Goal: Information Seeking & Learning: Learn about a topic

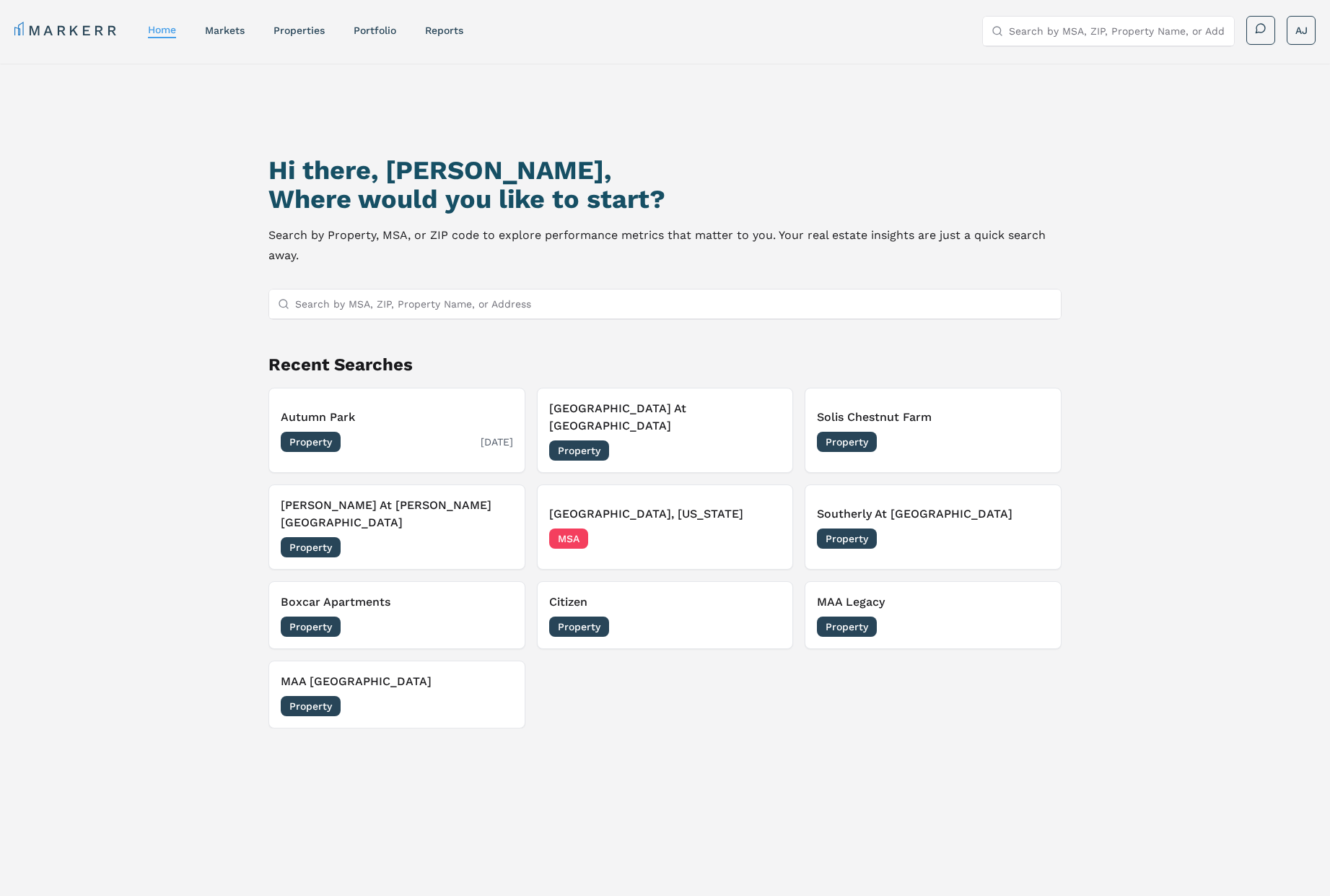
click at [388, 432] on div "Property 09/10/2025" at bounding box center [396, 441] width 232 height 20
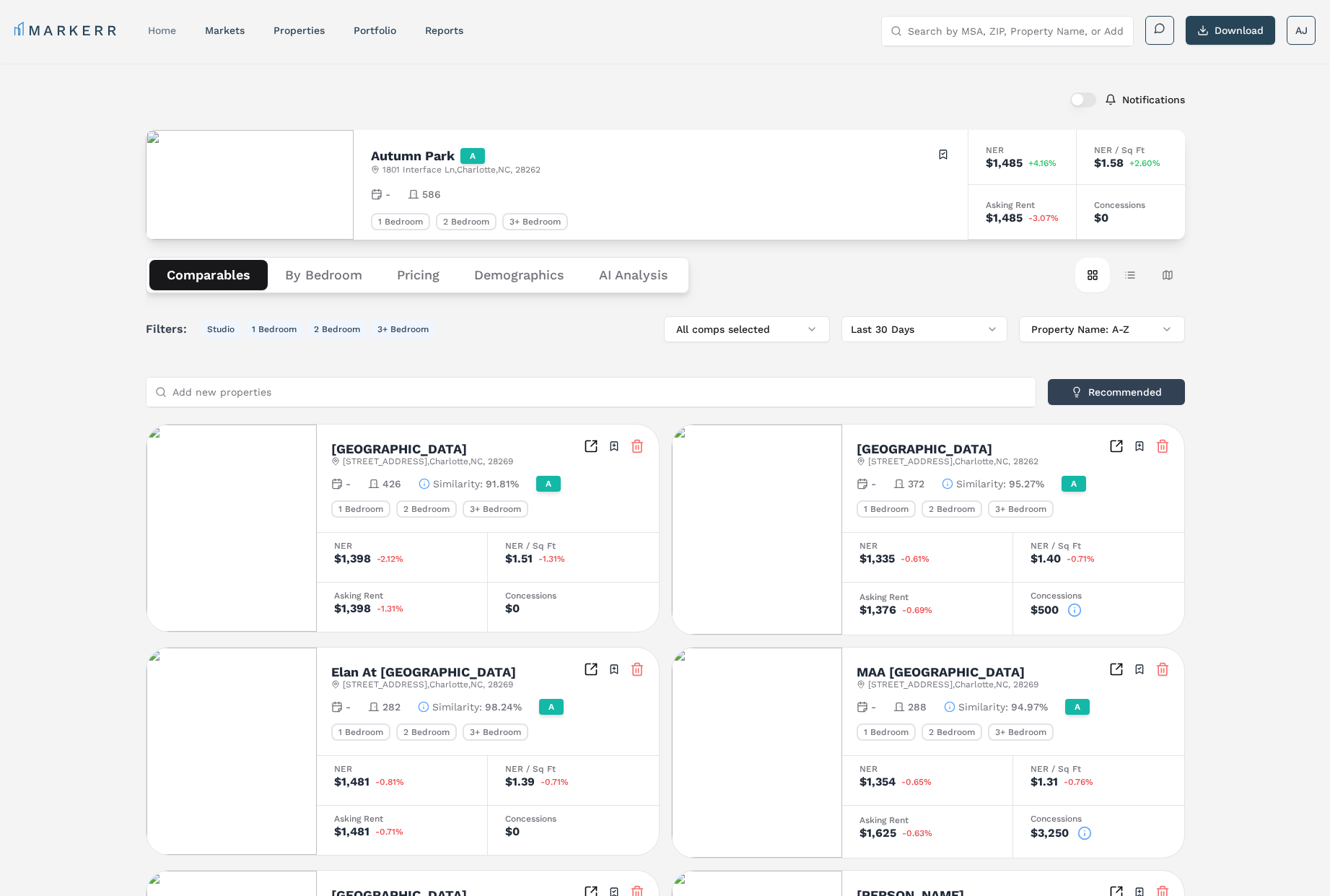
click at [165, 30] on link "home" at bounding box center [162, 30] width 28 height 11
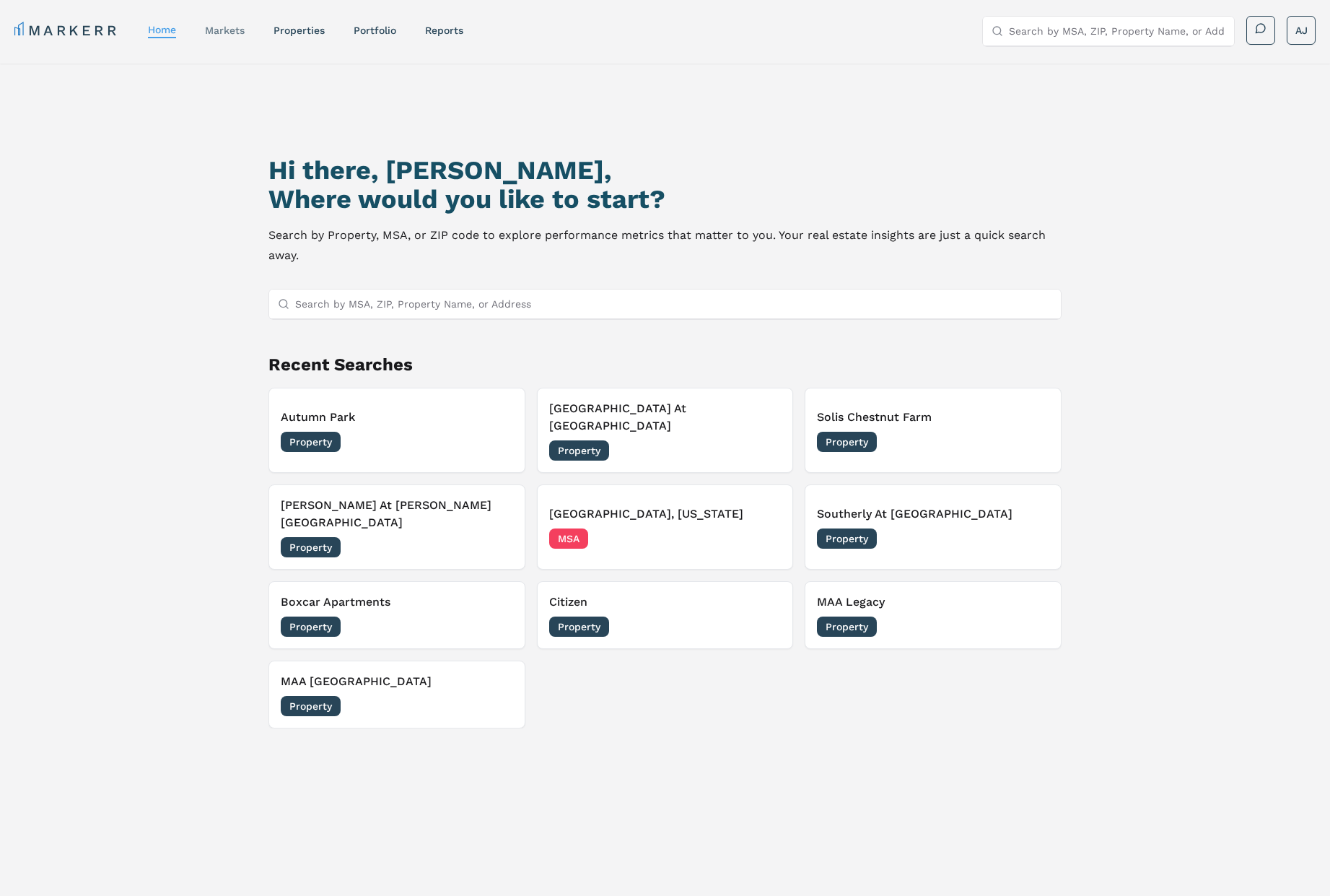
click at [229, 34] on link "markets" at bounding box center [225, 30] width 40 height 11
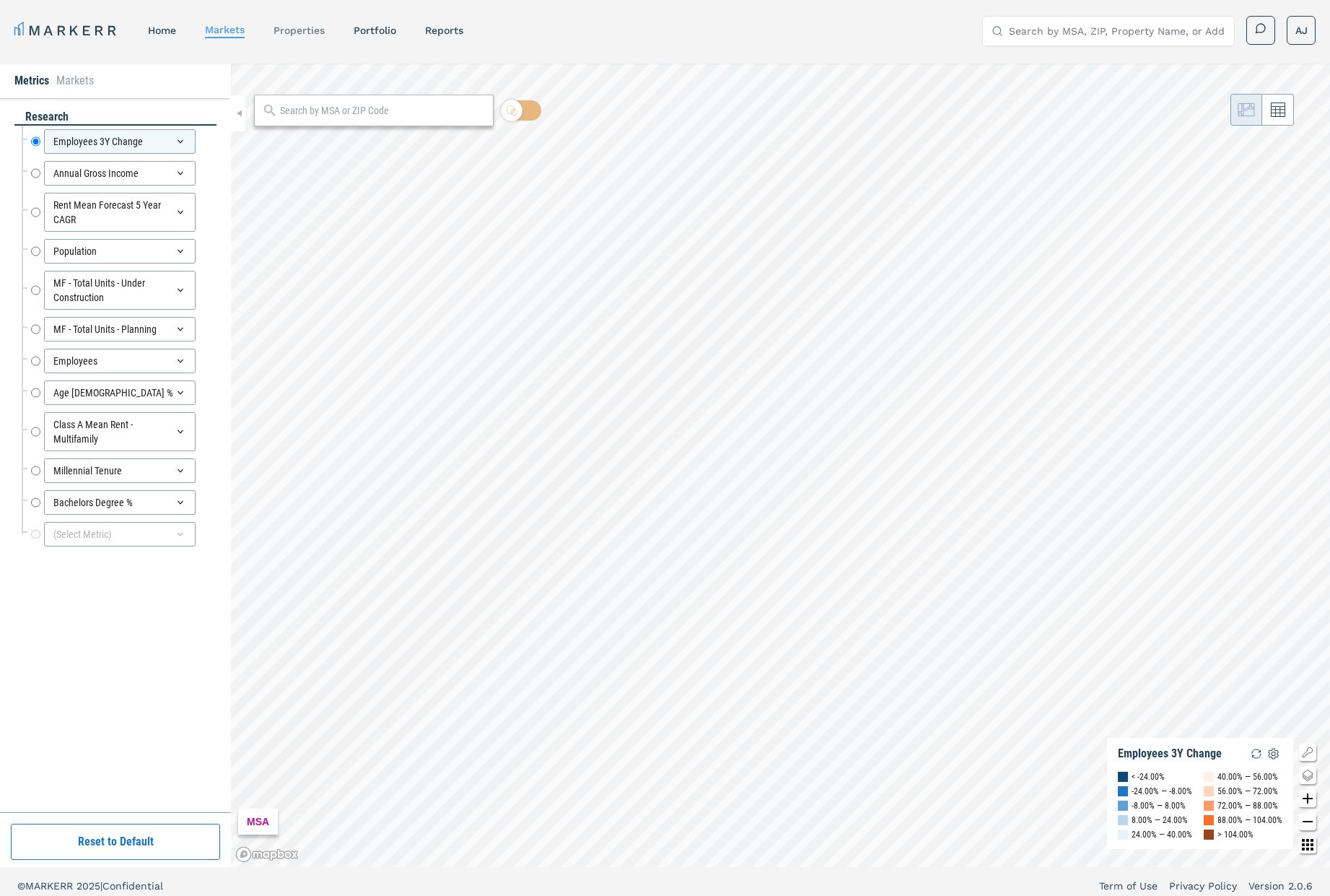
click at [300, 31] on link "properties" at bounding box center [299, 30] width 51 height 11
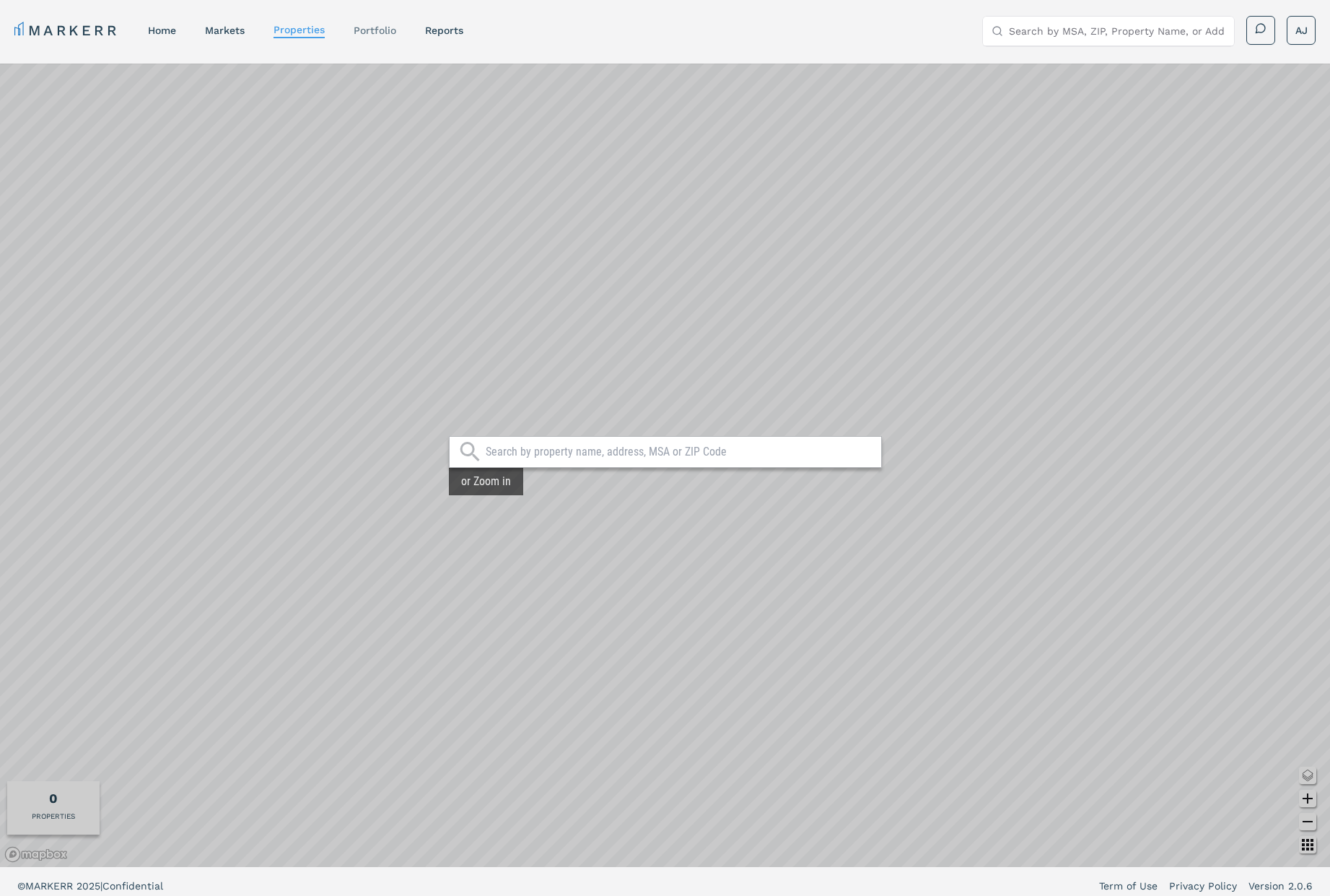
click at [383, 30] on link "Portfolio" at bounding box center [375, 30] width 43 height 11
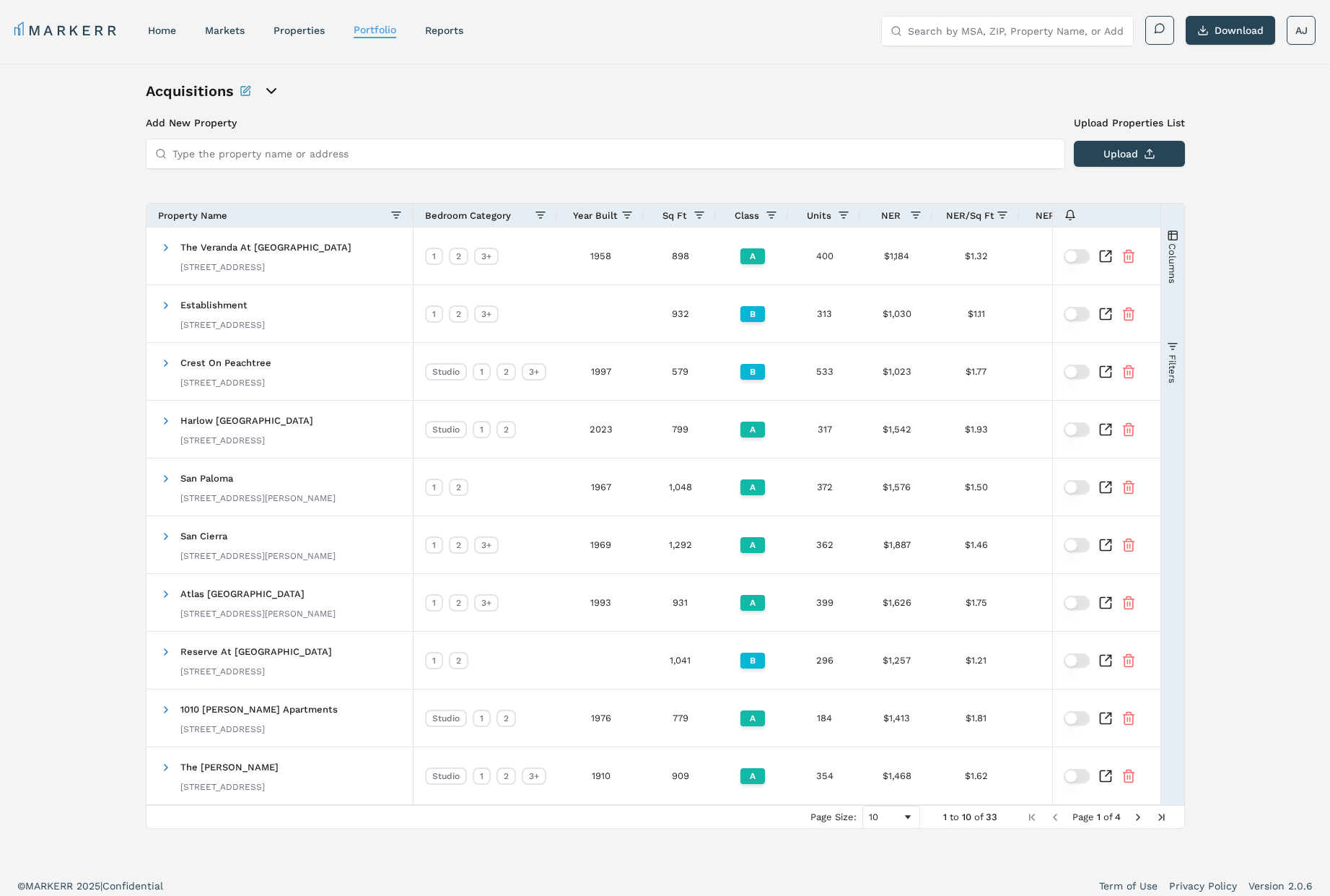
click at [267, 91] on icon "open portfolio options" at bounding box center [272, 91] width 9 height 4
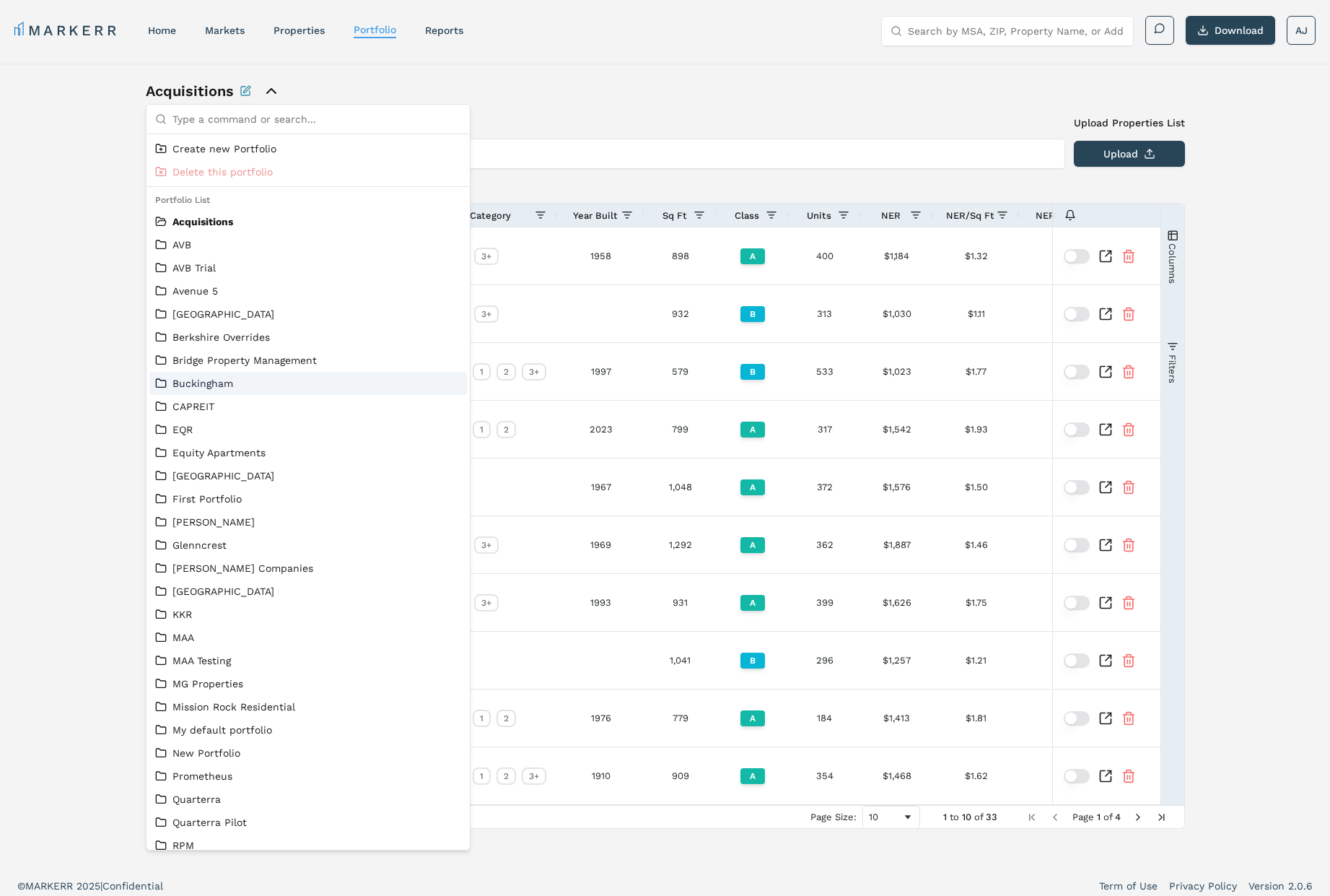
drag, startPoint x: 54, startPoint y: 338, endPoint x: 70, endPoint y: 335, distance: 16.3
click at [57, 338] on div "Acquisitions Add New Property Upload Properties List Type the property name or …" at bounding box center [665, 465] width 1330 height 803
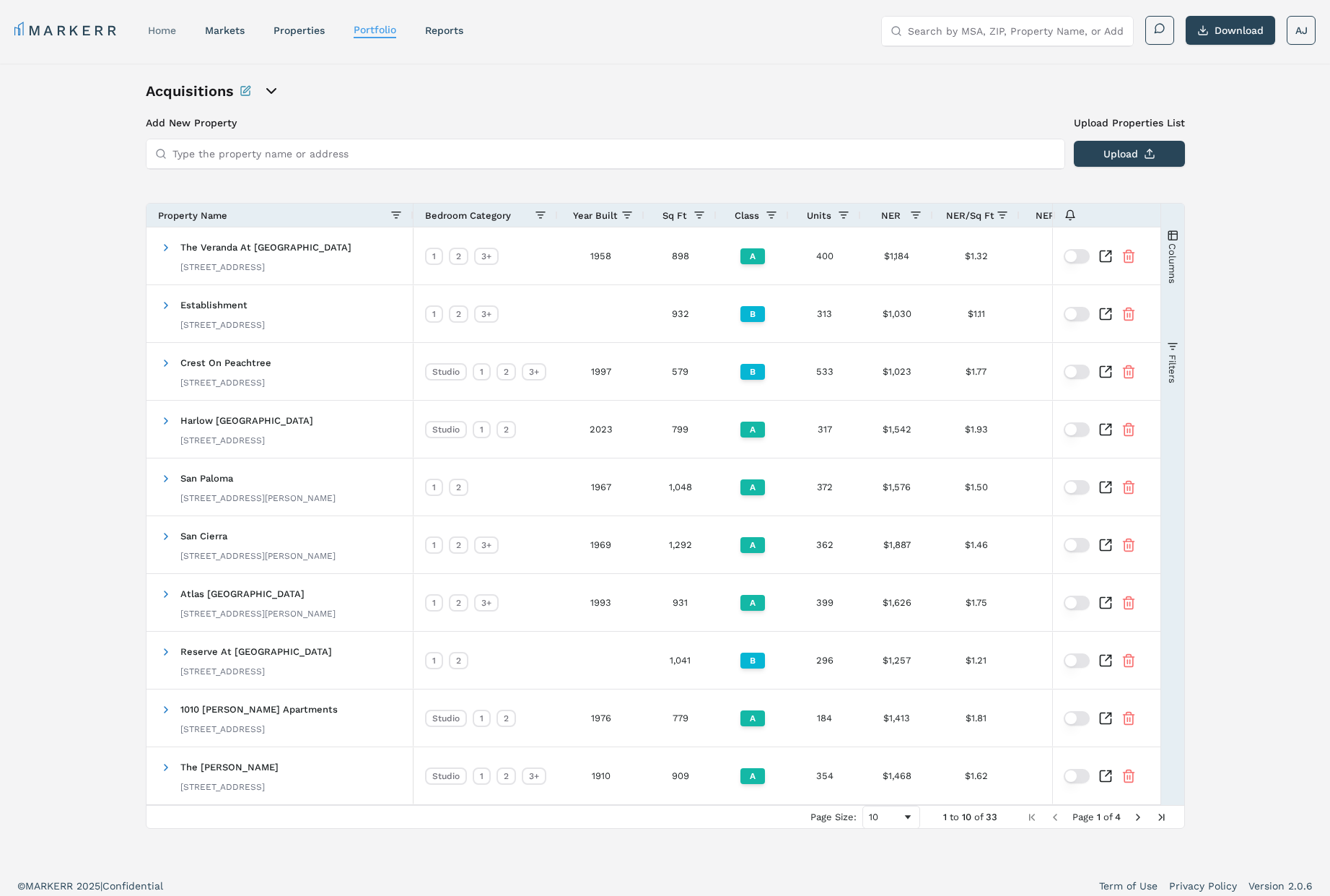
click at [157, 27] on link "home" at bounding box center [162, 30] width 28 height 11
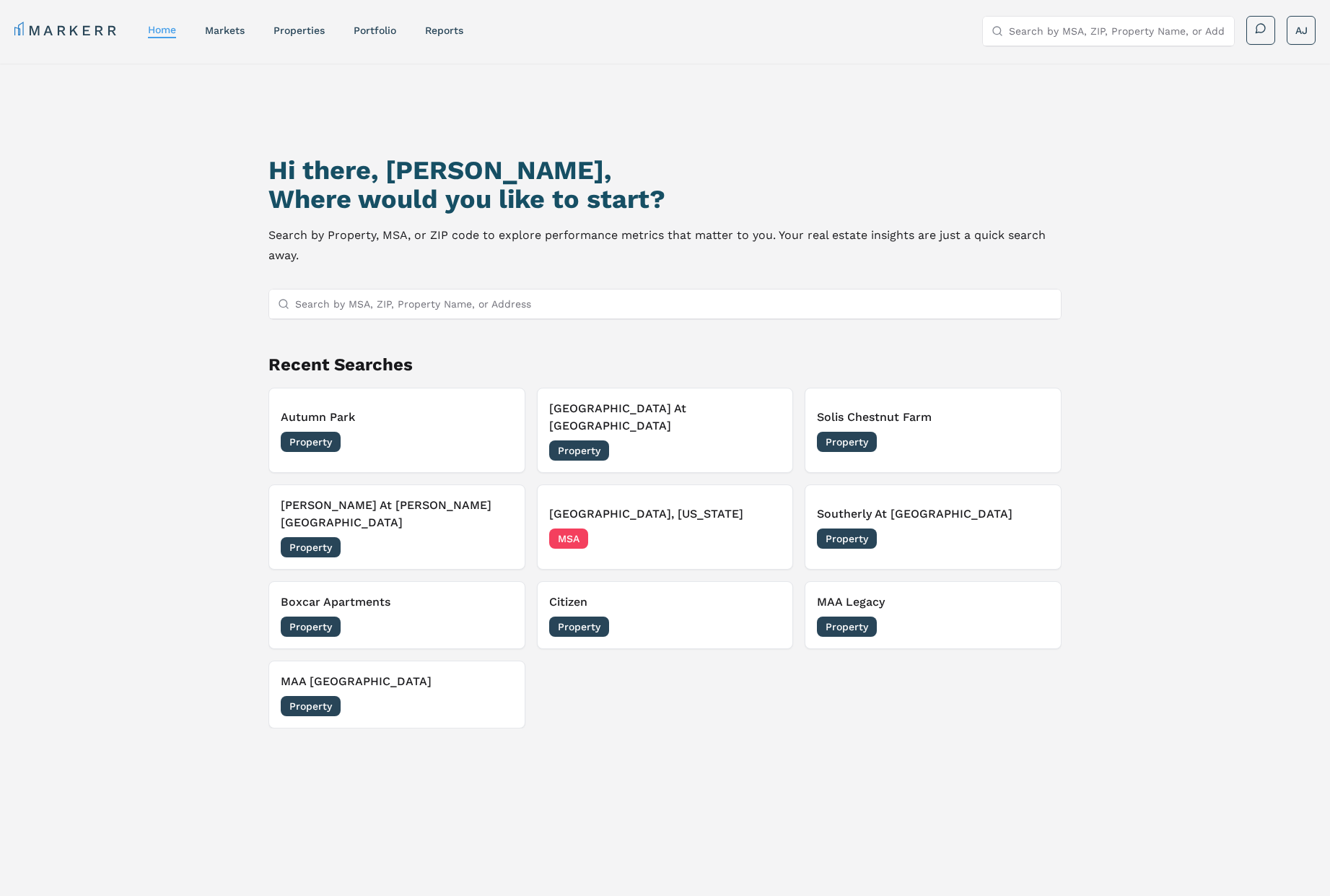
click at [377, 179] on h1 "Hi there, [PERSON_NAME]," at bounding box center [665, 170] width 793 height 29
drag, startPoint x: 377, startPoint y: 179, endPoint x: 540, endPoint y: 194, distance: 163.7
click at [380, 179] on h1 "Hi there, [PERSON_NAME]," at bounding box center [665, 170] width 793 height 29
drag, startPoint x: 702, startPoint y: 194, endPoint x: 203, endPoint y: 219, distance: 499.6
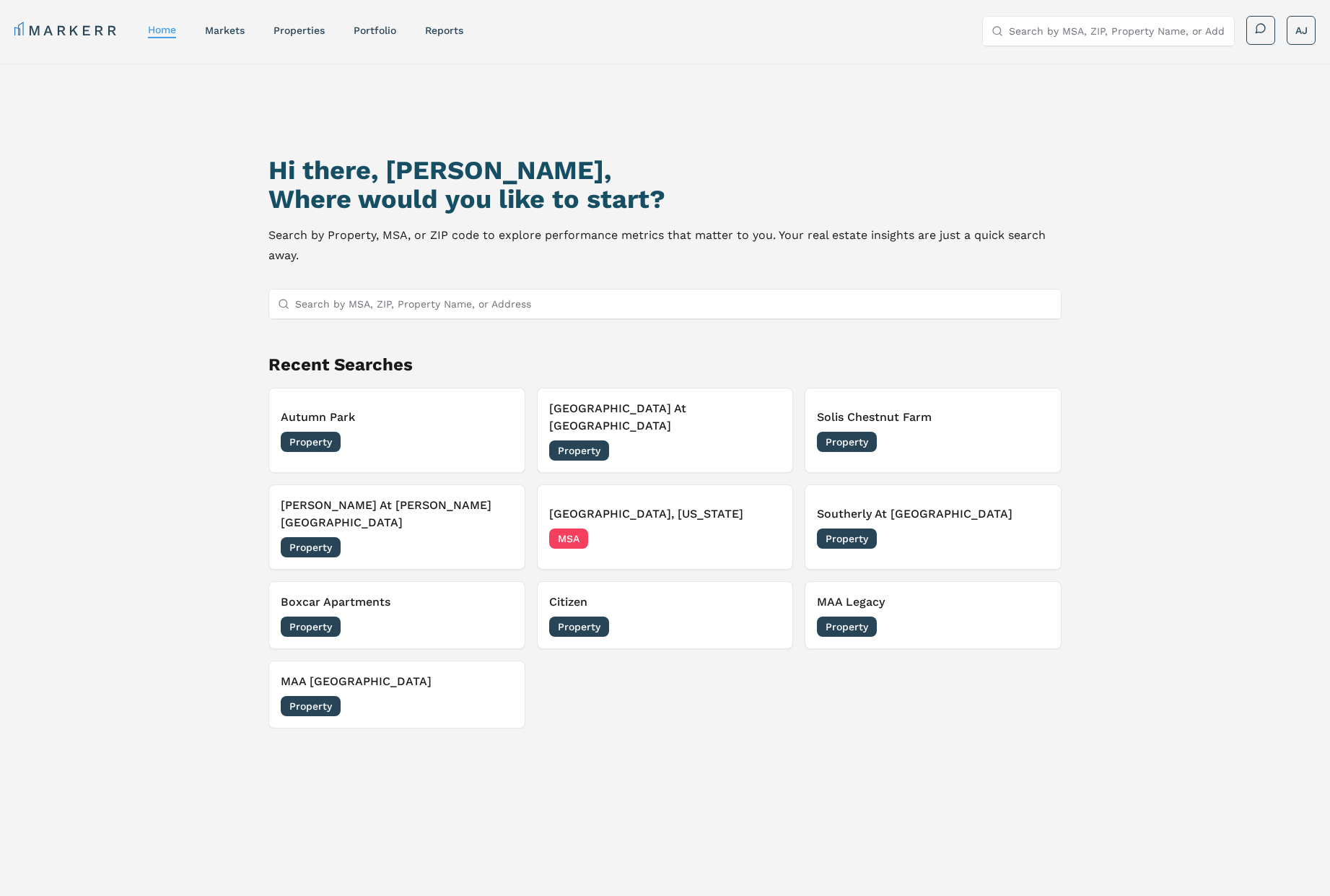
click at [200, 219] on div "Hi there, [PERSON_NAME], Where would you like to start? Search by Property, MSA…" at bounding box center [665, 534] width 931 height 896
click at [506, 212] on h2 "Where would you like to start?" at bounding box center [665, 199] width 793 height 29
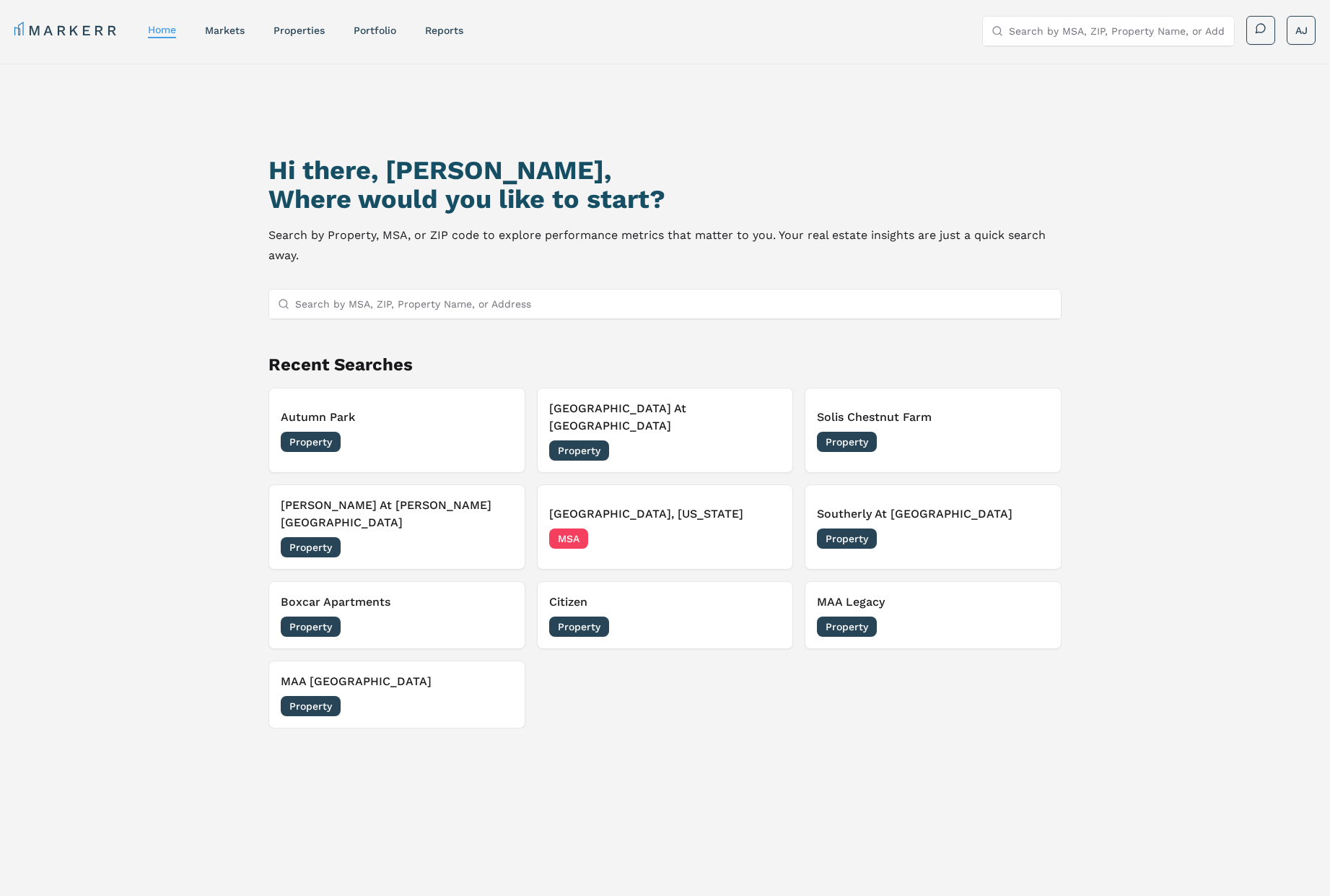
click at [508, 237] on p "Search by Property, MSA, or ZIP code to explore performance metrics that matter…" at bounding box center [665, 246] width 793 height 40
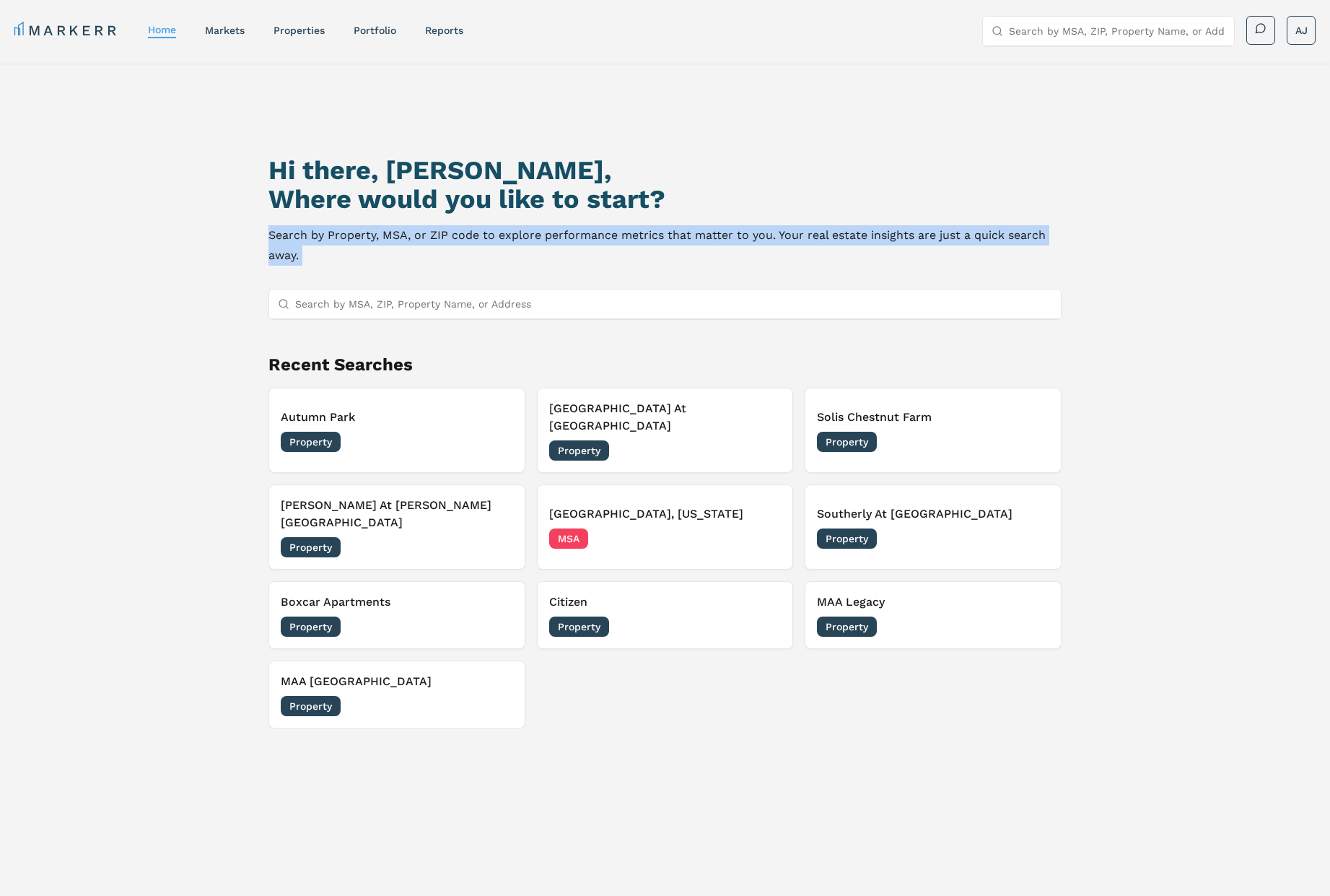
click at [508, 237] on p "Search by Property, MSA, or ZIP code to explore performance metrics that matter…" at bounding box center [665, 246] width 793 height 40
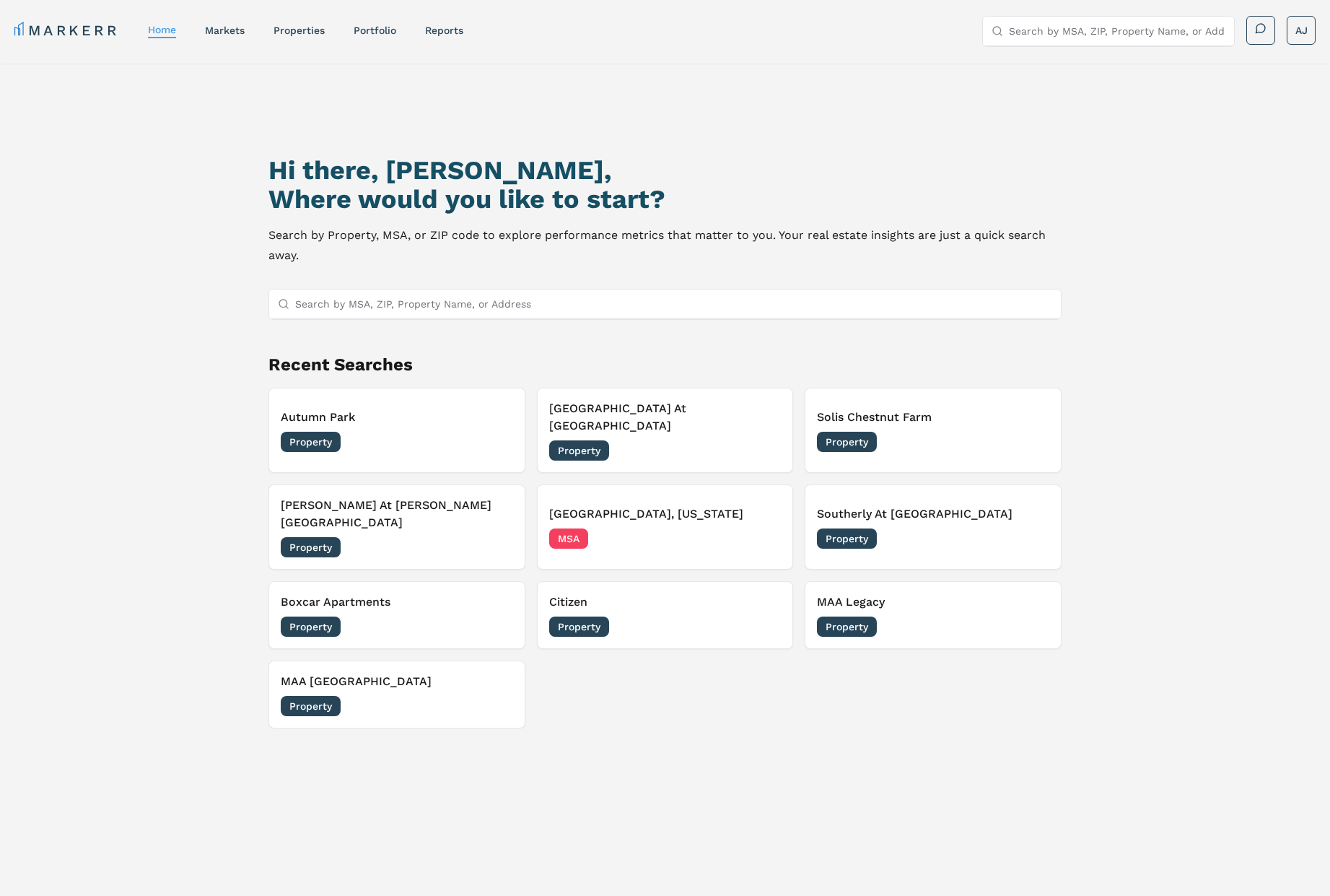
click at [496, 206] on h2 "Where would you like to start?" at bounding box center [665, 199] width 793 height 29
drag, startPoint x: 496, startPoint y: 206, endPoint x: 508, endPoint y: 258, distance: 53.4
click at [496, 206] on h2 "Where would you like to start?" at bounding box center [665, 199] width 793 height 29
click at [750, 238] on p "Search by Property, MSA, or ZIP code to explore performance metrics that matter…" at bounding box center [665, 246] width 793 height 40
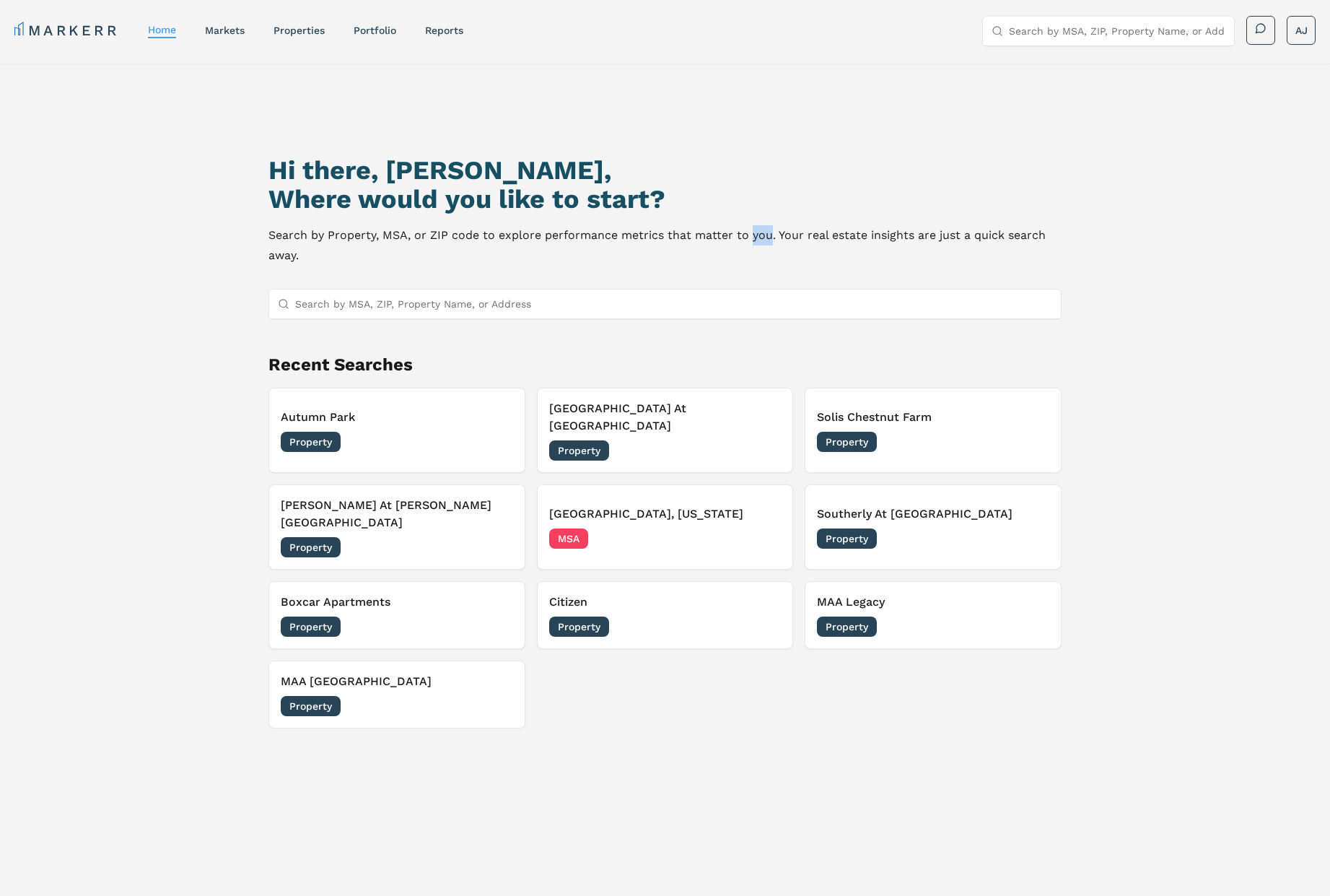
click at [750, 239] on p "Search by Property, MSA, or ZIP code to explore performance metrics that matter…" at bounding box center [665, 246] width 793 height 40
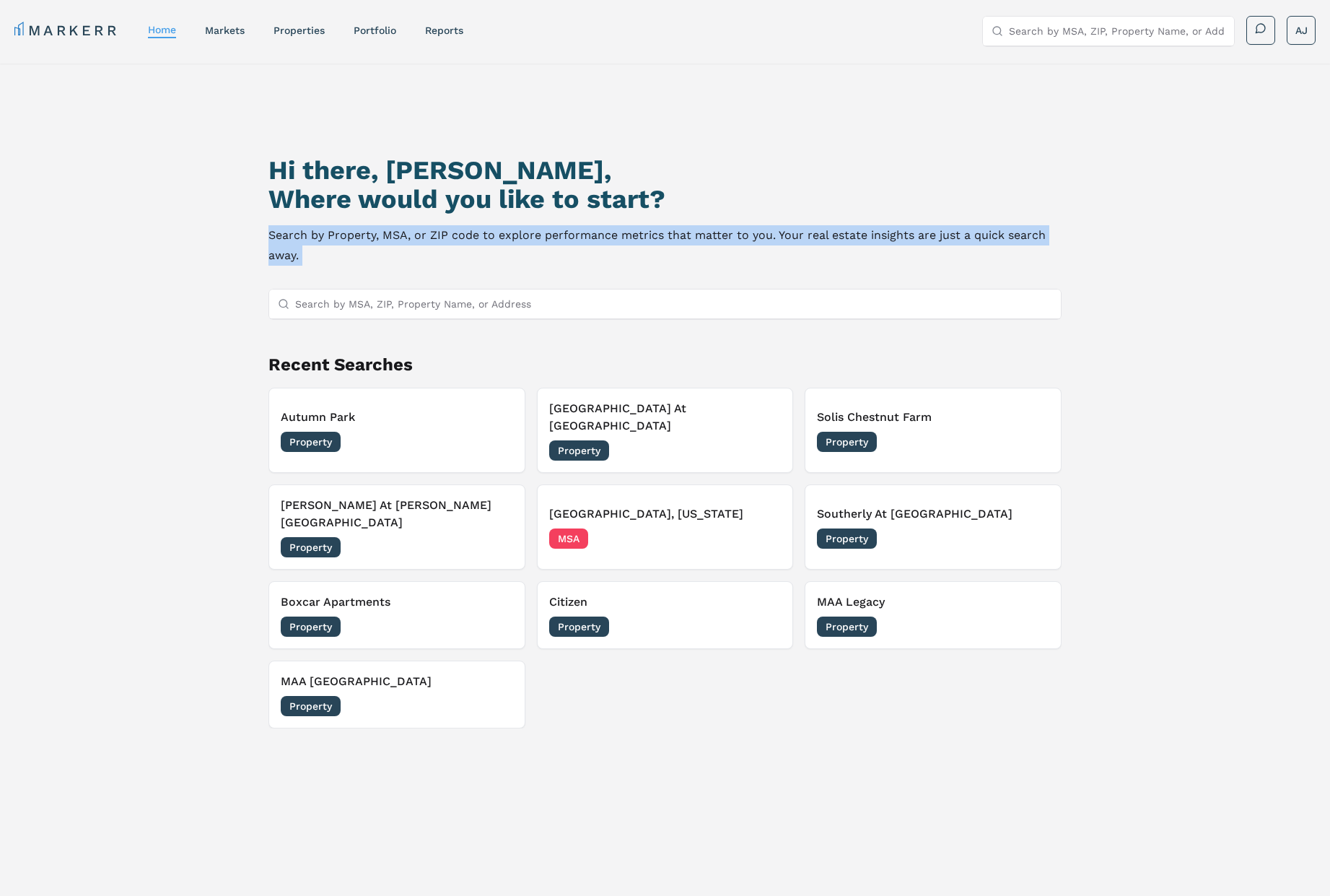
click at [750, 239] on p "Search by Property, MSA, or ZIP code to explore performance metrics that matter…" at bounding box center [665, 246] width 793 height 40
drag, startPoint x: 838, startPoint y: 258, endPoint x: 809, endPoint y: 258, distance: 29.0
click at [838, 258] on p "Search by Property, MSA, or ZIP code to explore performance metrics that matter…" at bounding box center [665, 246] width 793 height 40
drag, startPoint x: 723, startPoint y: 246, endPoint x: 831, endPoint y: 226, distance: 109.8
click at [719, 228] on p "Search by Property, MSA, or ZIP code to explore performance metrics that matter…" at bounding box center [665, 246] width 793 height 40
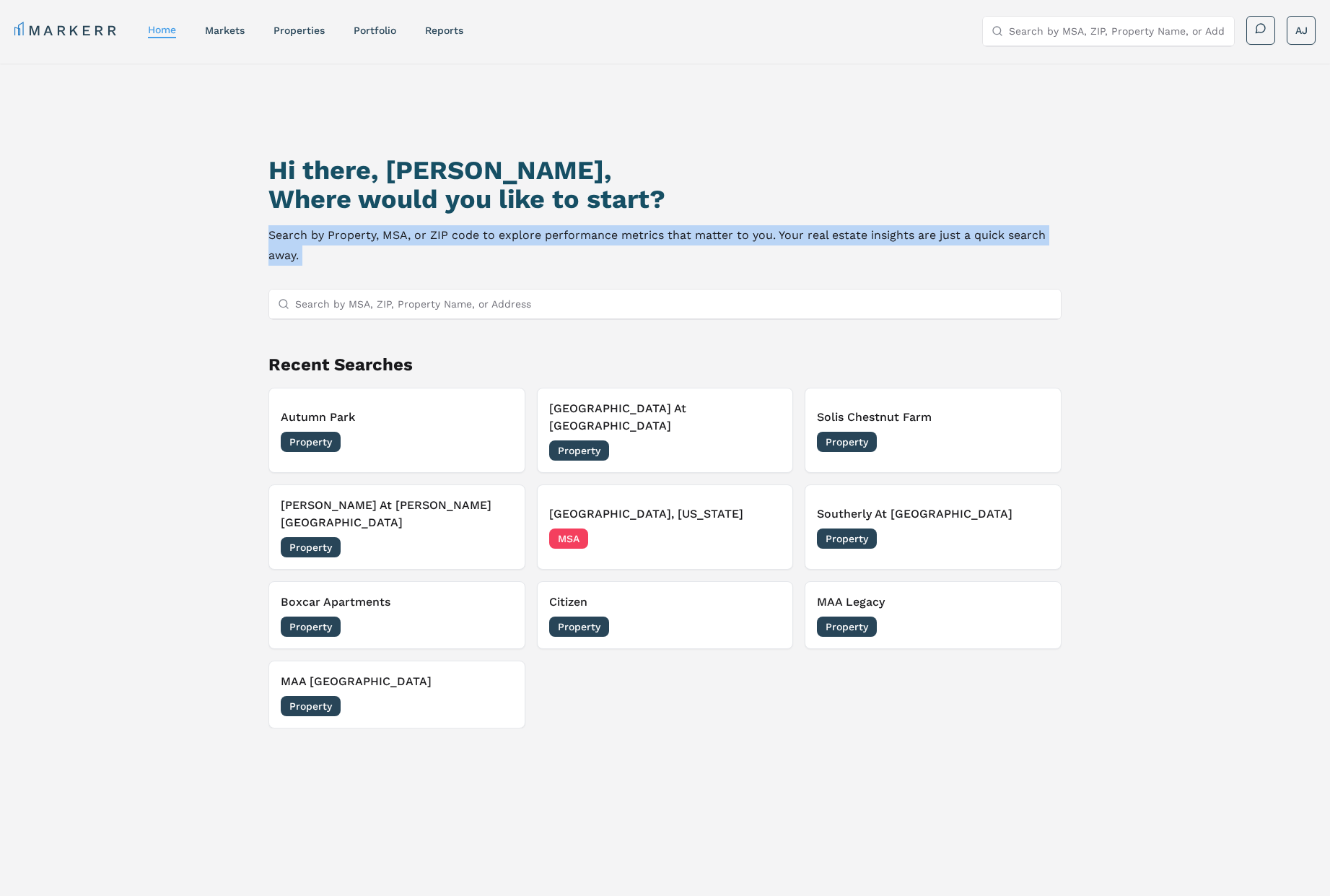
click at [831, 226] on p "Search by Property, MSA, or ZIP code to explore performance metrics that matter…" at bounding box center [665, 246] width 793 height 40
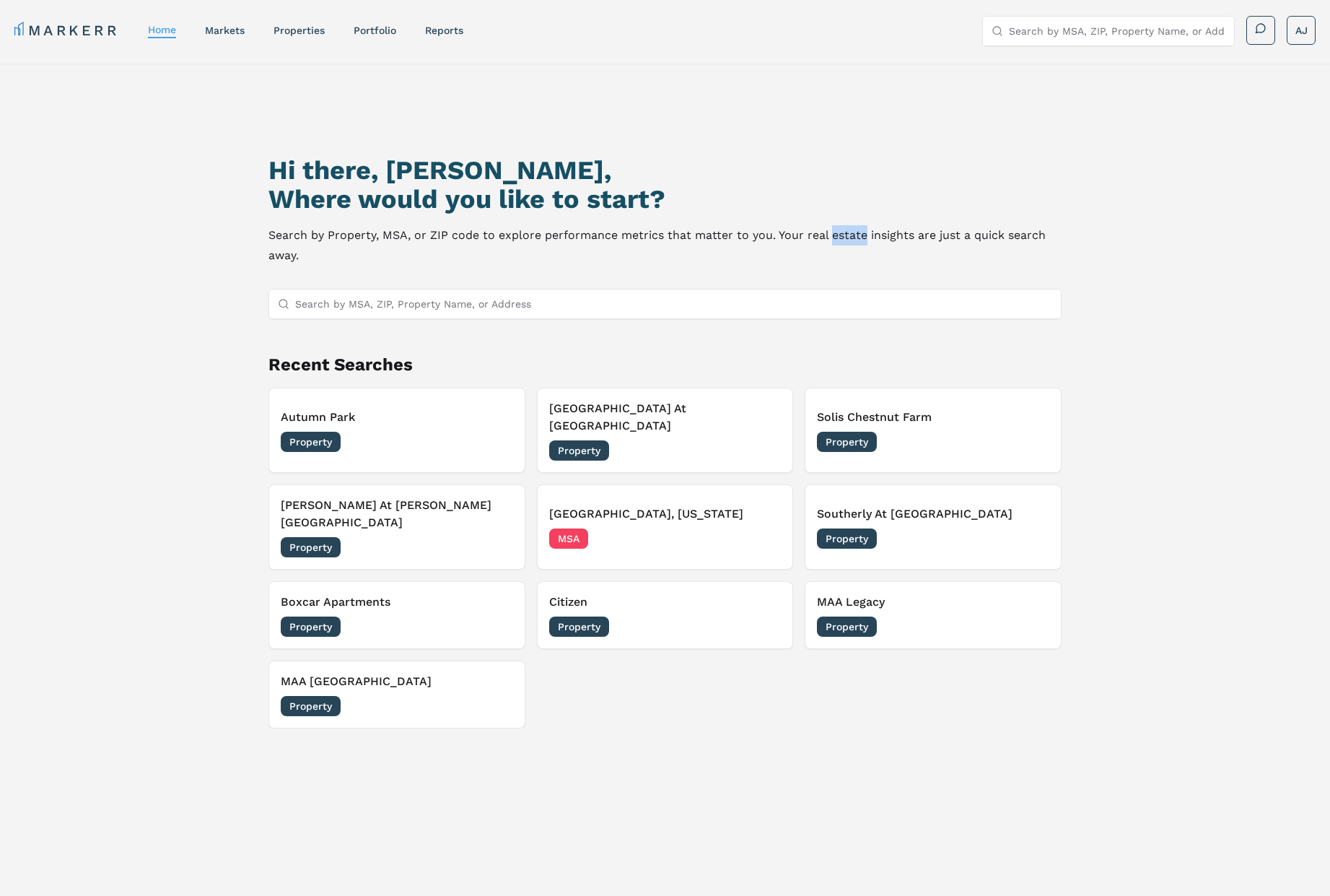
click at [831, 226] on p "Search by Property, MSA, or ZIP code to explore performance metrics that matter…" at bounding box center [665, 246] width 793 height 40
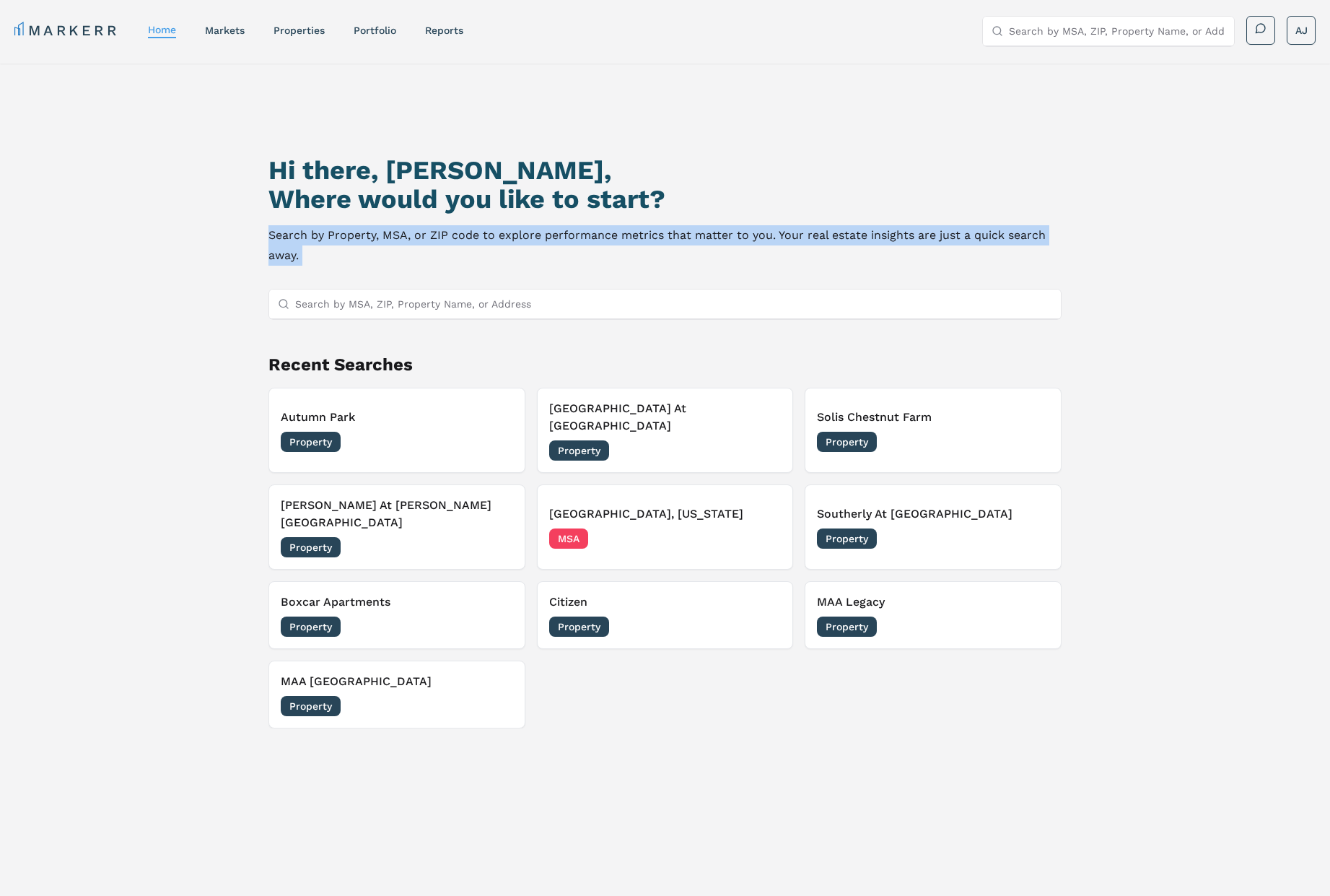
click at [831, 226] on p "Search by Property, MSA, or ZIP code to explore performance metrics that matter…" at bounding box center [665, 246] width 793 height 40
click at [740, 236] on p "Search by Property, MSA, or ZIP code to explore performance metrics that matter…" at bounding box center [665, 246] width 793 height 40
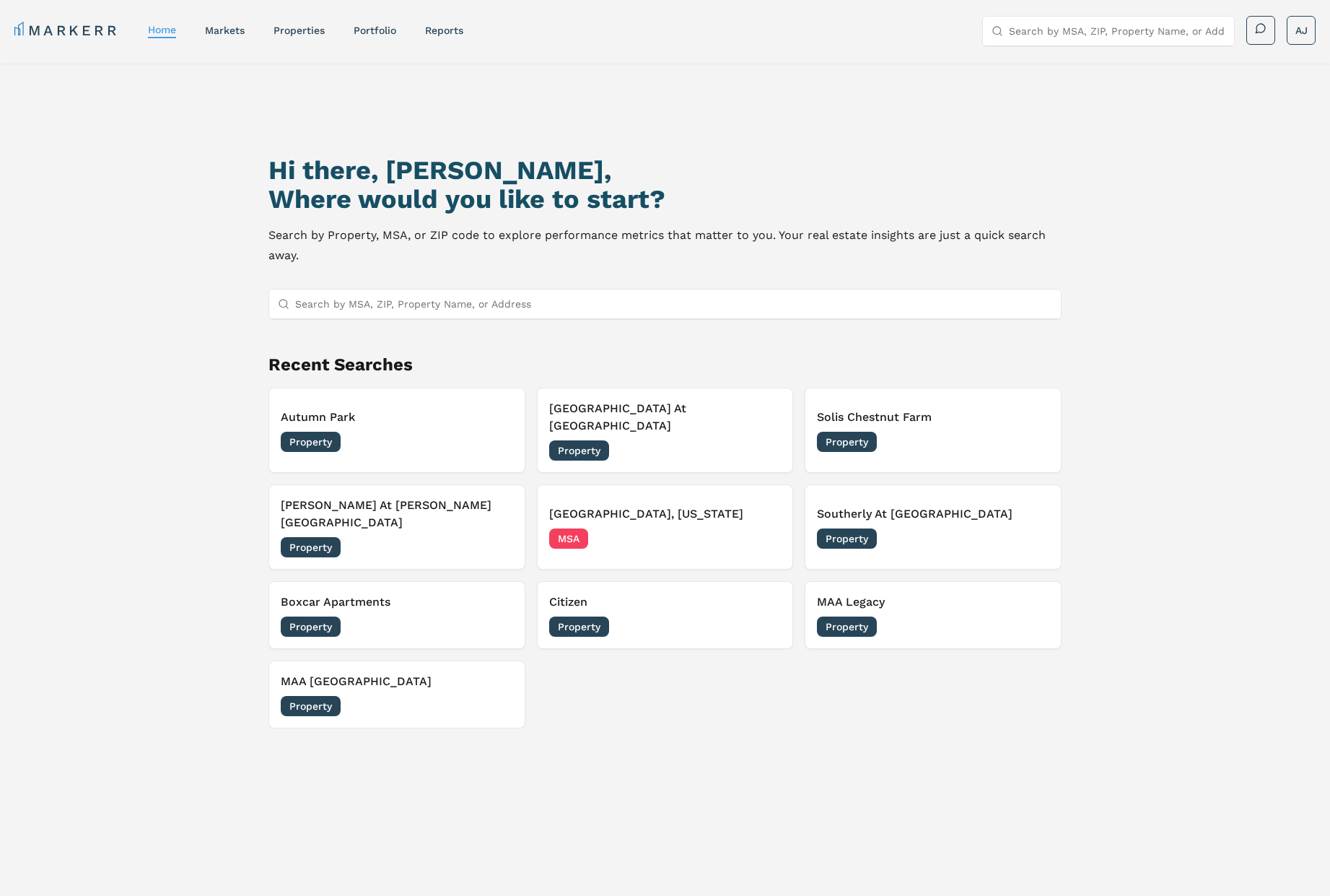
click at [925, 581] on button "MAA Legacy Property 09/08/2025" at bounding box center [933, 615] width 256 height 68
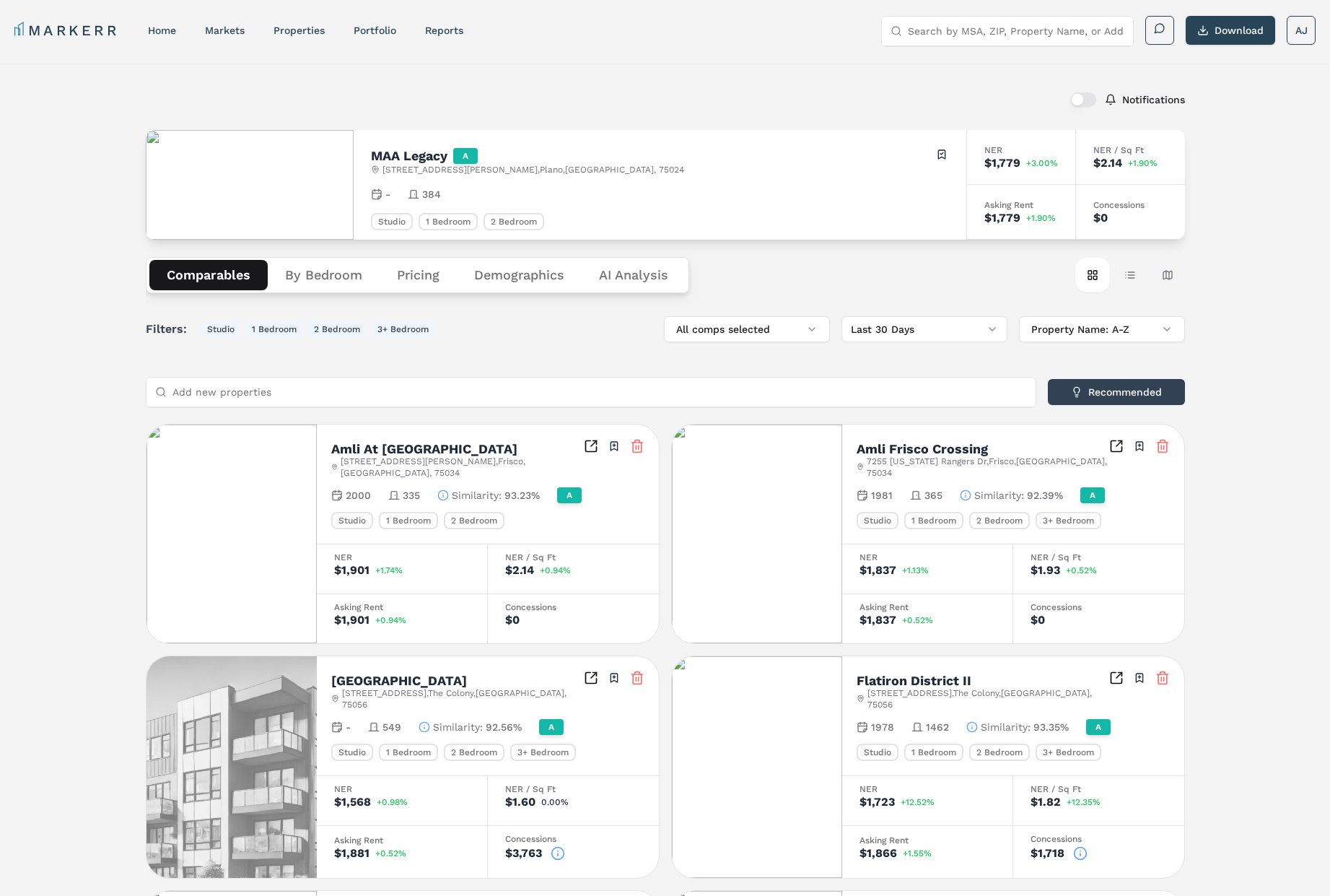
click at [546, 340] on div "Filters: Studio 1 Bedroom 2 Bedroom 3+ Bedroom All comps selected Last 30 Days …" at bounding box center [665, 329] width 1039 height 26
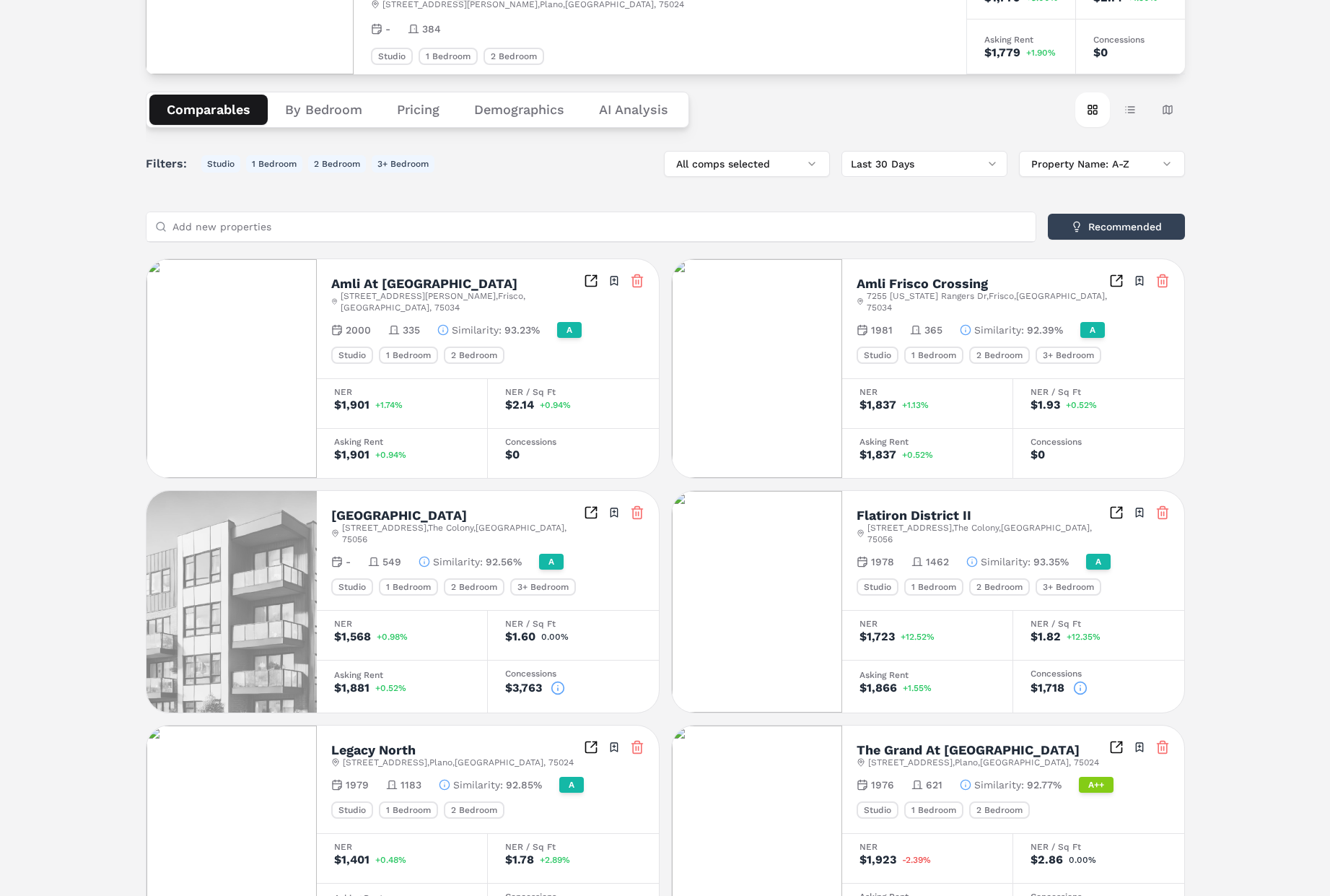
scroll to position [395, 0]
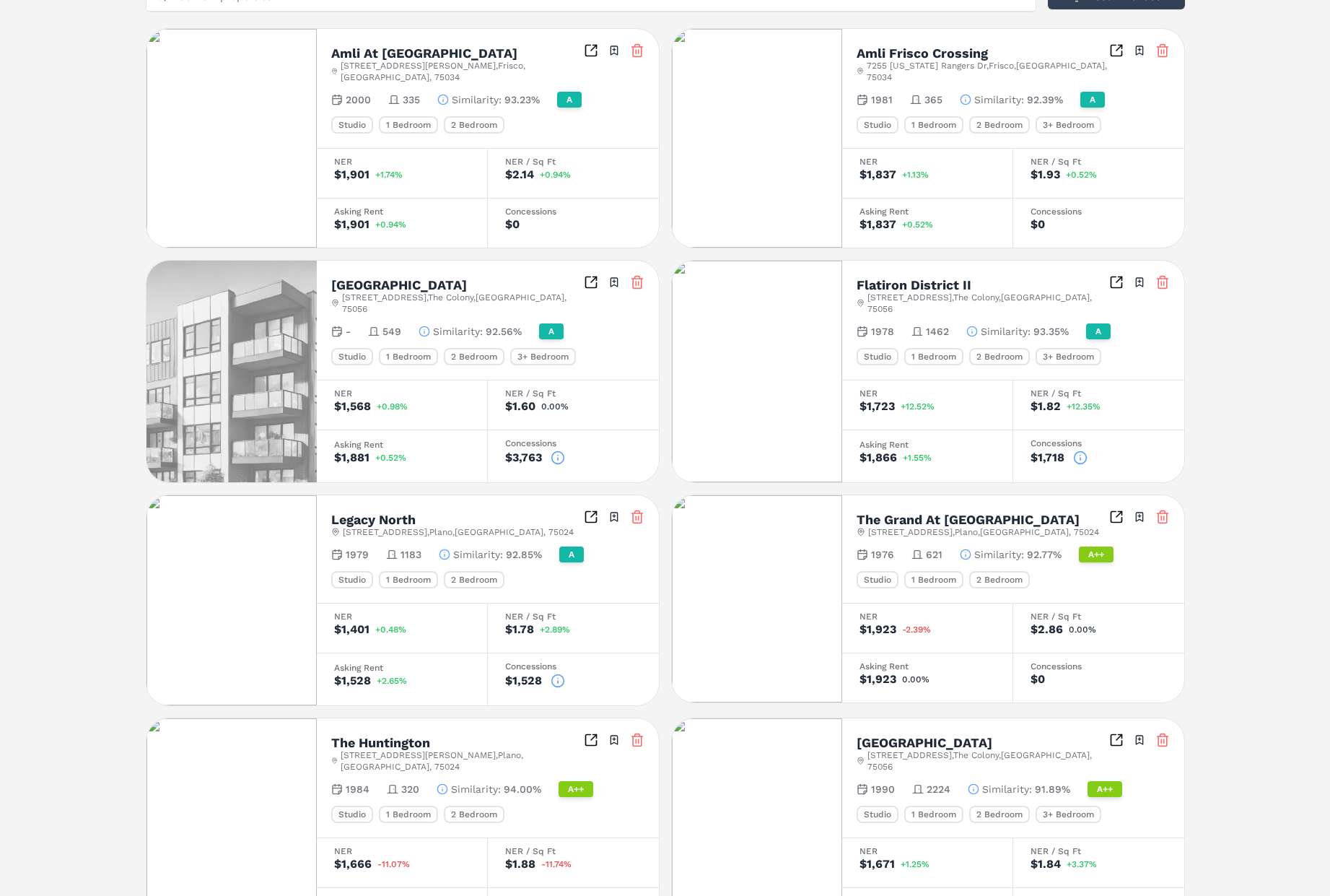
click at [1086, 450] on icon at bounding box center [1080, 457] width 15 height 15
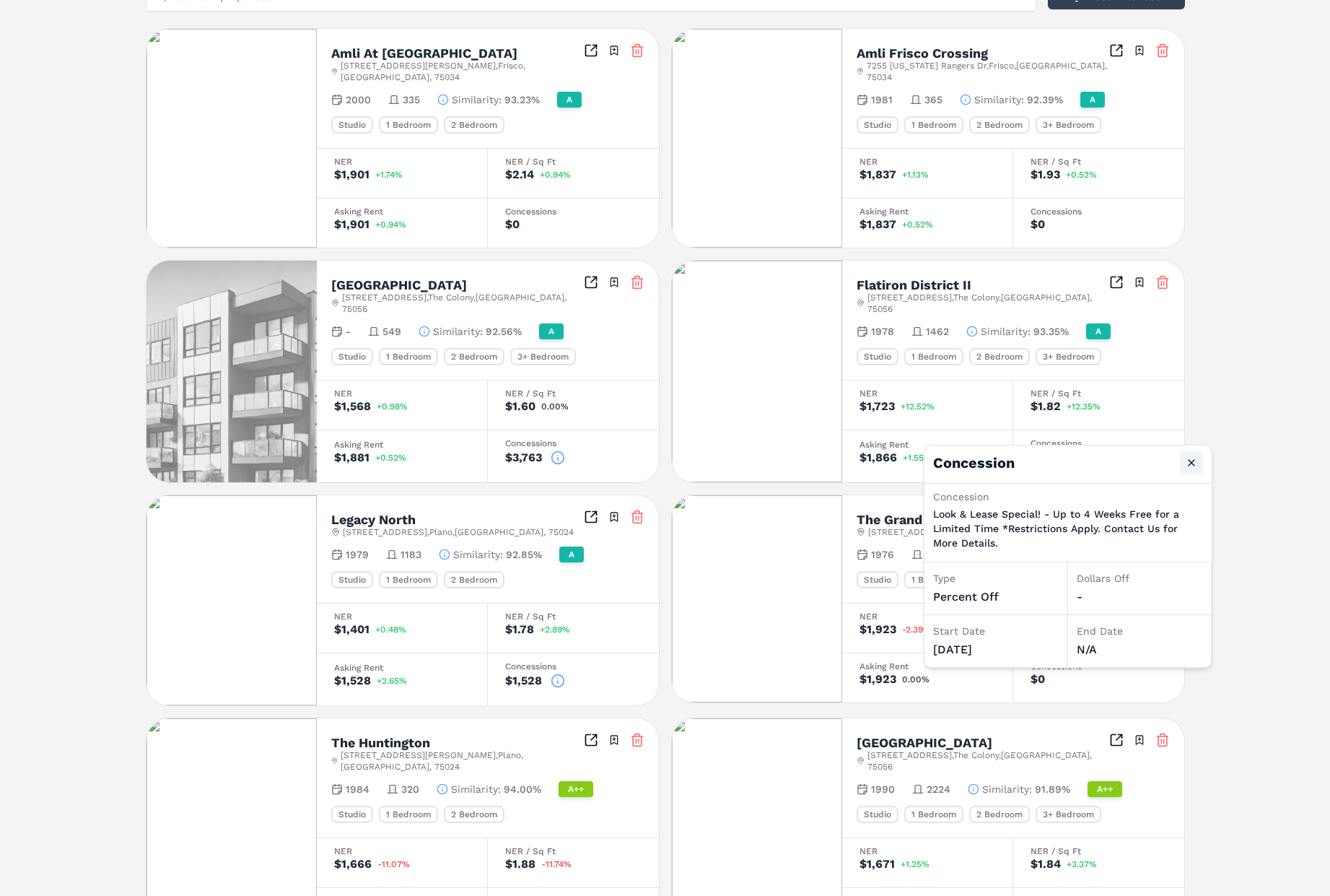
click at [1192, 466] on button "Close" at bounding box center [1192, 462] width 24 height 24
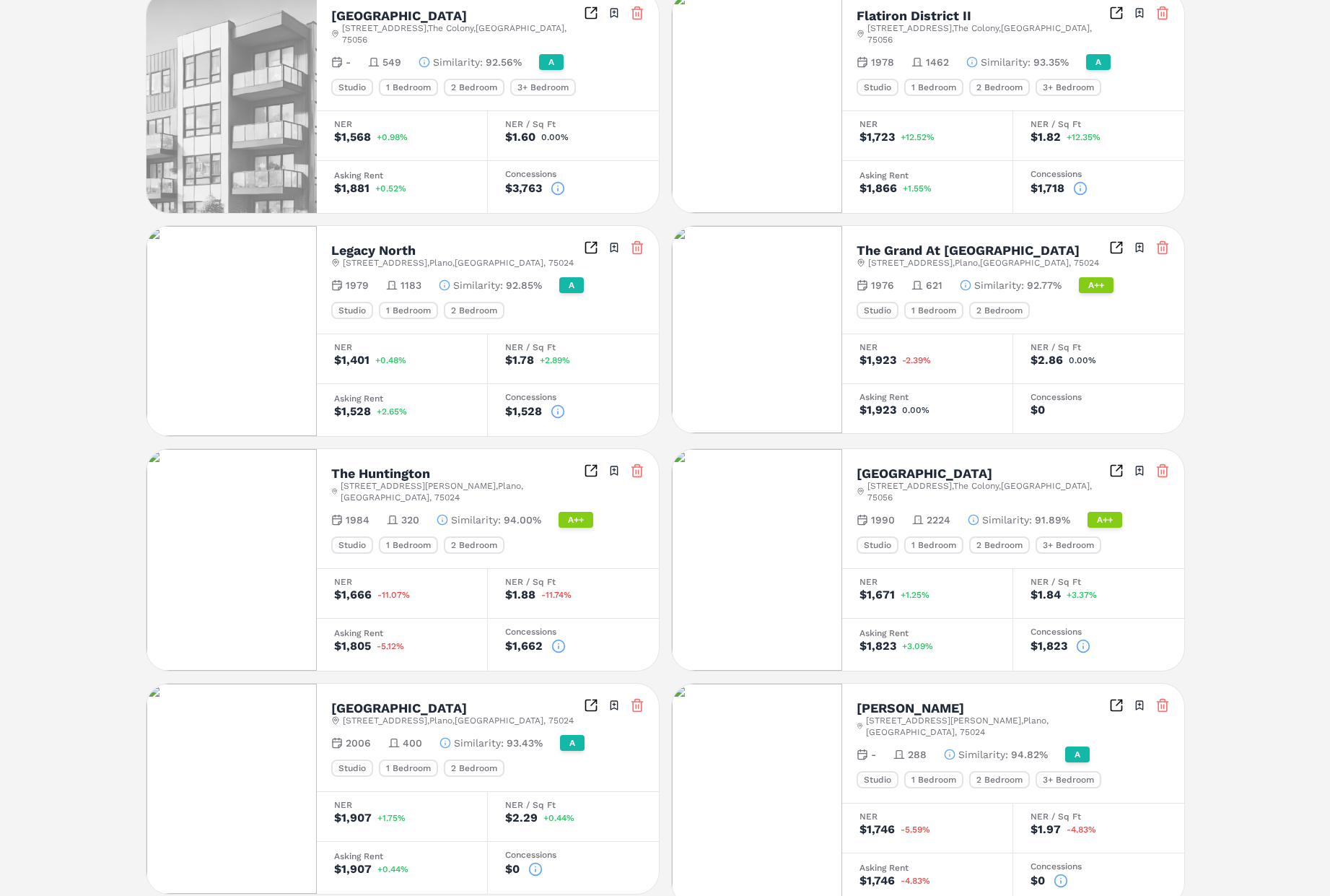
scroll to position [684, 0]
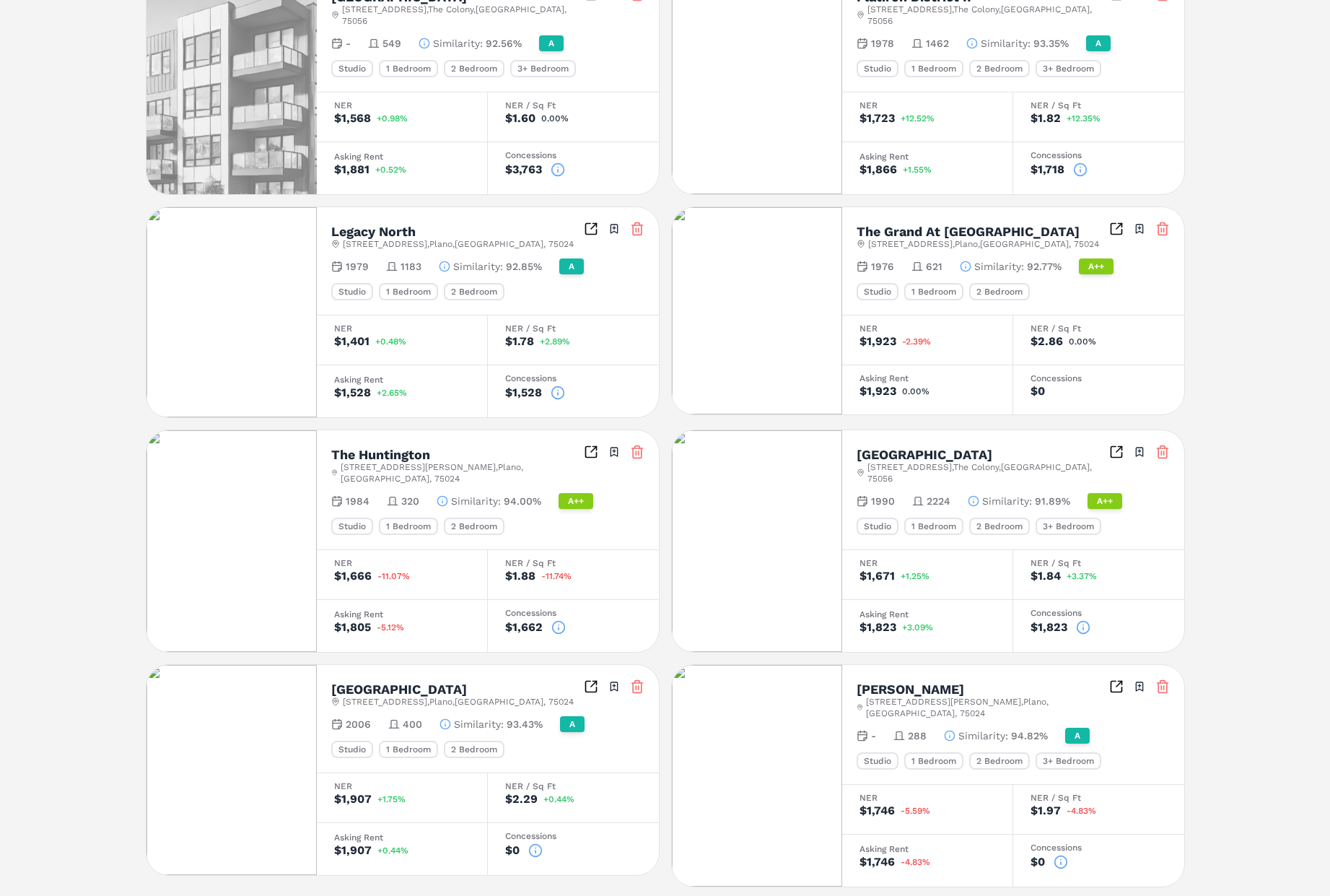
click at [1082, 620] on icon at bounding box center [1084, 627] width 15 height 15
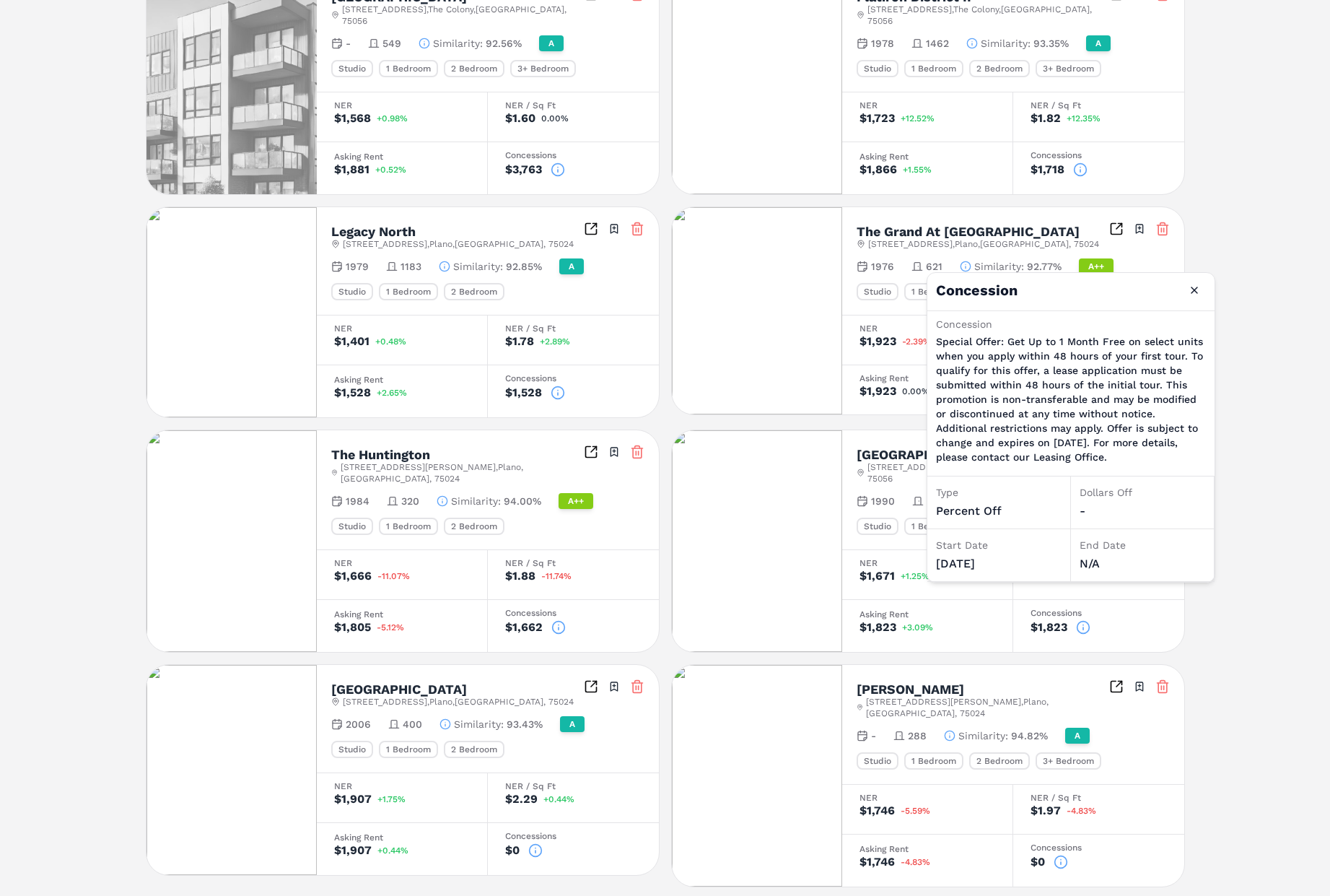
drag, startPoint x: 1195, startPoint y: 293, endPoint x: 1161, endPoint y: 327, distance: 48.1
click at [1195, 293] on button "Close" at bounding box center [1194, 290] width 24 height 24
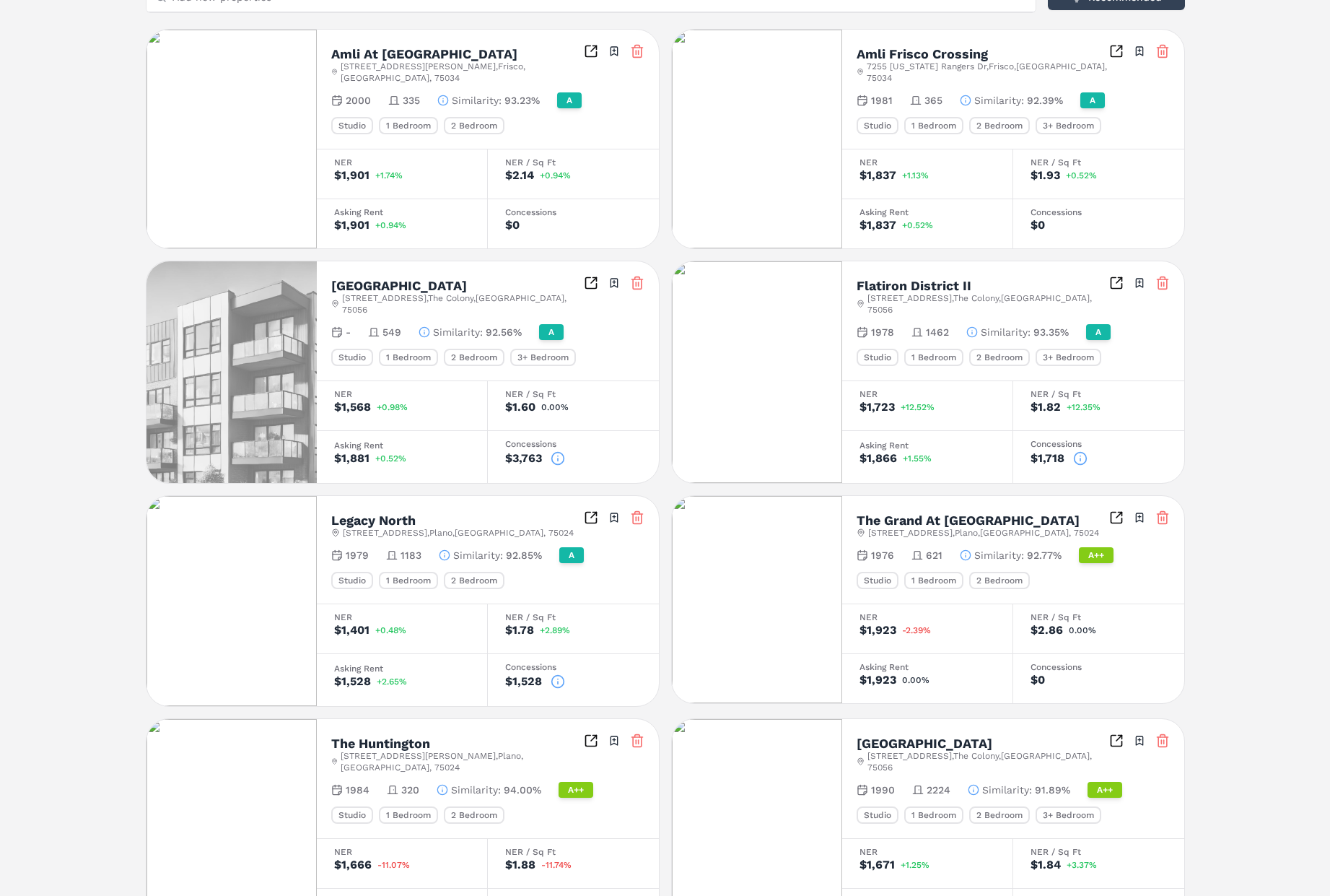
scroll to position [0, 0]
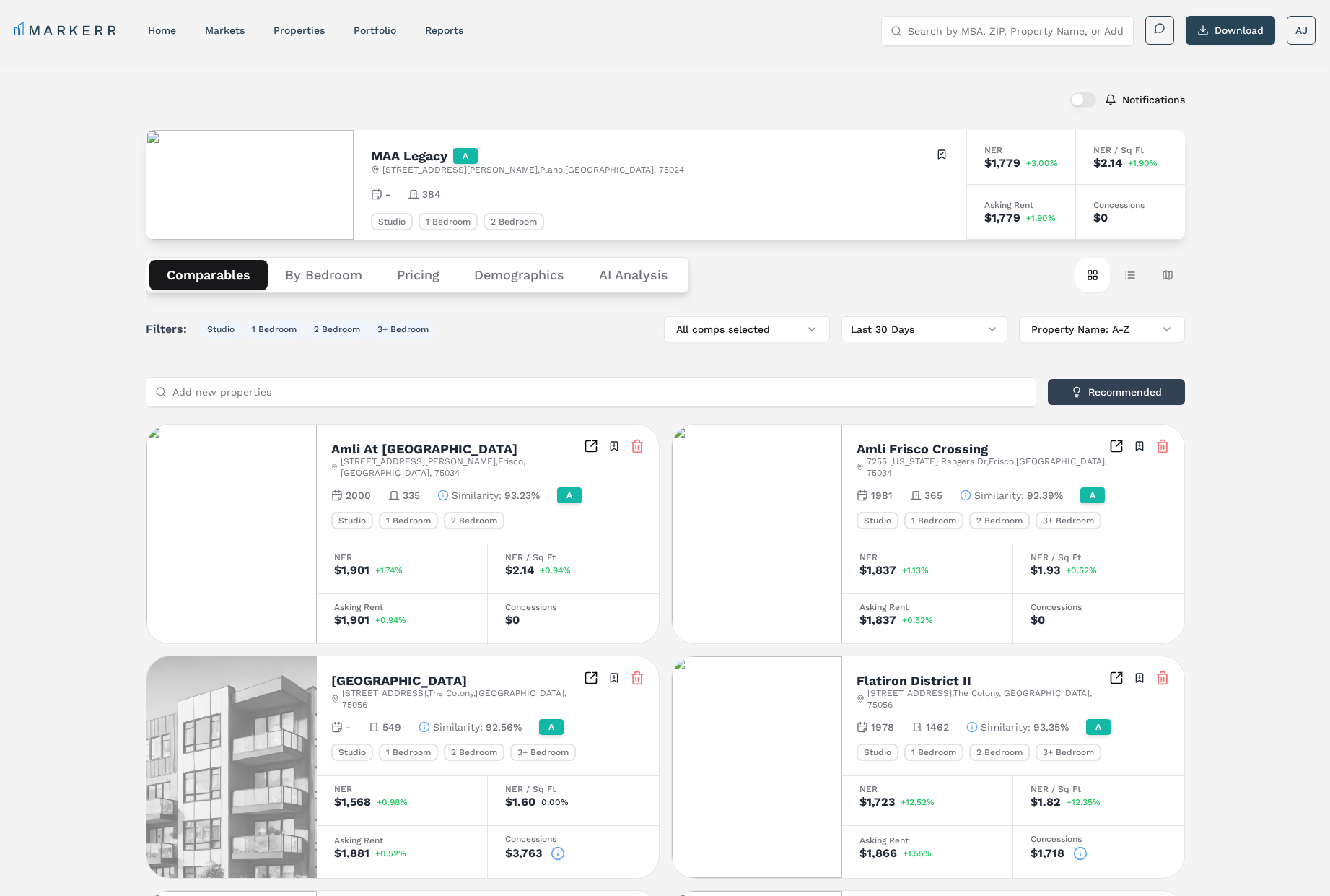
click at [395, 156] on h2 "MAA Legacy" at bounding box center [409, 156] width 77 height 13
copy h2 "MAA Legacy"
click at [601, 165] on div "MAA Legacy A 5741 Martin Rd , Plano , TX , 75024 Toggle portfolio menu" at bounding box center [660, 161] width 578 height 28
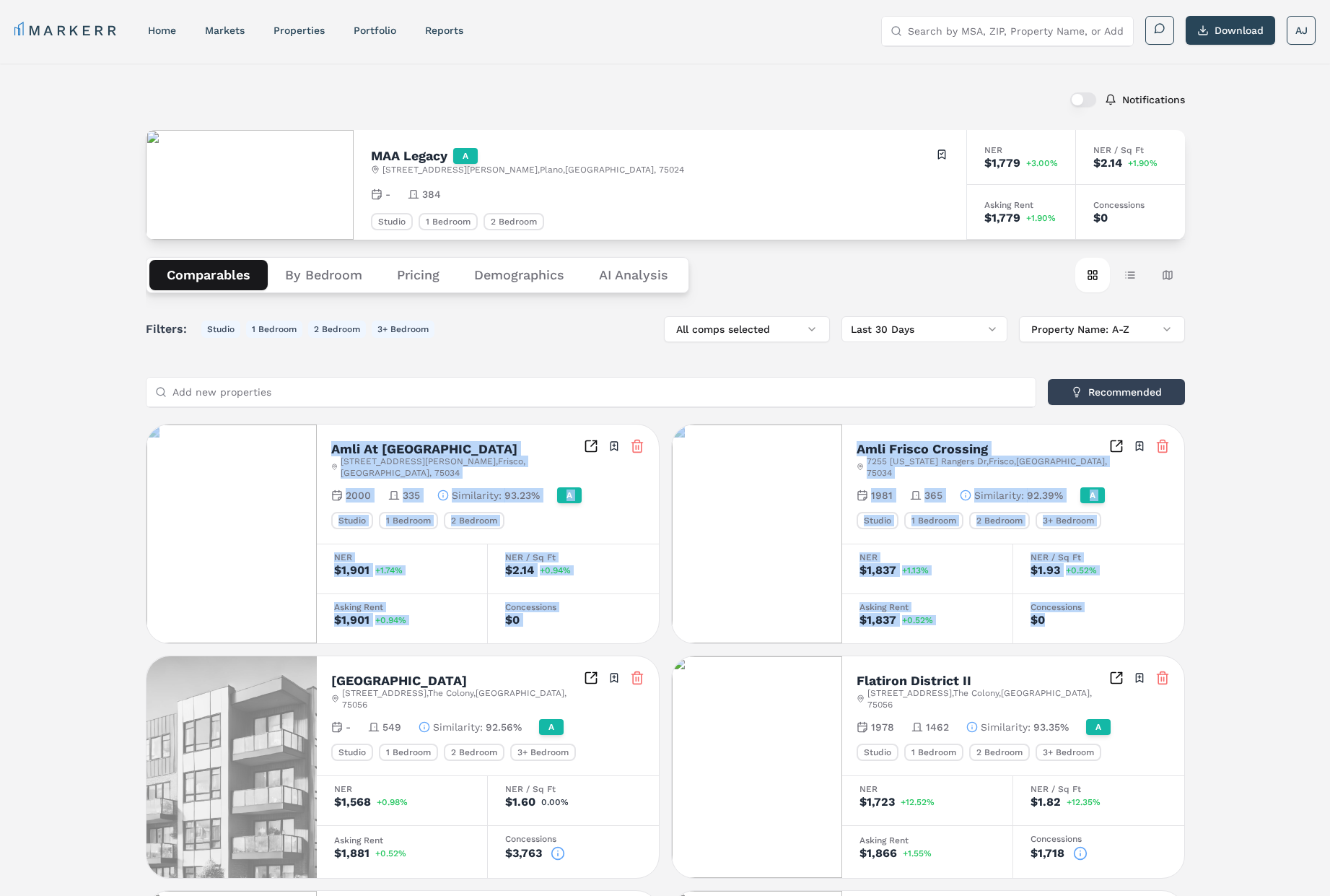
drag, startPoint x: 1077, startPoint y: 603, endPoint x: 312, endPoint y: 435, distance: 783.2
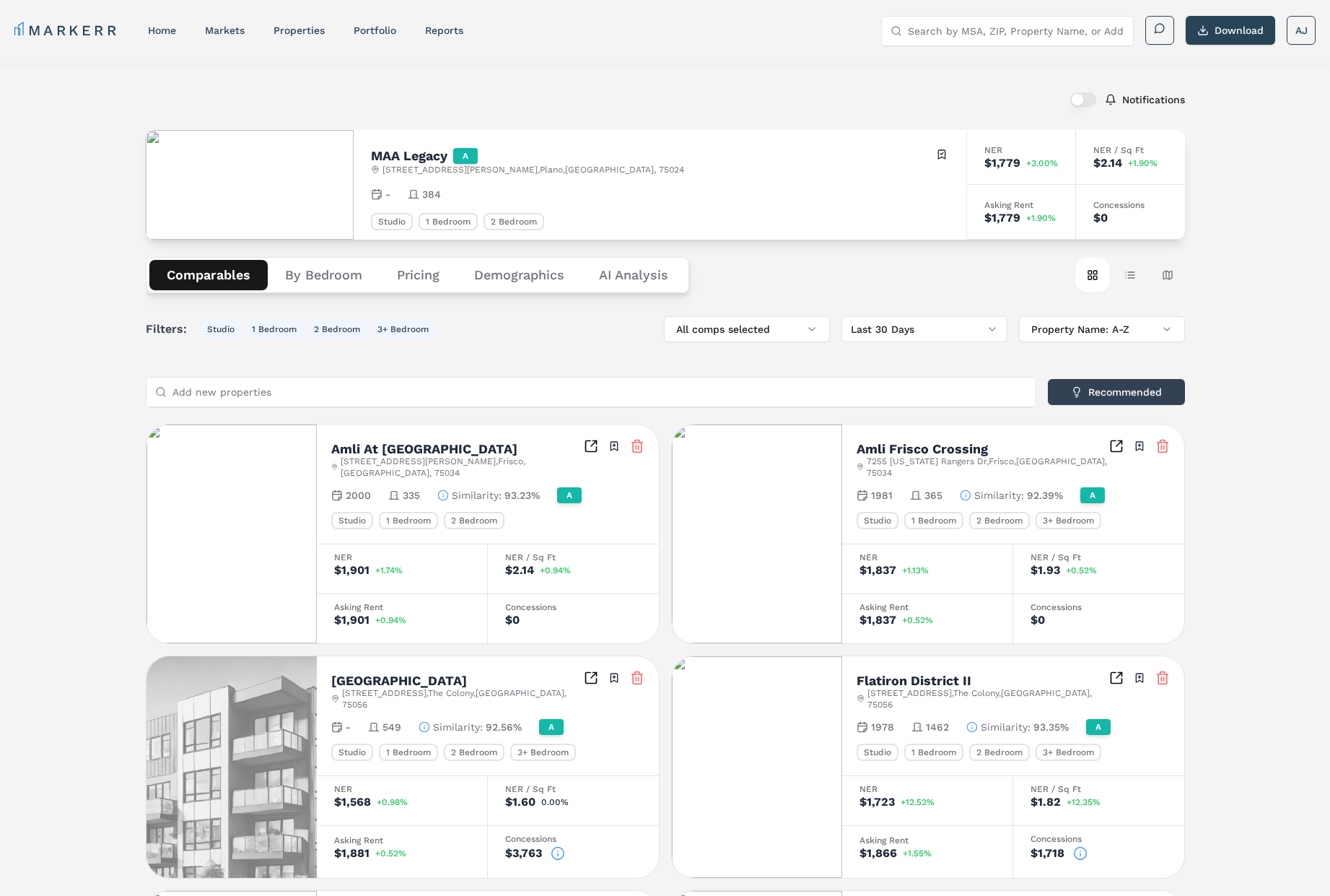
click at [92, 384] on div "Notifications MAA Legacy A 5741 Martin Rd , Plano , TX , 75024 Toggle portfolio…" at bounding box center [665, 825] width 1330 height 1524
click at [329, 280] on button "By Bedroom" at bounding box center [323, 274] width 111 height 30
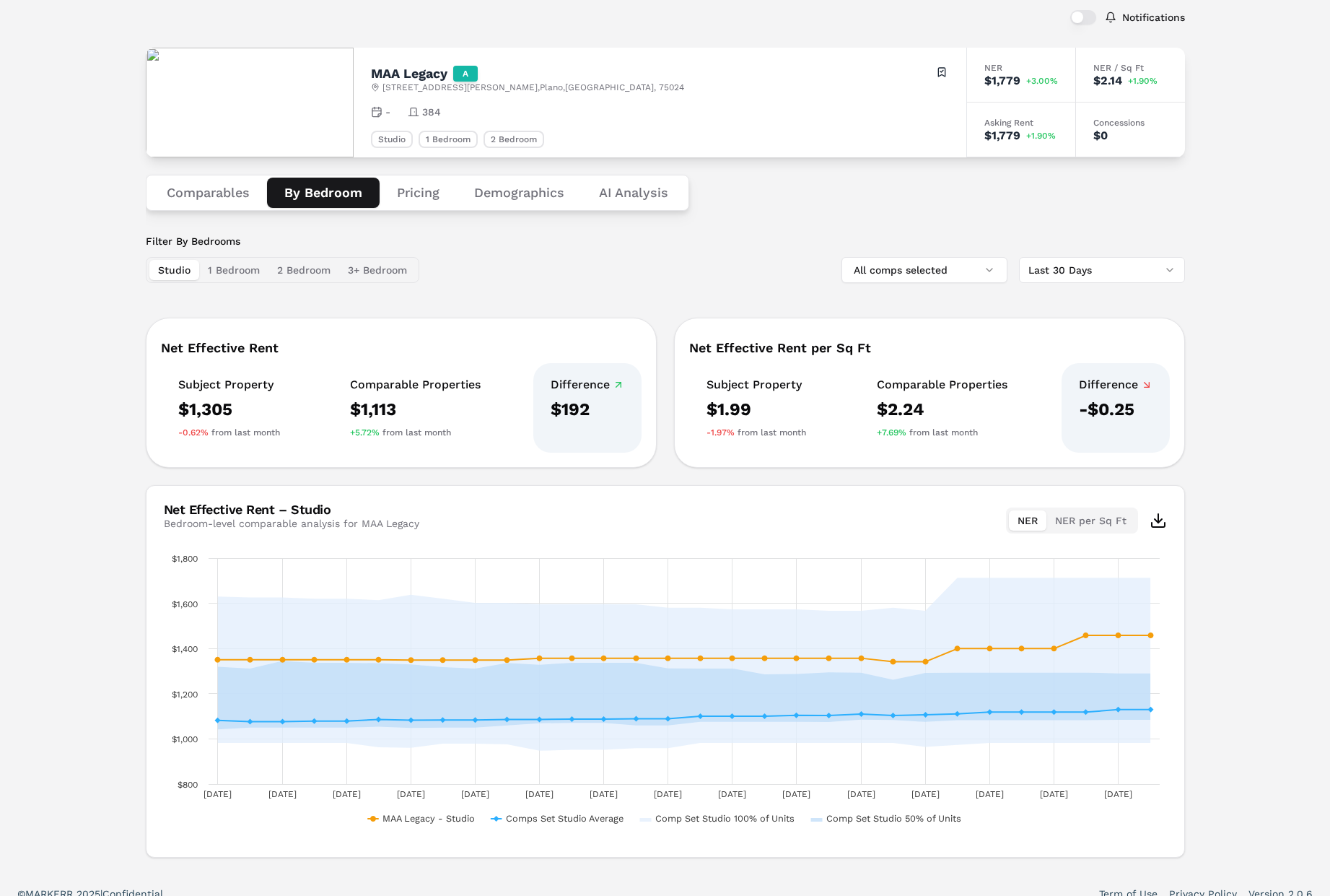
scroll to position [99, 0]
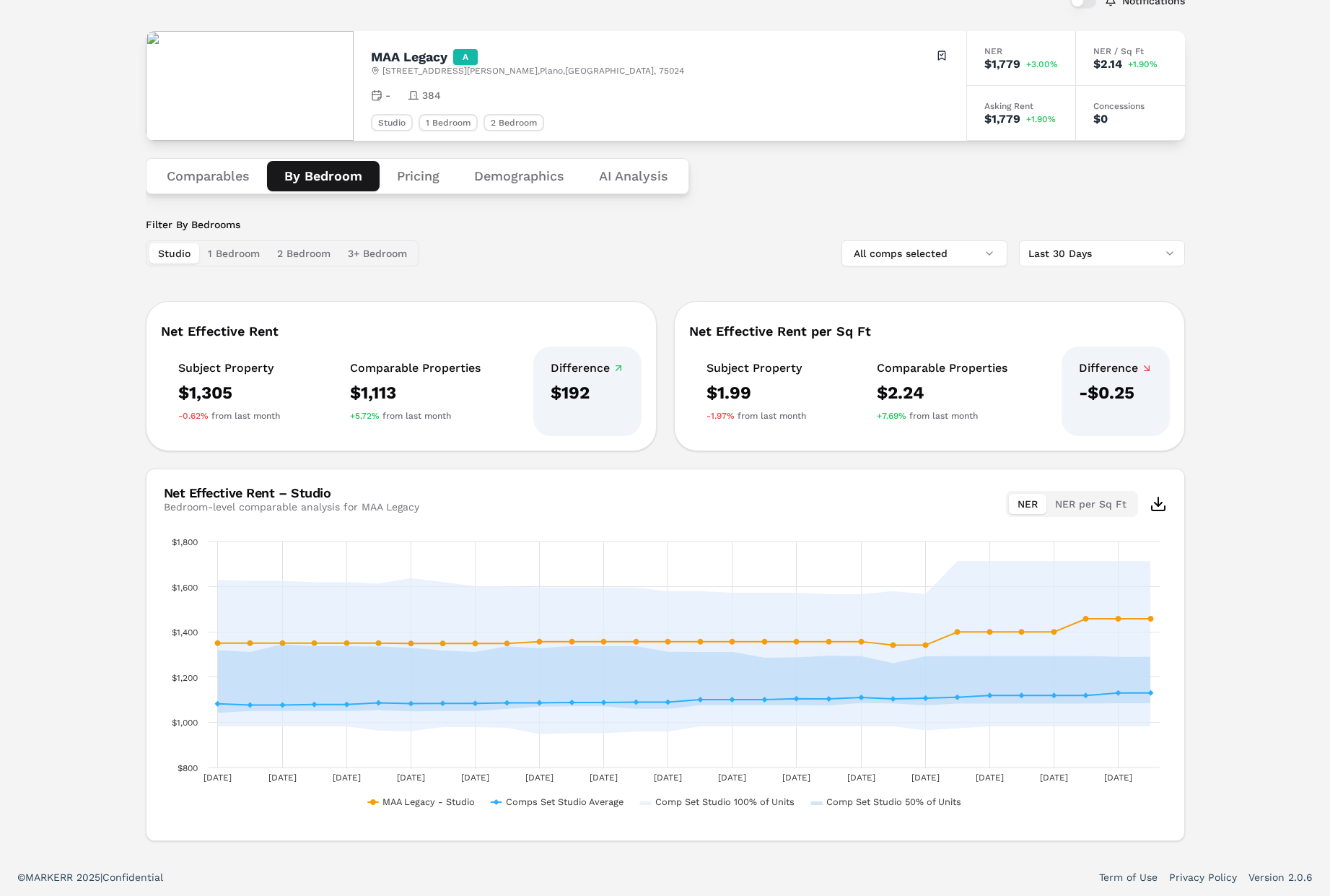
click at [613, 462] on div "Net Effective Rent Subject Property $1,305 -0.62% from last month Comparable Pr…" at bounding box center [665, 571] width 1039 height 540
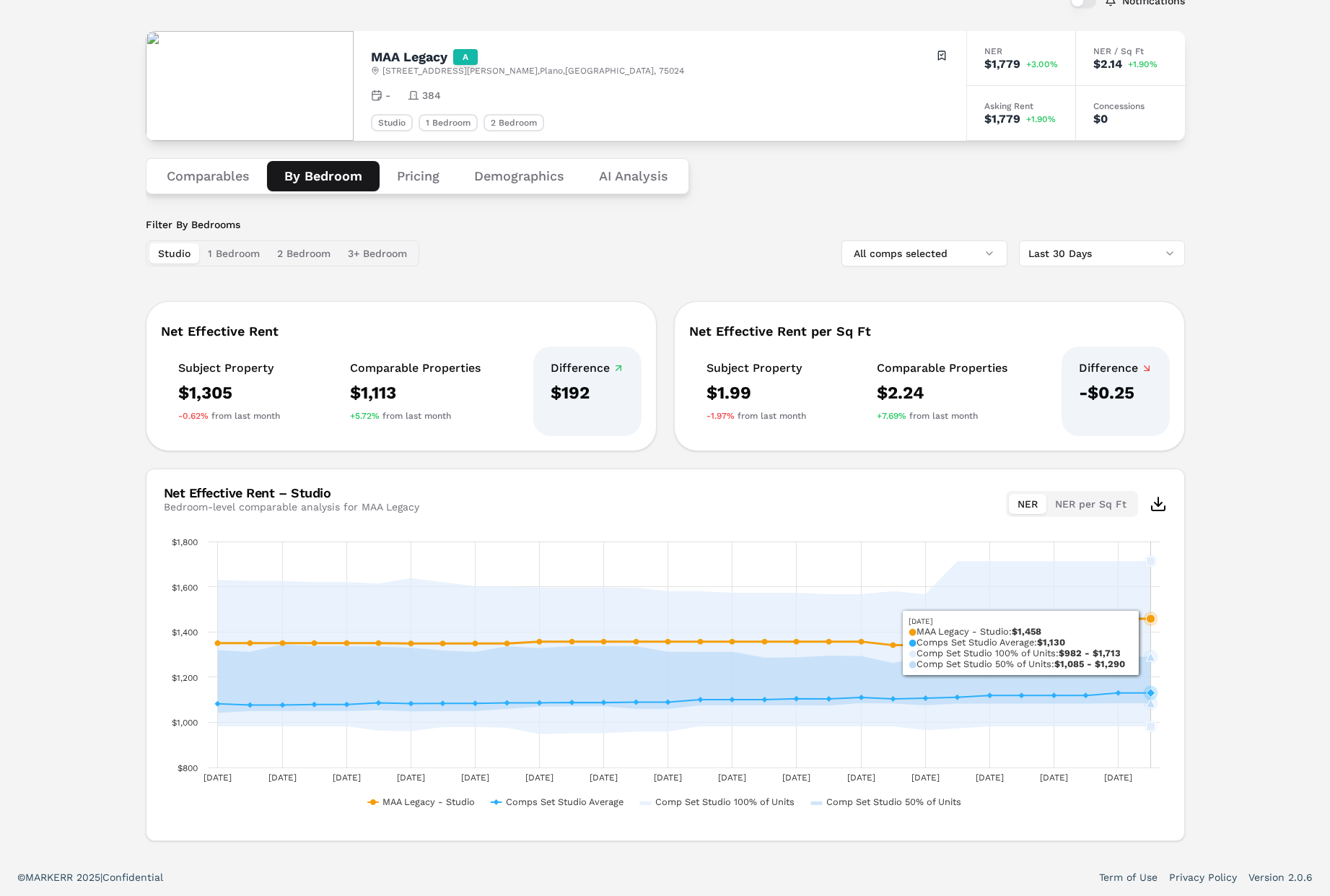
click at [1151, 621] on icon "Wednesday, 10 Sep 2025, 1,458.03125. MAA Legacy - Studio." at bounding box center [1151, 618] width 9 height 9
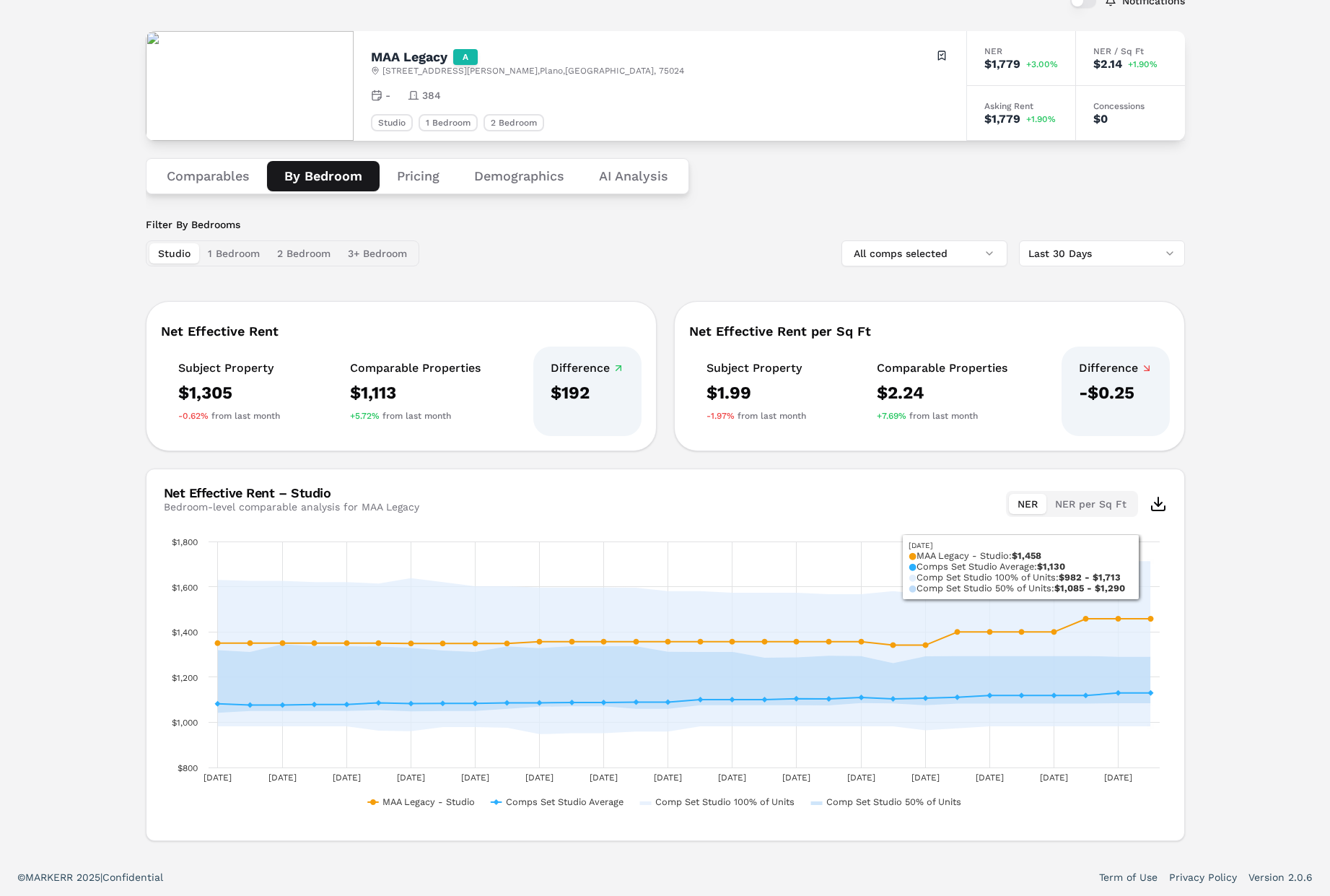
drag, startPoint x: 1094, startPoint y: 495, endPoint x: 1085, endPoint y: 499, distance: 9.8
click at [1094, 495] on button "NER per Sq Ft" at bounding box center [1091, 503] width 89 height 20
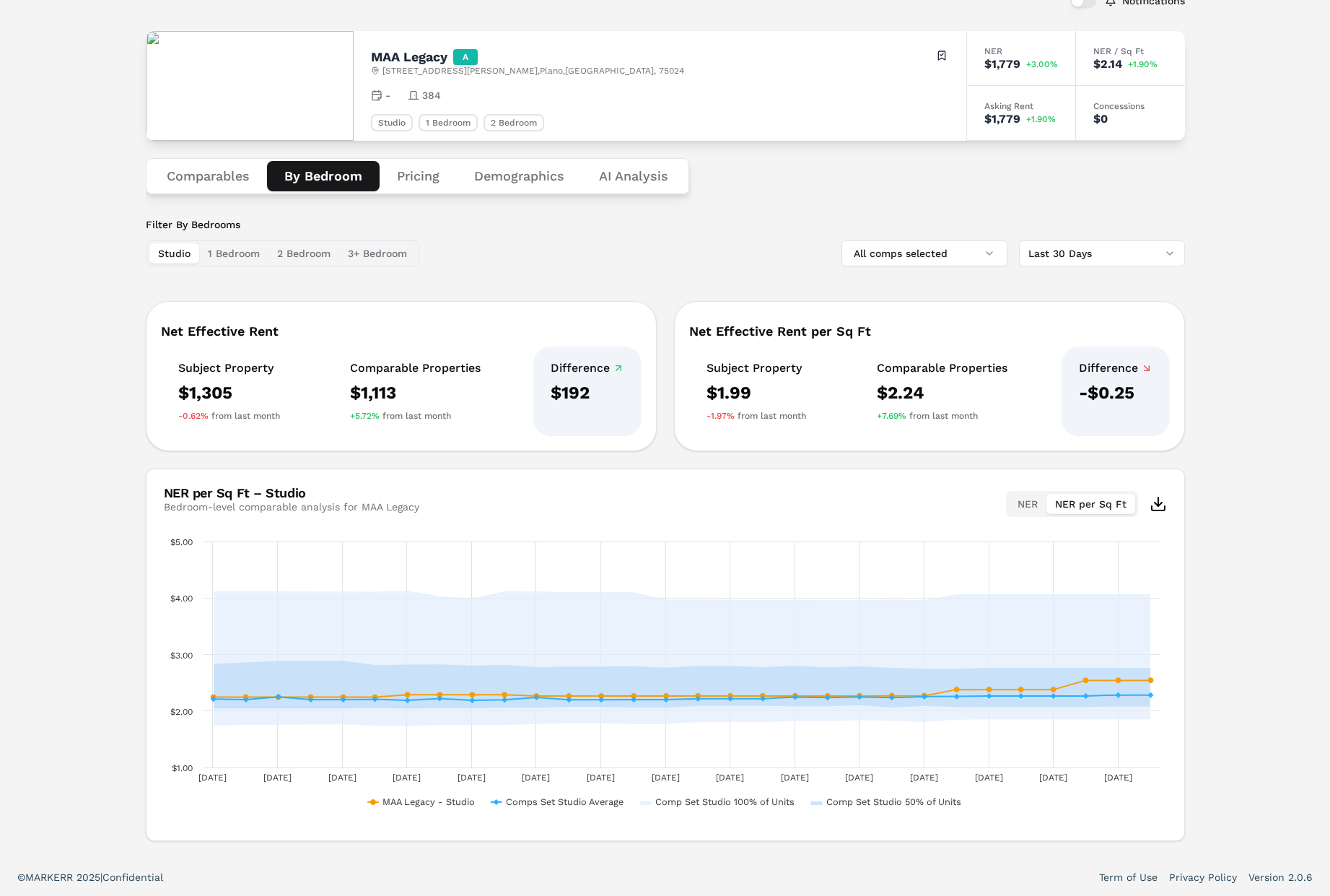
click at [1034, 501] on button "NER" at bounding box center [1028, 503] width 37 height 20
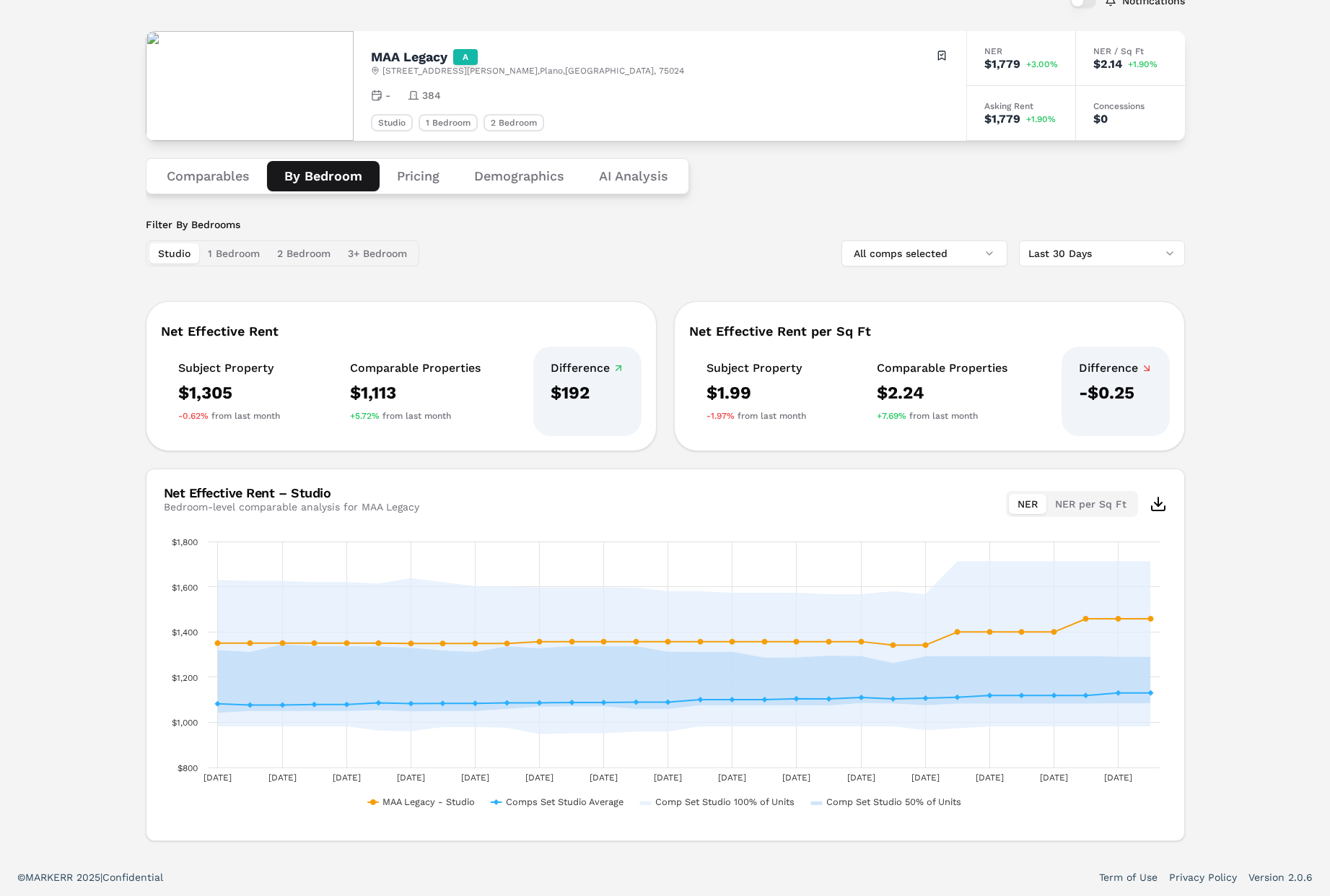
click at [756, 484] on div "Net Effective Rent – Studio Bedroom-level comparable analysis for MAA Legacy NE…" at bounding box center [665, 502] width 1038 height 65
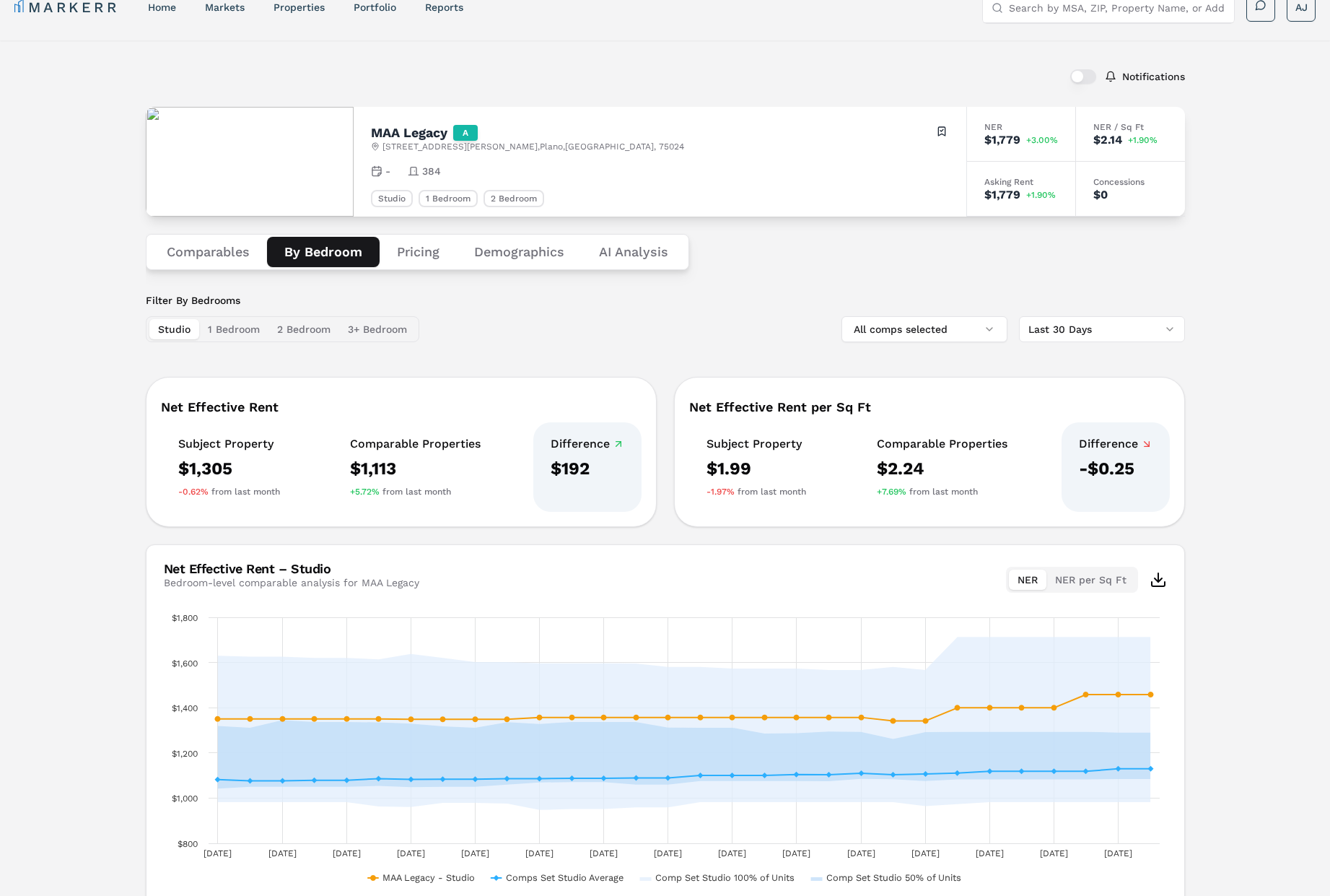
scroll to position [20, 0]
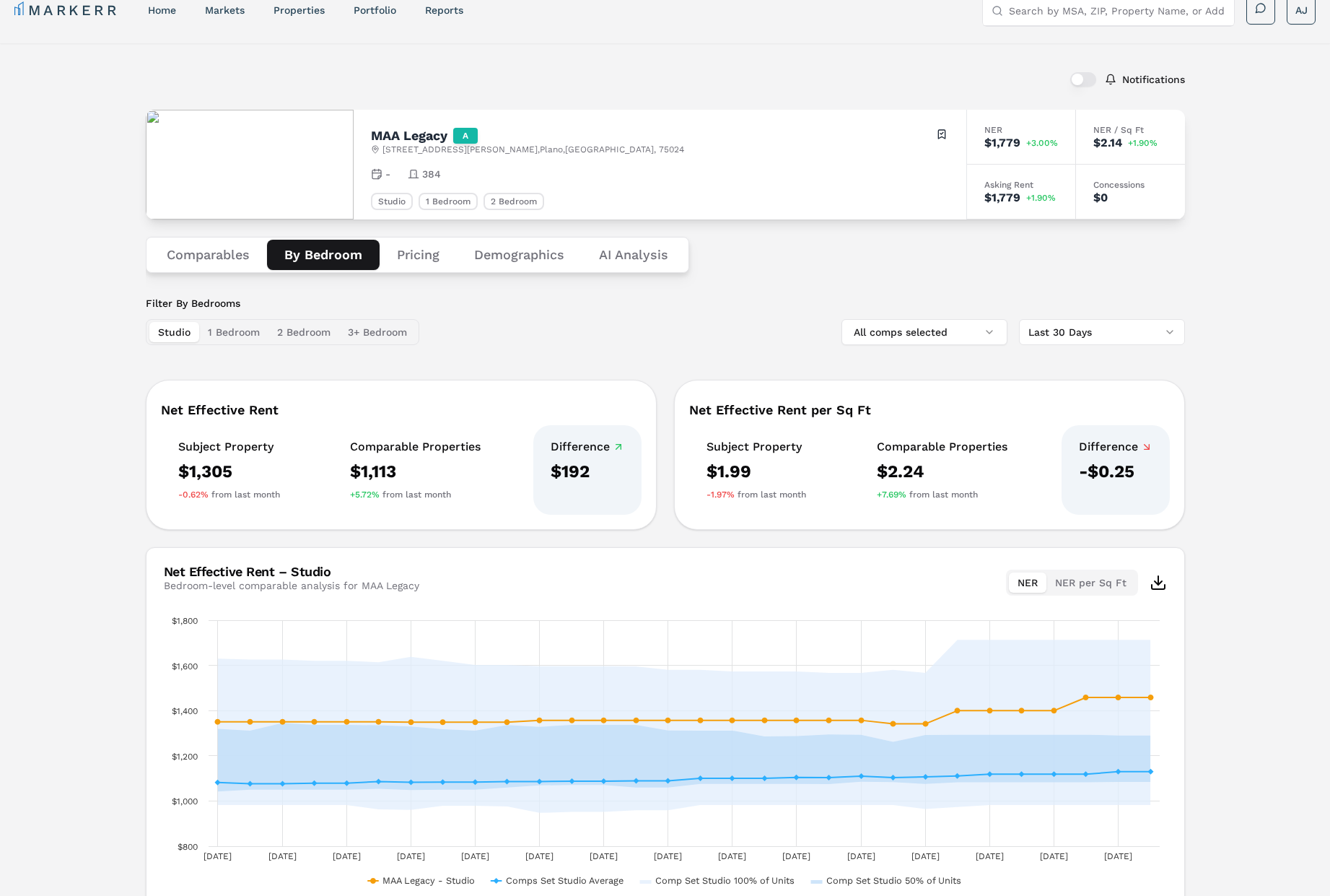
drag, startPoint x: 411, startPoint y: 255, endPoint x: 414, endPoint y: 267, distance: 12.4
click at [411, 256] on button "Pricing" at bounding box center [418, 254] width 78 height 30
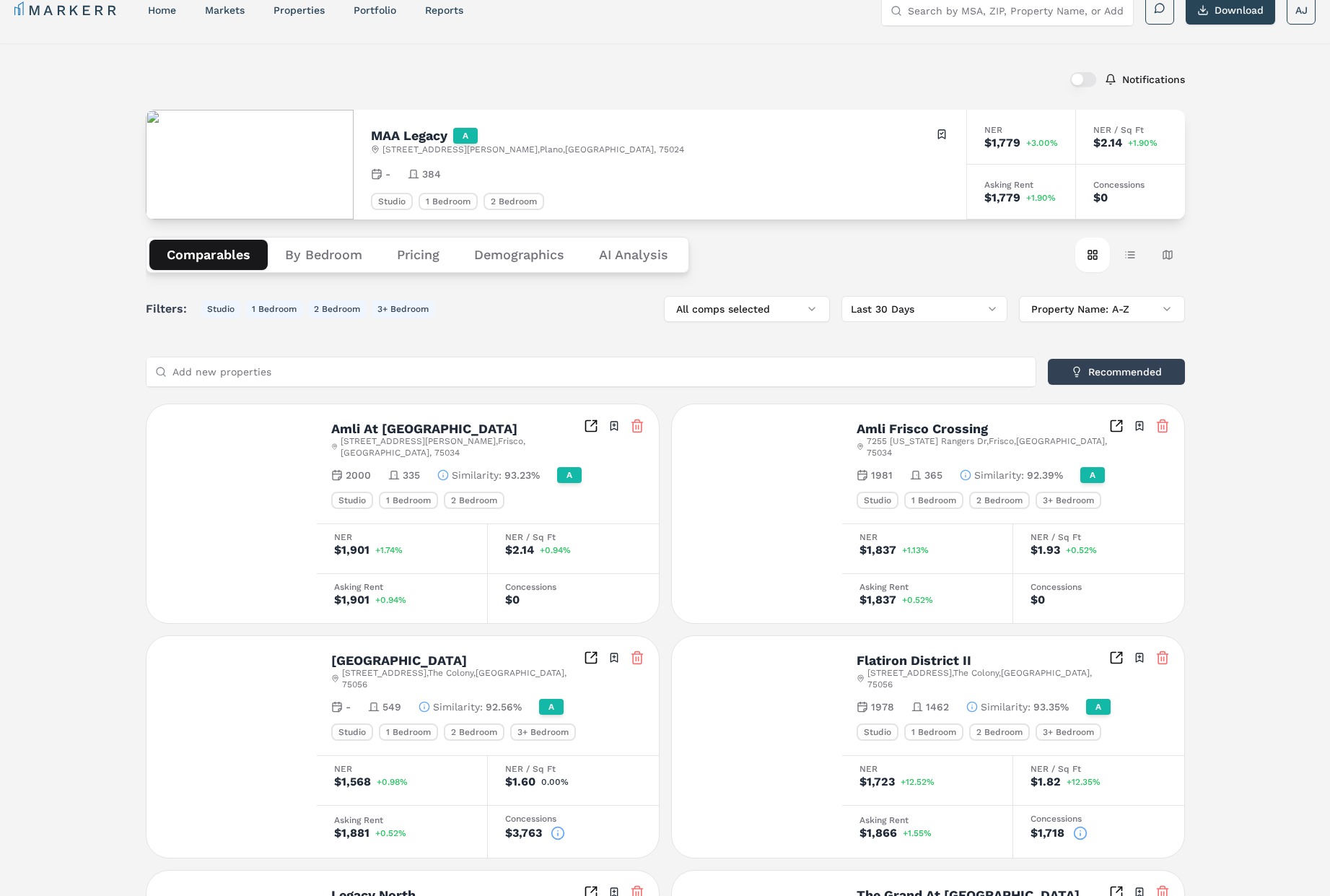
click at [195, 258] on button "Comparables" at bounding box center [209, 254] width 118 height 30
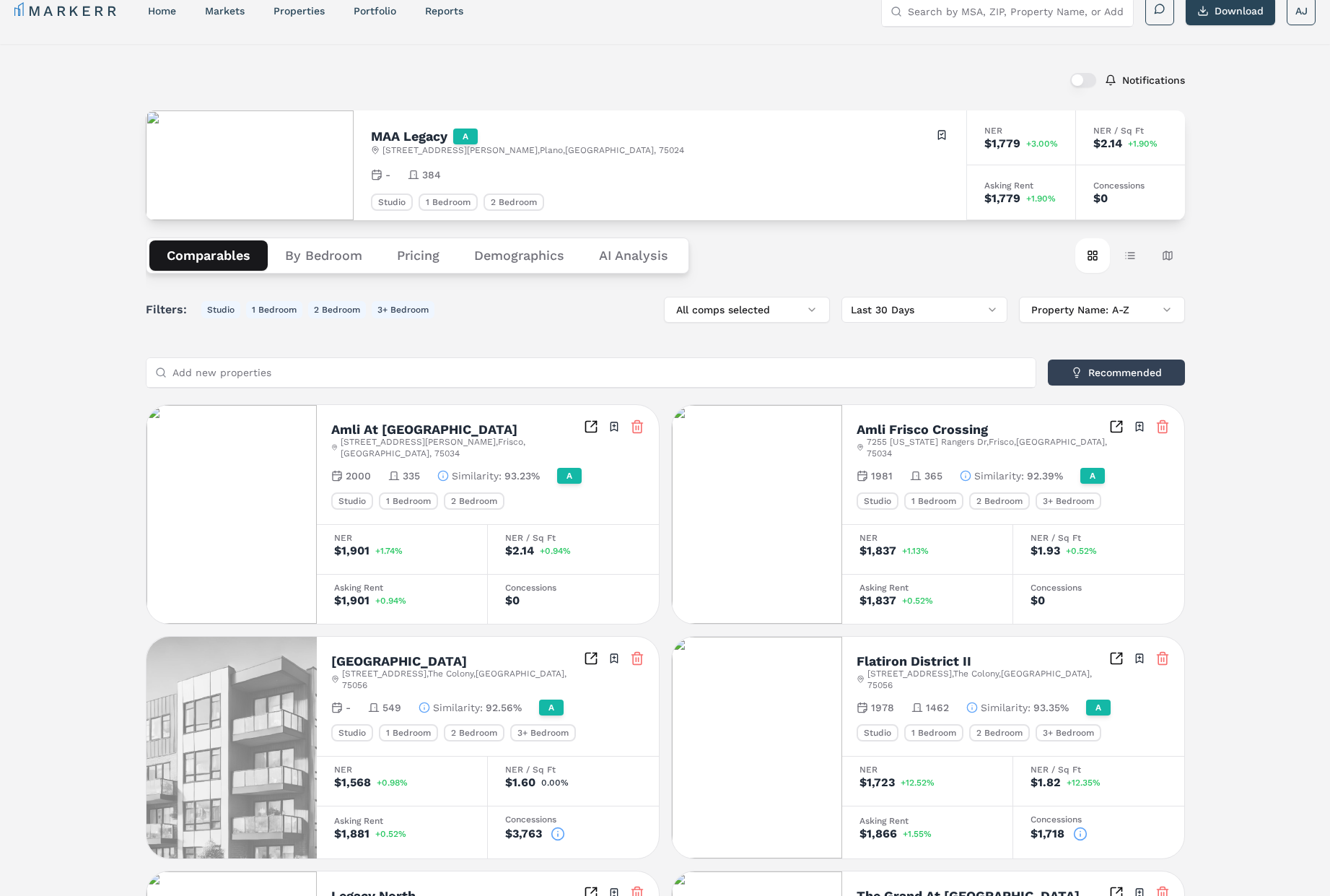
scroll to position [0, 0]
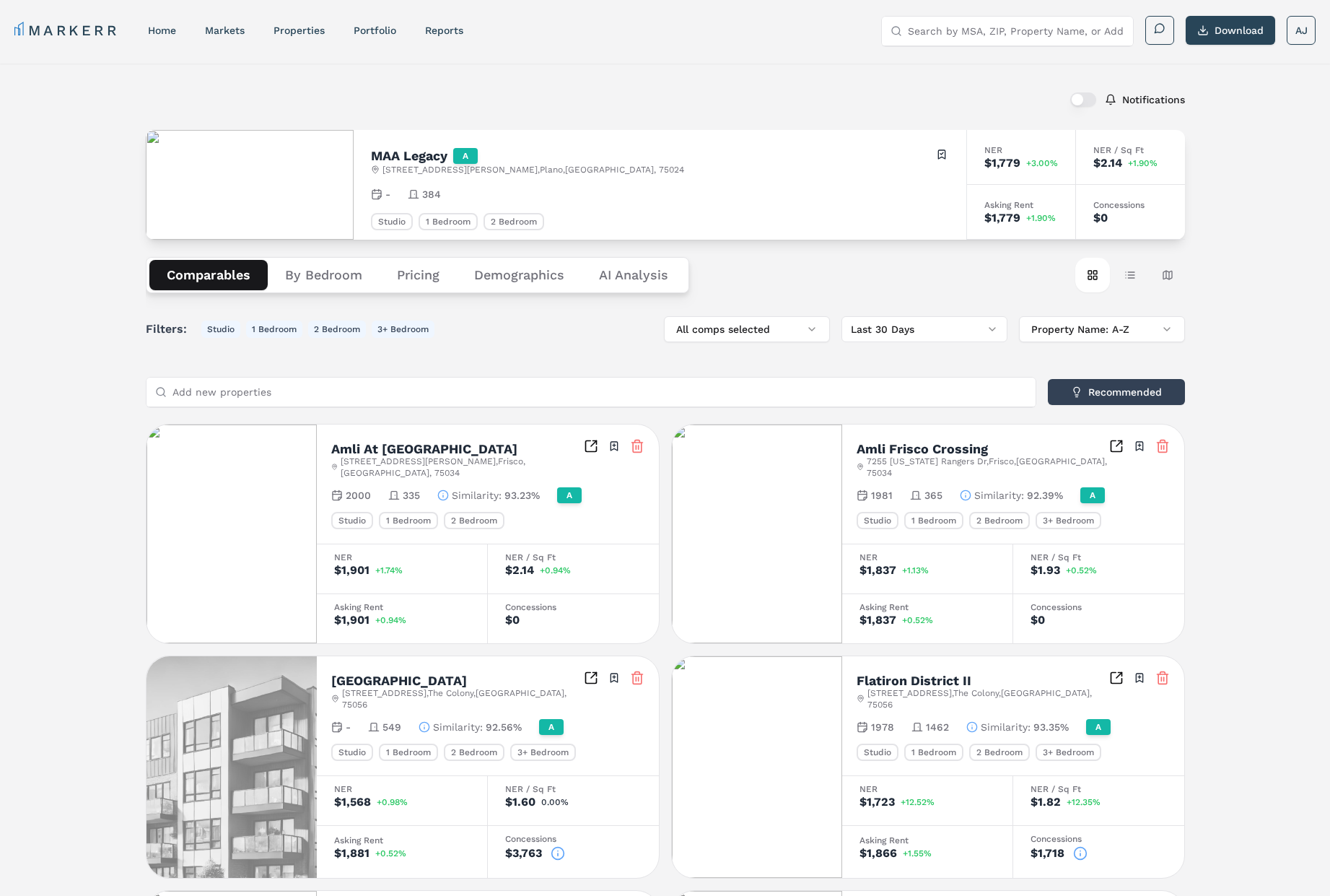
drag, startPoint x: 229, startPoint y: 31, endPoint x: 248, endPoint y: 38, distance: 20.2
click at [229, 31] on link "markets" at bounding box center [225, 30] width 40 height 11
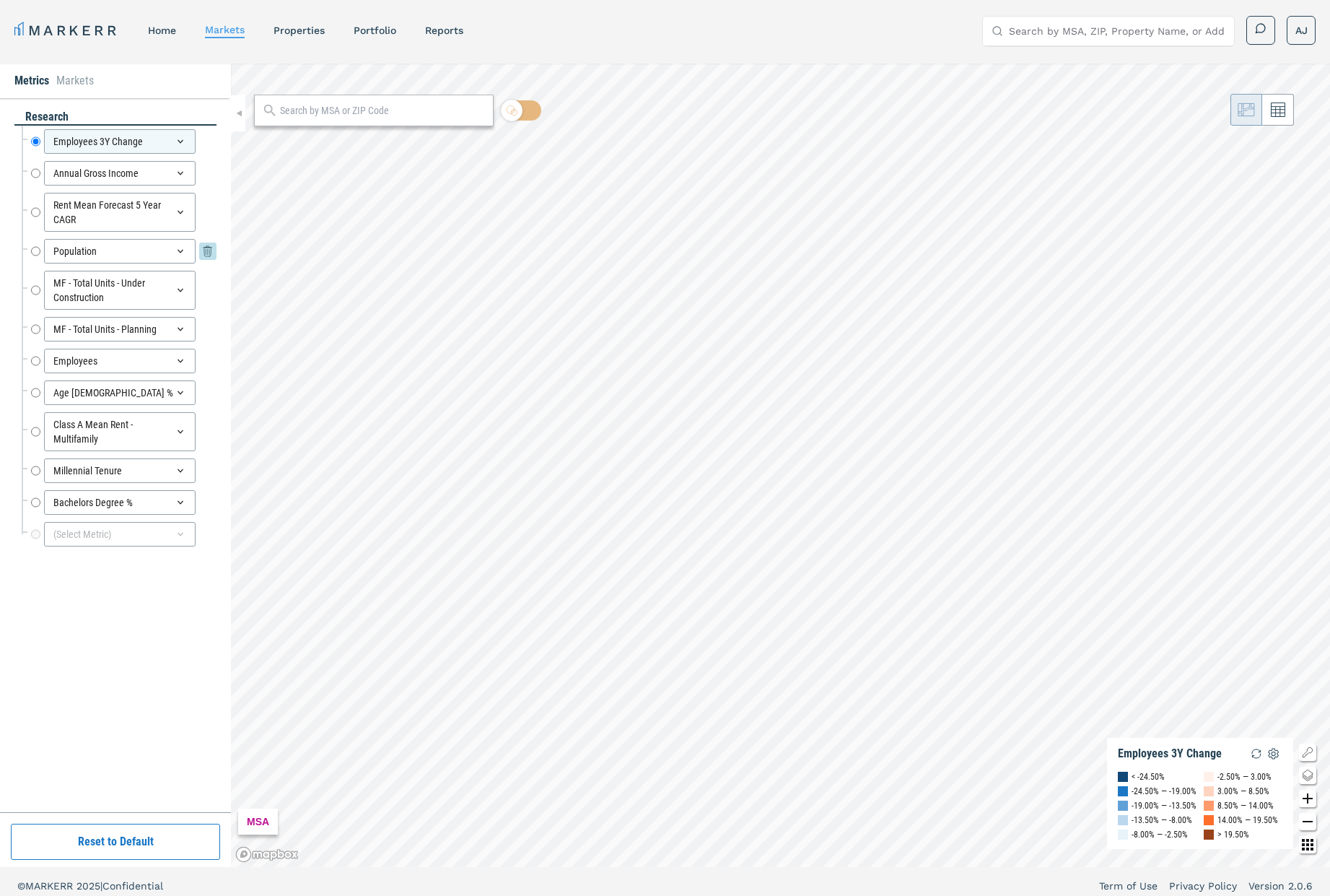
click at [31, 249] on input "Population" at bounding box center [36, 251] width 10 height 24
radio input "false"
radio input "true"
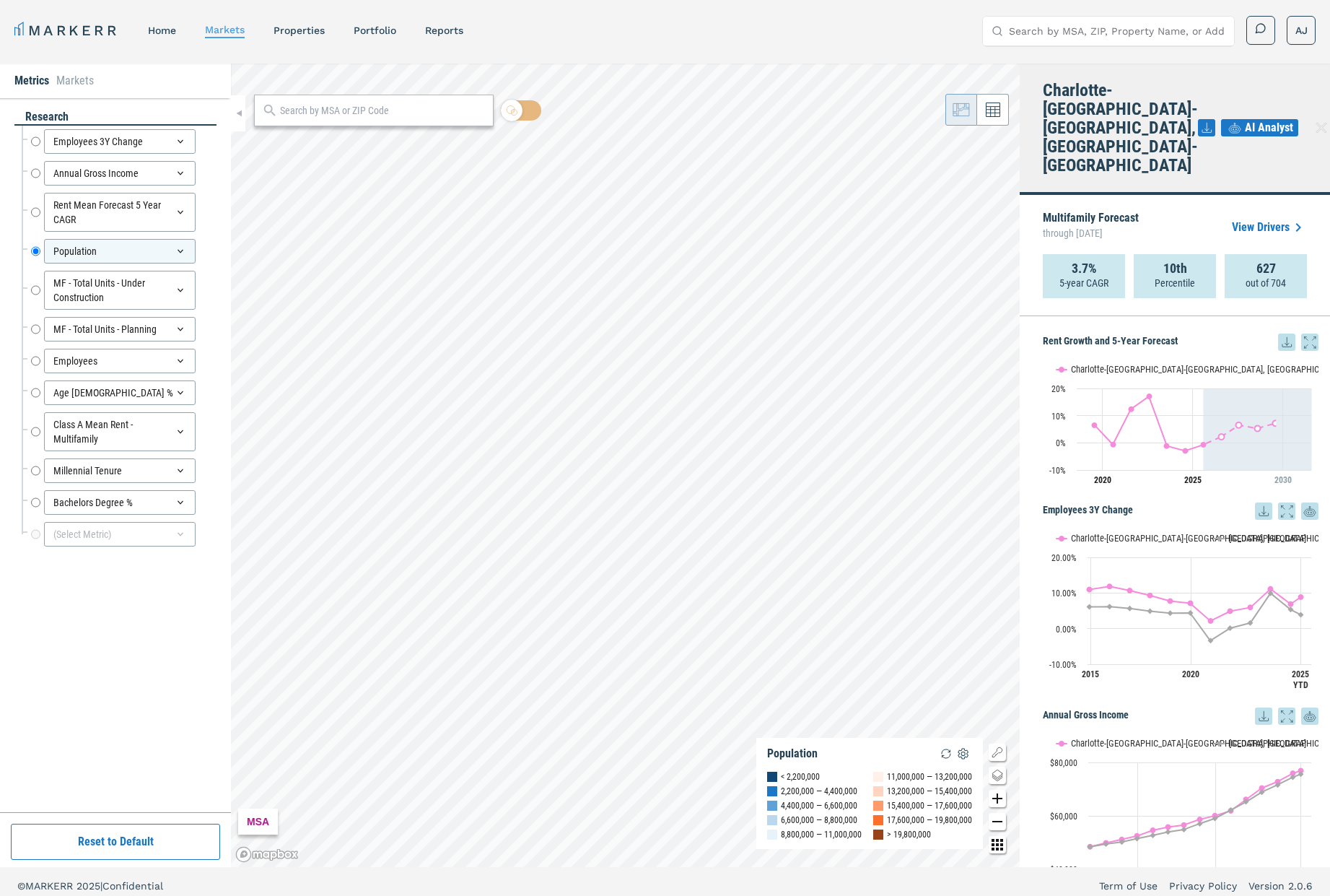
click at [1313, 119] on icon at bounding box center [1322, 128] width 17 height 17
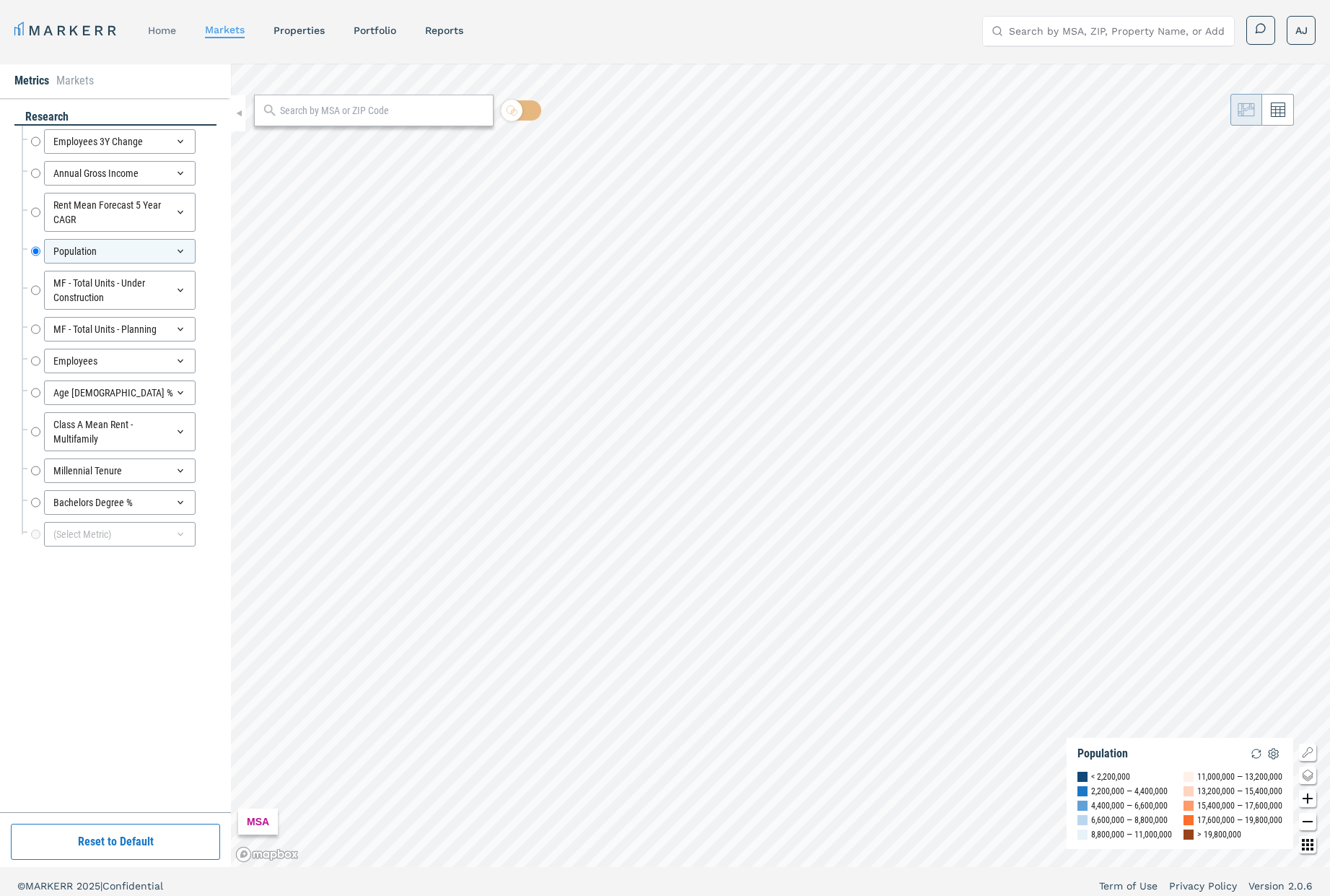
click at [166, 31] on link "home" at bounding box center [162, 30] width 28 height 11
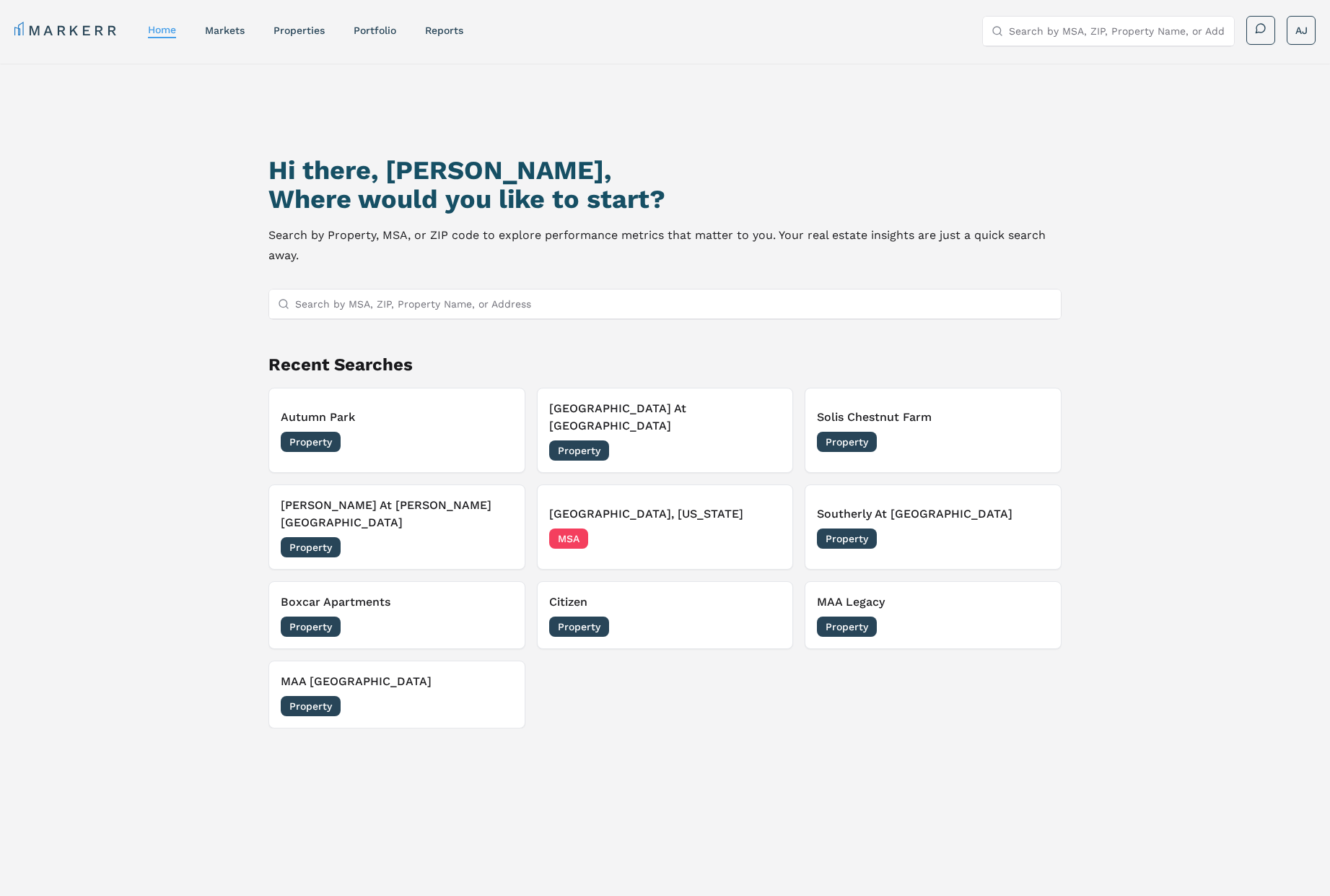
drag, startPoint x: 1099, startPoint y: 198, endPoint x: 709, endPoint y: 143, distance: 393.9
click at [1094, 196] on div "Hi there, [PERSON_NAME], Where would you like to start? Search by Property, MSA…" at bounding box center [665, 534] width 931 height 896
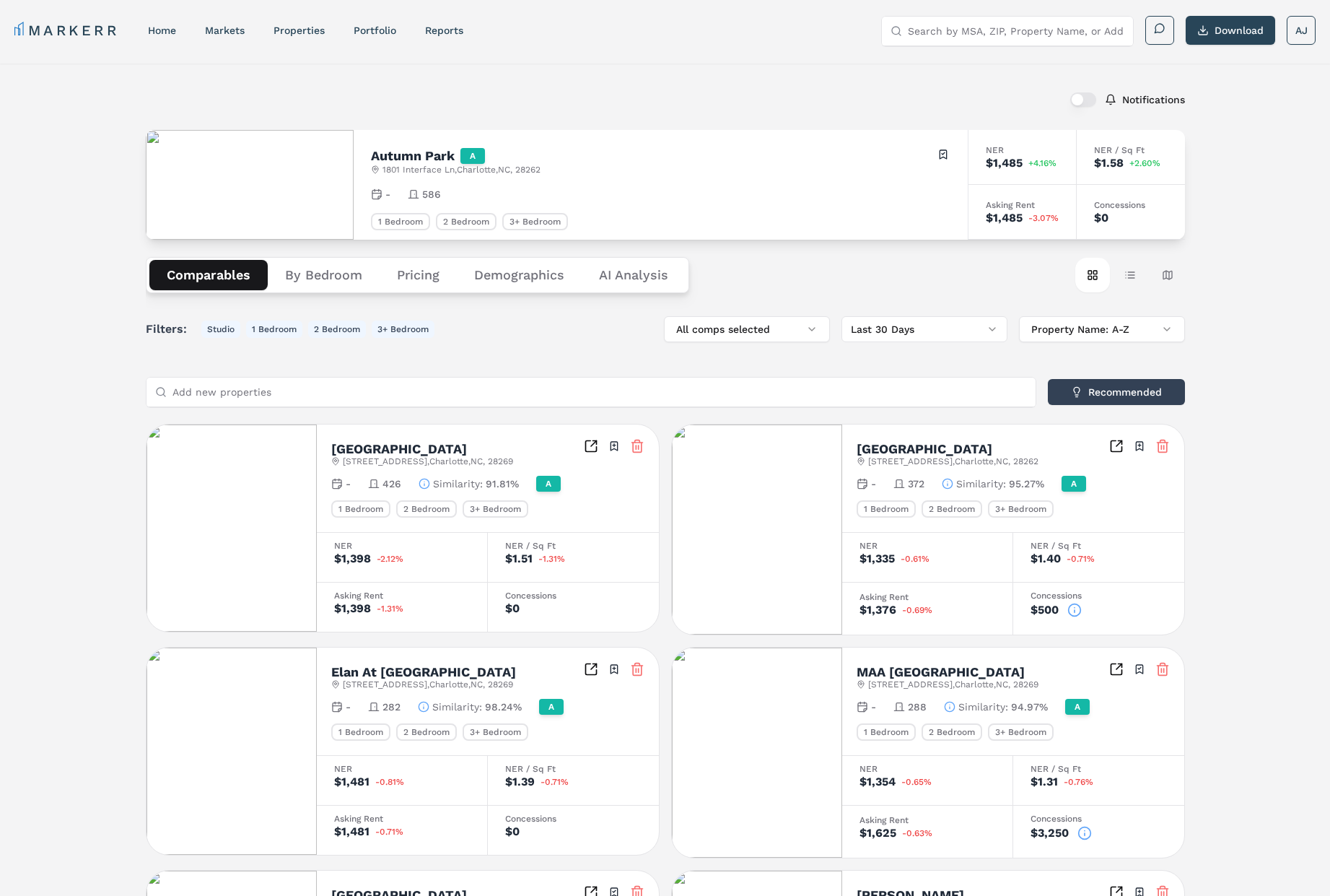
scroll to position [55, 0]
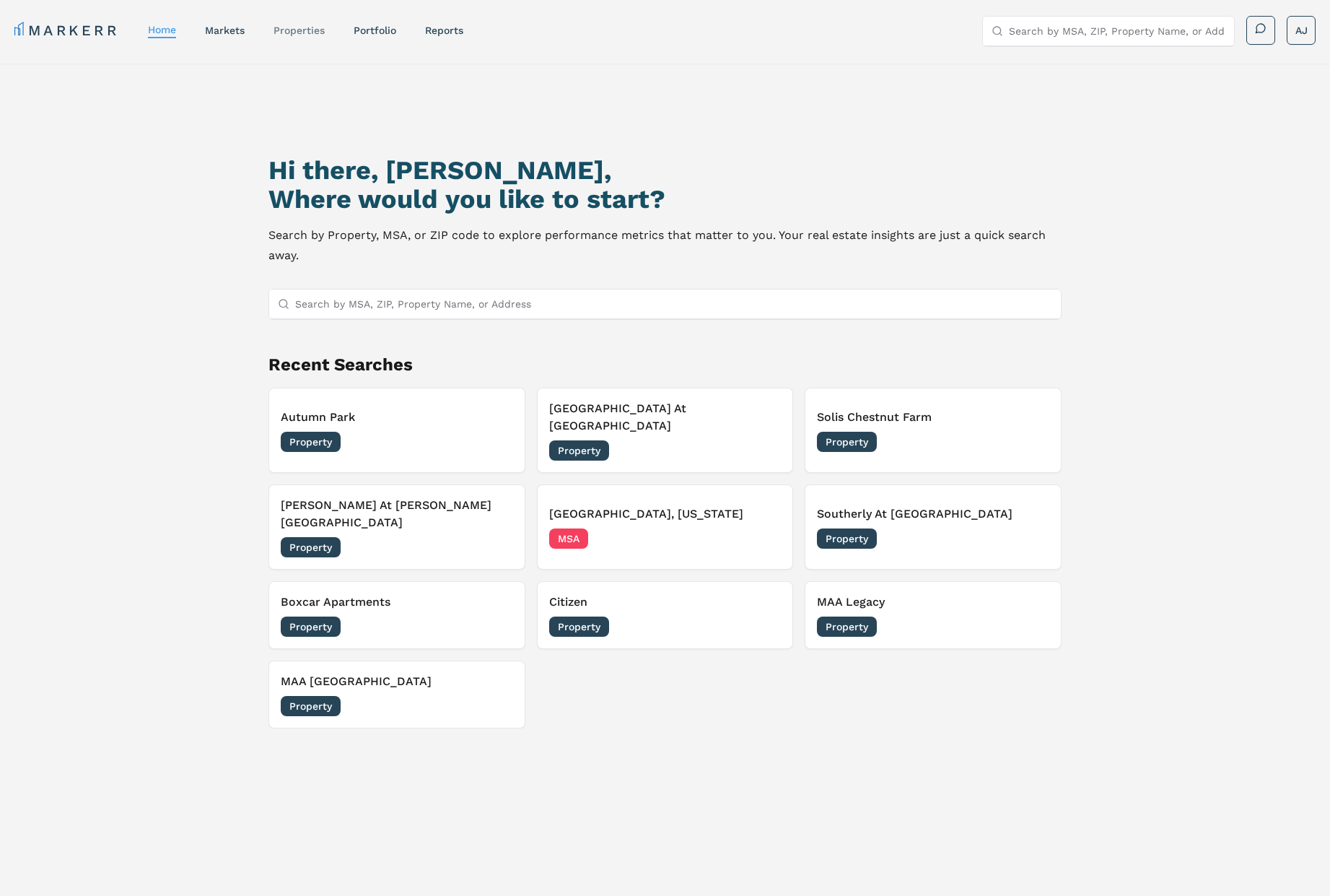
click at [290, 24] on link "properties" at bounding box center [299, 30] width 51 height 11
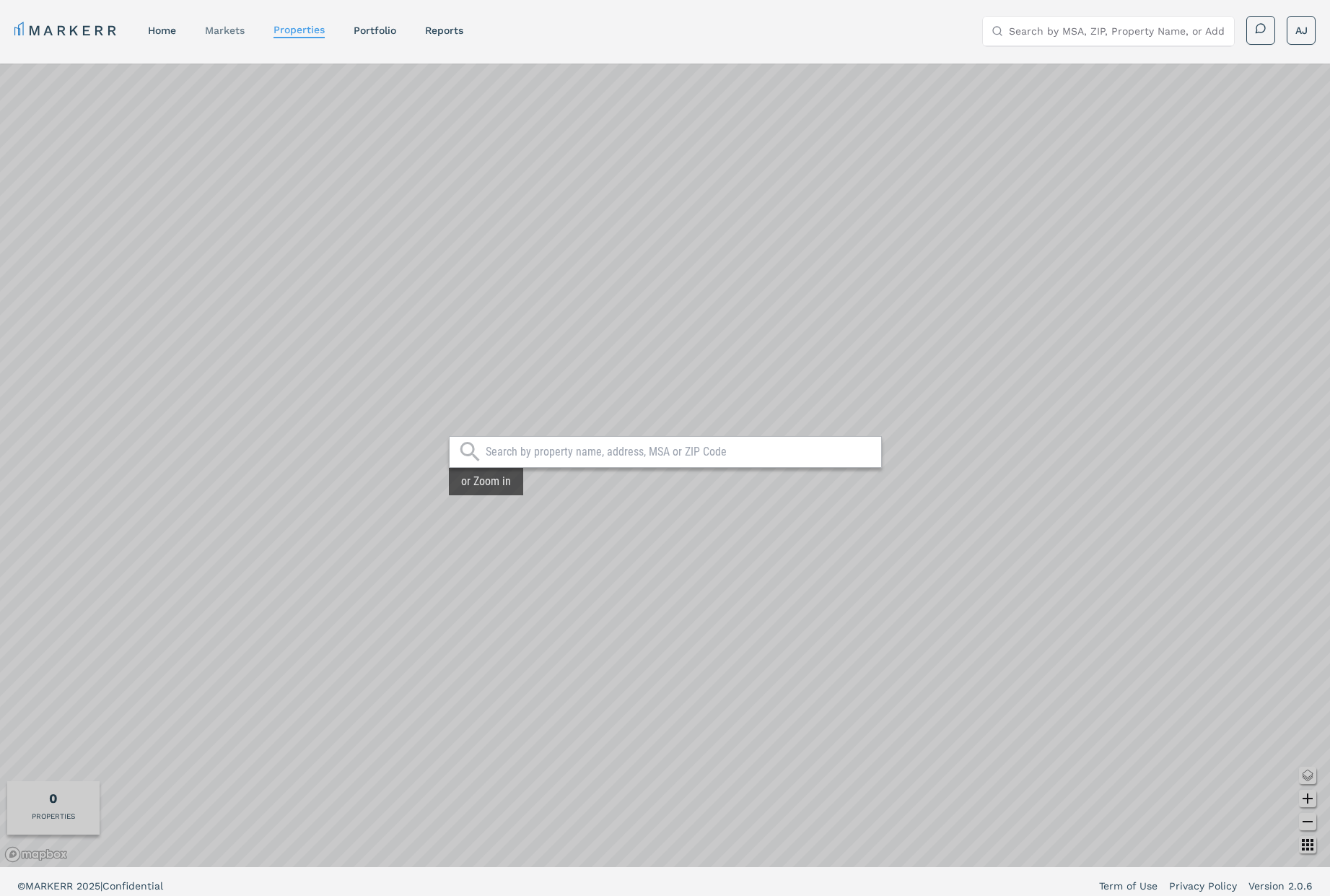
drag, startPoint x: 211, startPoint y: 40, endPoint x: 224, endPoint y: 34, distance: 14.3
click at [213, 40] on nav "MARKERR home markets properties Portfolio reports" at bounding box center [239, 30] width 449 height 20
click at [224, 34] on link "markets" at bounding box center [225, 30] width 40 height 11
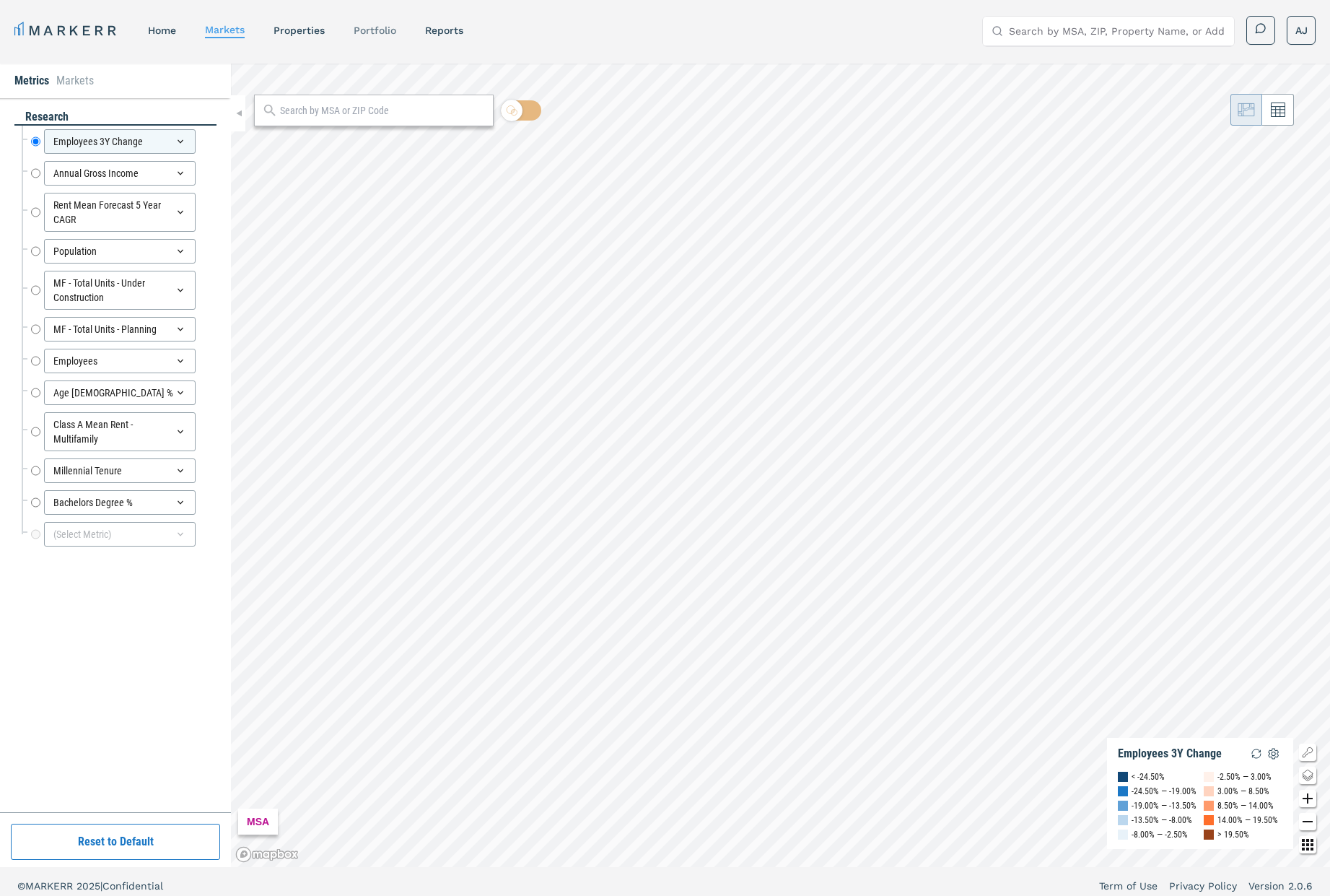
click at [371, 27] on link "Portfolio" at bounding box center [375, 30] width 43 height 11
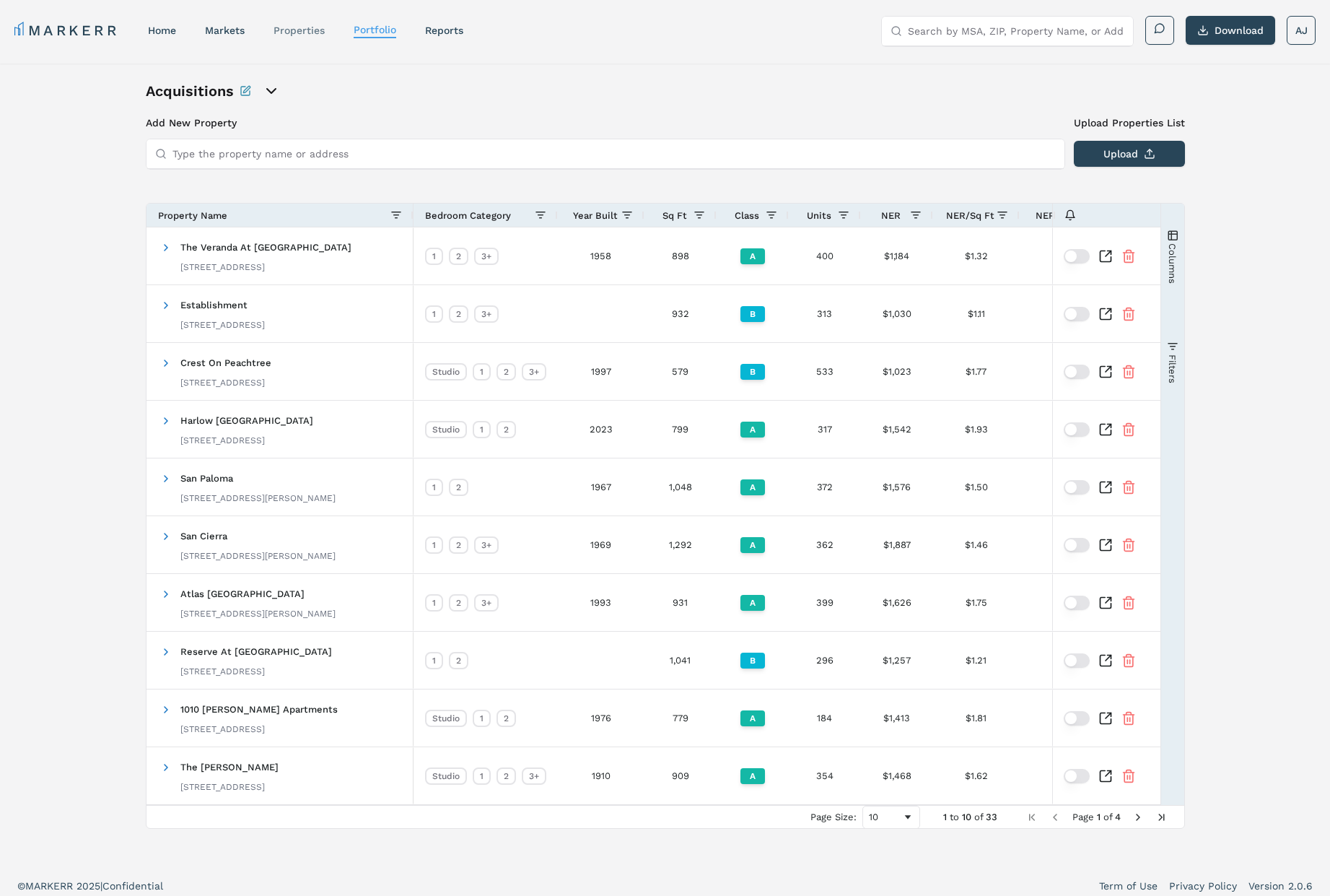
click at [312, 35] on link "properties" at bounding box center [299, 30] width 51 height 11
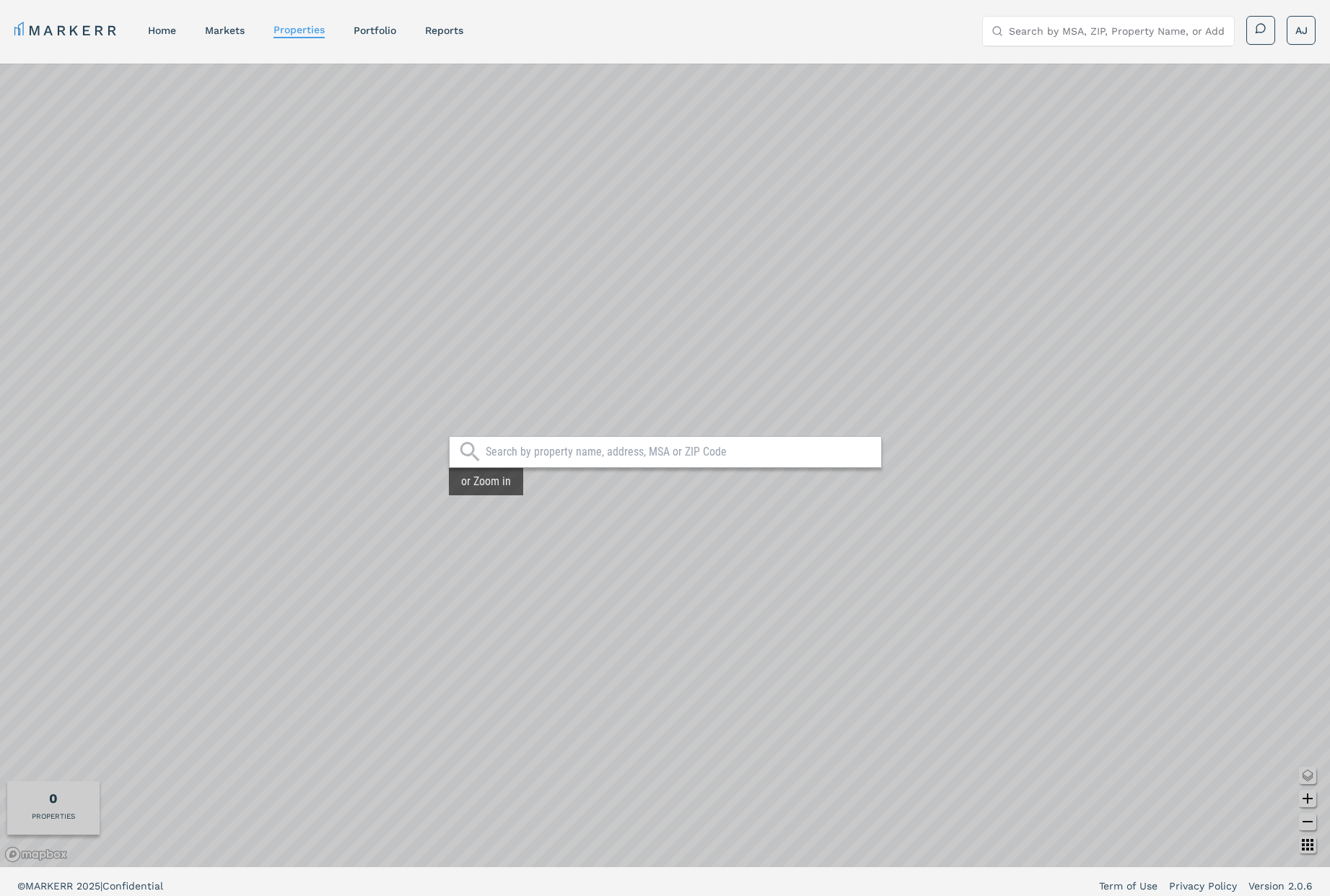
click at [159, 28] on link "home" at bounding box center [162, 30] width 28 height 11
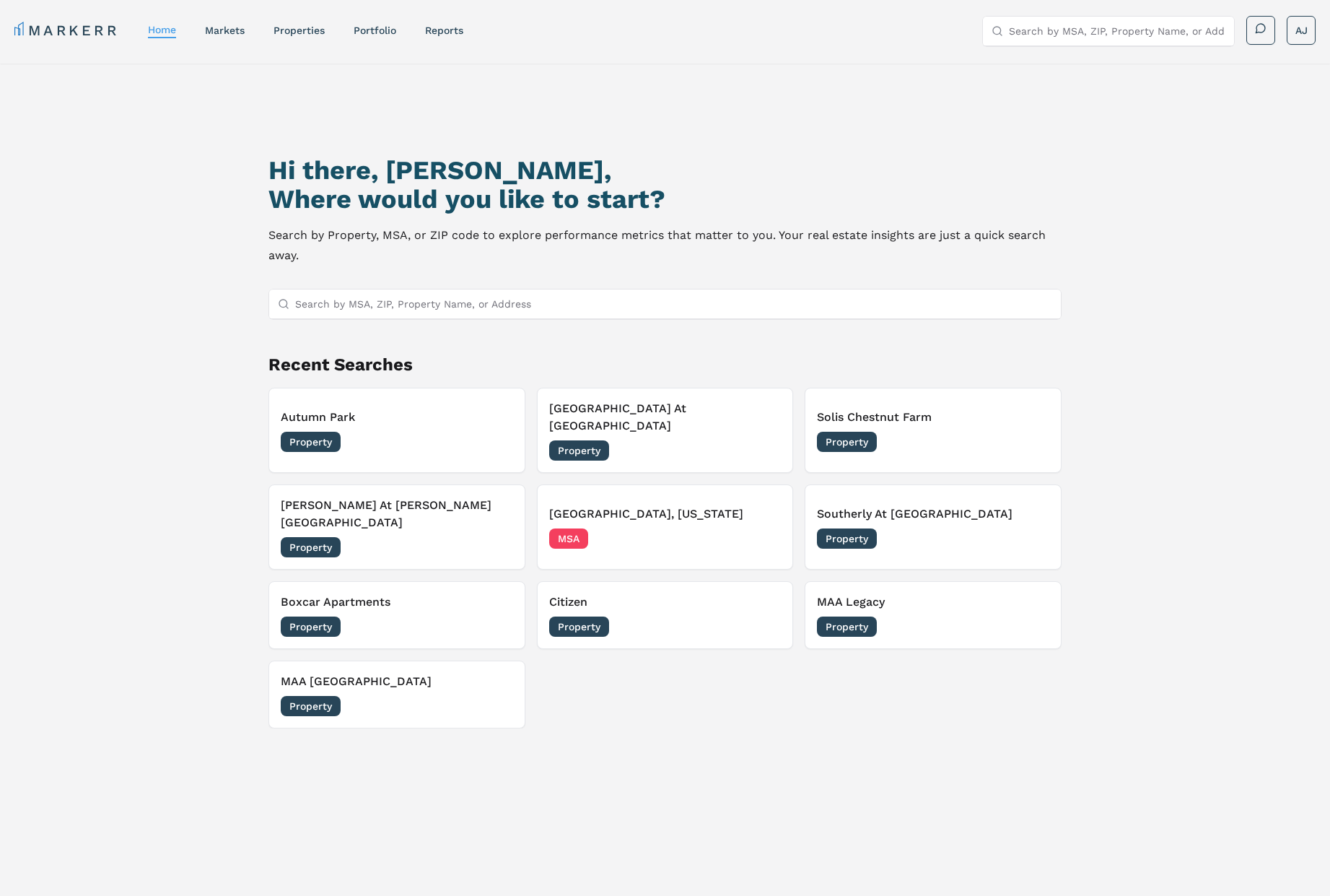
click at [374, 30] on link "Portfolio" at bounding box center [375, 30] width 43 height 11
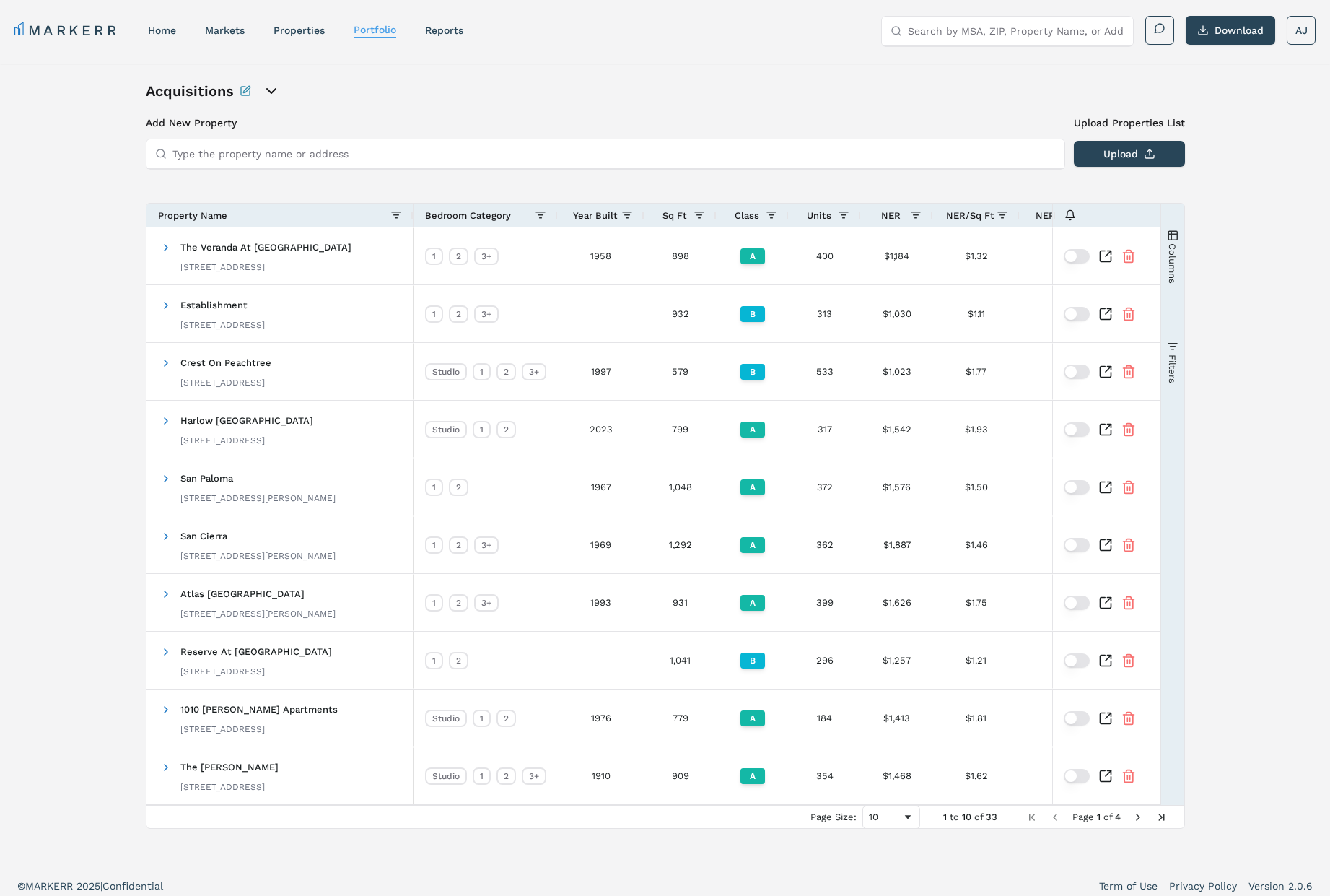
click at [277, 90] on icon "open portfolio options" at bounding box center [272, 91] width 17 height 17
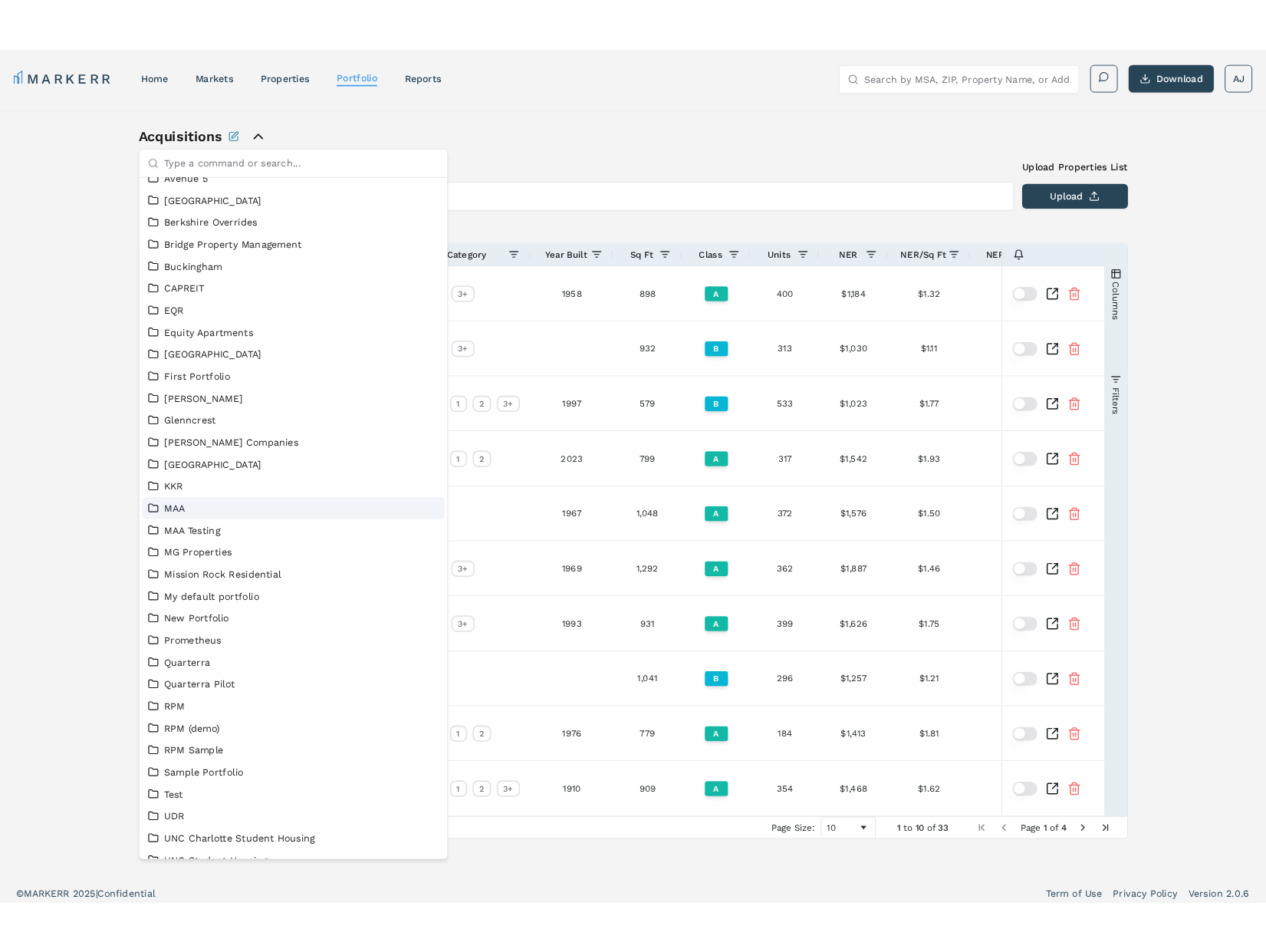
scroll to position [168, 0]
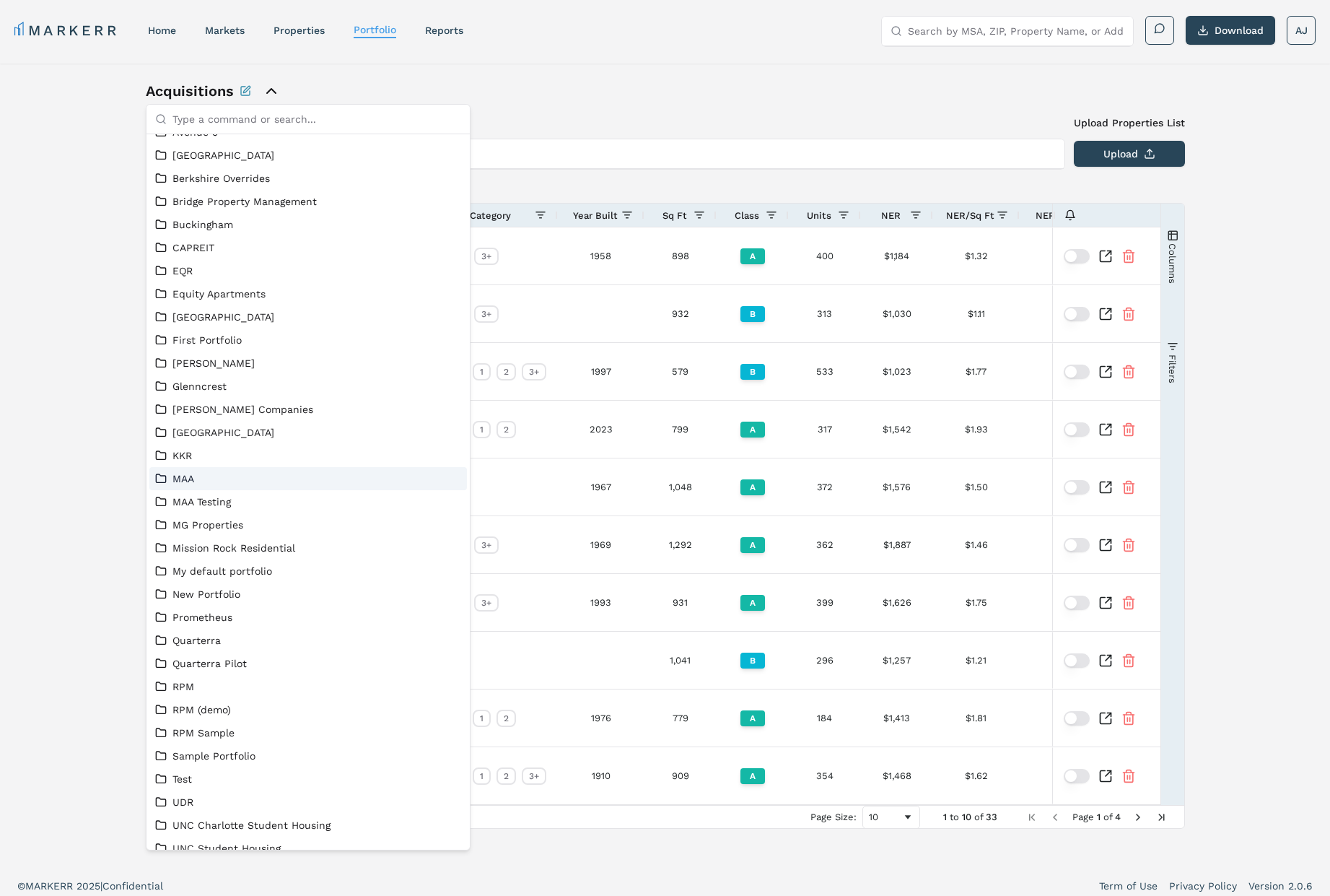
click at [198, 483] on link "MAA" at bounding box center [307, 478] width 306 height 15
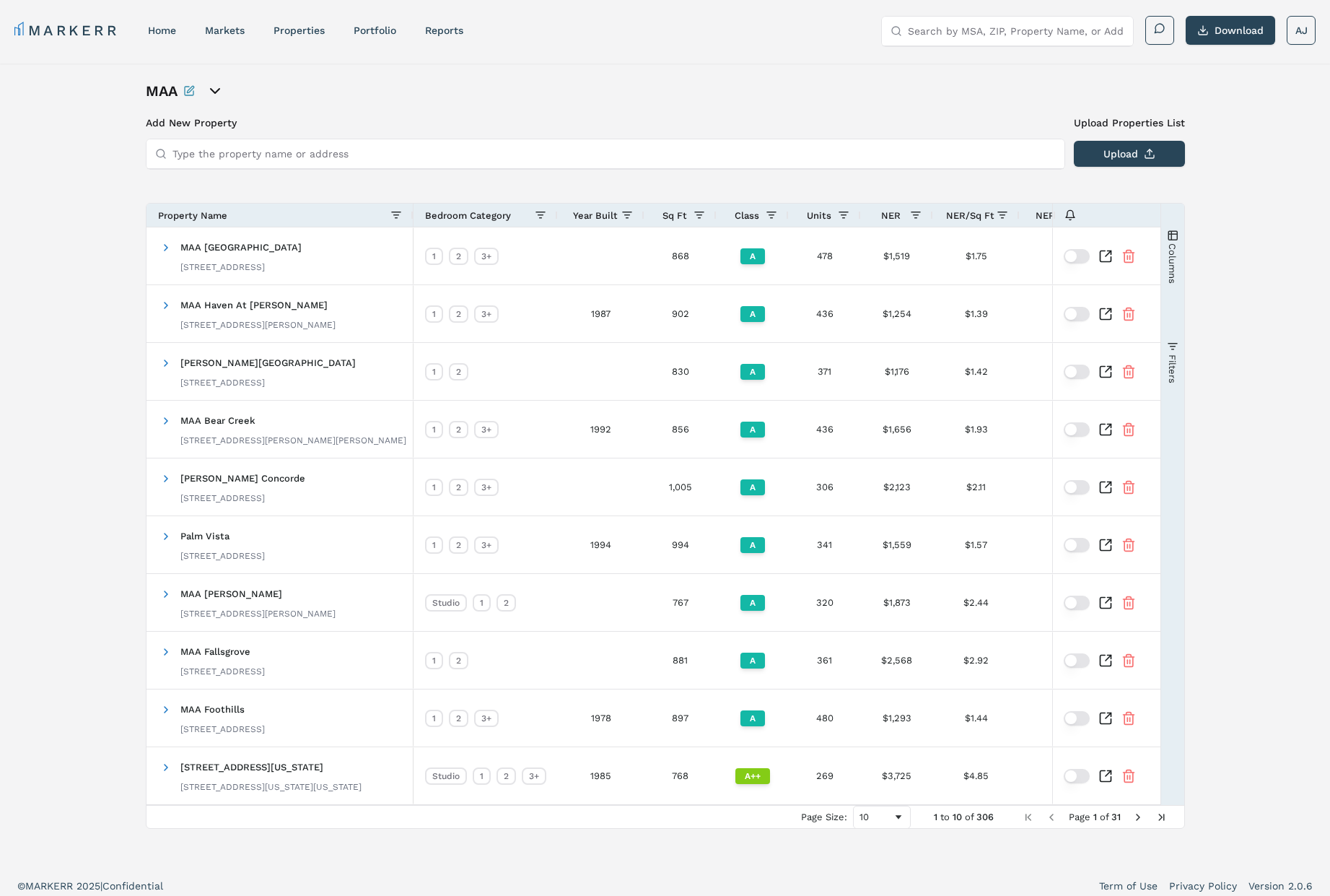
click at [165, 31] on link "home" at bounding box center [162, 30] width 28 height 11
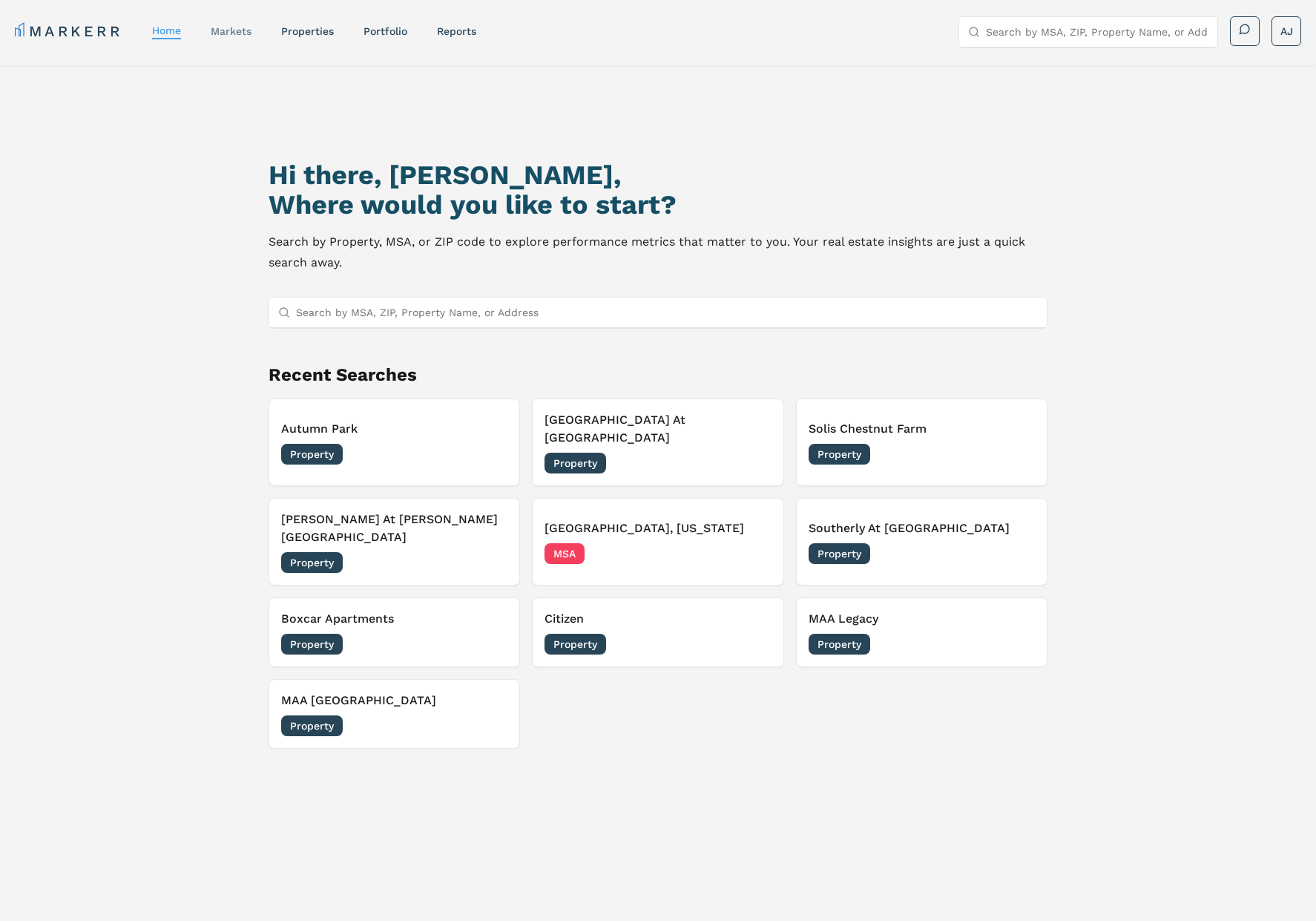
click at [226, 32] on link "markets" at bounding box center [231, 30] width 41 height 12
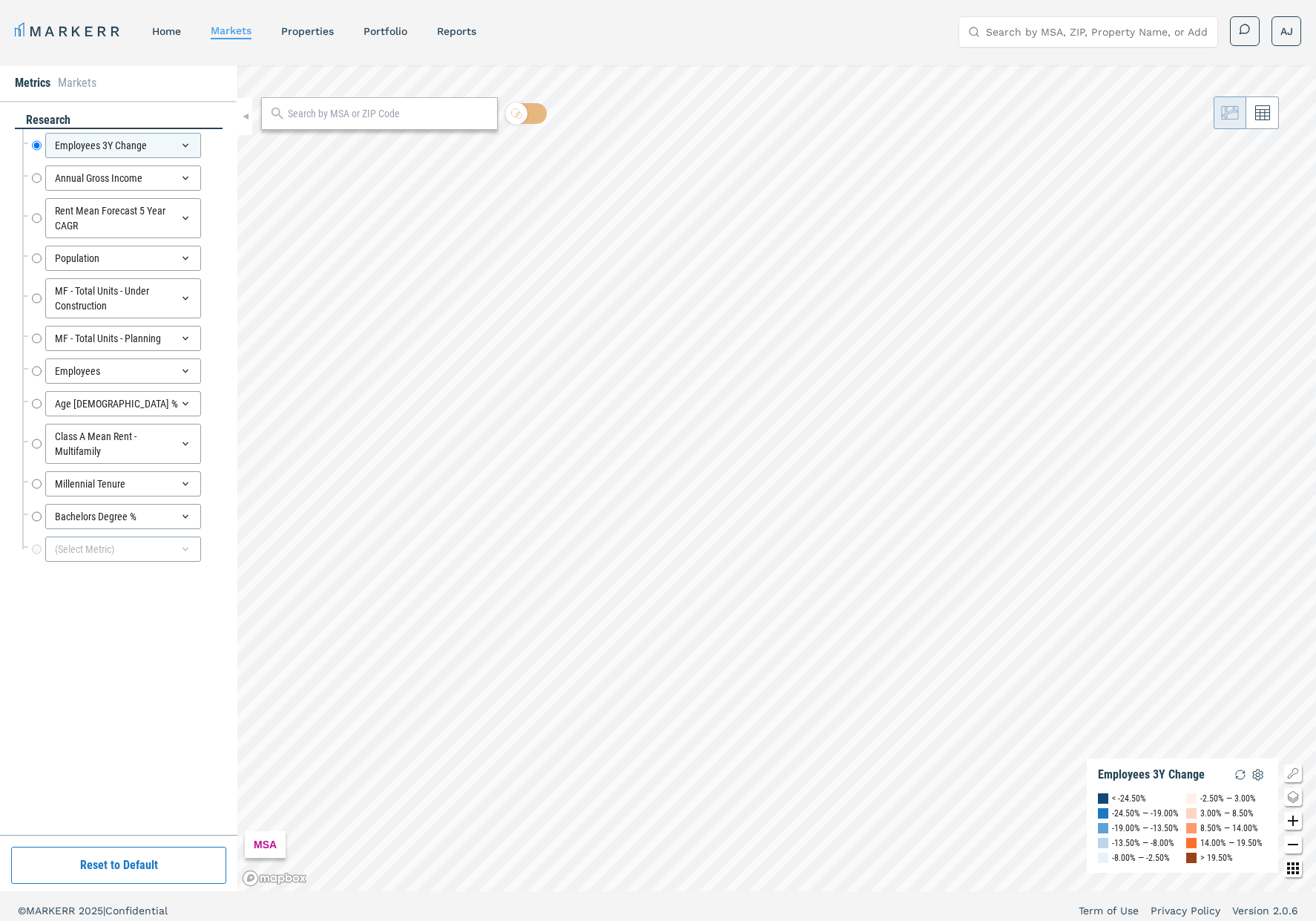
click at [163, 28] on link "home" at bounding box center [167, 30] width 29 height 12
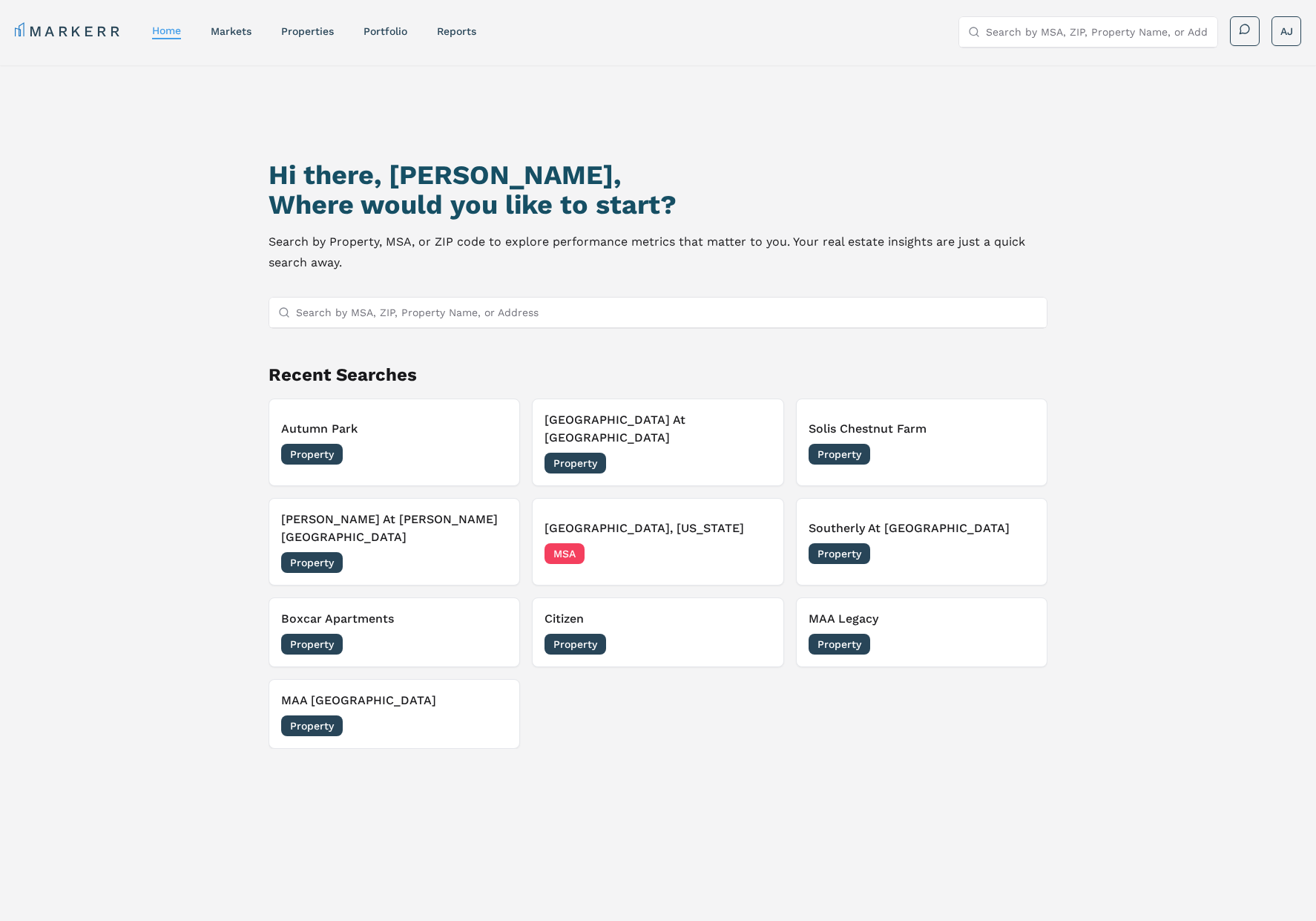
click at [526, 198] on h2 "Where would you like to start?" at bounding box center [658, 204] width 779 height 30
click at [526, 199] on h2 "Where would you like to start?" at bounding box center [658, 204] width 779 height 30
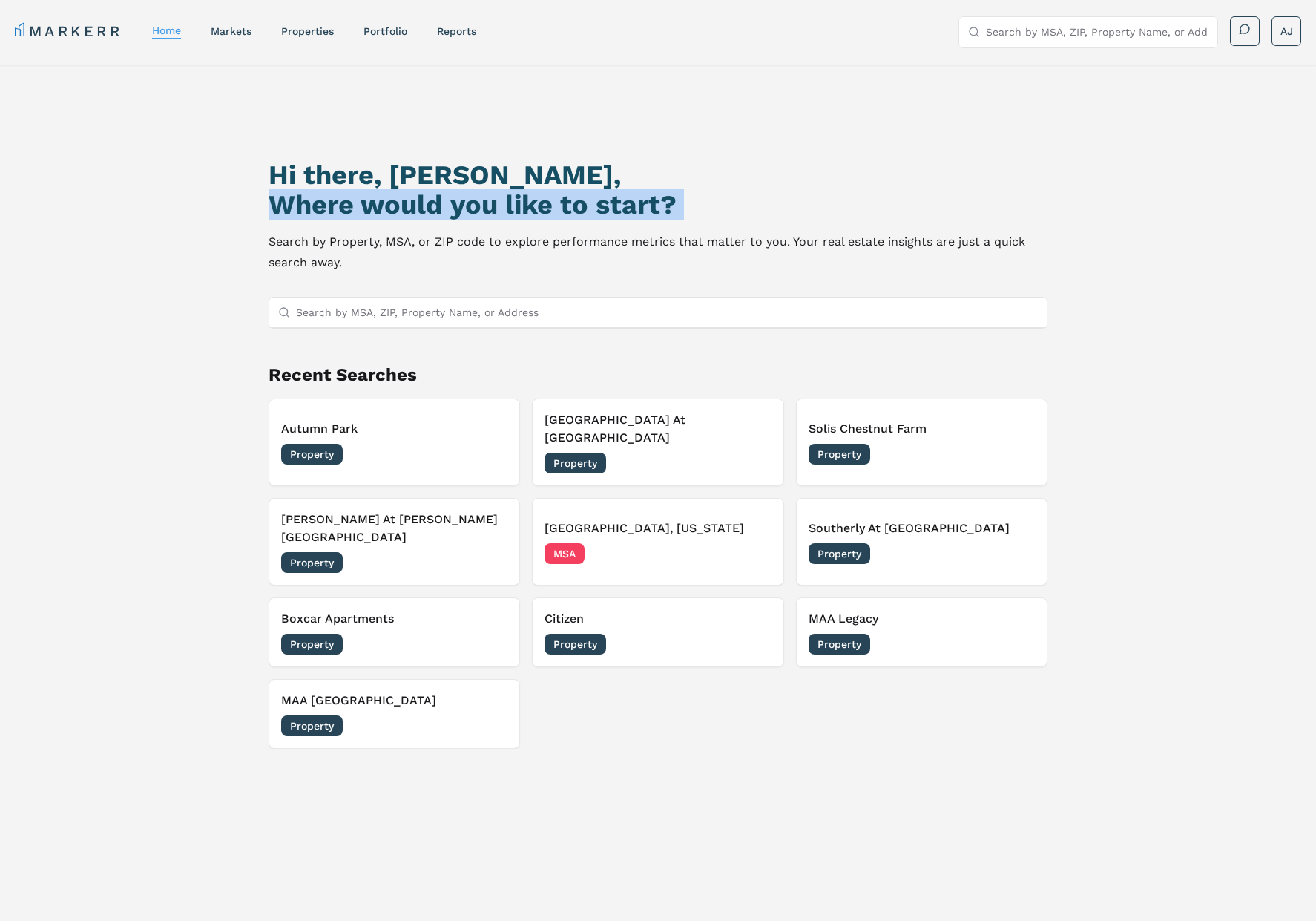
drag, startPoint x: 526, startPoint y: 199, endPoint x: 549, endPoint y: 200, distance: 23.0
click at [543, 200] on h2 "Where would you like to start?" at bounding box center [658, 204] width 779 height 30
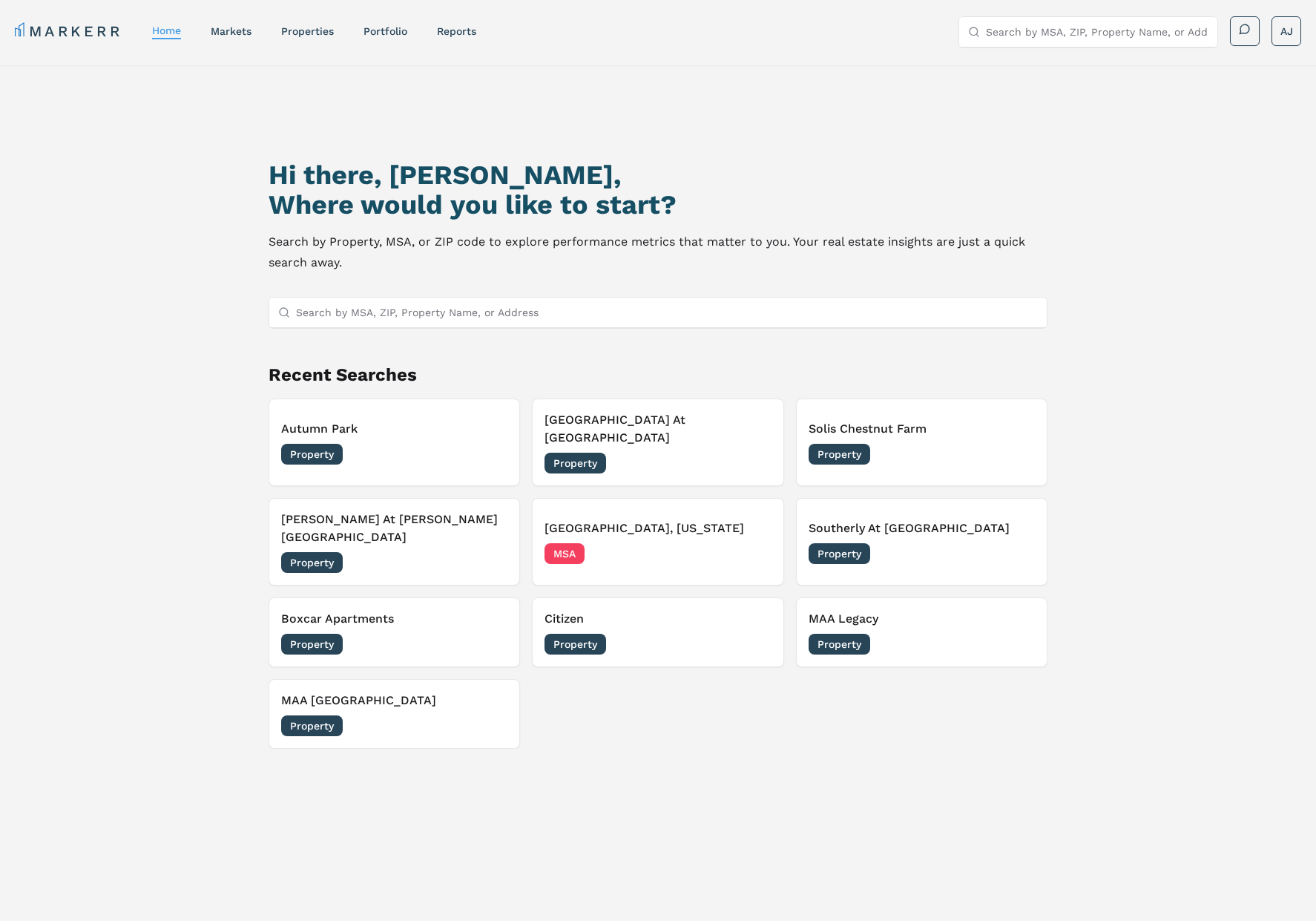
click at [689, 242] on p "Search by Property, MSA, or ZIP code to explore performance metrics that matter…" at bounding box center [658, 252] width 779 height 41
click at [690, 242] on p "Search by Property, MSA, or ZIP code to explore performance metrics that matter…" at bounding box center [658, 252] width 779 height 41
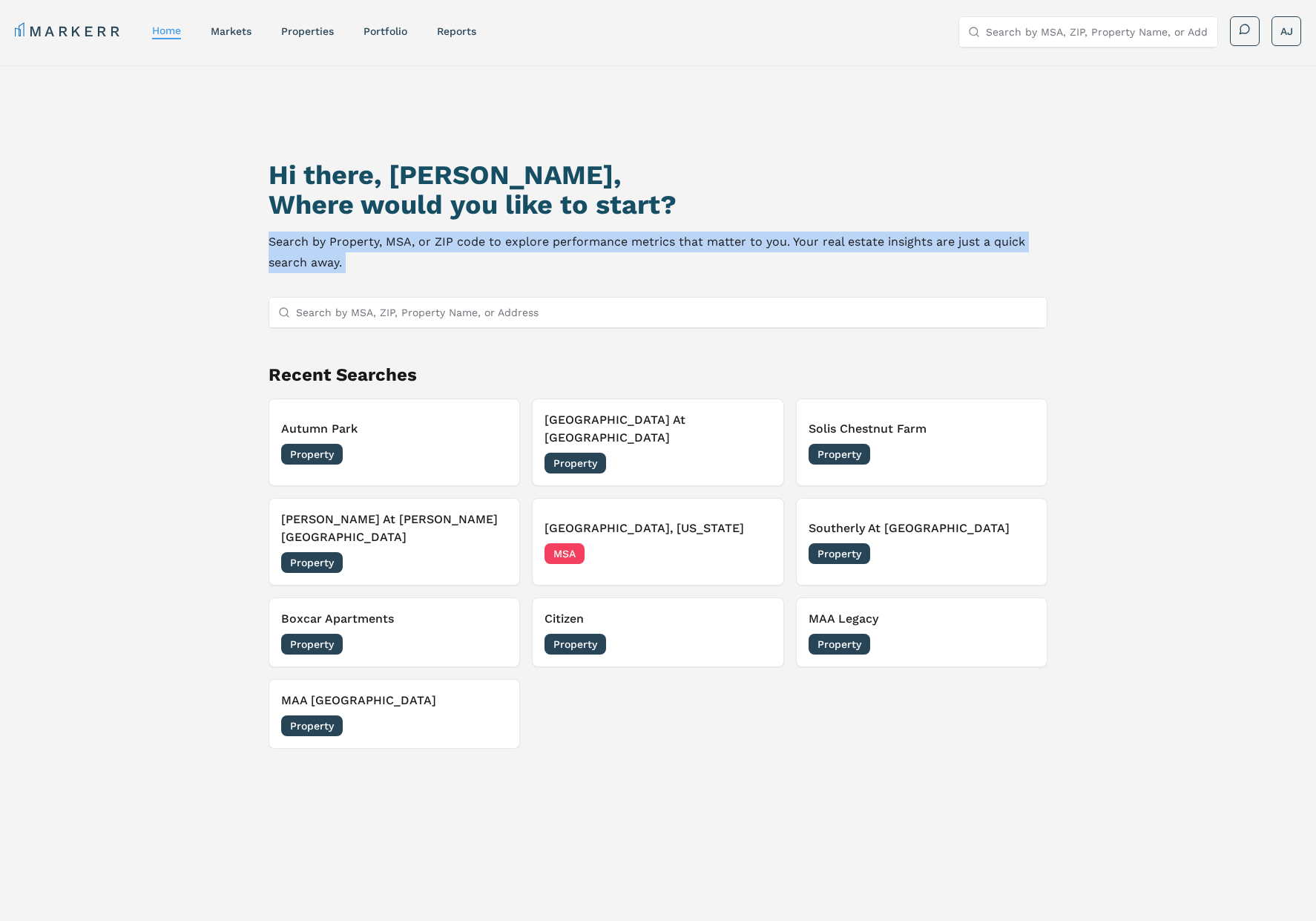
drag, startPoint x: 690, startPoint y: 242, endPoint x: 628, endPoint y: 241, distance: 62.0
click at [691, 242] on p "Search by Property, MSA, or ZIP code to explore performance metrics that matter…" at bounding box center [658, 252] width 779 height 41
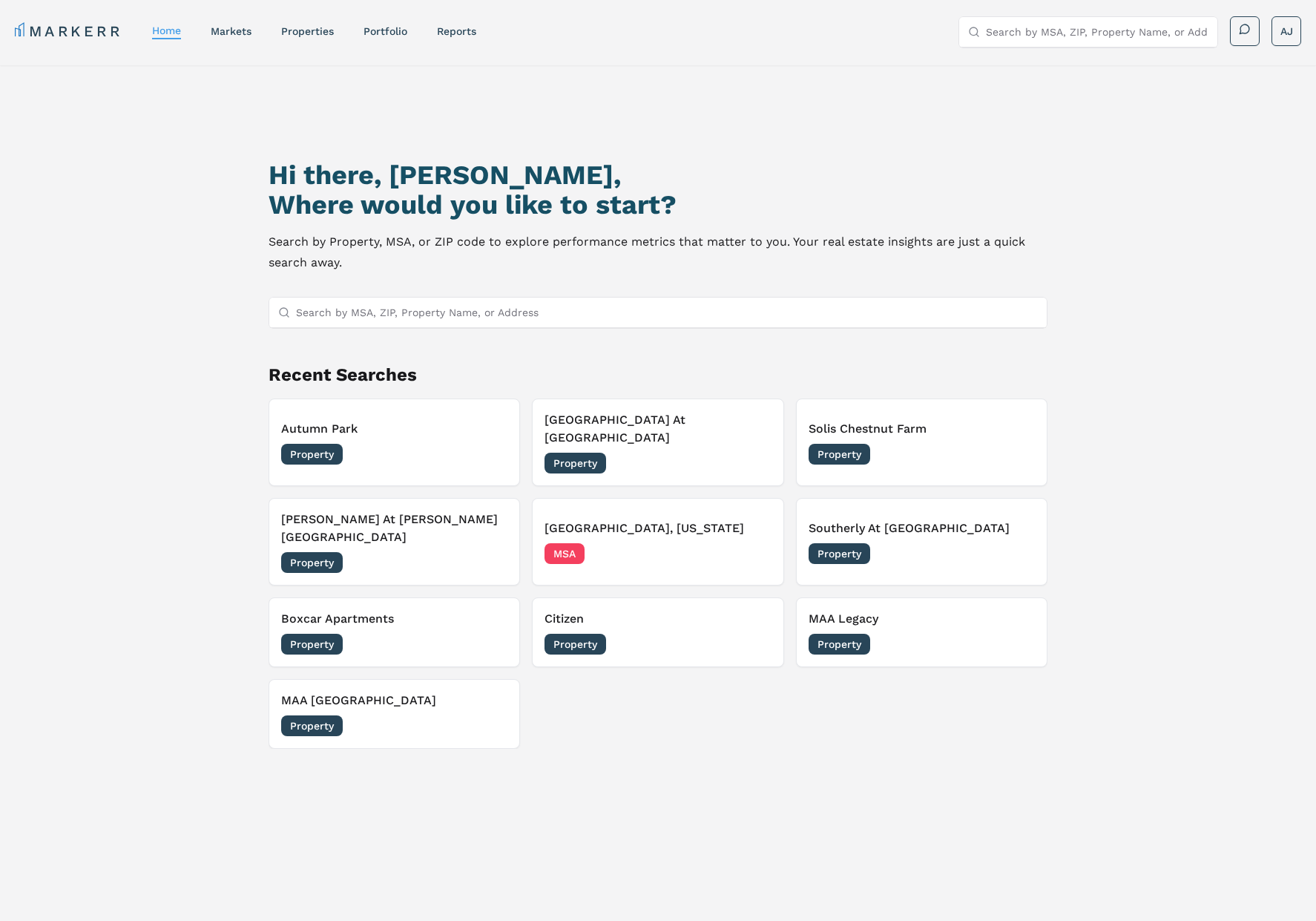
drag, startPoint x: 513, startPoint y: 252, endPoint x: 527, endPoint y: 252, distance: 14.0
click at [522, 252] on p "Search by Property, MSA, or ZIP code to explore performance metrics that matter…" at bounding box center [658, 252] width 779 height 41
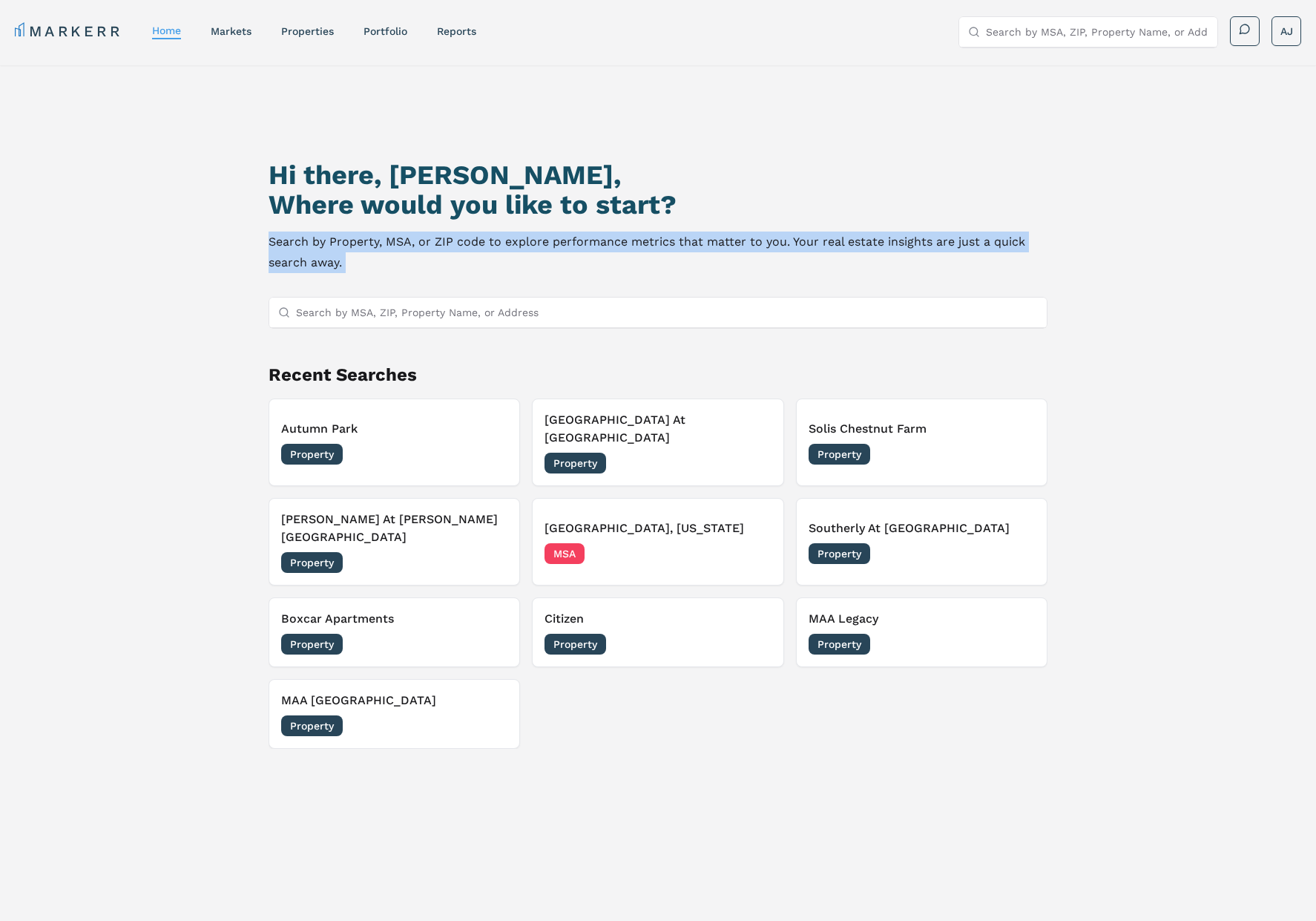
drag, startPoint x: 499, startPoint y: 261, endPoint x: 344, endPoint y: 241, distance: 156.3
click at [344, 241] on p "Search by Property, MSA, or ZIP code to explore performance metrics that matter…" at bounding box center [658, 252] width 779 height 41
click at [418, 244] on p "Search by Property, MSA, or ZIP code to explore performance metrics that matter…" at bounding box center [658, 252] width 779 height 41
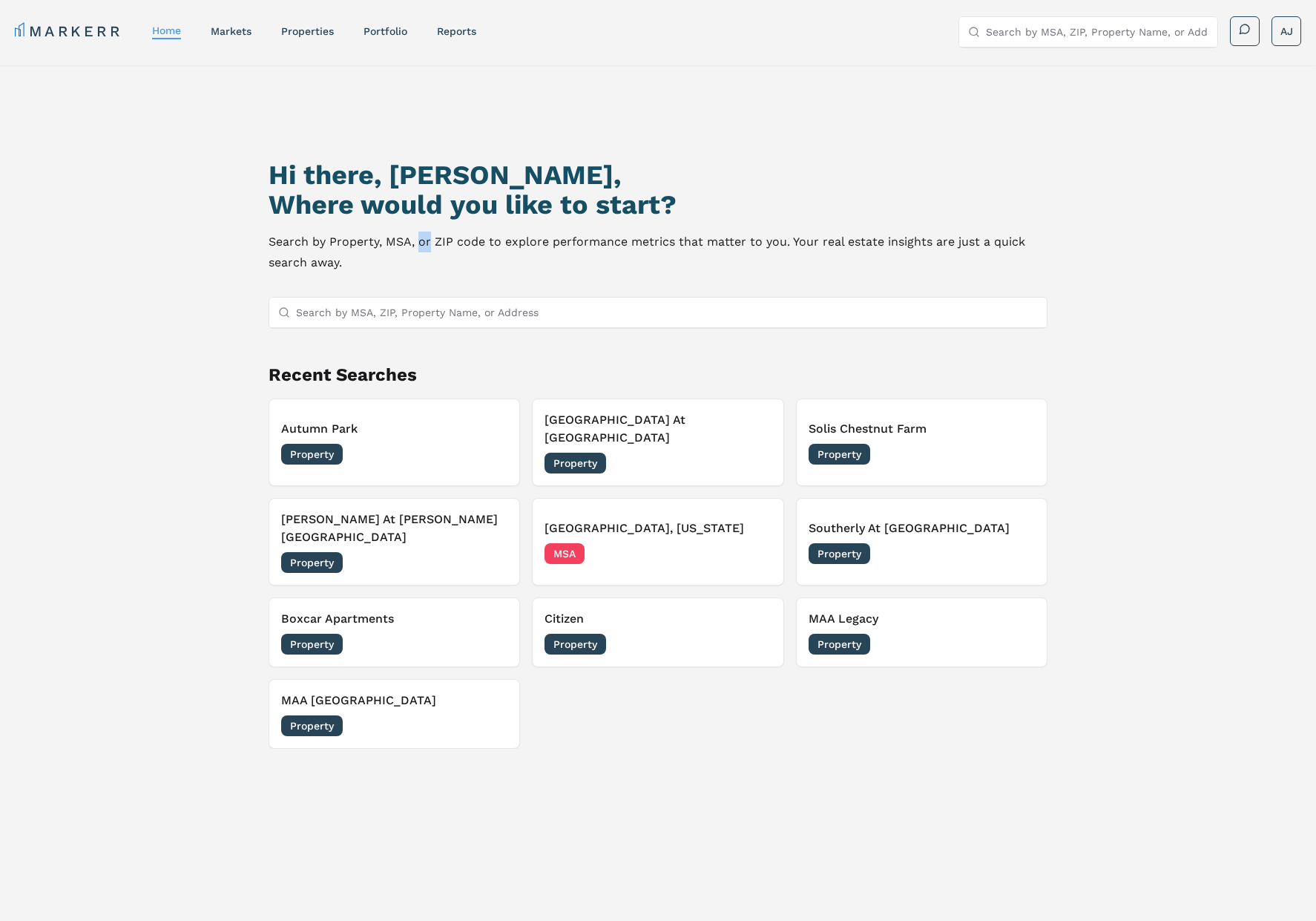
click at [418, 244] on p "Search by Property, MSA, or ZIP code to explore performance metrics that matter…" at bounding box center [658, 252] width 779 height 41
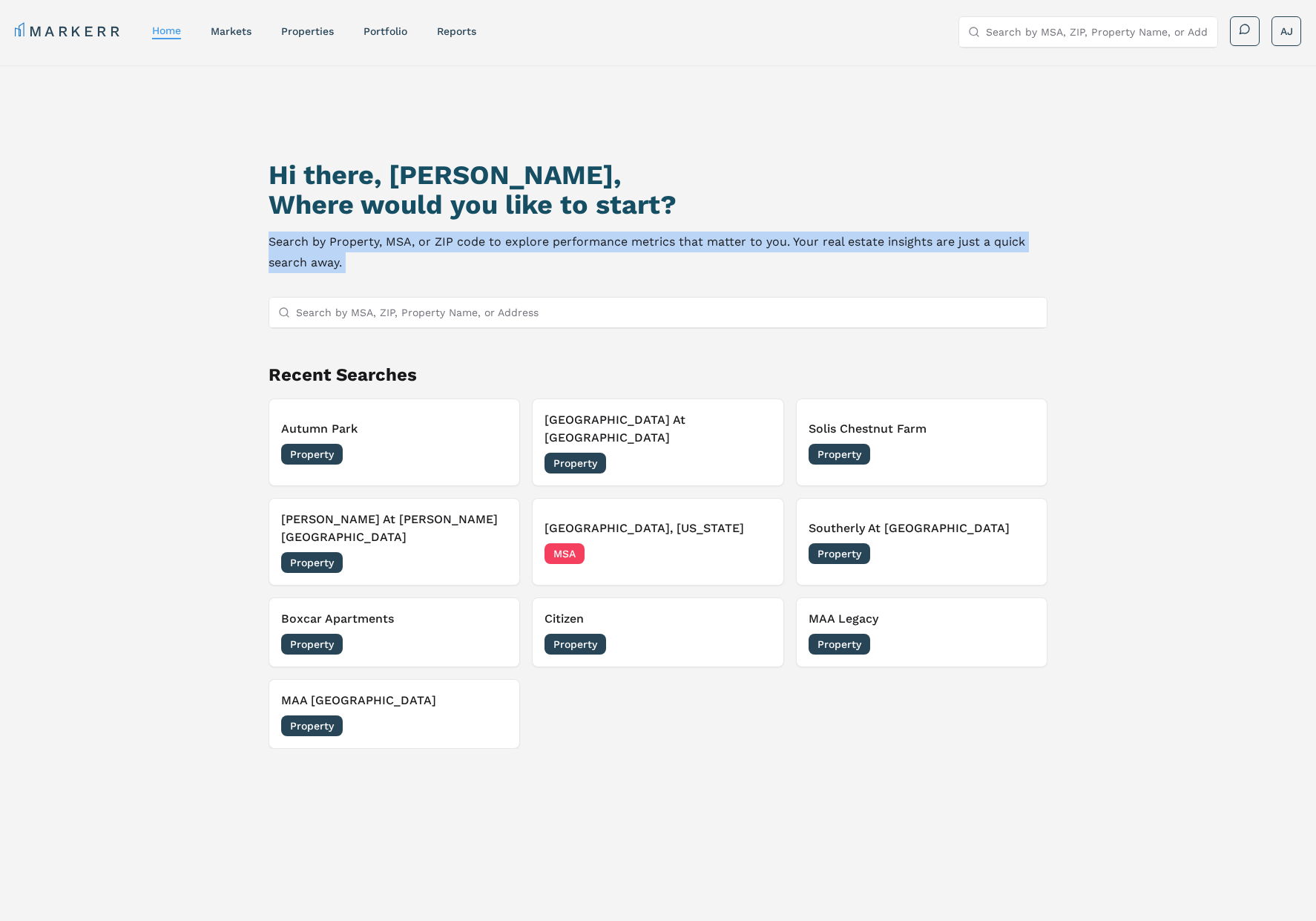
drag, startPoint x: 418, startPoint y: 244, endPoint x: 438, endPoint y: 261, distance: 26.2
click at [418, 244] on p "Search by Property, MSA, or ZIP code to explore performance metrics that matter…" at bounding box center [658, 252] width 779 height 41
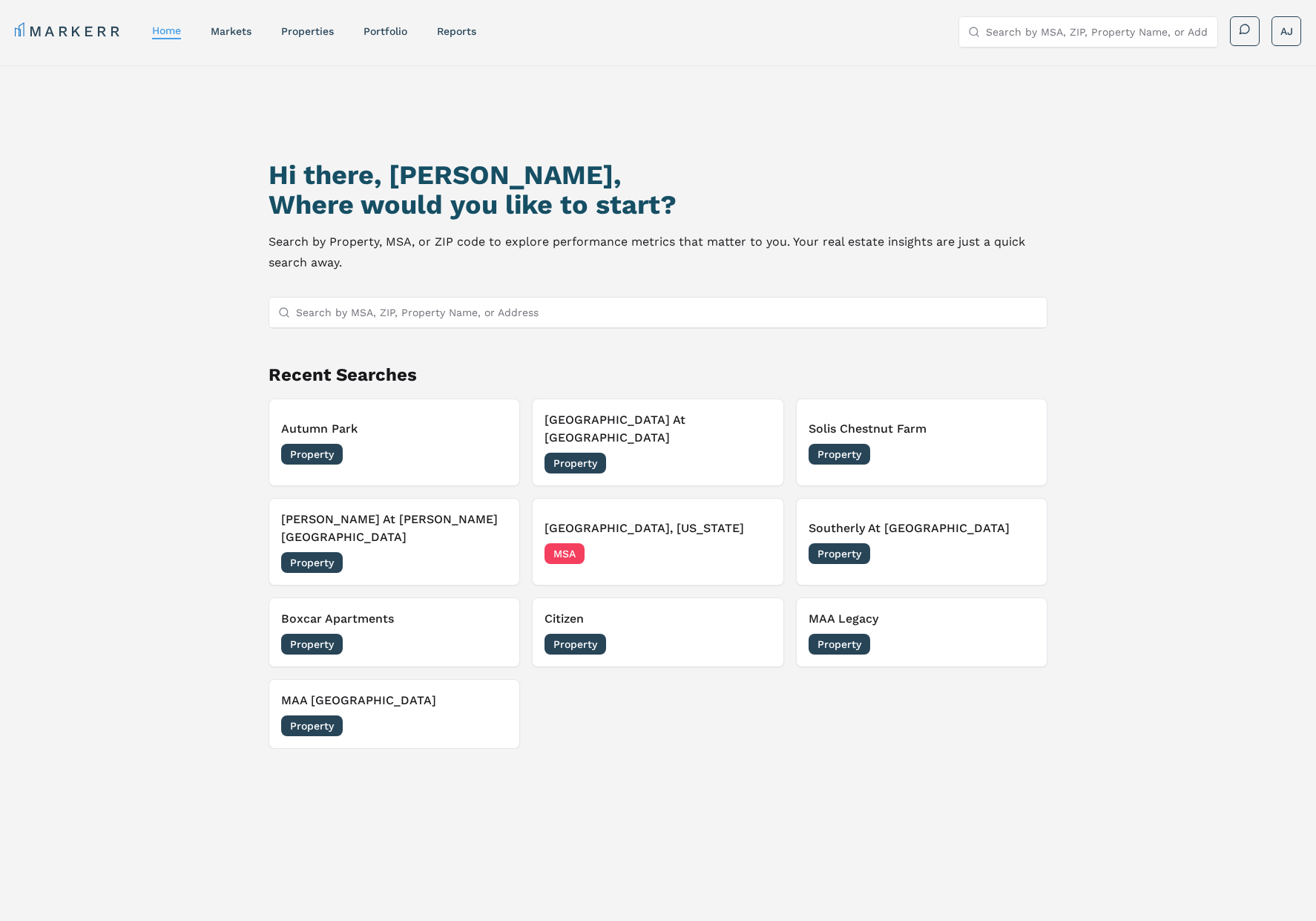
drag, startPoint x: 510, startPoint y: 273, endPoint x: 508, endPoint y: 260, distance: 13.2
click at [510, 273] on div "Hi there, [PERSON_NAME], Where would you like to start? Search by Property, MSA…" at bounding box center [657, 549] width 921 height 921
click at [230, 30] on link "markets" at bounding box center [231, 30] width 41 height 12
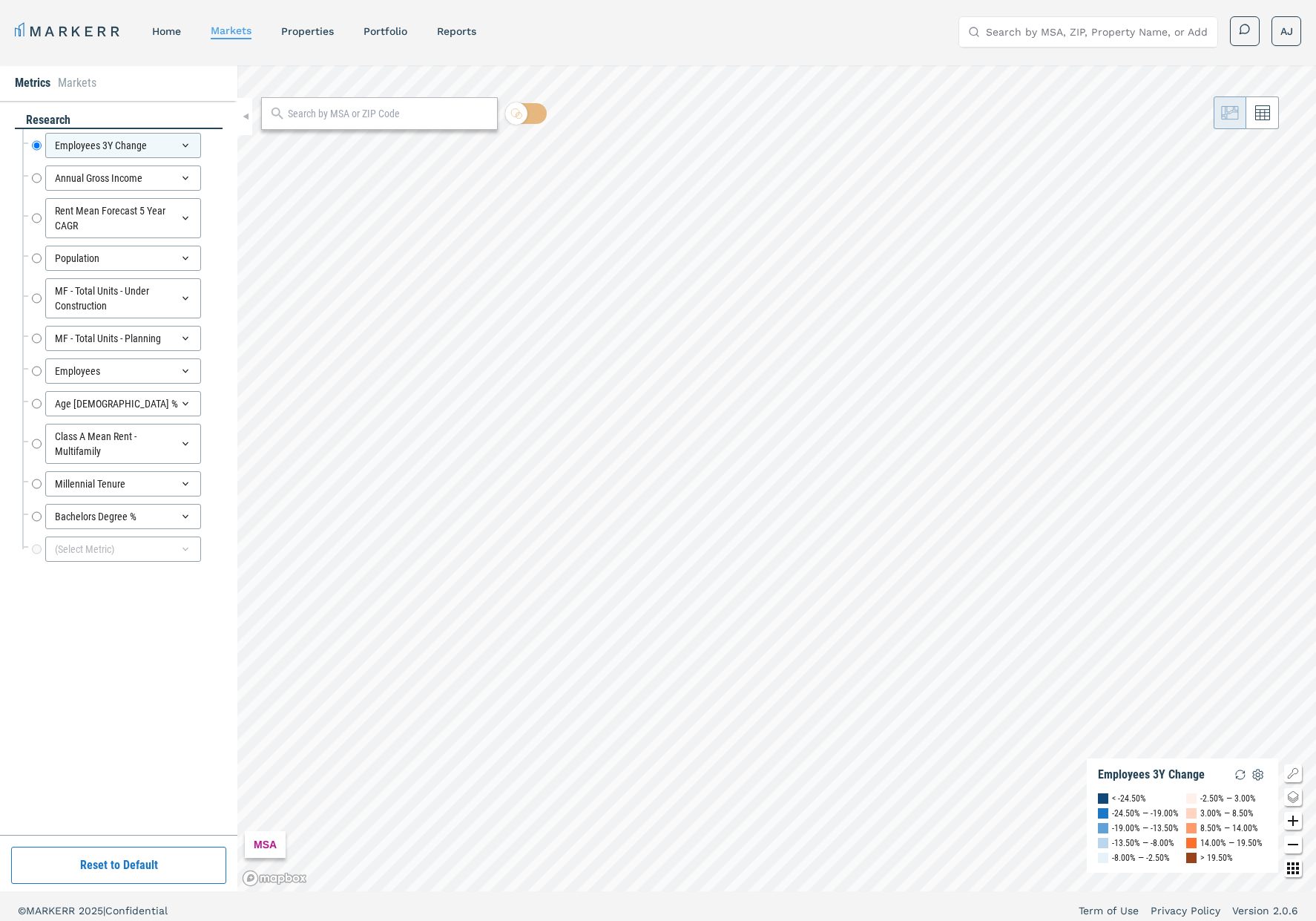
click at [175, 30] on link "home" at bounding box center [167, 30] width 29 height 12
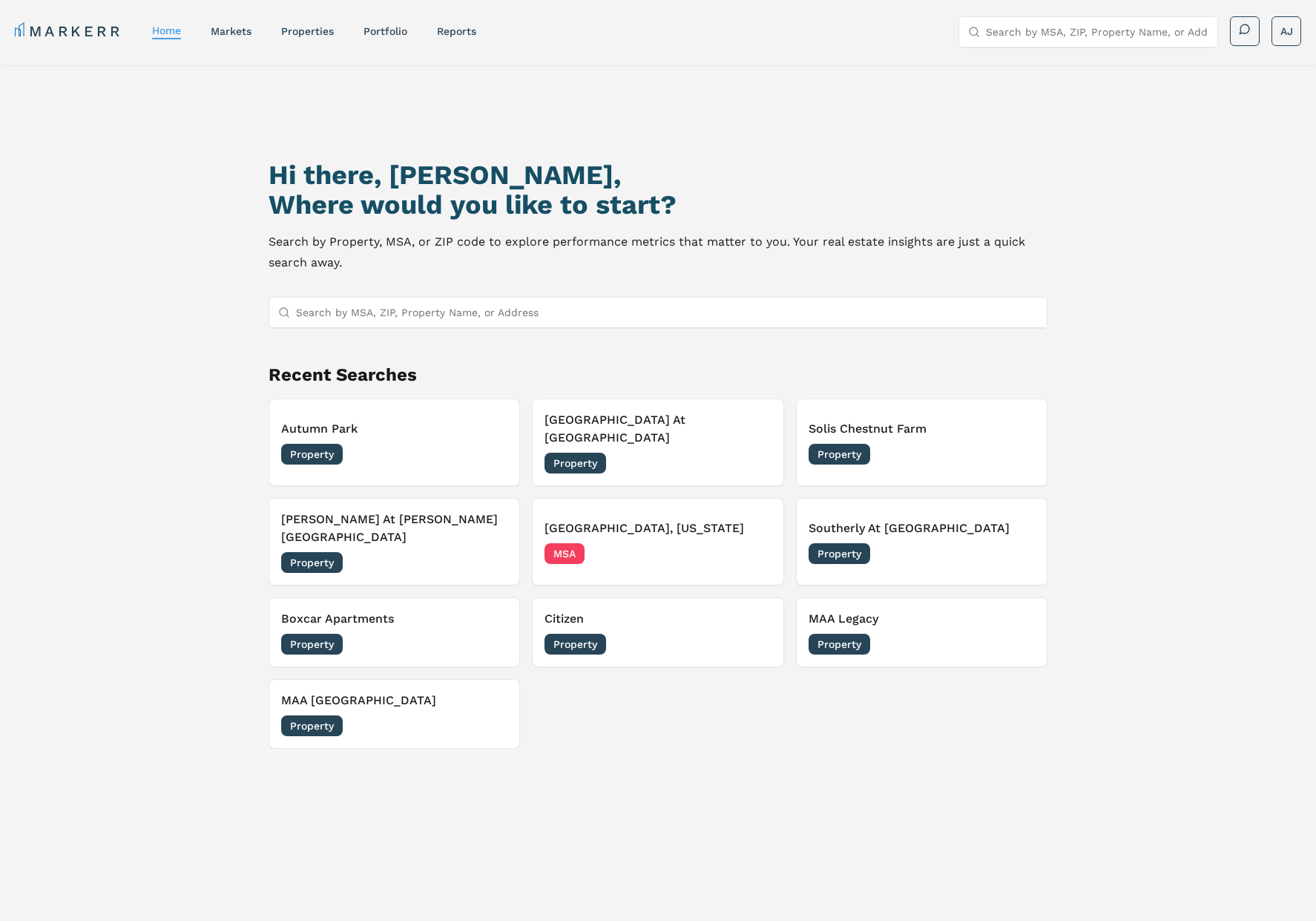
click at [46, 27] on link "MARKERR" at bounding box center [69, 30] width 107 height 21
click at [237, 31] on link "markets" at bounding box center [231, 30] width 41 height 12
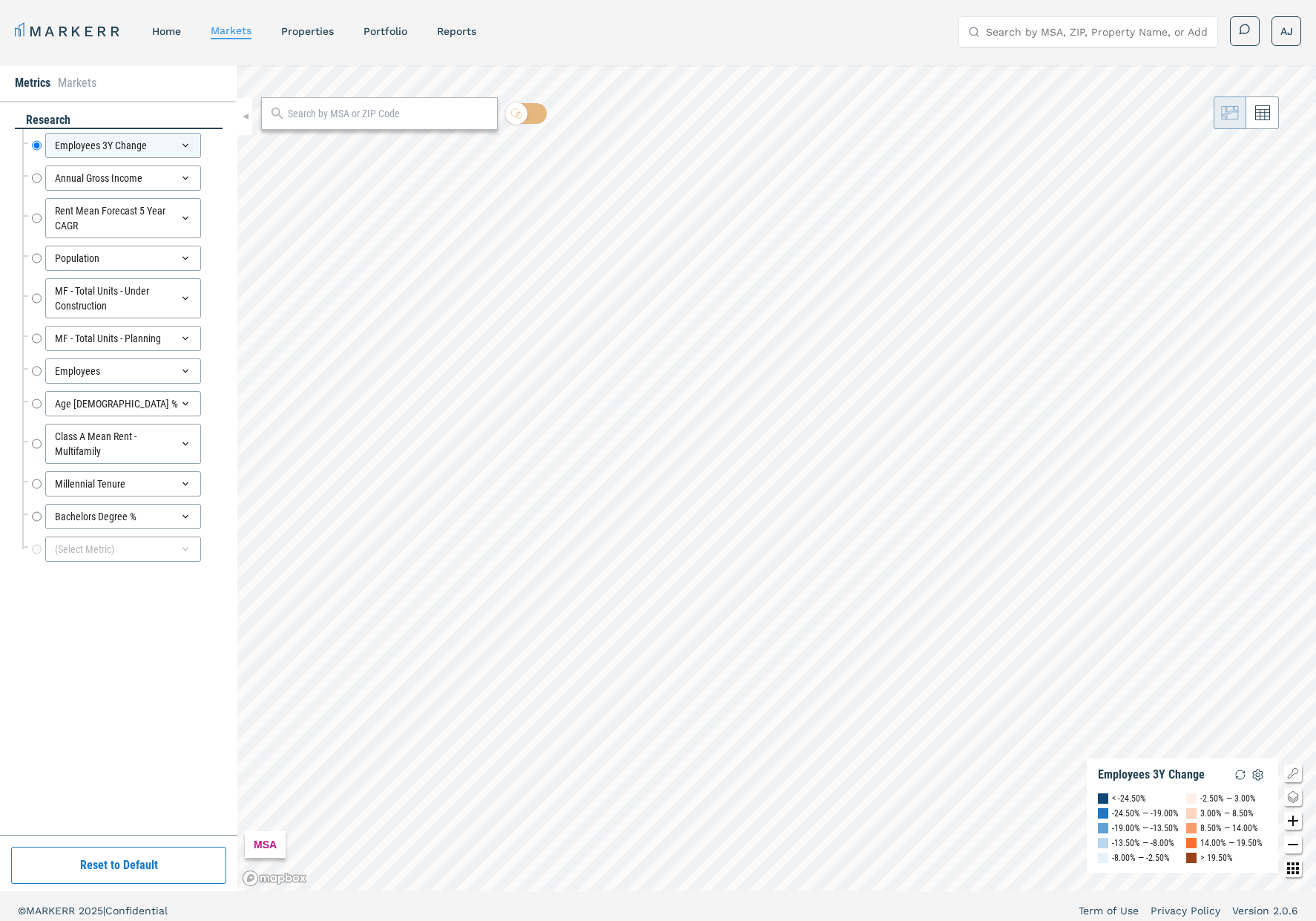
click at [158, 28] on link "home" at bounding box center [167, 30] width 29 height 12
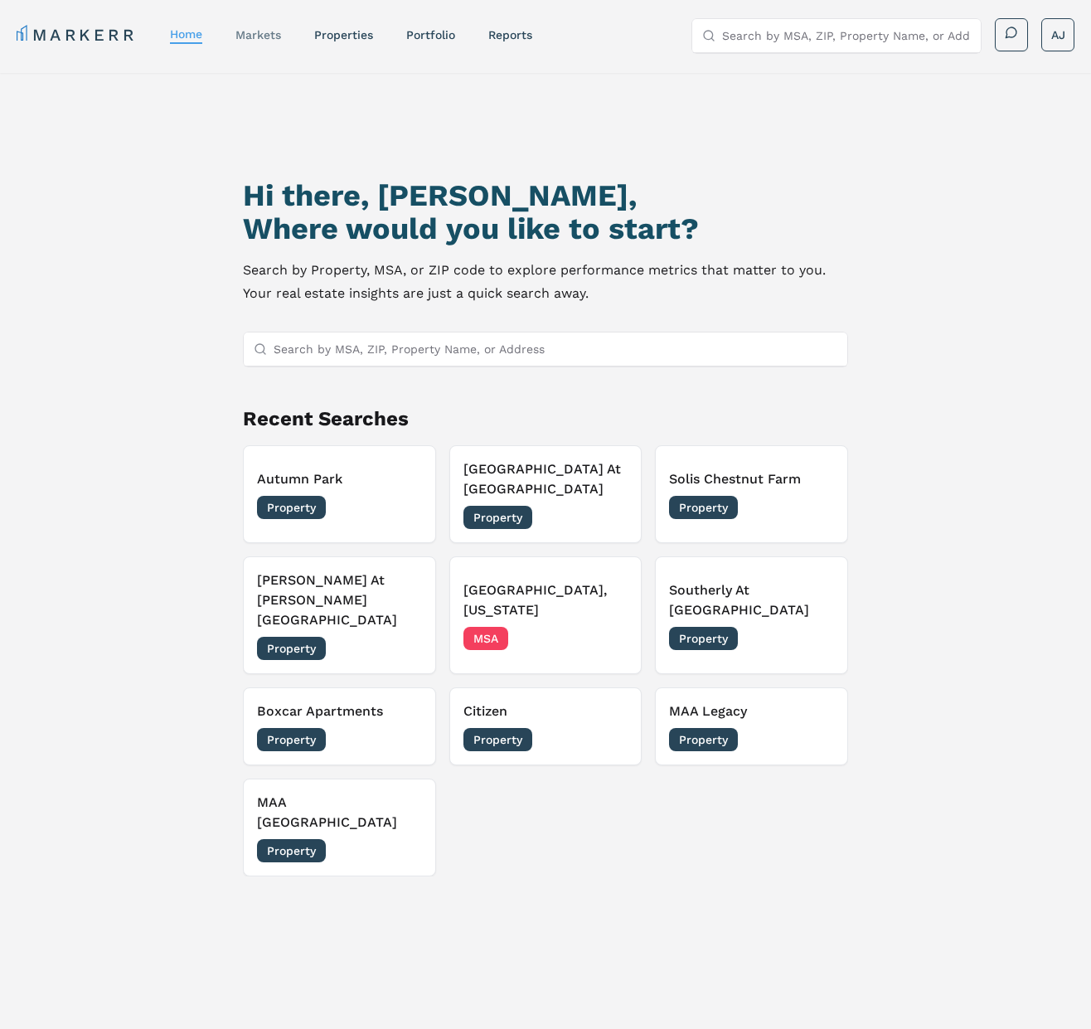
click at [274, 36] on link "markets" at bounding box center [258, 34] width 46 height 13
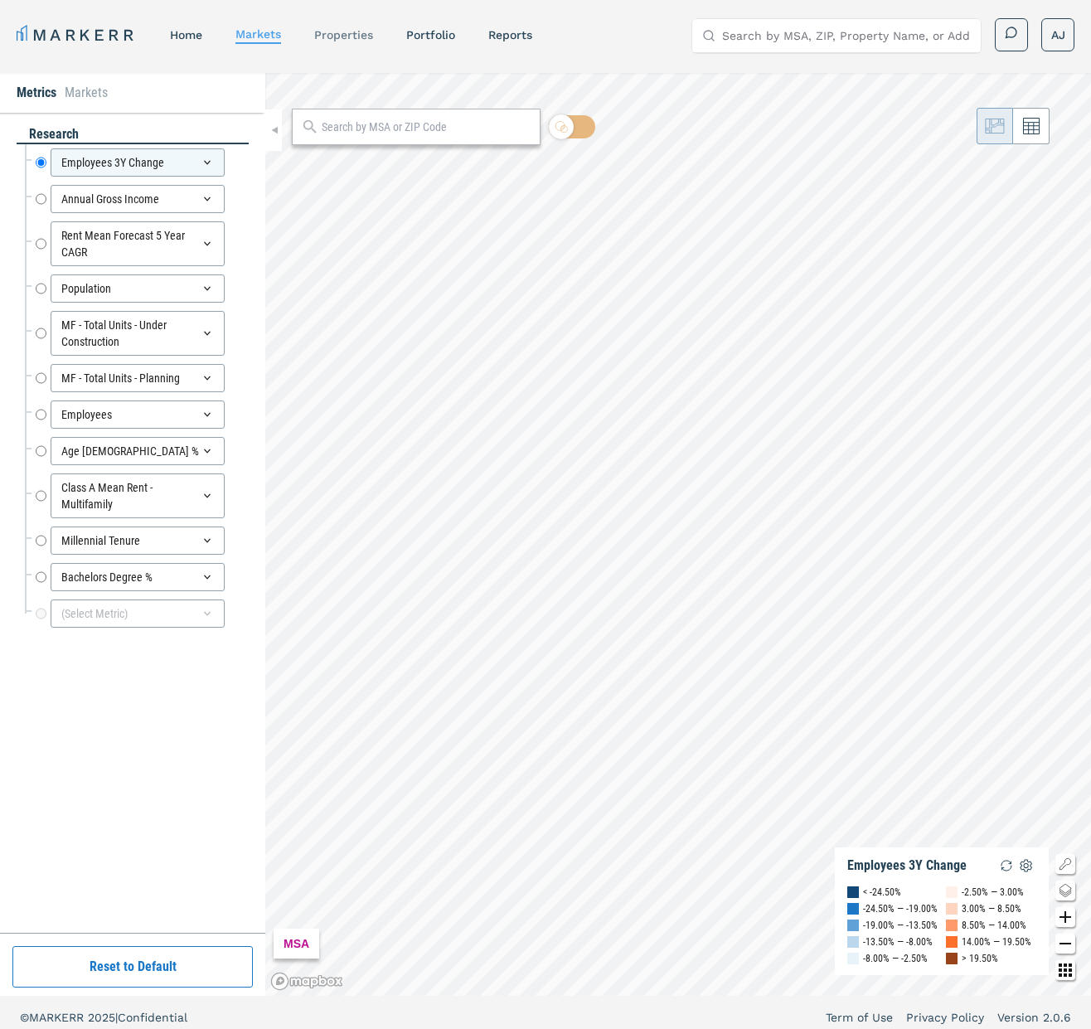
click at [331, 39] on link "properties" at bounding box center [343, 34] width 59 height 13
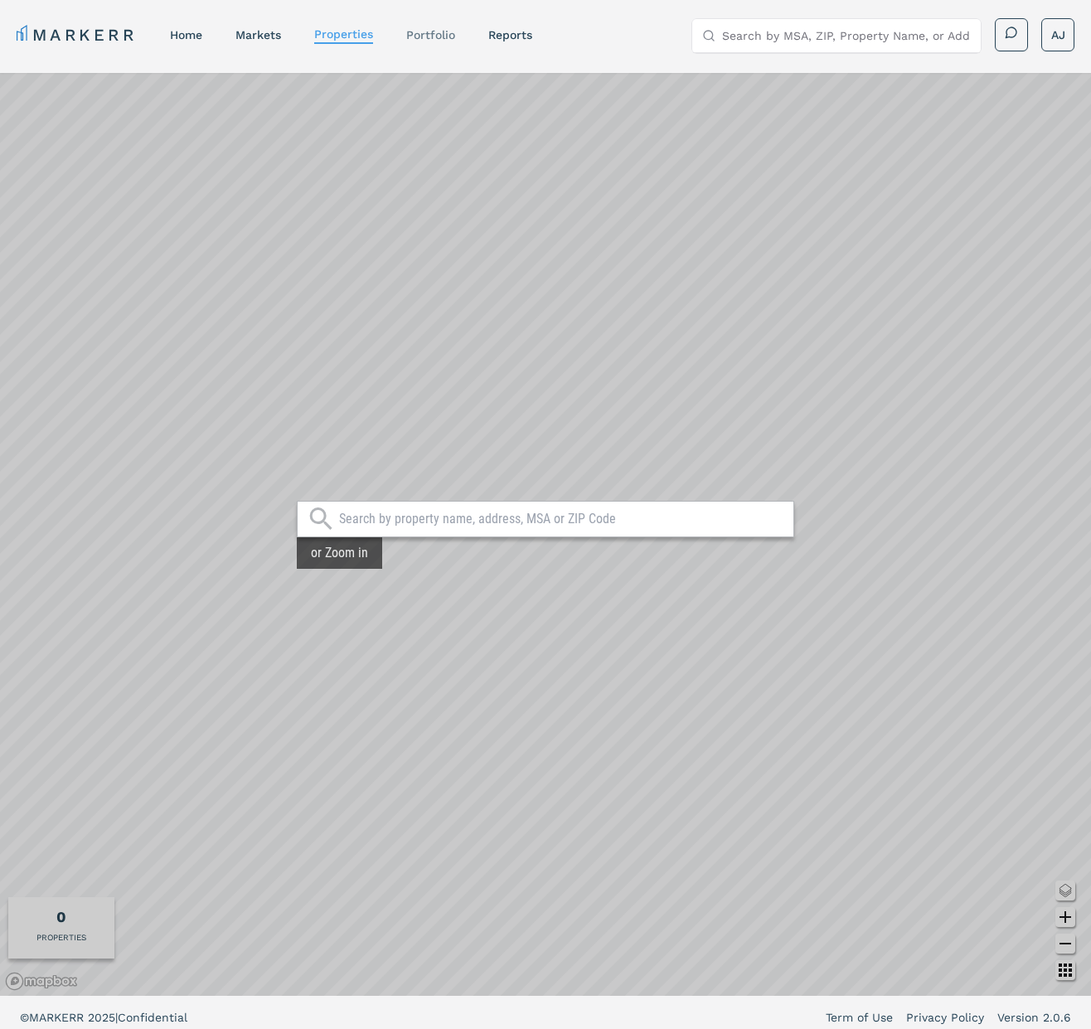
click at [438, 31] on link "Portfolio" at bounding box center [430, 34] width 49 height 13
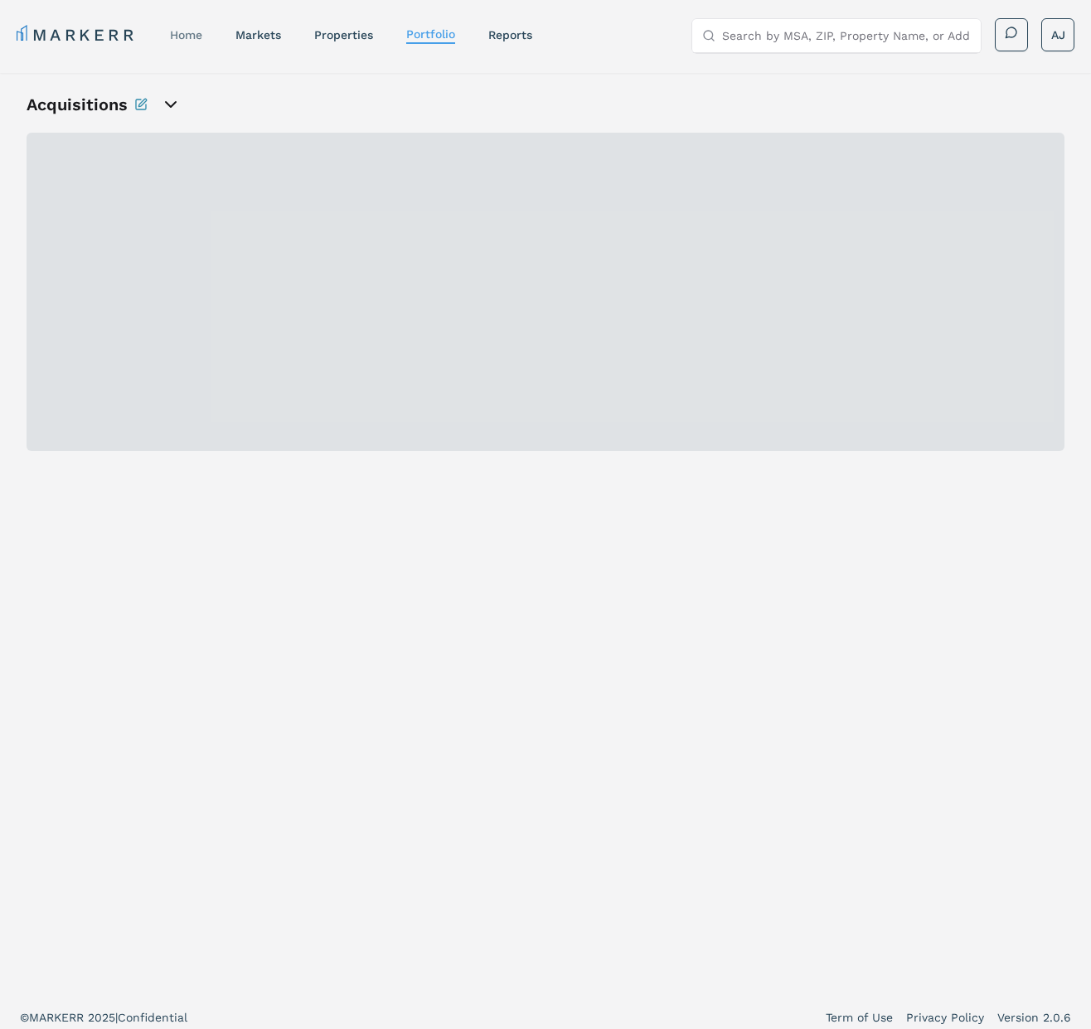
click at [181, 35] on link "home" at bounding box center [186, 34] width 32 height 13
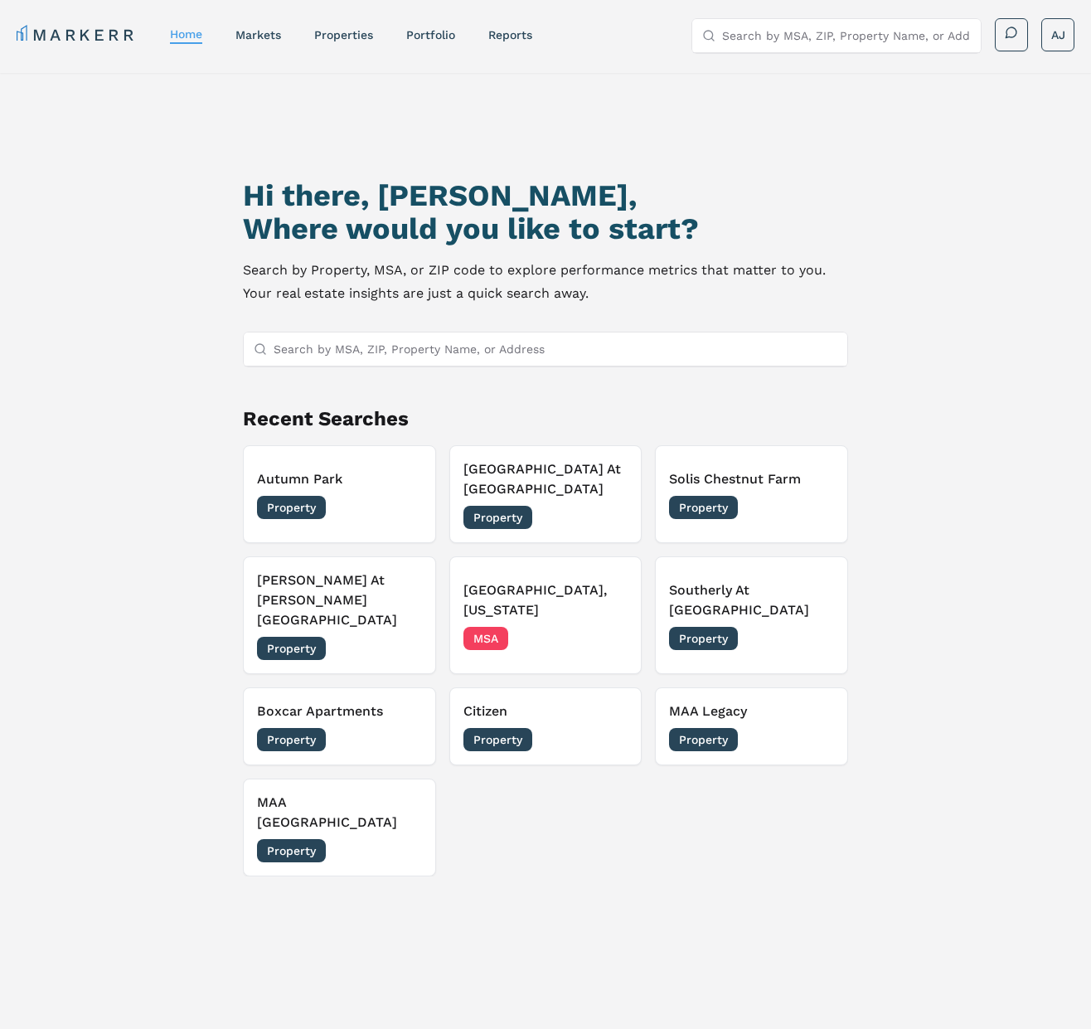
click at [360, 223] on h2 "Where would you like to start?" at bounding box center [545, 228] width 604 height 33
click at [366, 220] on h2 "Where would you like to start?" at bounding box center [545, 228] width 604 height 33
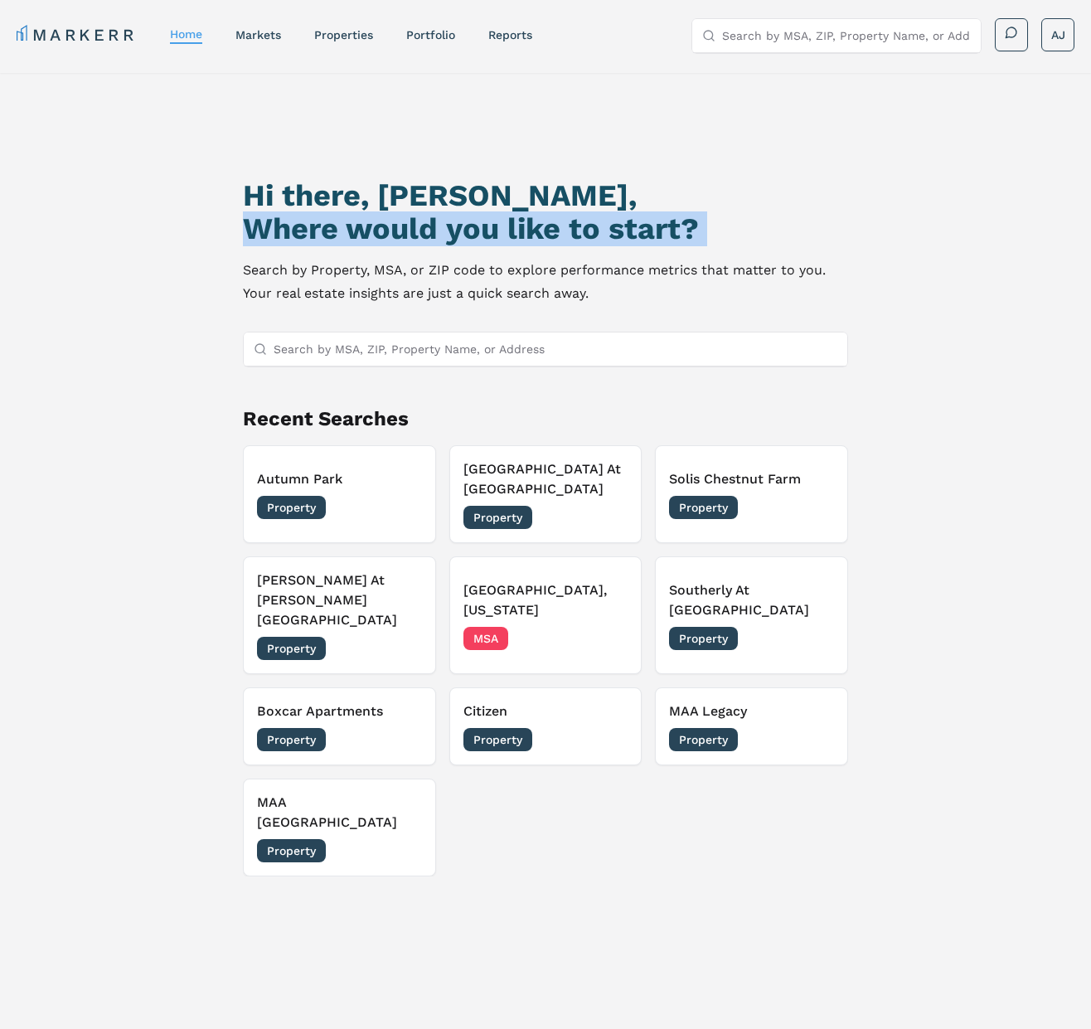
click at [366, 220] on h2 "Where would you like to start?" at bounding box center [545, 228] width 604 height 33
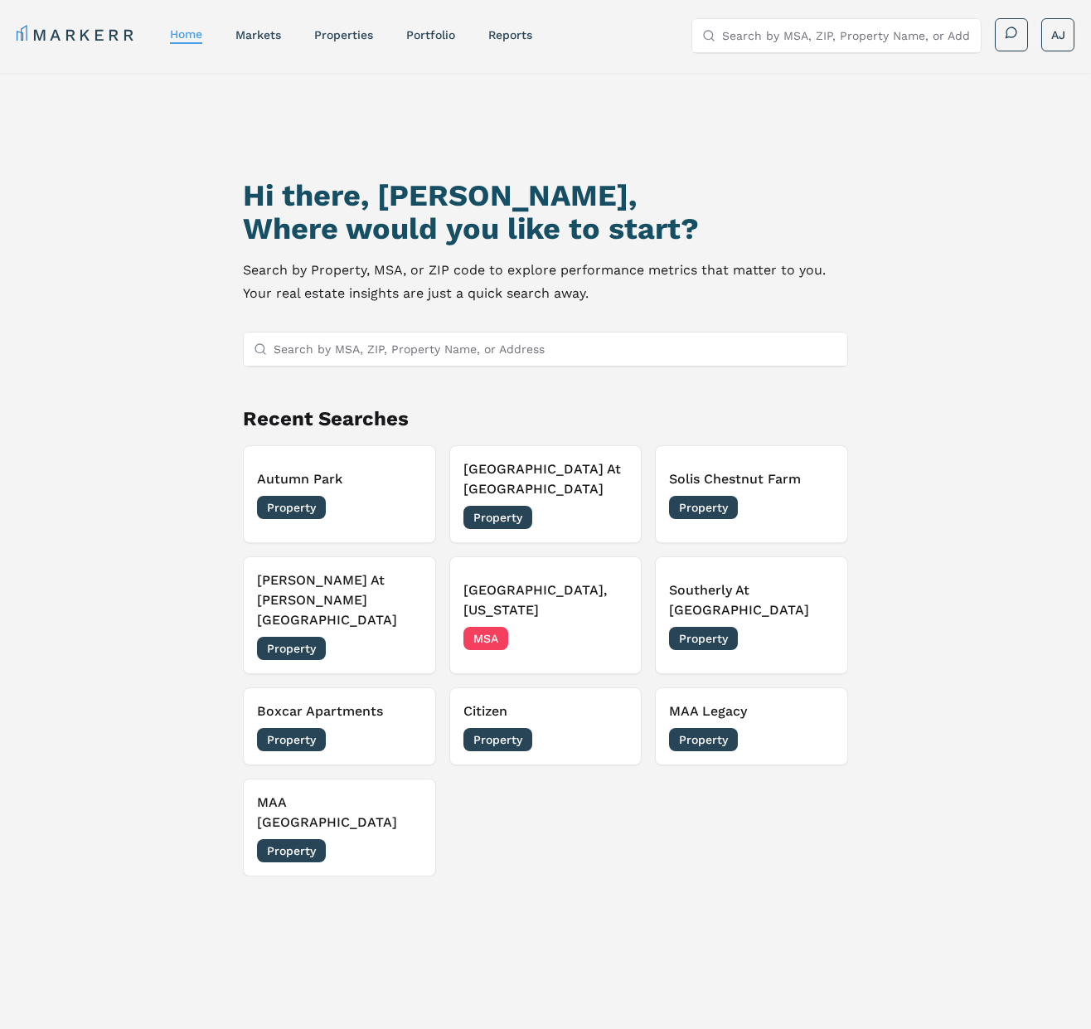
click at [345, 175] on div "Hi there, [PERSON_NAME], Where would you like to start? Search by Property, MSA…" at bounding box center [544, 613] width 763 height 1029
click at [266, 36] on link "markets" at bounding box center [258, 34] width 46 height 13
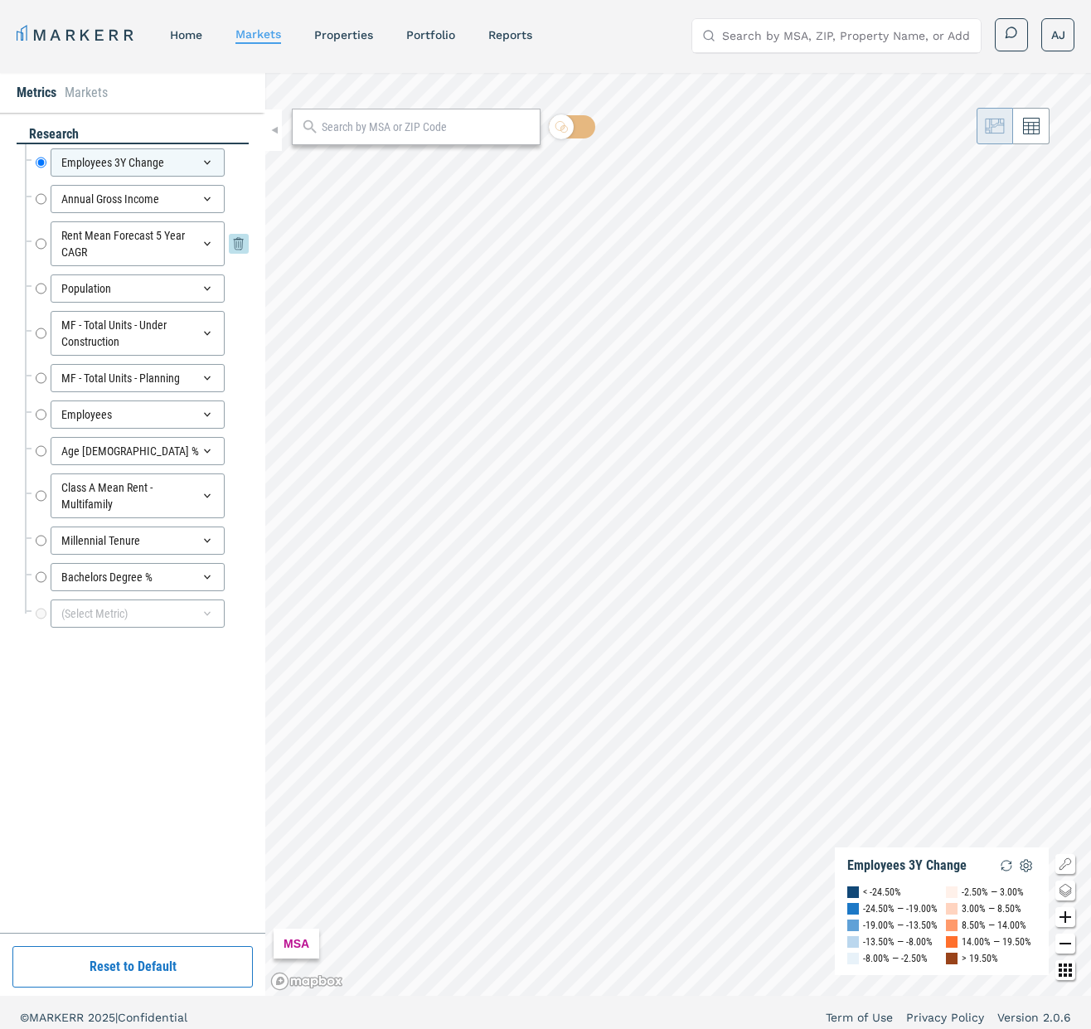
drag, startPoint x: 37, startPoint y: 243, endPoint x: 46, endPoint y: 240, distance: 9.4
click at [37, 243] on input "Rent Mean Forecast 5 Year CAGR" at bounding box center [41, 243] width 11 height 45
radio input "false"
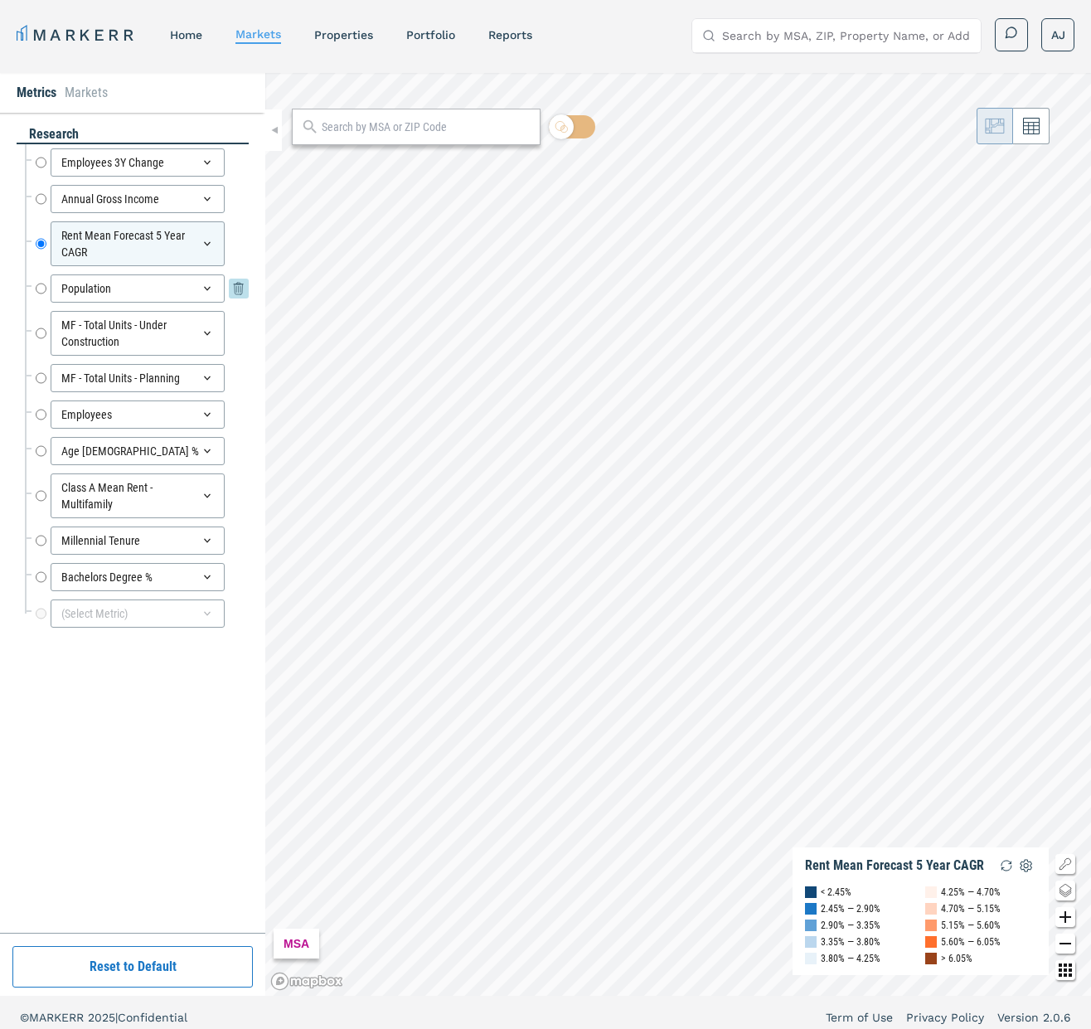
drag, startPoint x: 48, startPoint y: 293, endPoint x: 45, endPoint y: 279, distance: 14.5
click at [48, 293] on div "Population Population" at bounding box center [142, 288] width 213 height 28
click at [40, 287] on input "Population" at bounding box center [41, 288] width 11 height 28
radio input "false"
radio input "true"
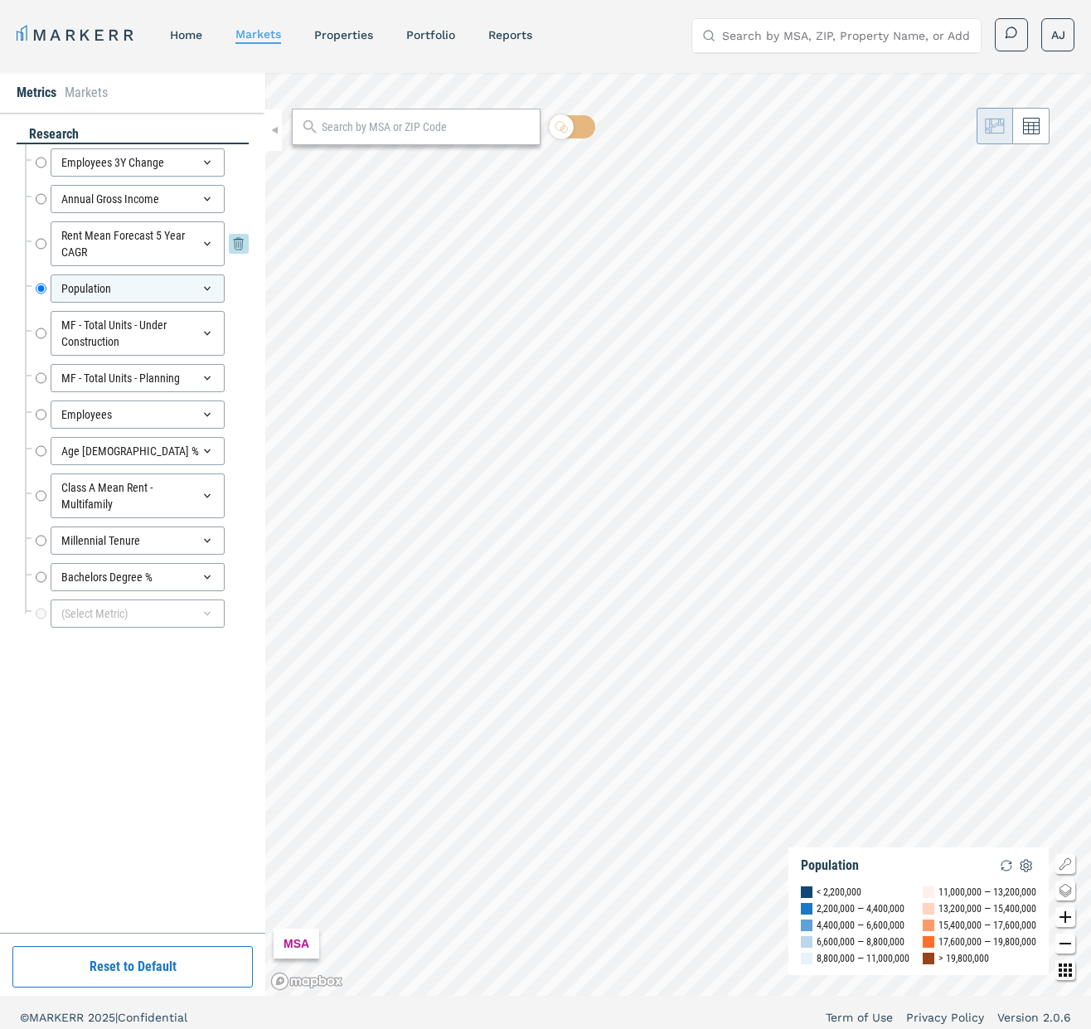
click at [41, 243] on input "Rent Mean Forecast 5 Year CAGR" at bounding box center [41, 243] width 11 height 45
radio input "true"
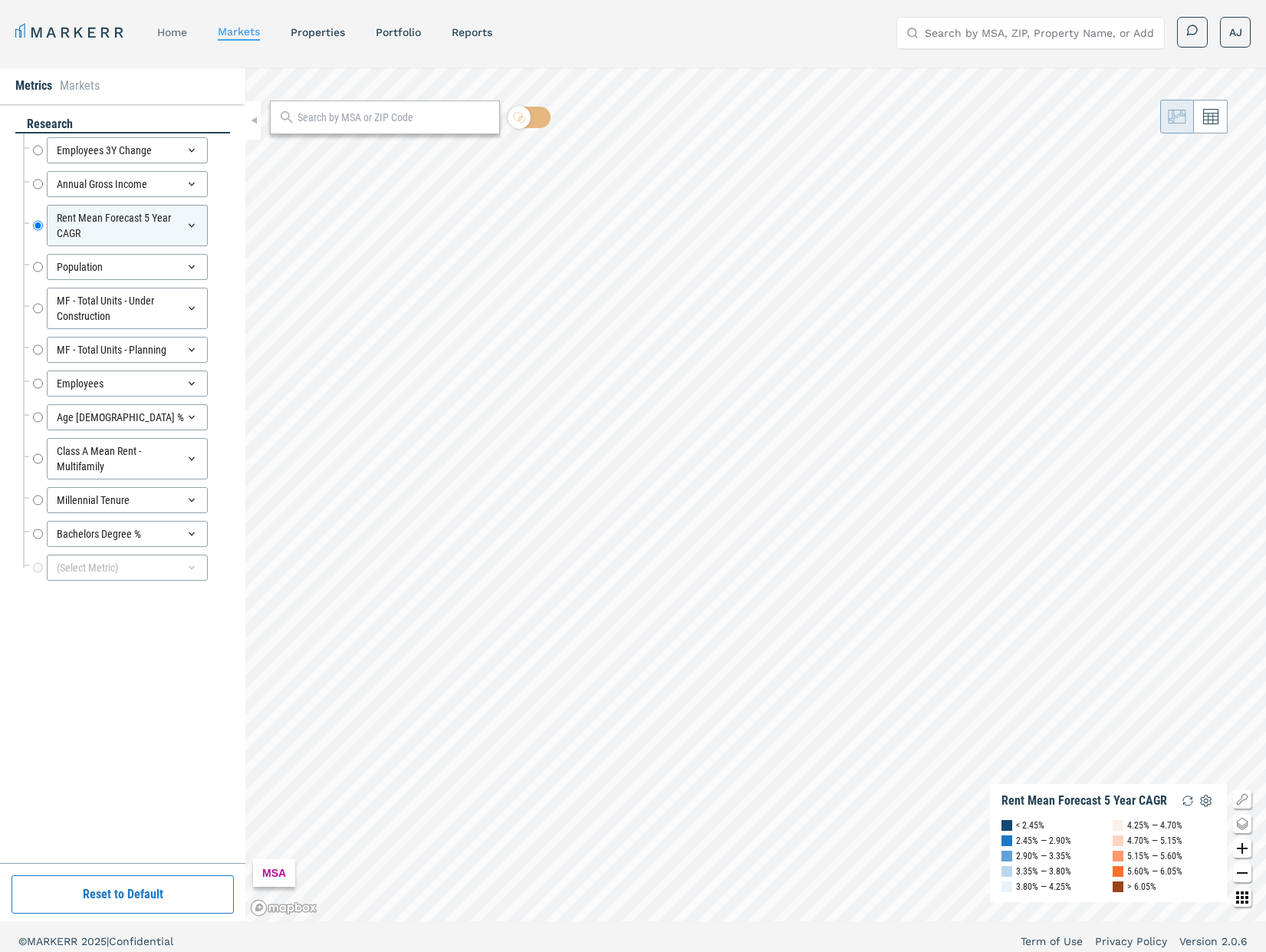
click at [178, 35] on link "home" at bounding box center [172, 31] width 30 height 12
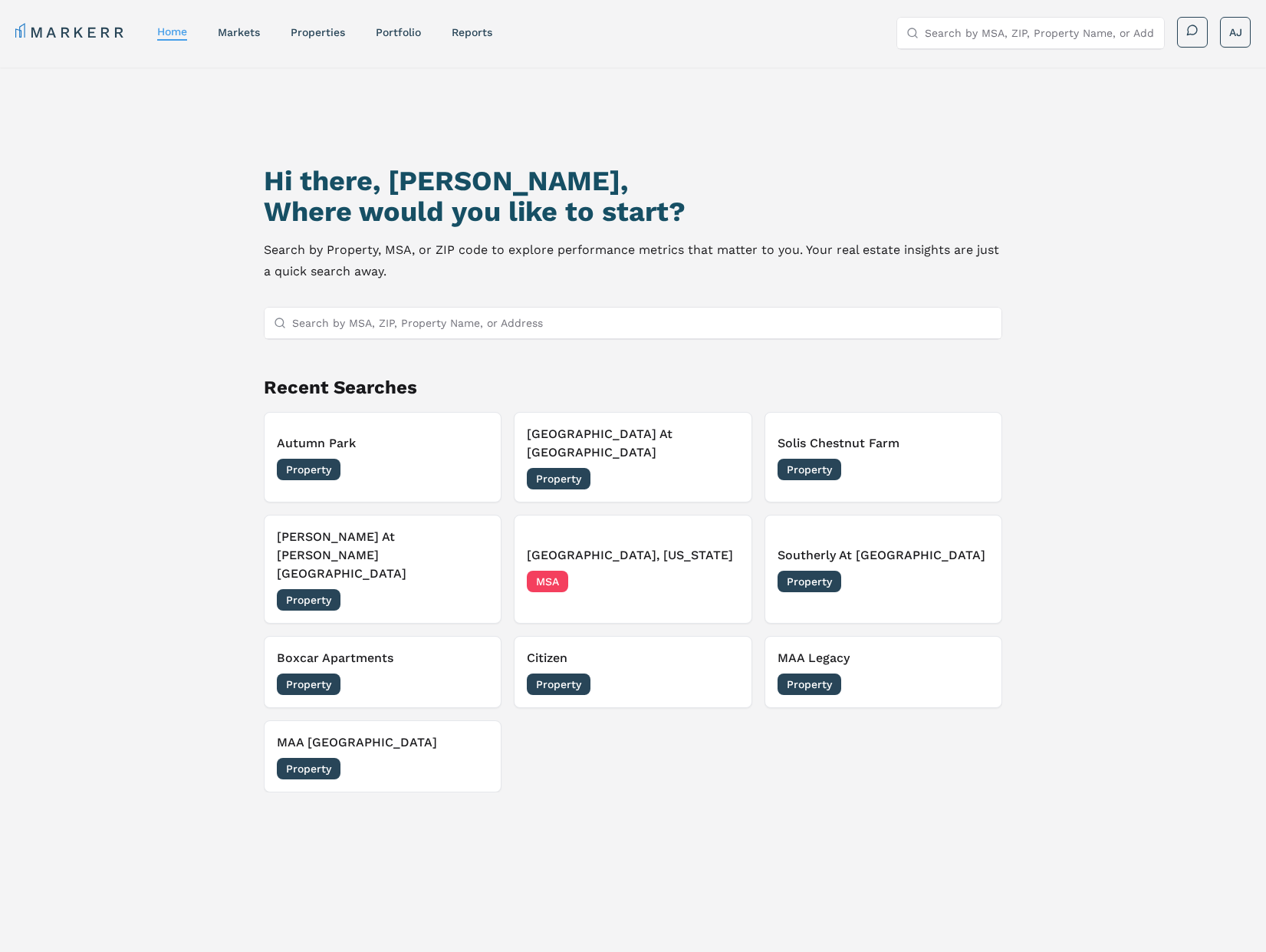
click at [203, 192] on div "Hi there, [PERSON_NAME], Where would you like to start? Search by Property, MSA…" at bounding box center [634, 567] width 887 height 952
click at [563, 329] on input "Search by MSA, ZIP, Property Name, or Address" at bounding box center [642, 322] width 701 height 31
click at [245, 36] on link "markets" at bounding box center [239, 31] width 43 height 12
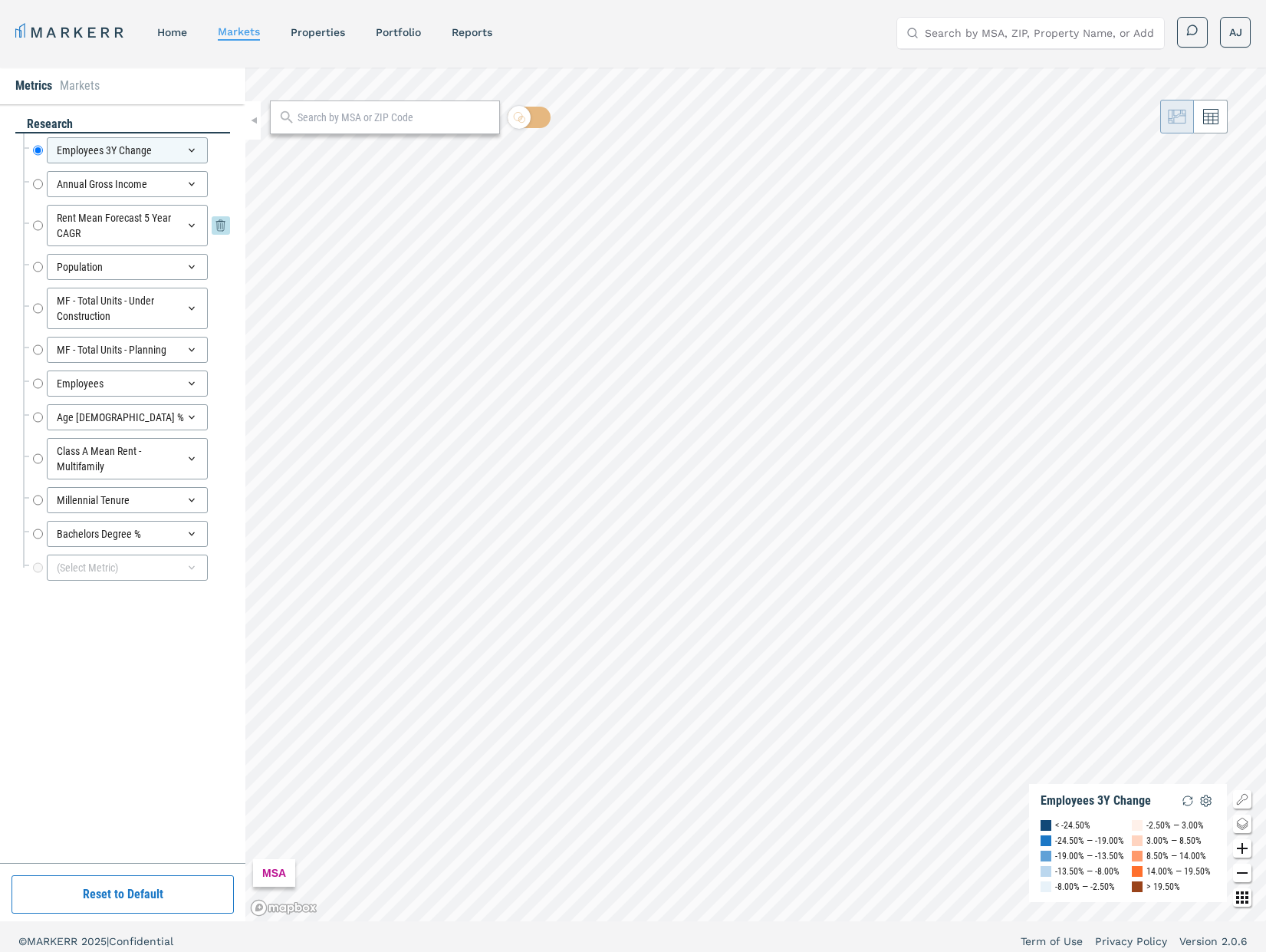
click at [37, 224] on input "Rent Mean Forecast 5 Year CAGR" at bounding box center [38, 225] width 10 height 42
radio input "false"
radio input "true"
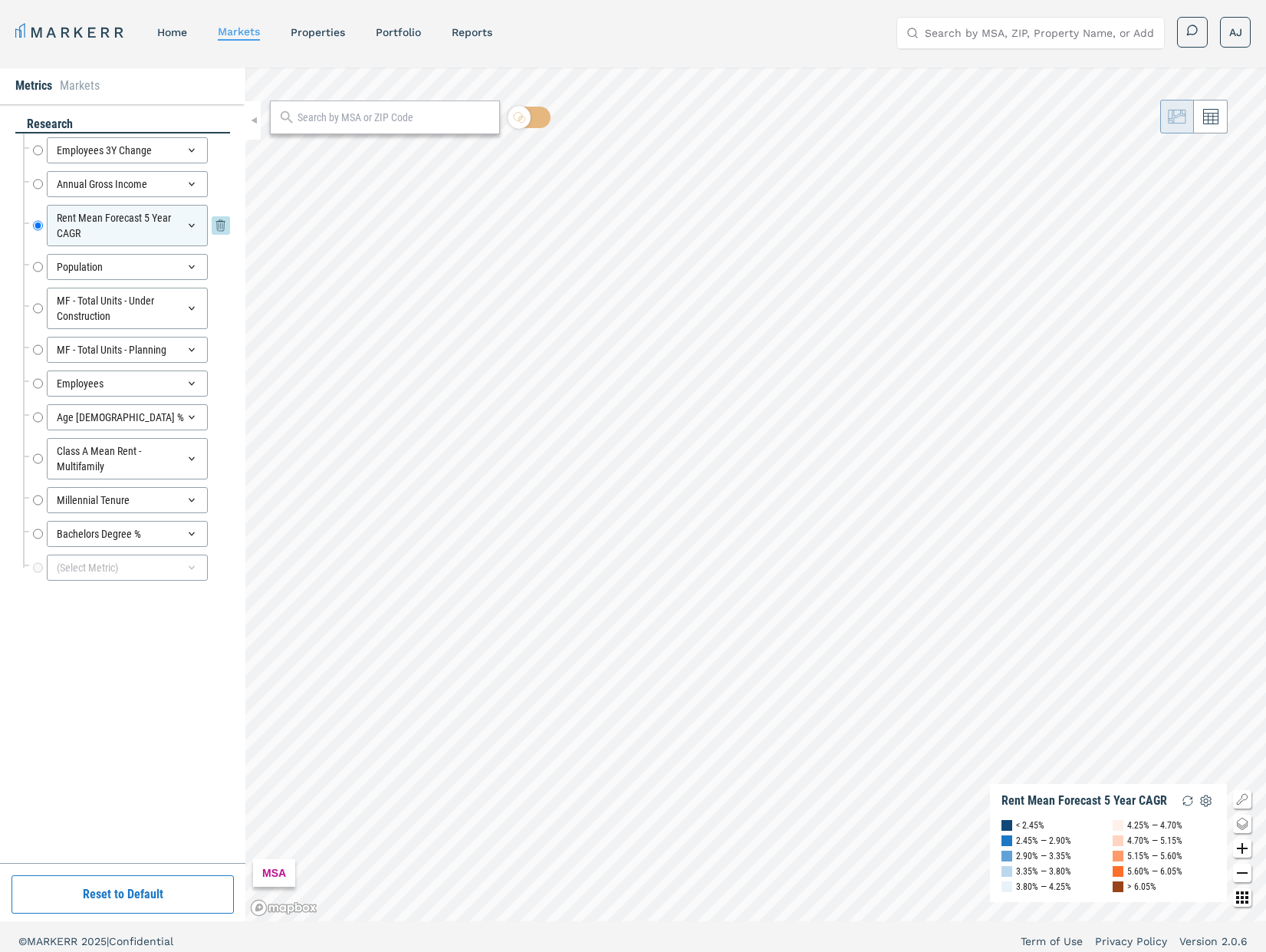
click at [143, 230] on div "Rent Mean Forecast 5 Year CAGR" at bounding box center [128, 225] width 161 height 42
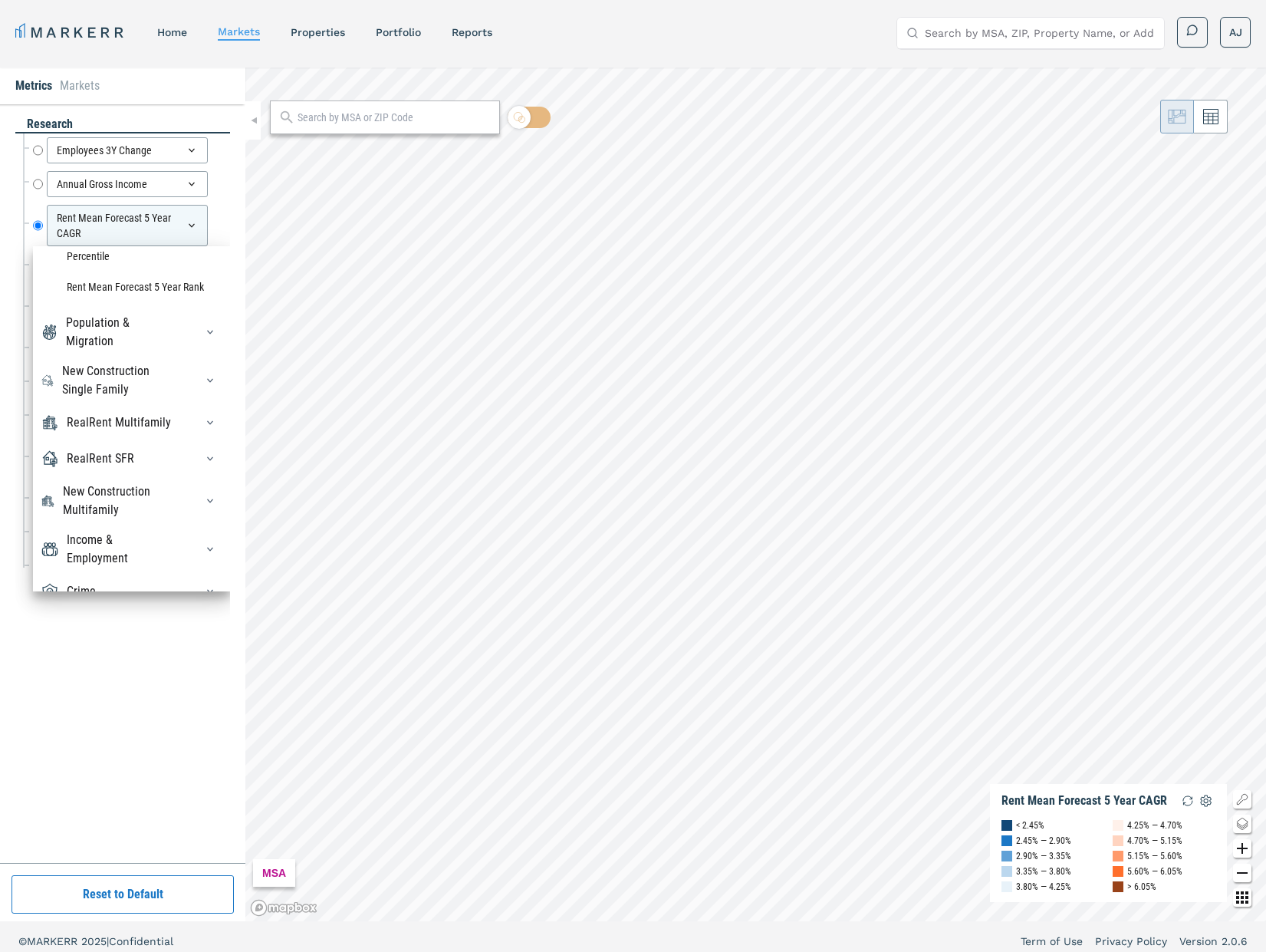
scroll to position [144, 0]
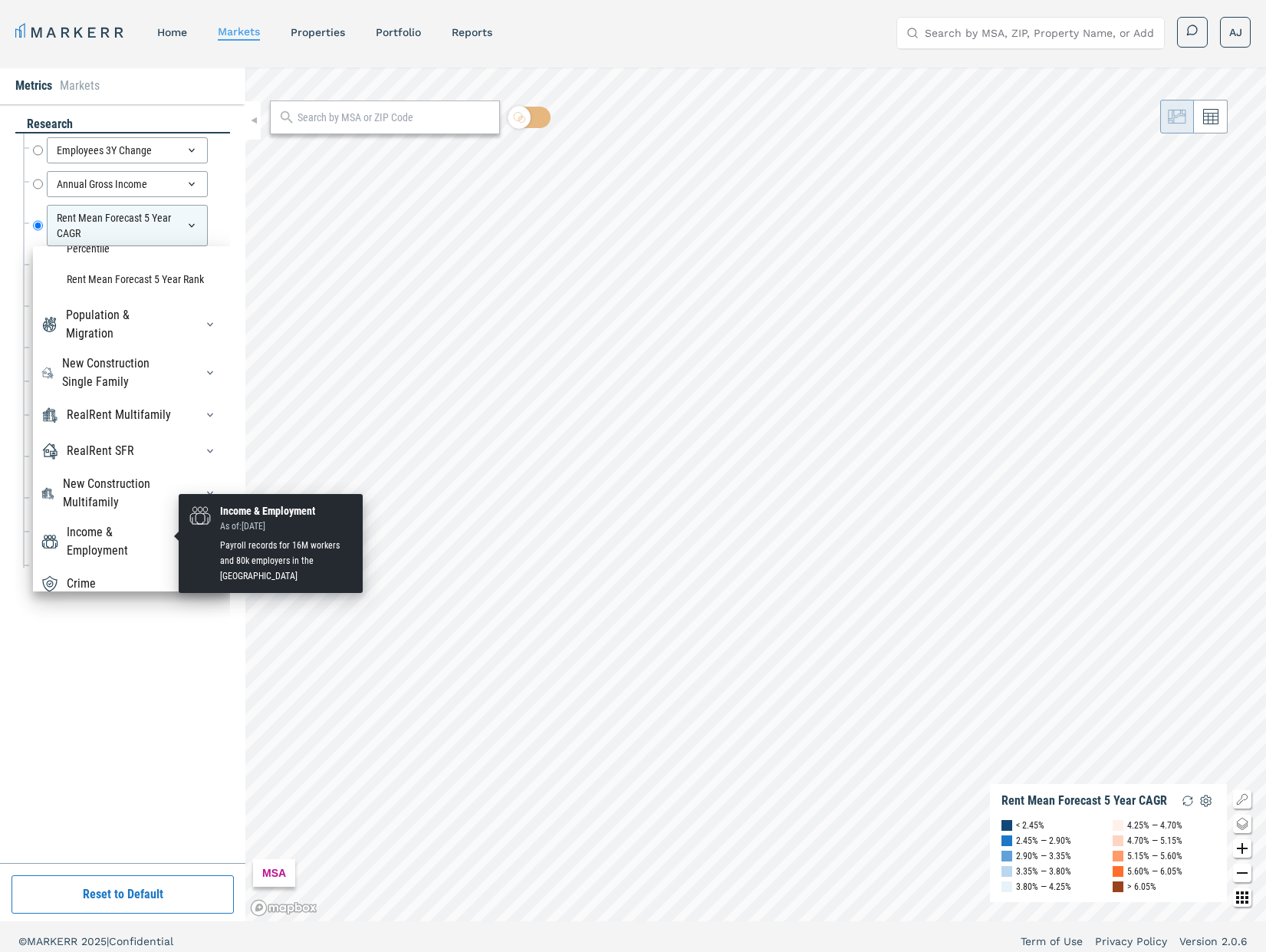
click at [117, 531] on div "Income & Employment" at bounding box center [121, 541] width 110 height 37
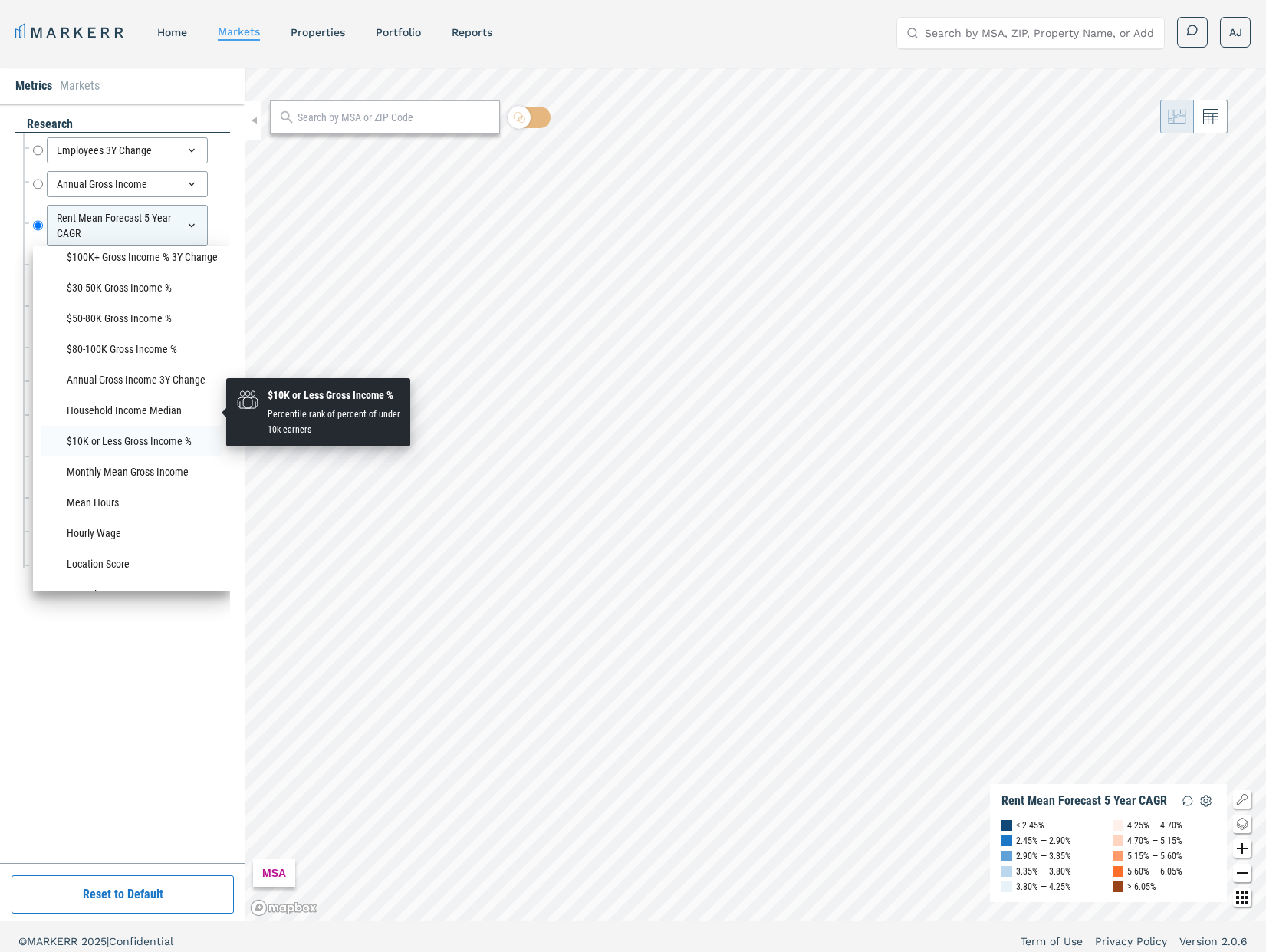
scroll to position [1210, 0]
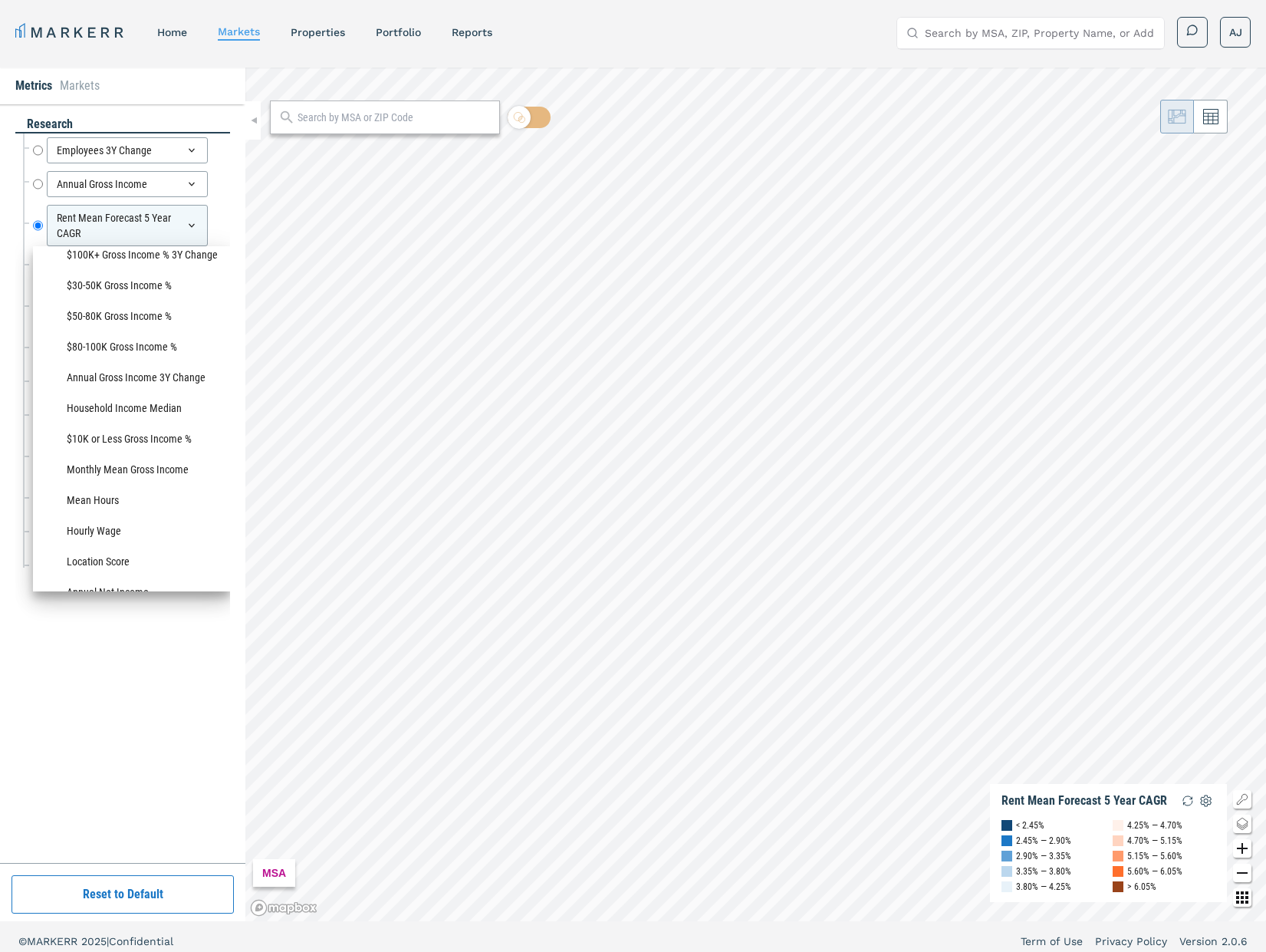
click at [106, 662] on div "research Employees 3Y Change Employees 3Y Change Annual Gross Income Annual Gro…" at bounding box center [123, 483] width 215 height 736
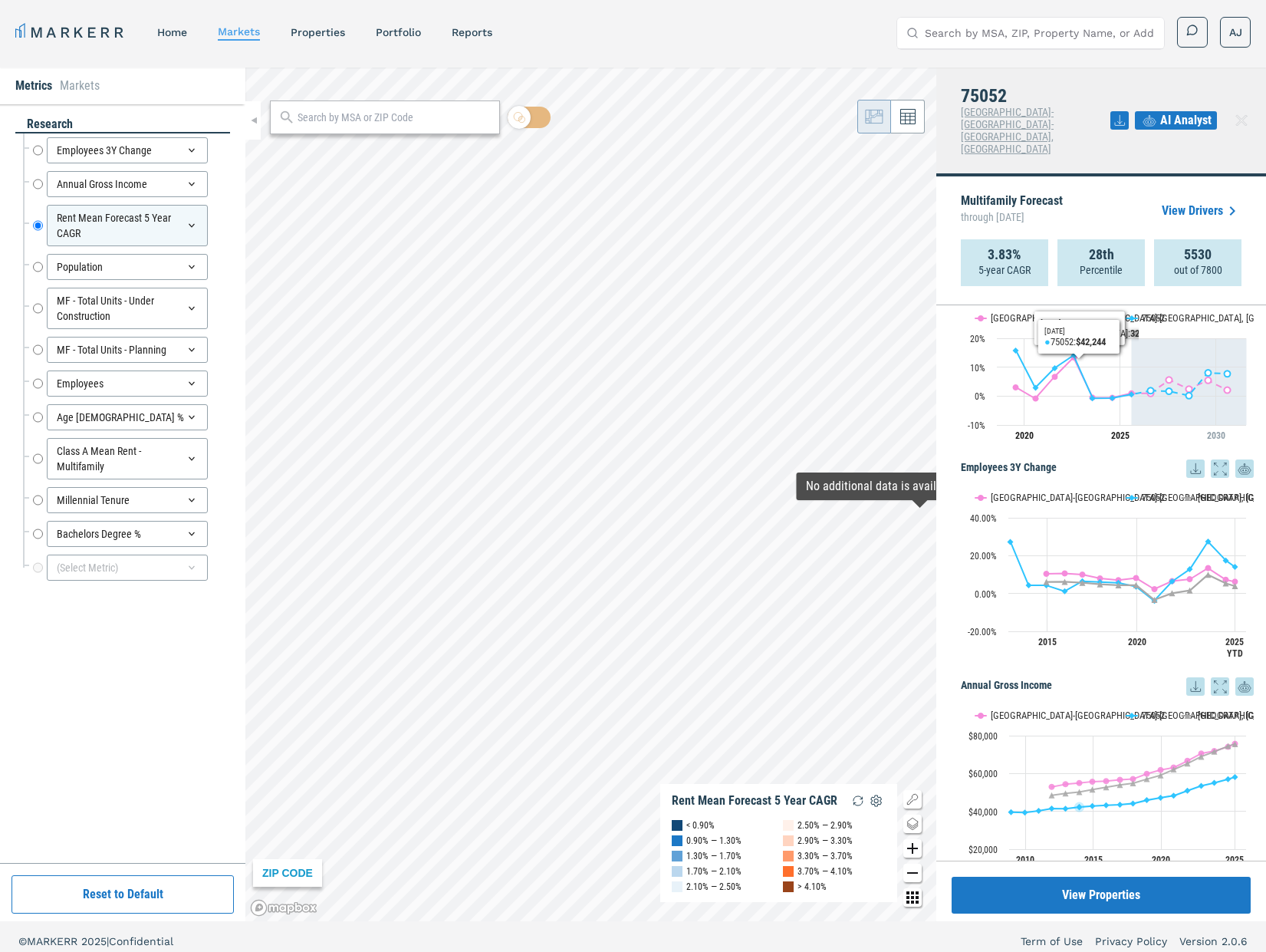
scroll to position [0, 0]
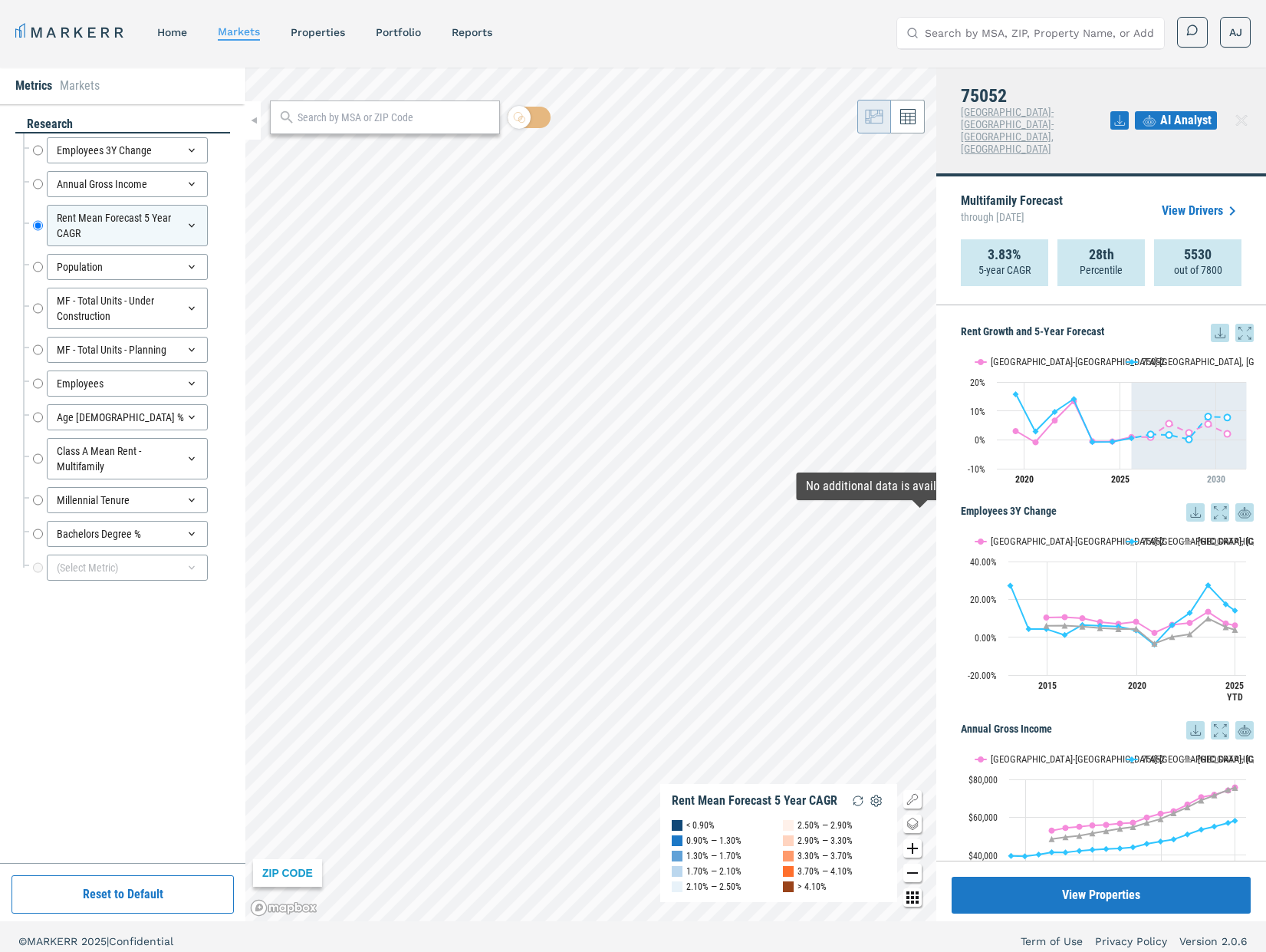
click at [1185, 111] on span "AI Analyst" at bounding box center [1186, 120] width 52 height 19
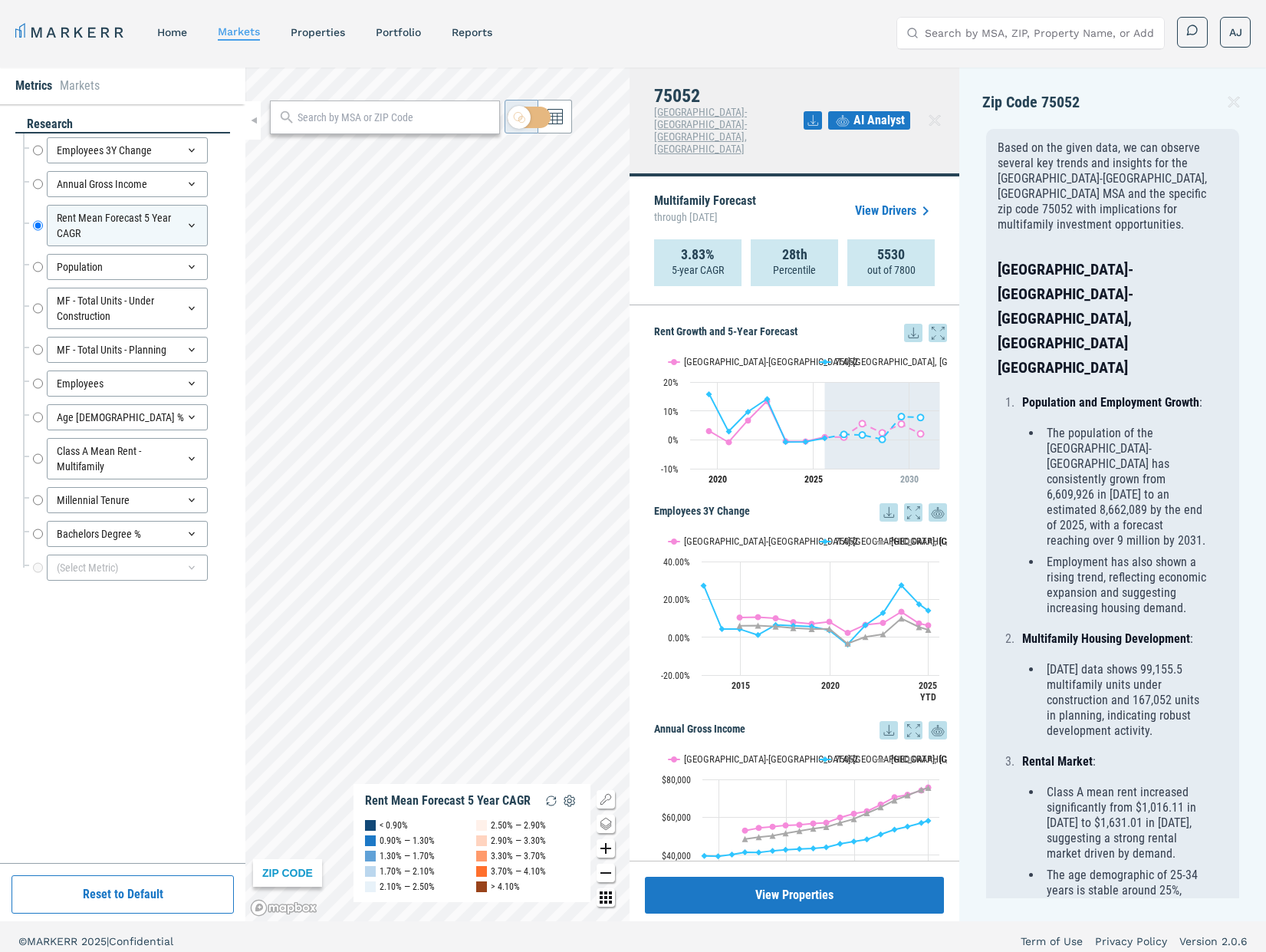
click at [1229, 102] on icon at bounding box center [1235, 102] width 19 height 19
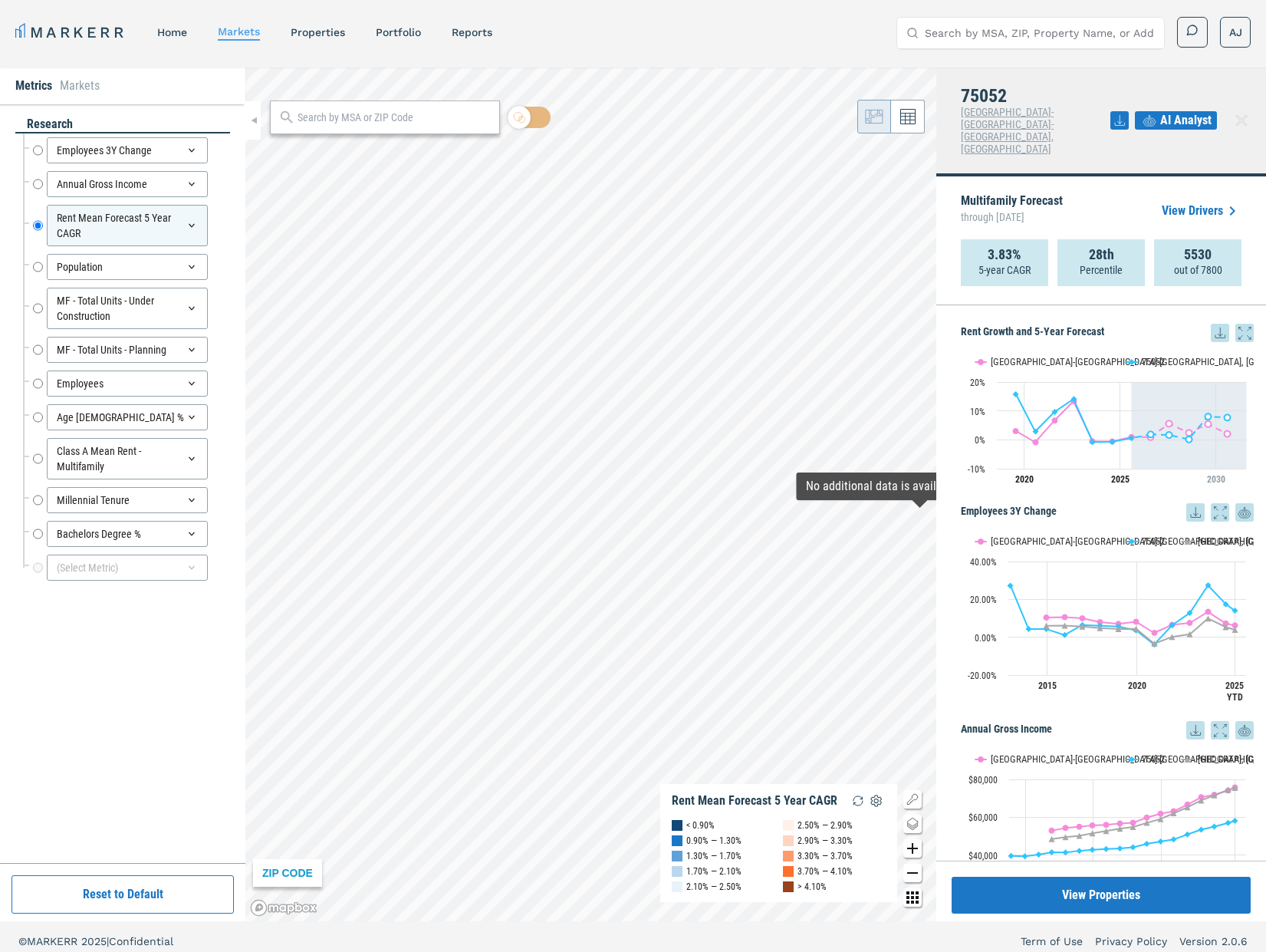
click at [1190, 202] on link "View Drivers" at bounding box center [1202, 211] width 80 height 19
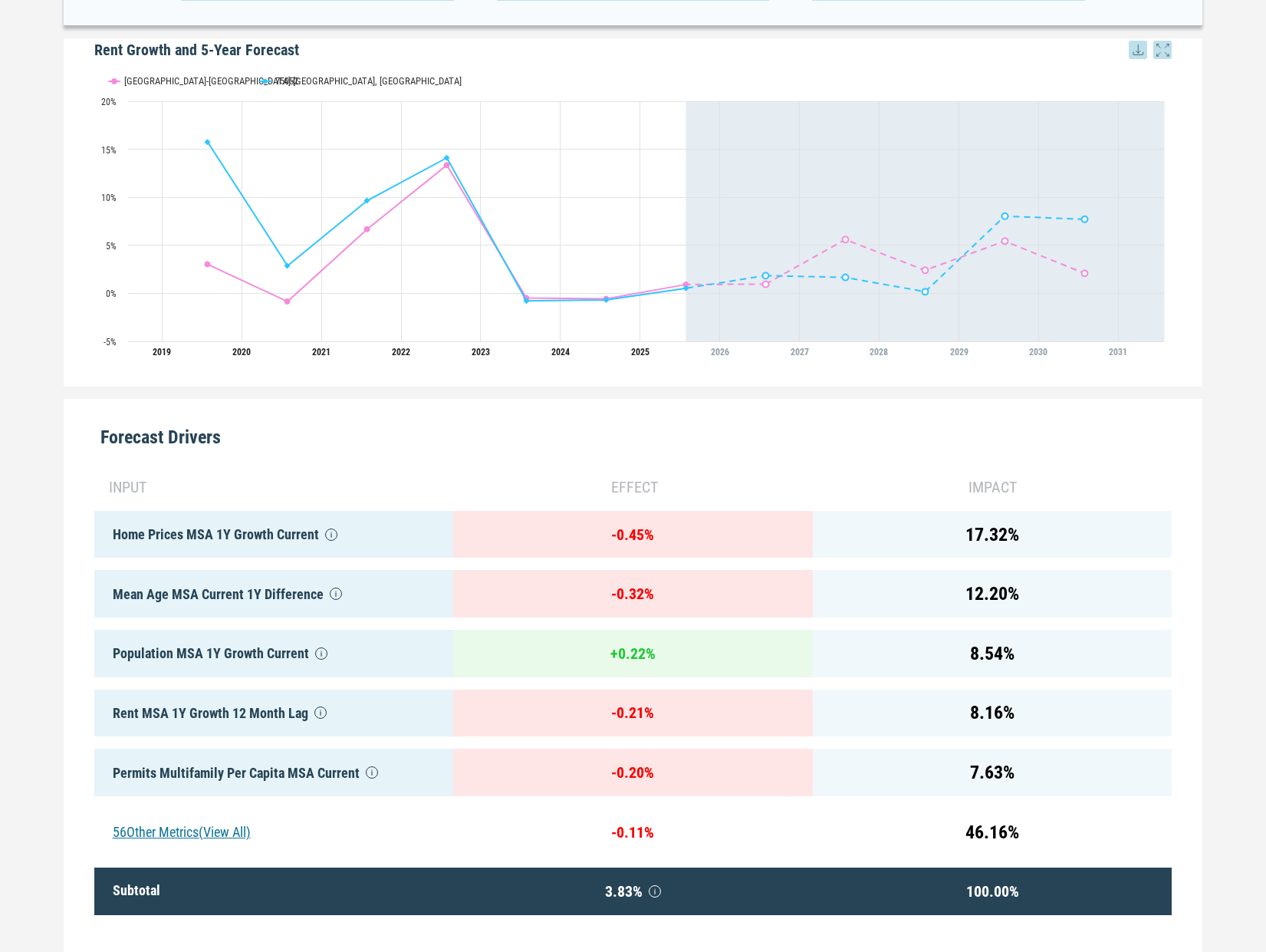
scroll to position [401, 0]
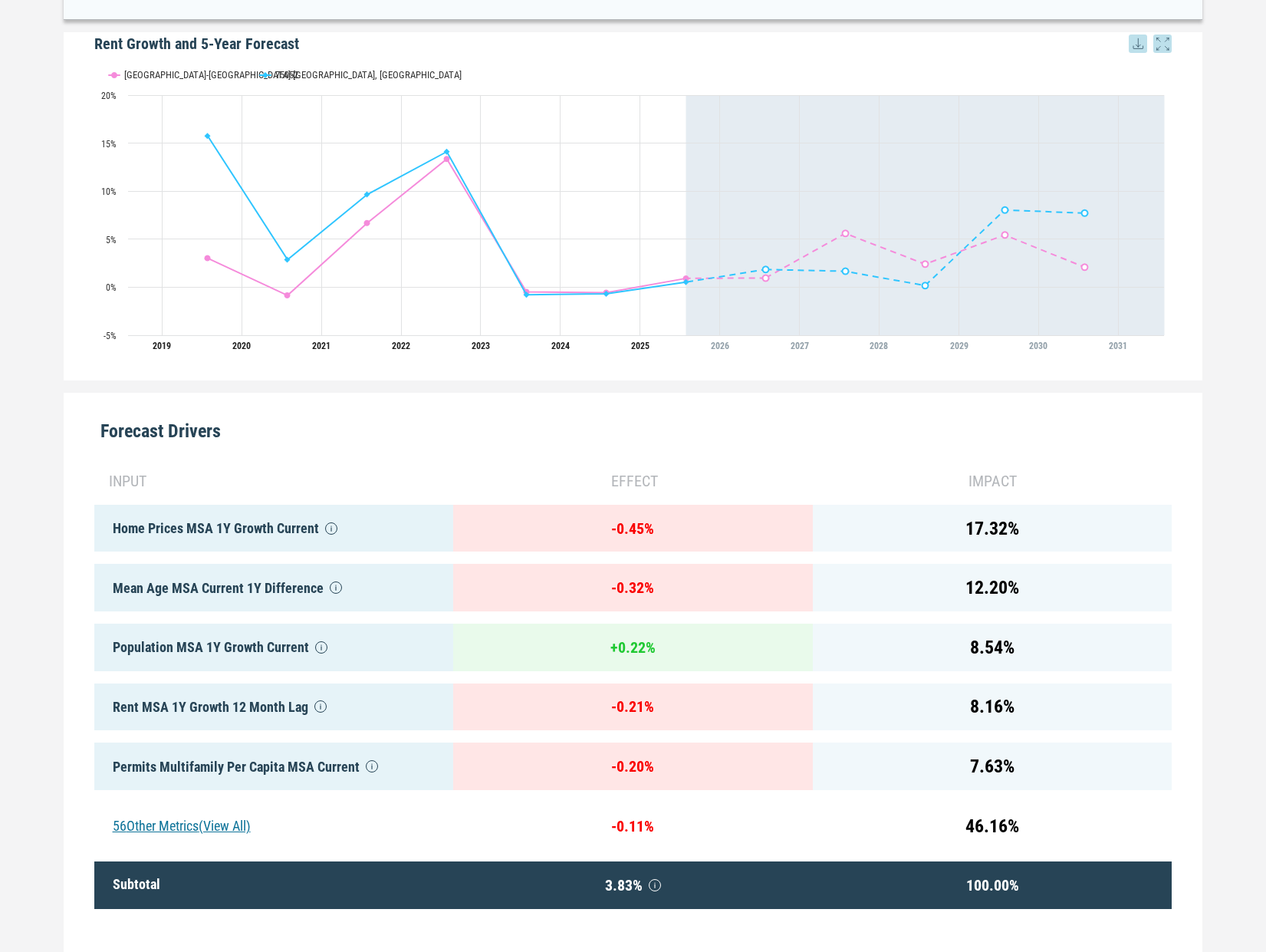
click at [227, 827] on div "56 Other Metrics (View All)" at bounding box center [274, 825] width 360 height 47
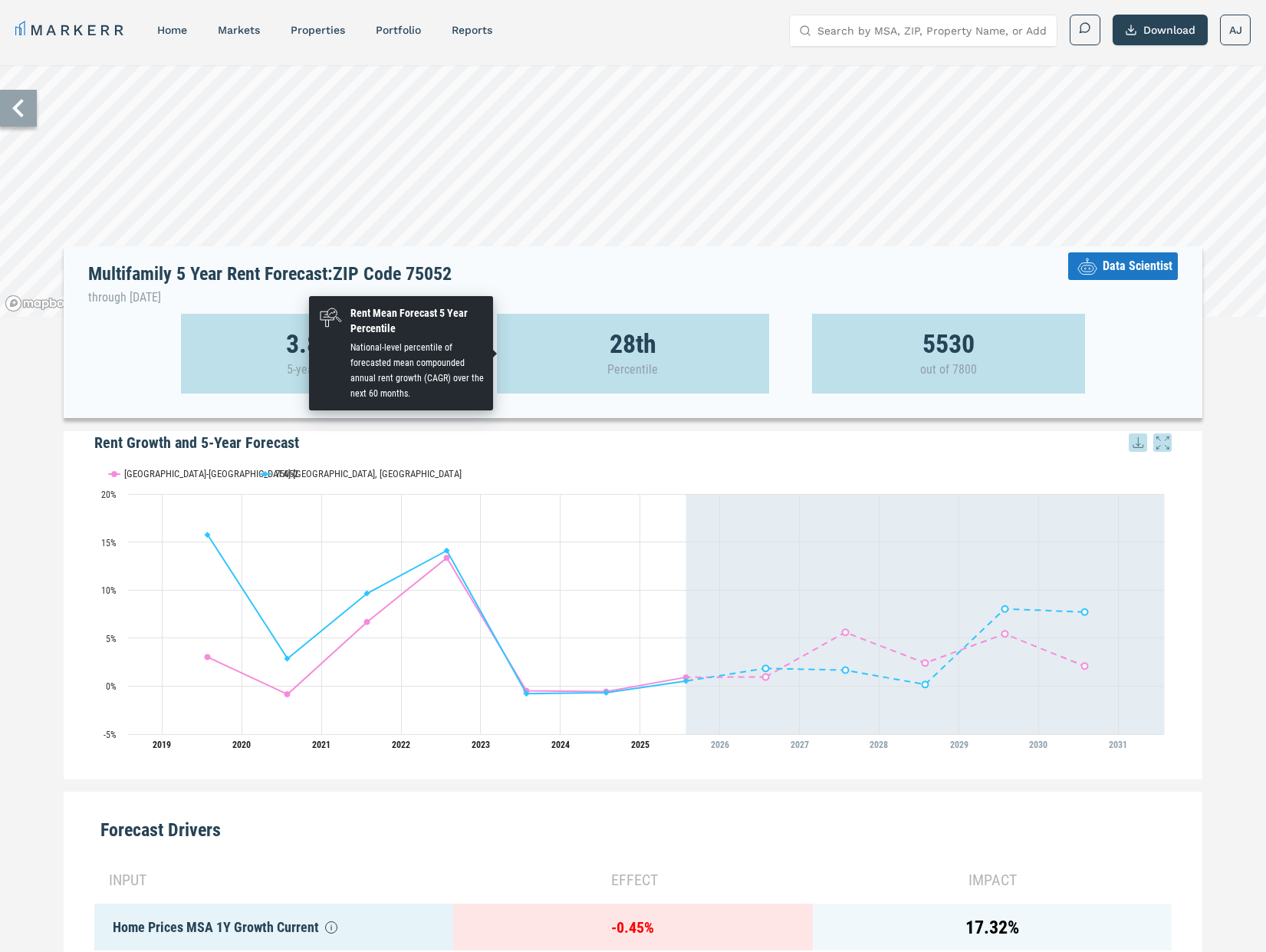
scroll to position [0, 0]
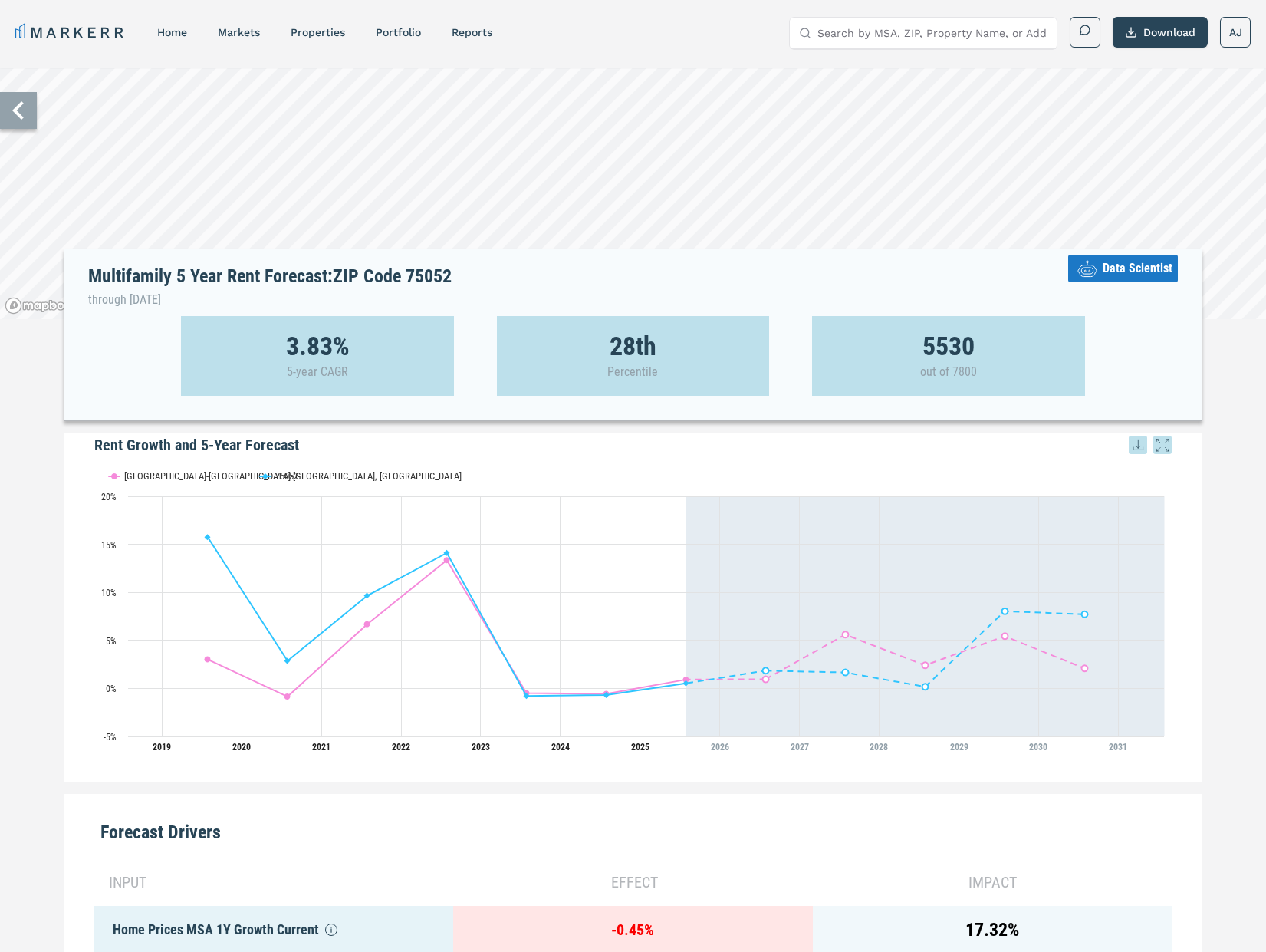
click at [1148, 276] on span "Data Scientist" at bounding box center [1137, 268] width 69 height 19
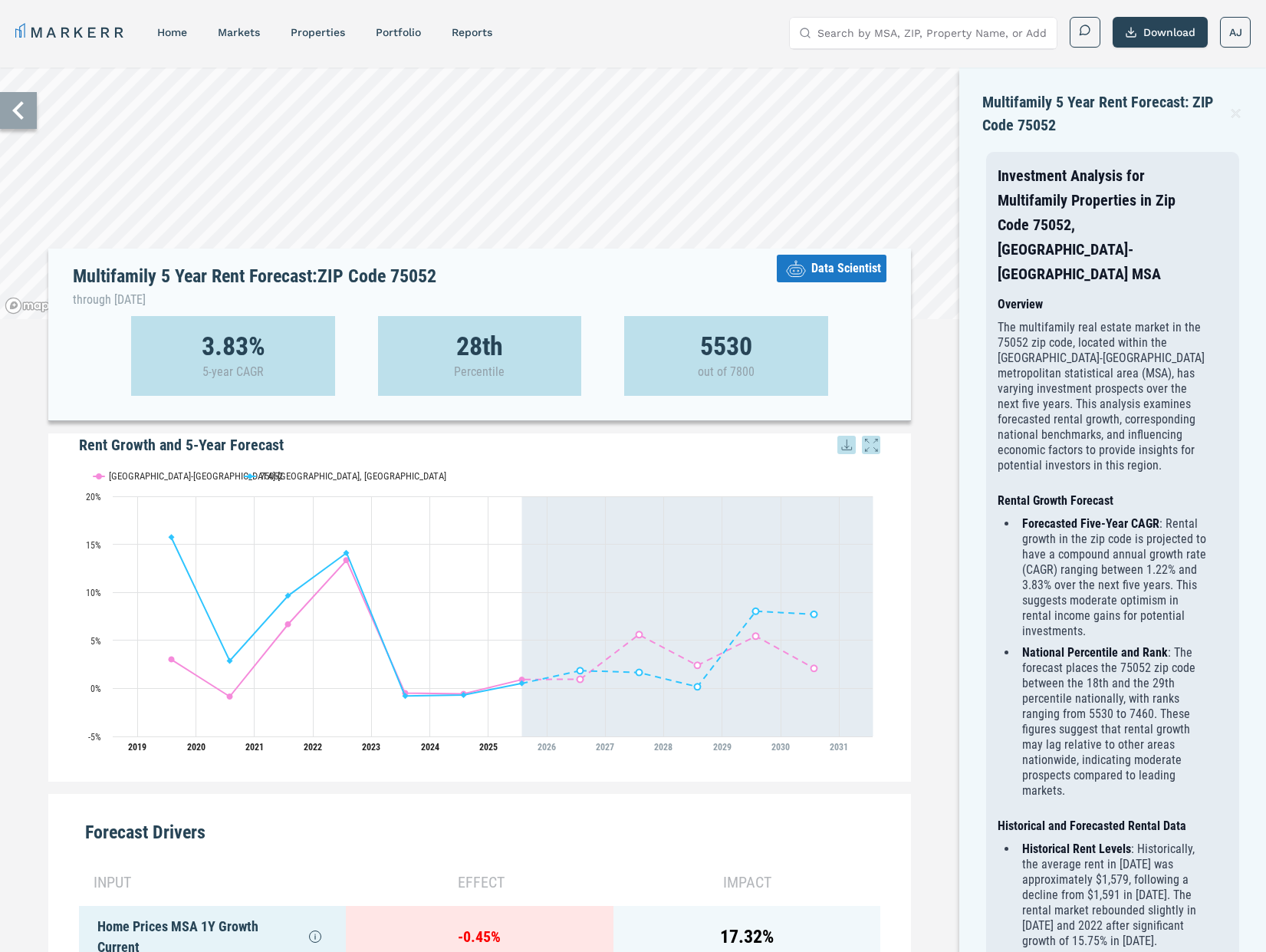
click at [1234, 114] on icon at bounding box center [1236, 114] width 15 height 19
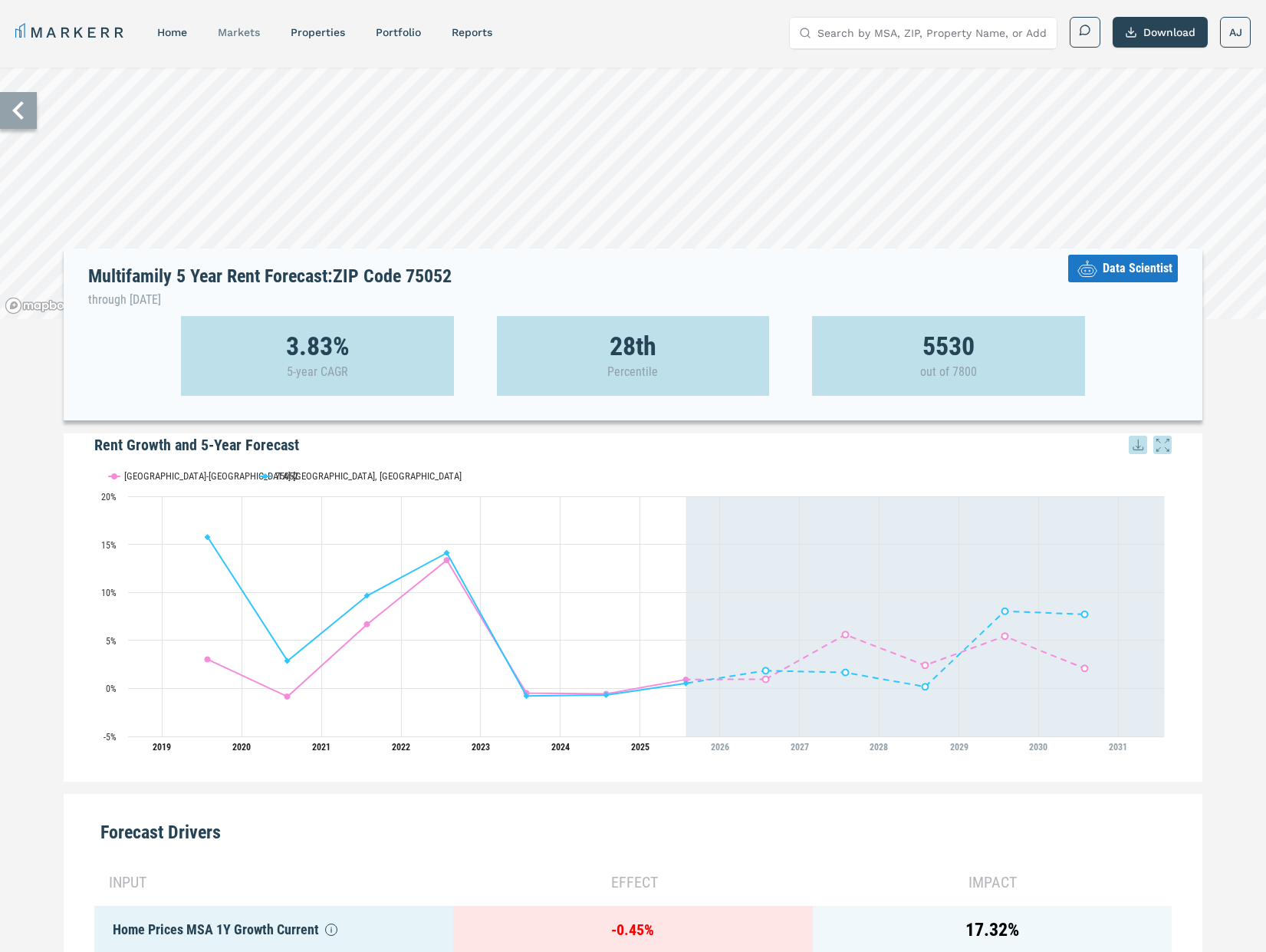
click at [233, 31] on link "markets" at bounding box center [239, 31] width 43 height 12
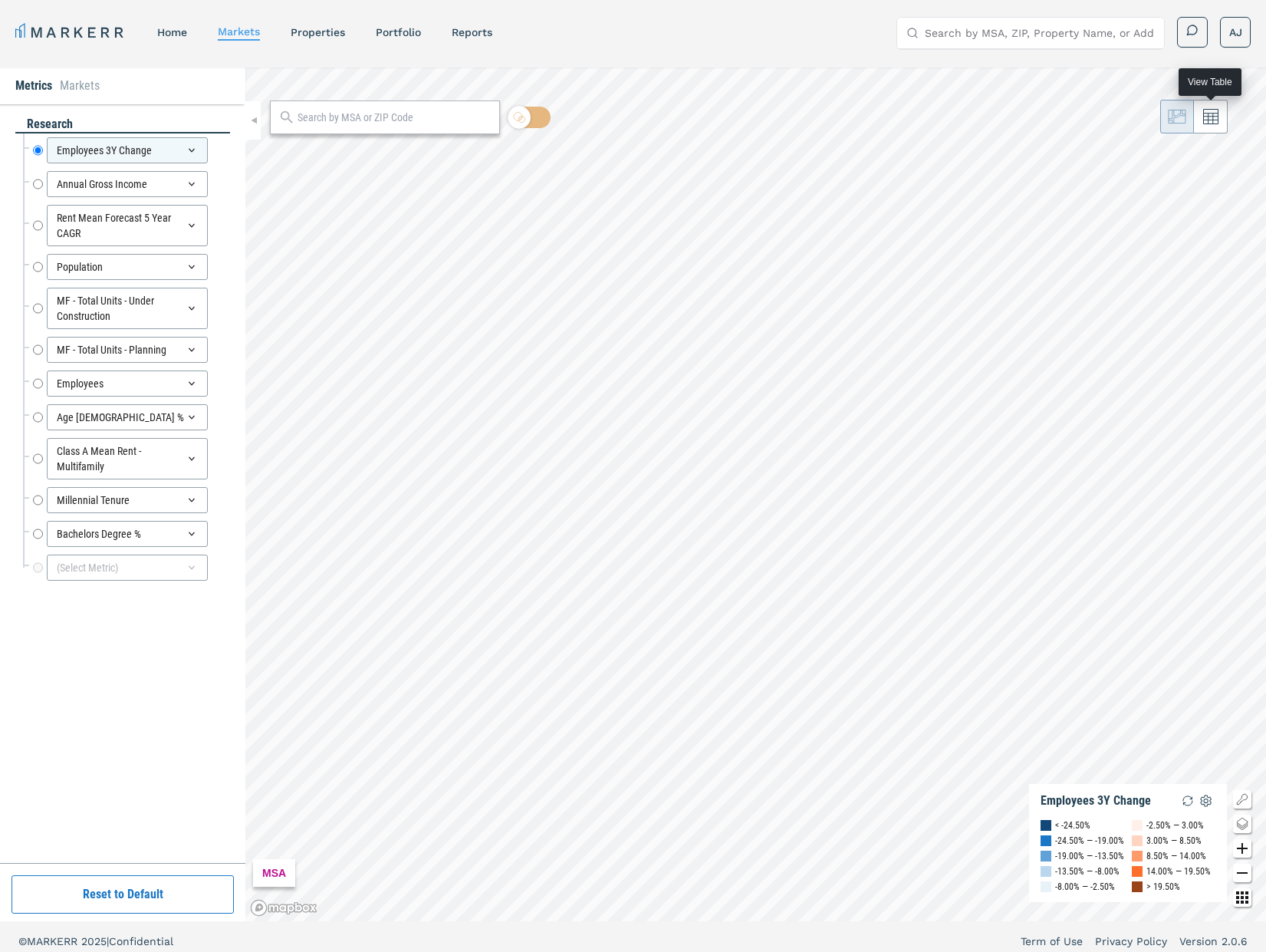
click at [1213, 118] on icon at bounding box center [1210, 117] width 16 height 16
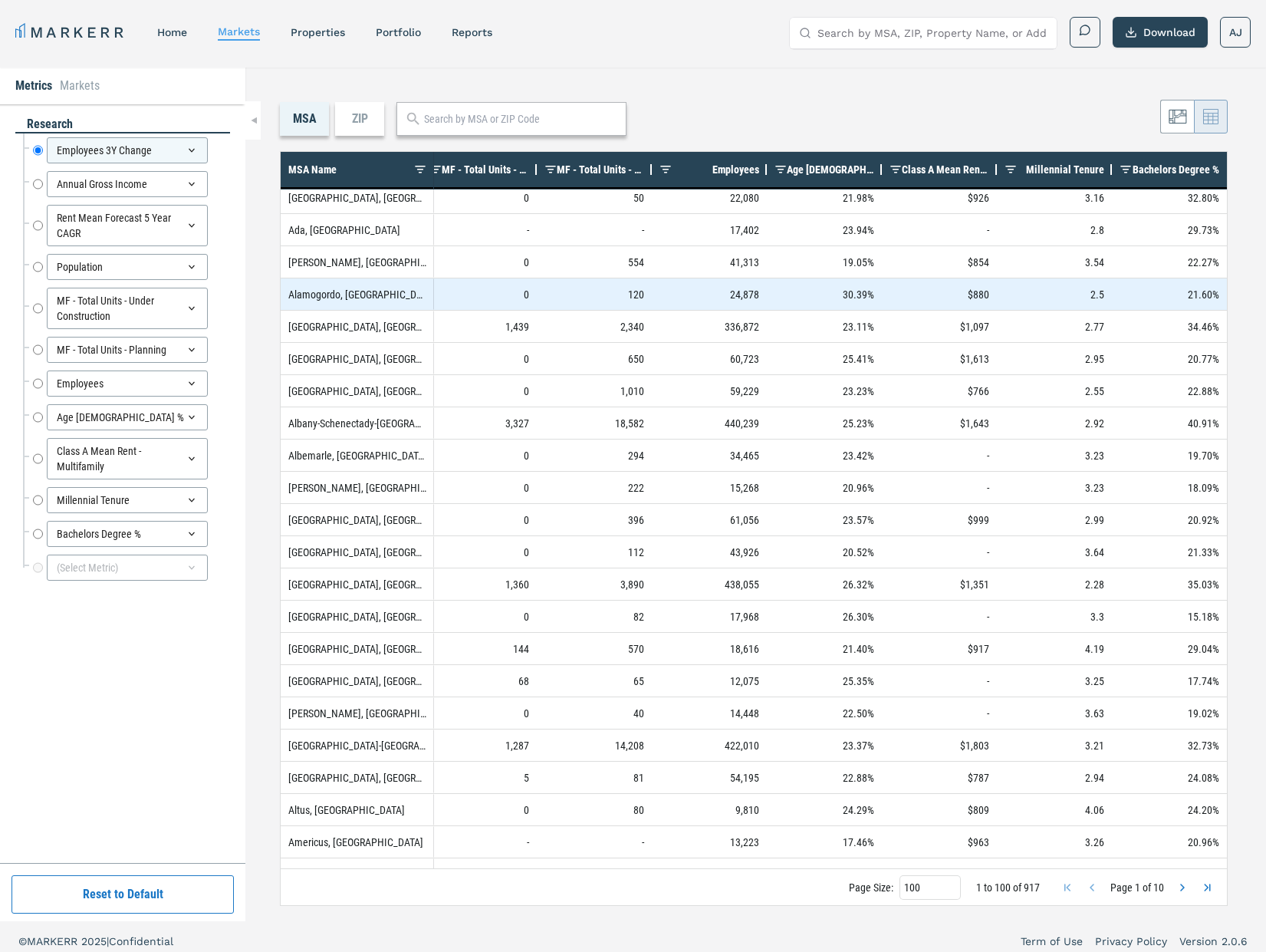
scroll to position [79, 0]
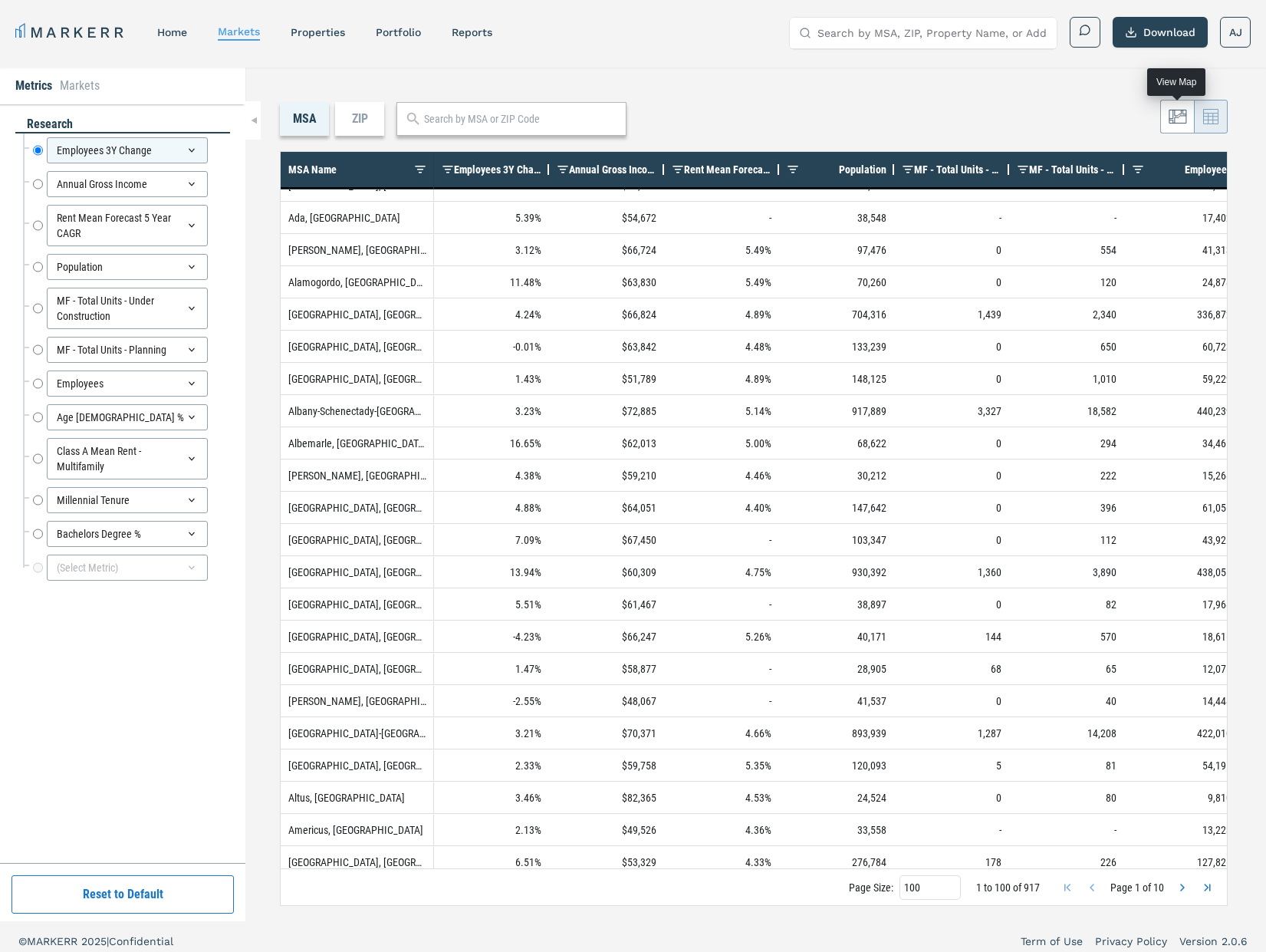
click at [1177, 117] on icon at bounding box center [1178, 117] width 19 height 19
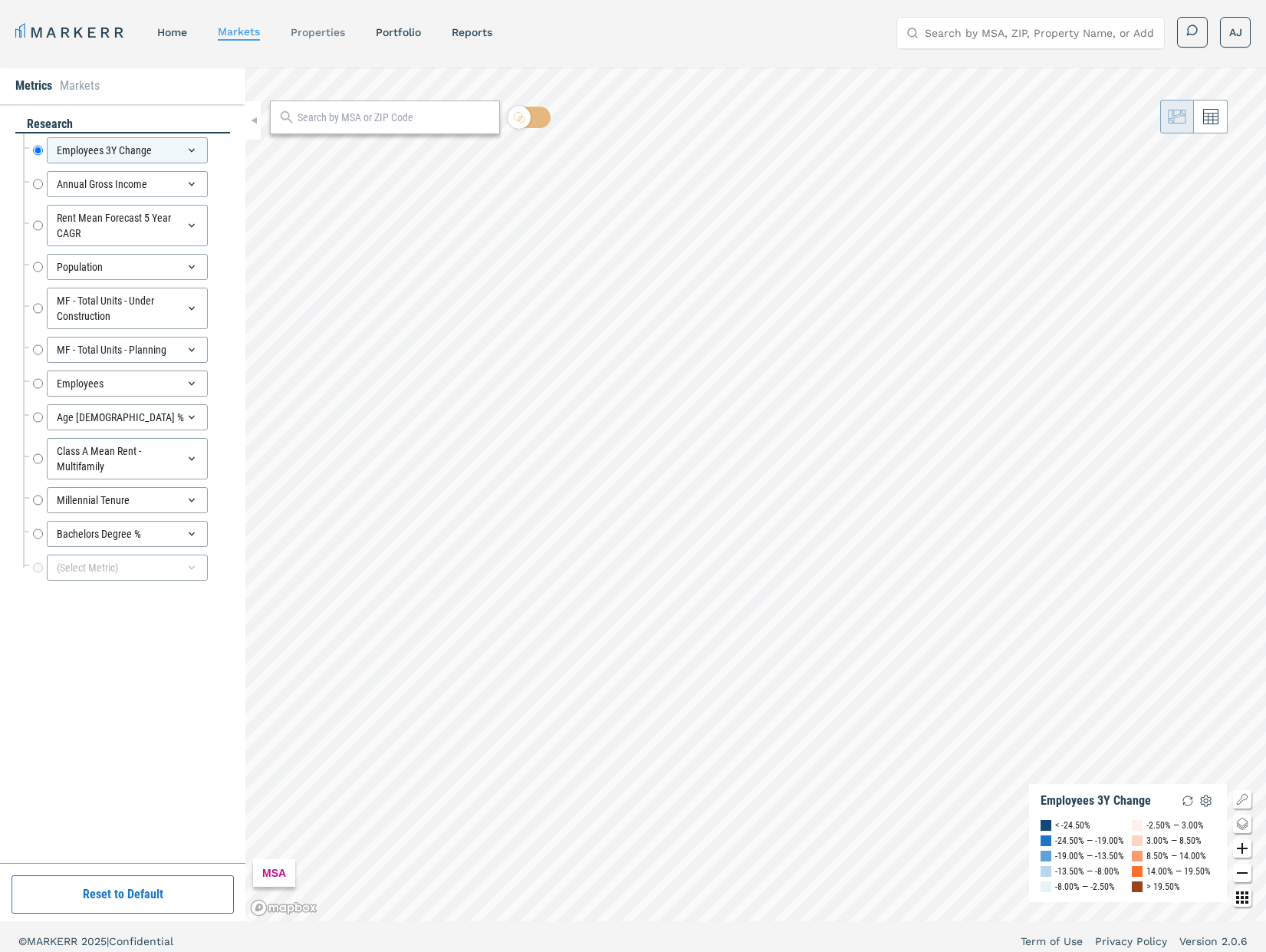
click at [324, 29] on link "properties" at bounding box center [317, 31] width 55 height 12
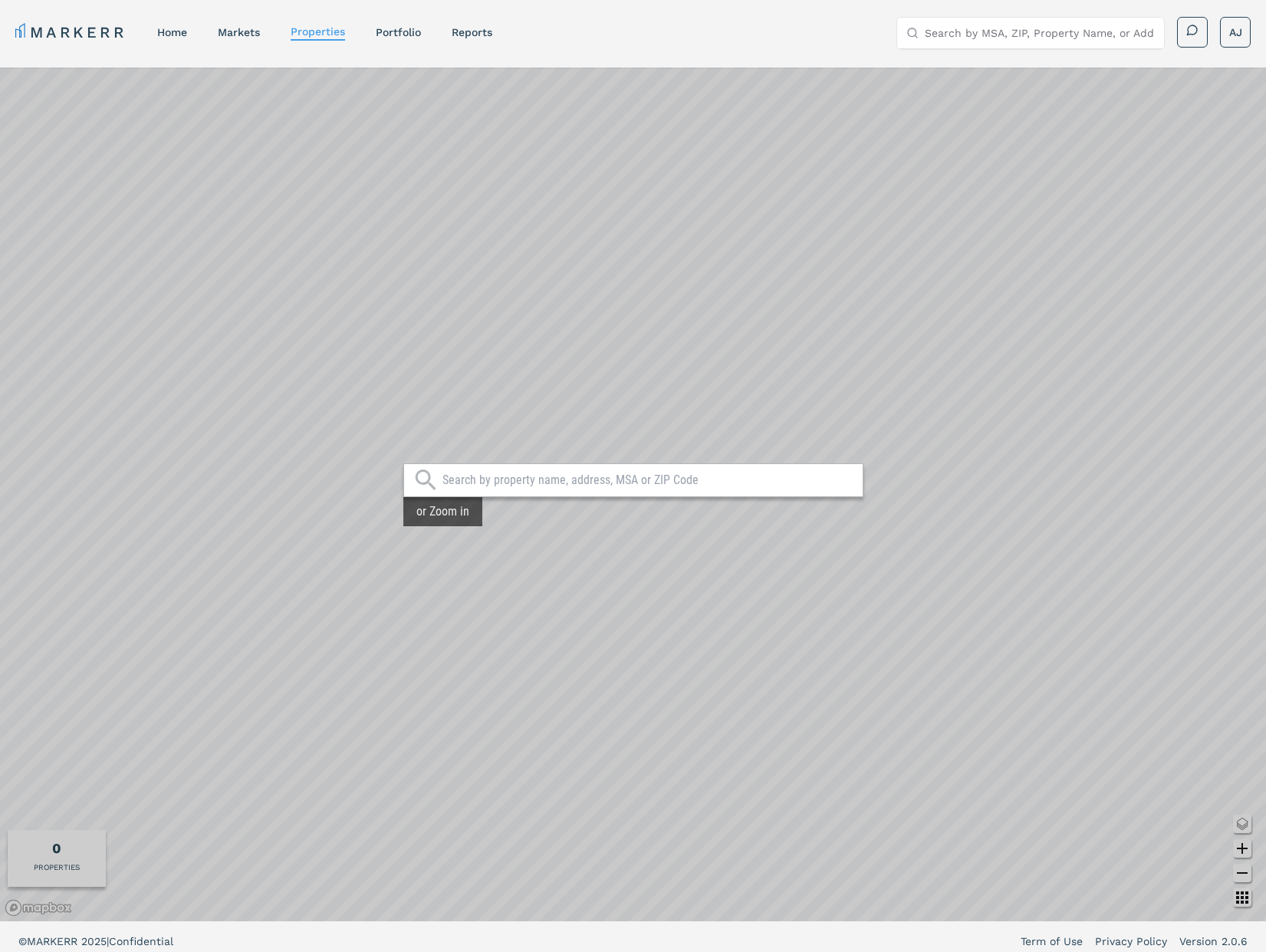
click at [646, 479] on input "text" at bounding box center [649, 480] width 413 height 16
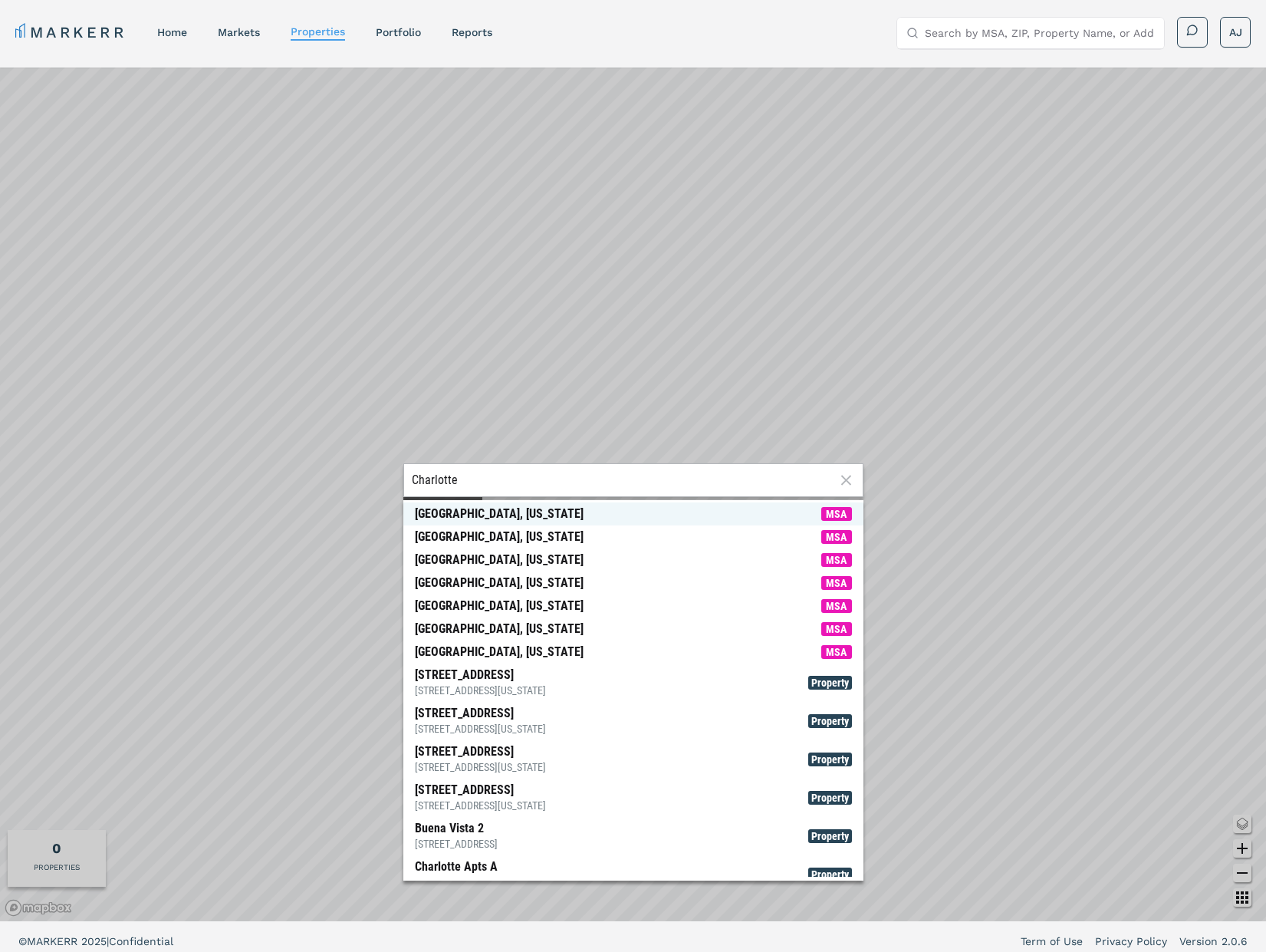
type input "Charlotte"
click at [530, 518] on div "[GEOGRAPHIC_DATA], [US_STATE]" at bounding box center [499, 513] width 168 height 16
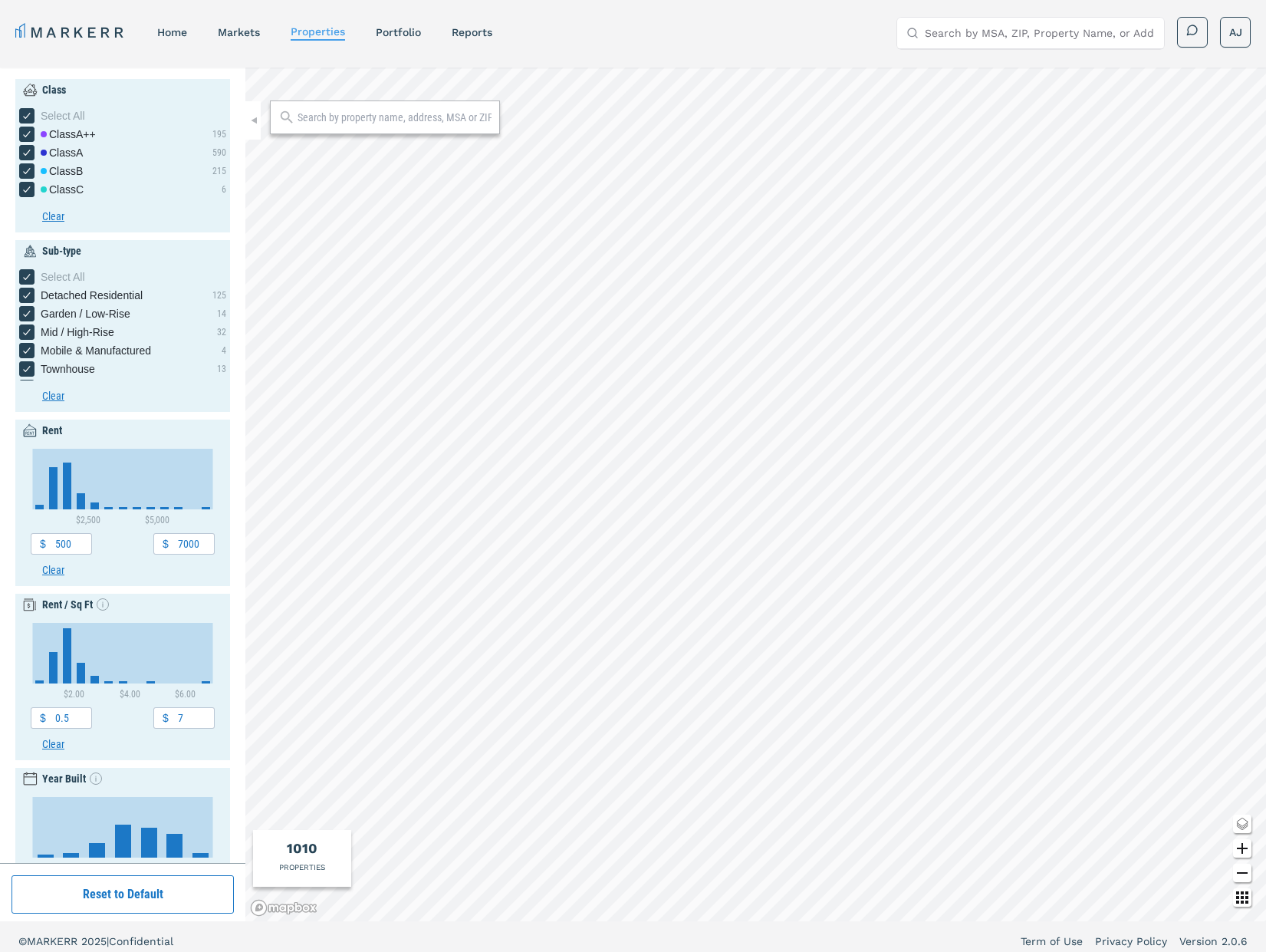
click at [987, 37] on input "Search by MSA, ZIP, Property Name, or Address" at bounding box center [1039, 32] width 230 height 31
click at [938, 31] on input "Search by MSA, ZIP, Property Name, or Address" at bounding box center [1039, 32] width 230 height 31
click at [961, 33] on input "Search by MSA, ZIP, Property Name, or Address" at bounding box center [1039, 32] width 230 height 31
click at [1002, 30] on input "Search by MSA, ZIP, Property Name, or Address" at bounding box center [1039, 32] width 230 height 31
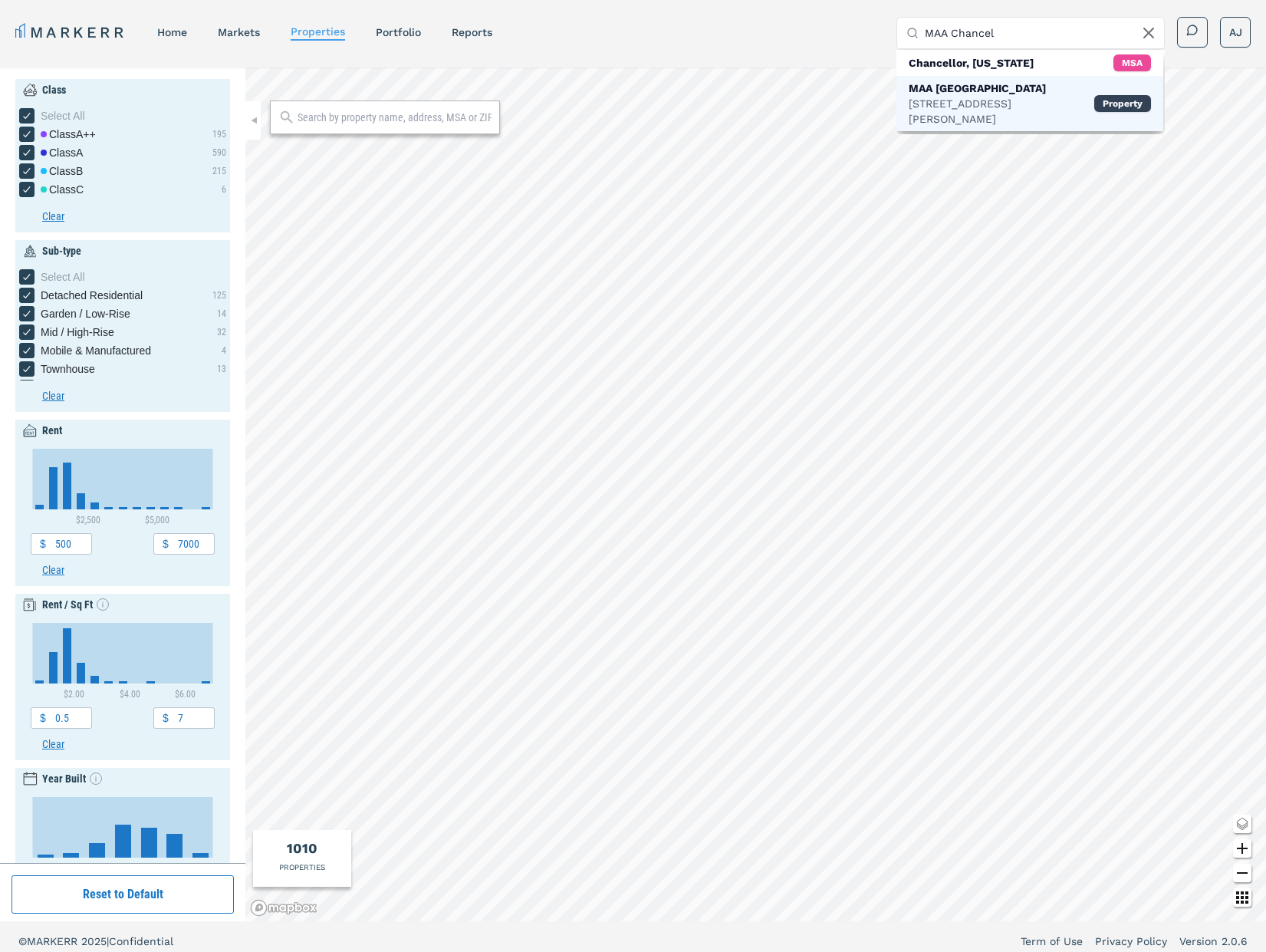
type input "MAA Chancel"
click at [948, 96] on div "[STREET_ADDRESS][PERSON_NAME]" at bounding box center [1001, 111] width 186 height 31
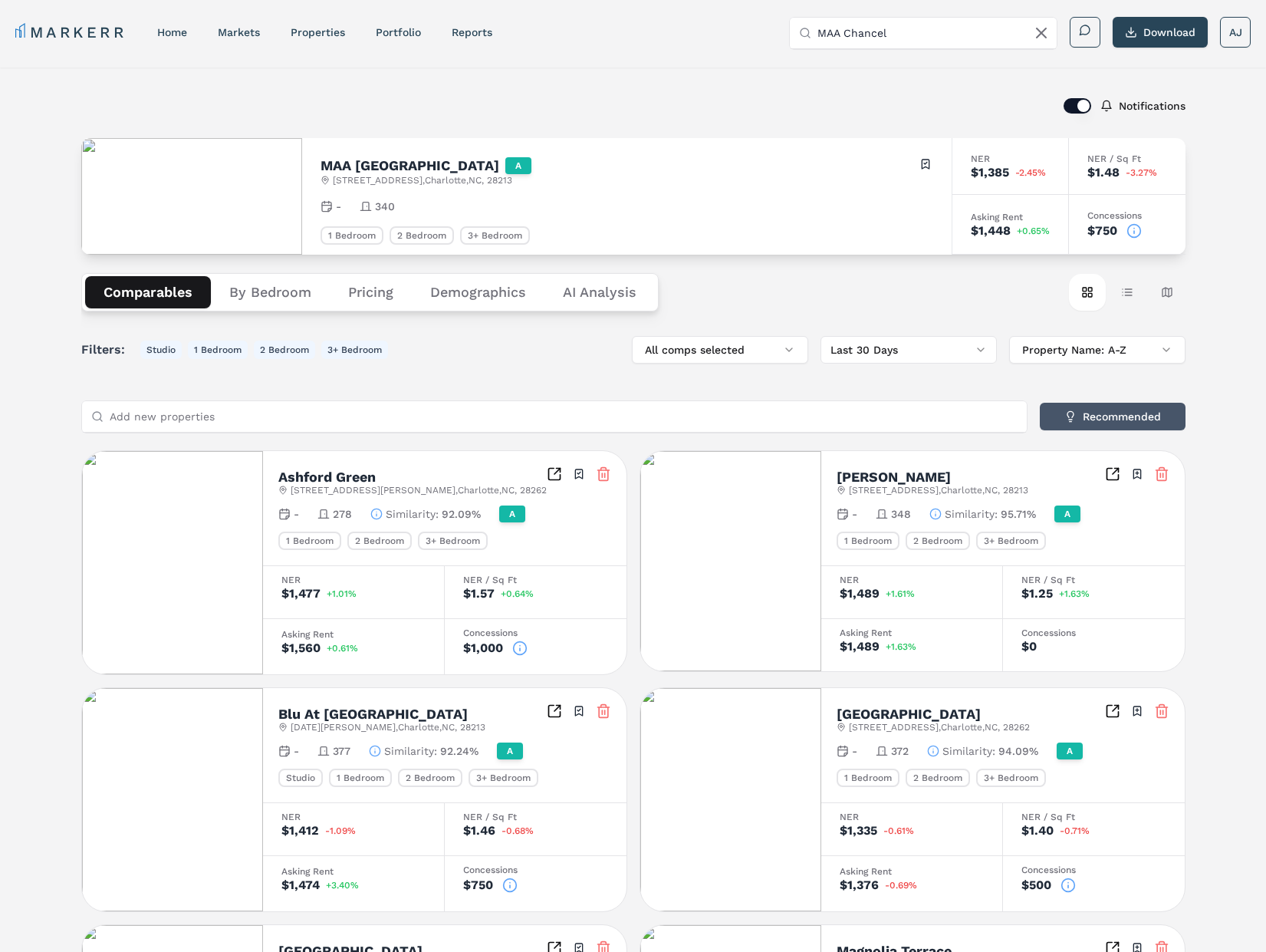
click at [1113, 413] on button "Recommended" at bounding box center [1112, 416] width 145 height 28
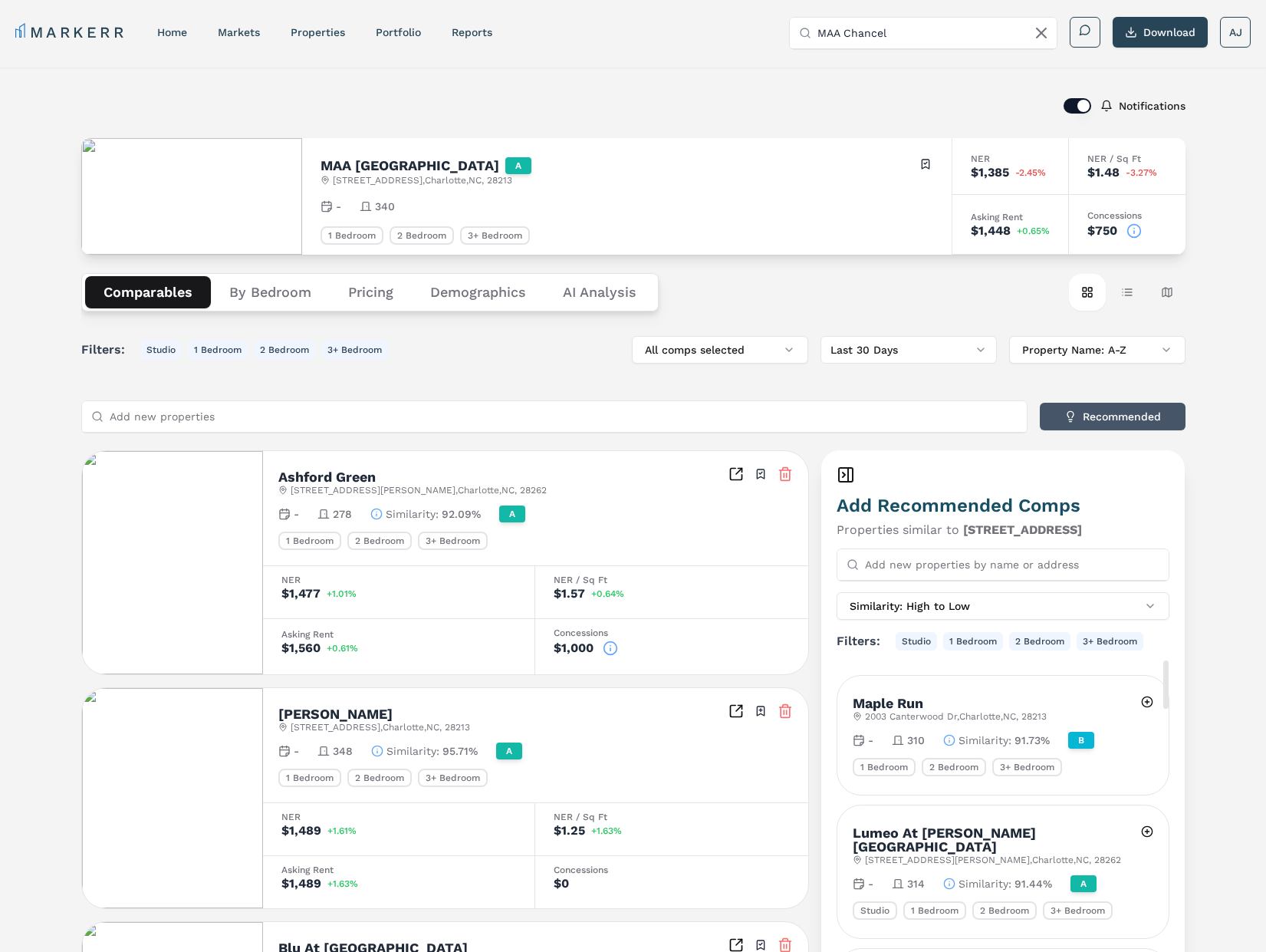
click at [1095, 419] on button "Recommended" at bounding box center [1112, 416] width 145 height 28
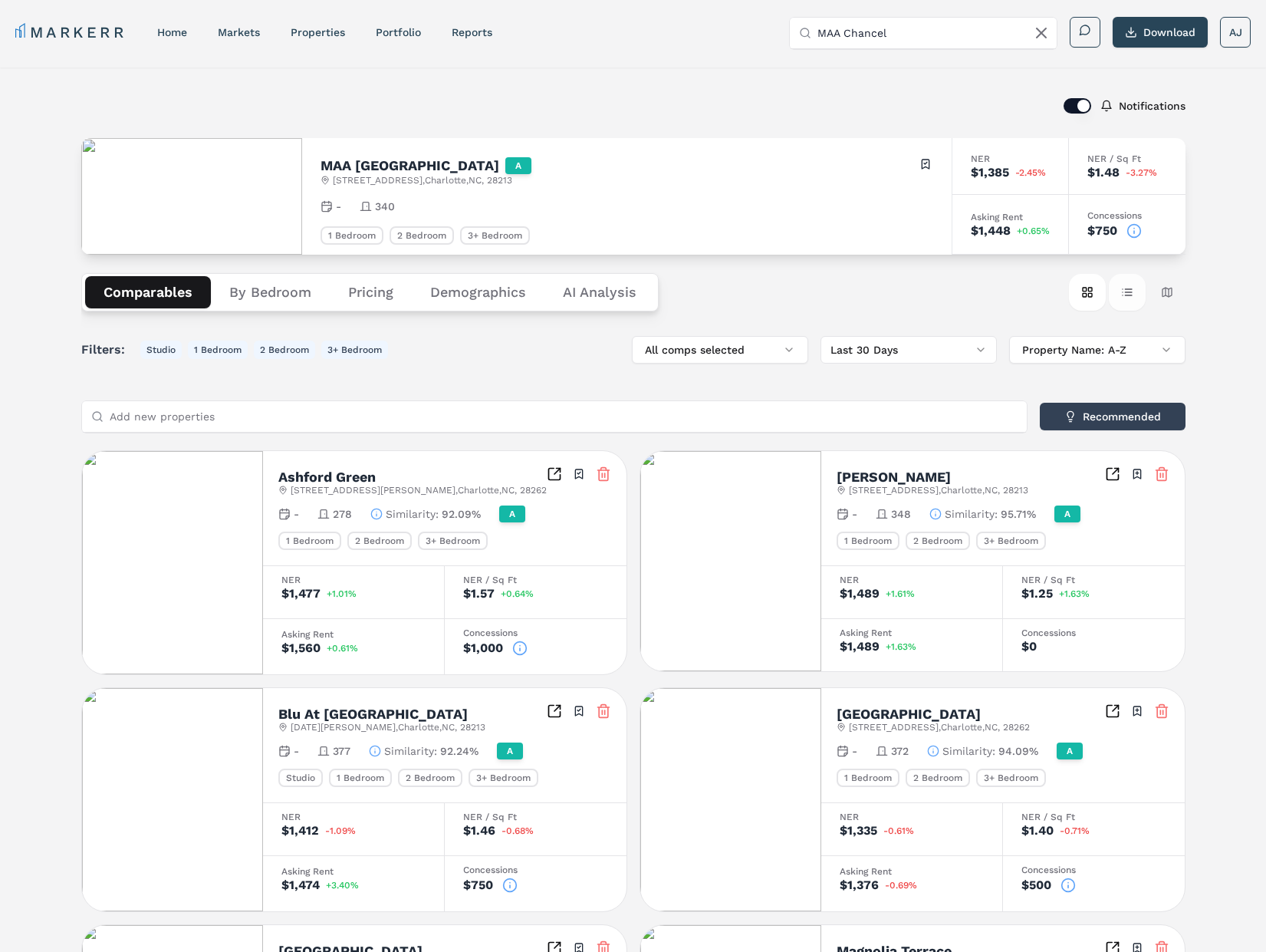
drag, startPoint x: 1129, startPoint y: 291, endPoint x: 1118, endPoint y: 302, distance: 15.6
click at [1129, 292] on button "Table view" at bounding box center [1127, 292] width 37 height 37
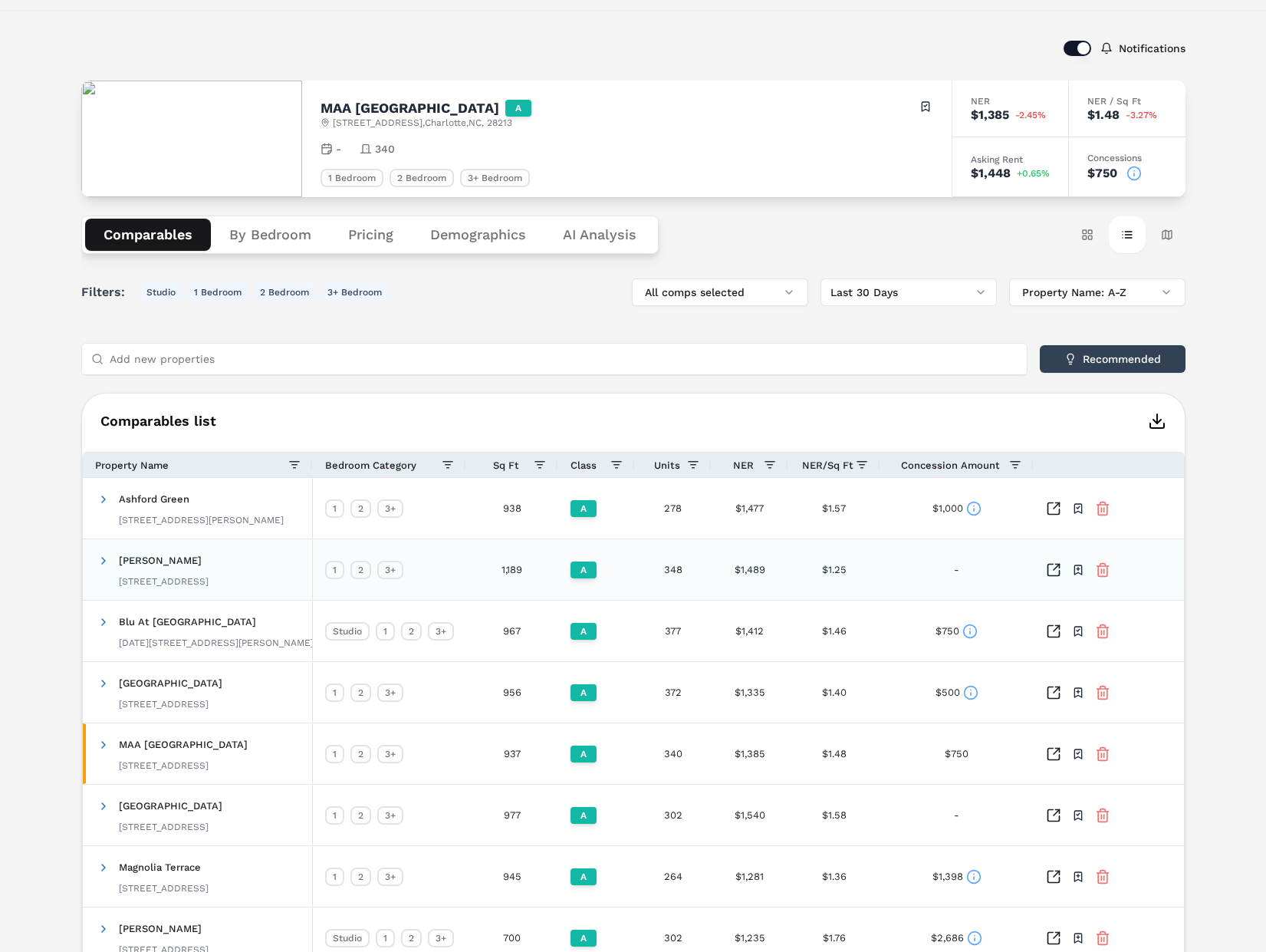
scroll to position [61, 0]
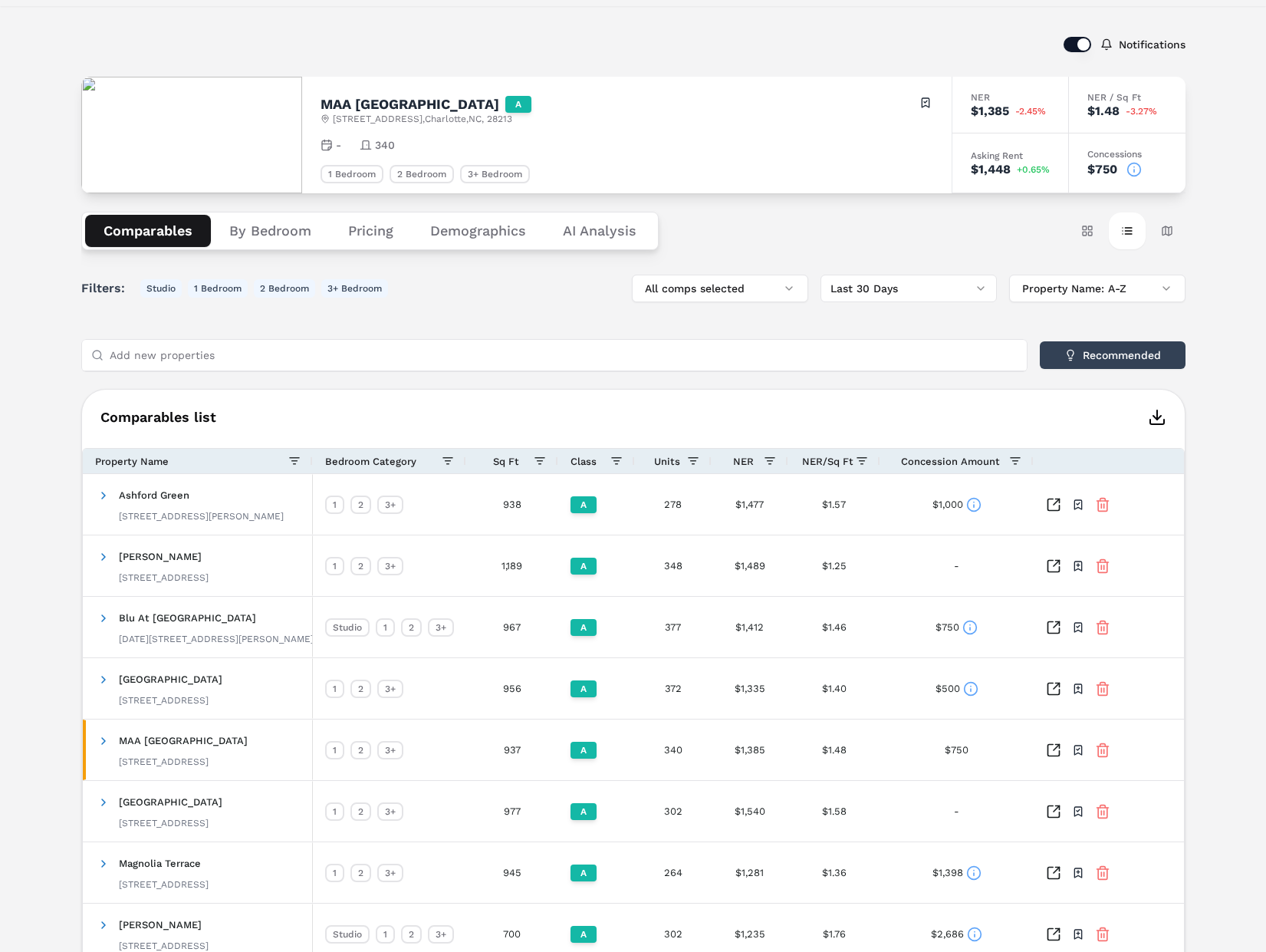
click at [279, 242] on button "By Bedroom" at bounding box center [270, 230] width 118 height 32
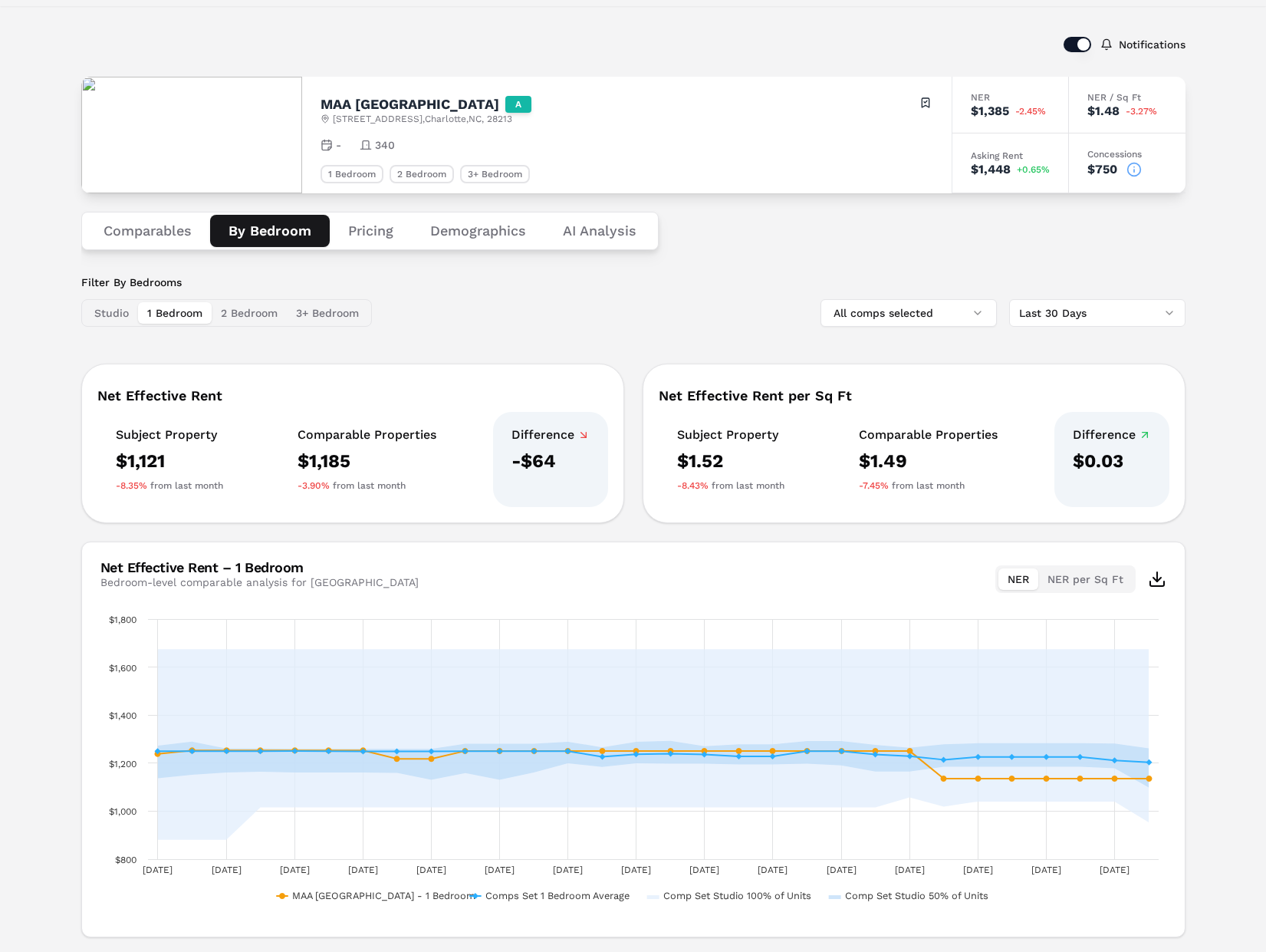
click at [1073, 307] on html "MARKERR home markets properties Portfolio reports Search by MSA, ZIP, Property …" at bounding box center [633, 467] width 1266 height 1057
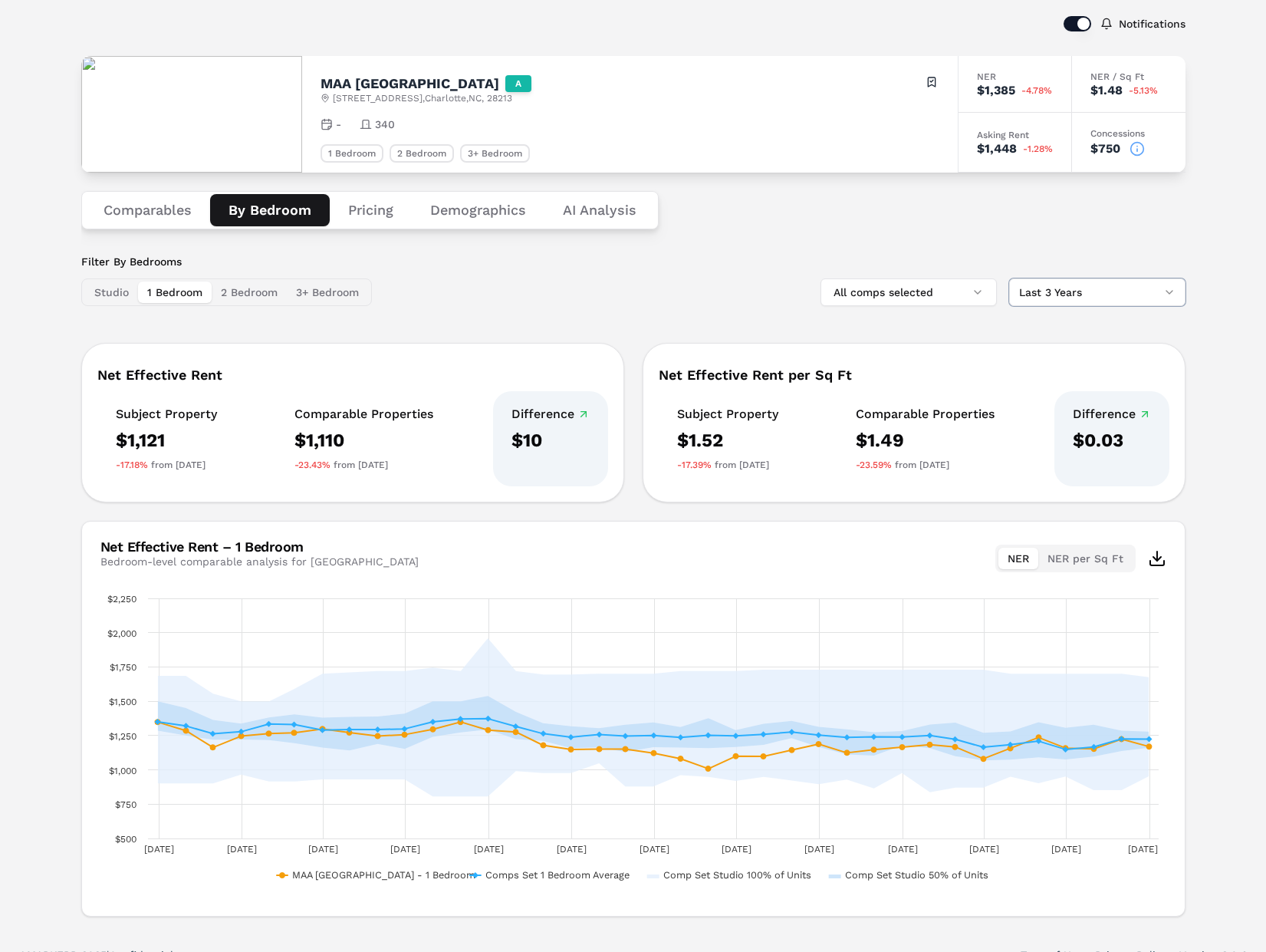
scroll to position [105, 0]
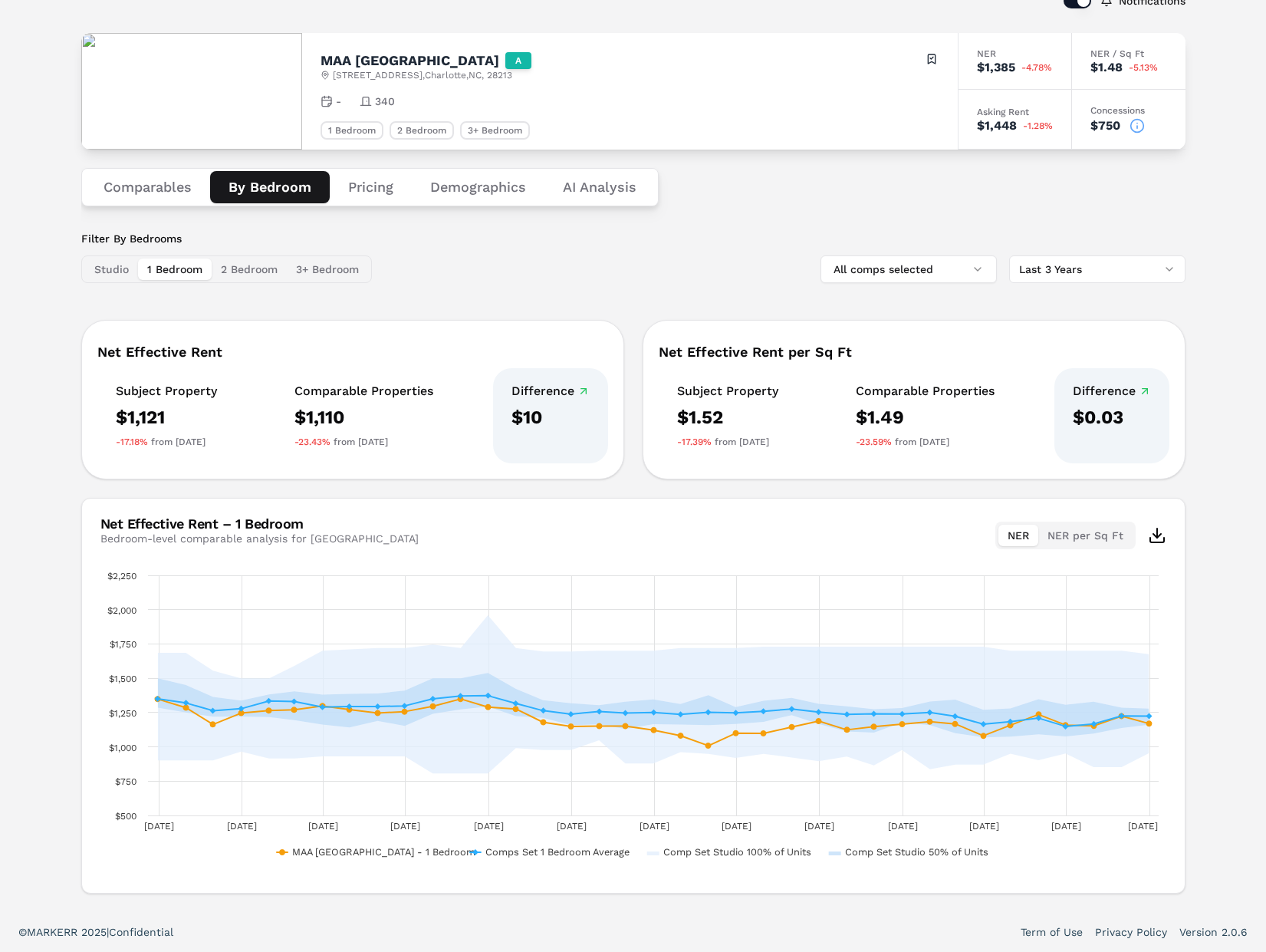
click at [246, 272] on button "2 Bedroom" at bounding box center [249, 268] width 75 height 21
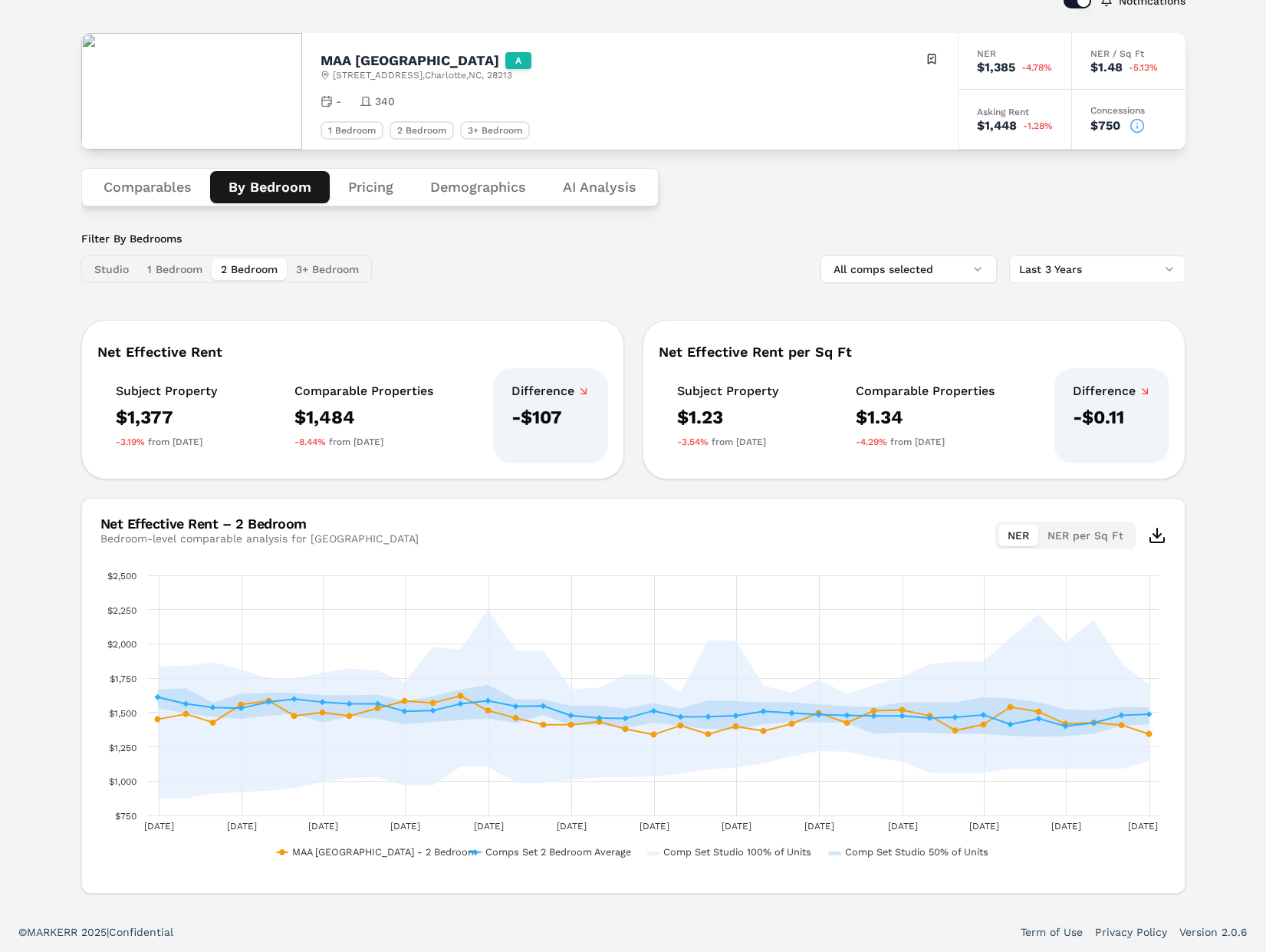
click at [303, 267] on button "3+ Bedroom" at bounding box center [328, 268] width 81 height 21
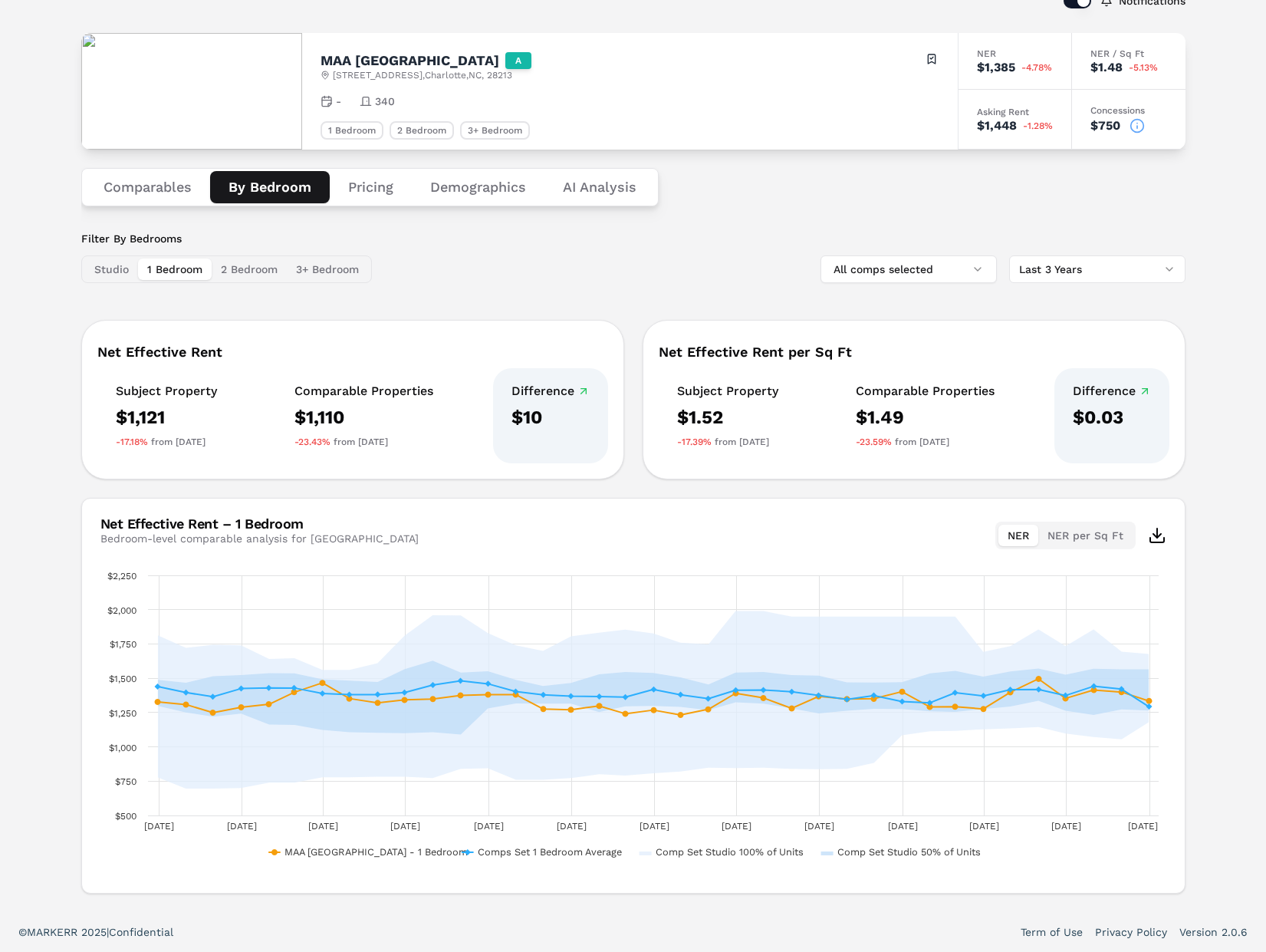
click at [176, 274] on button "1 Bedroom" at bounding box center [175, 268] width 74 height 21
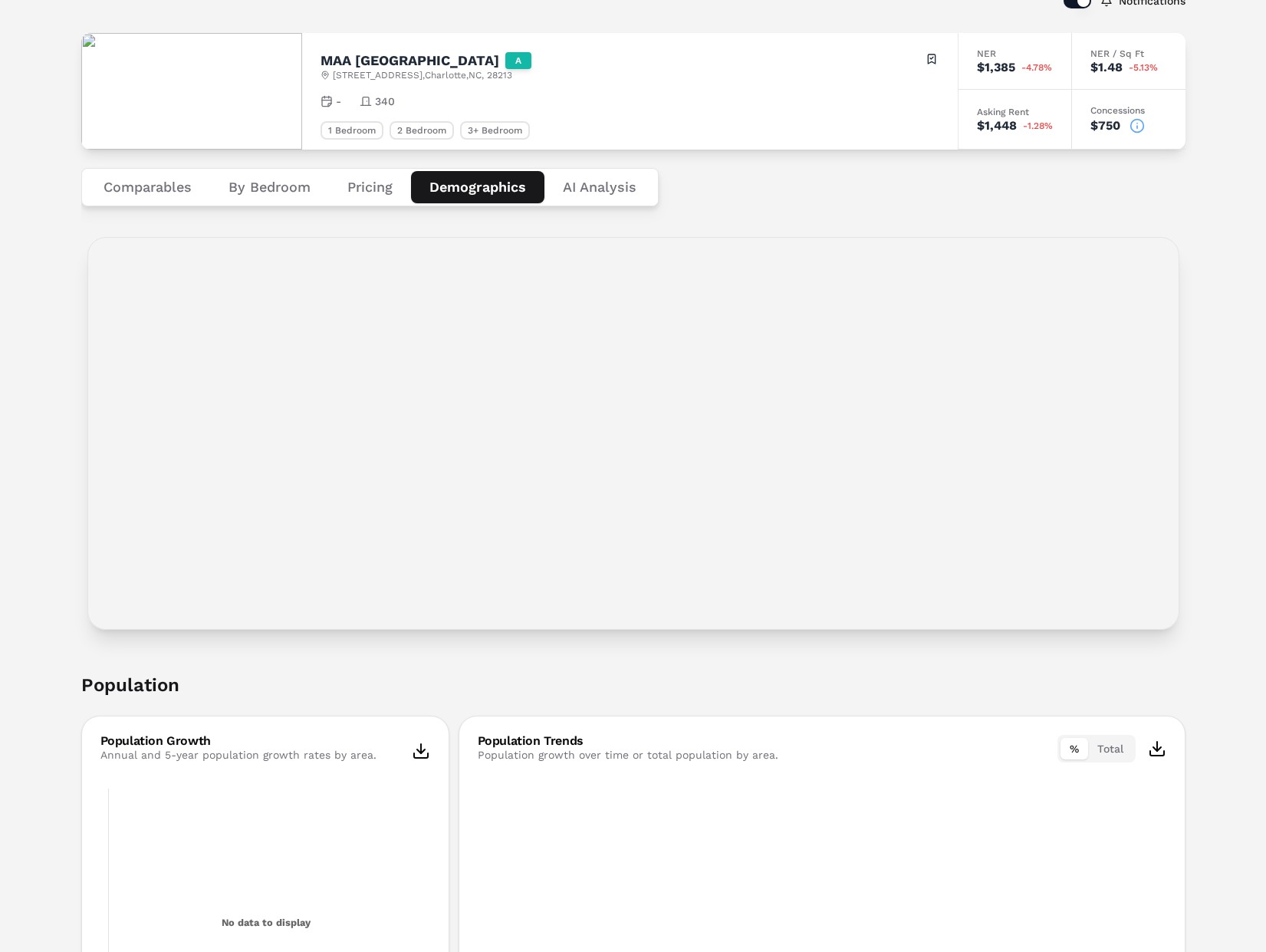
click at [487, 190] on button "Demographics" at bounding box center [478, 187] width 133 height 32
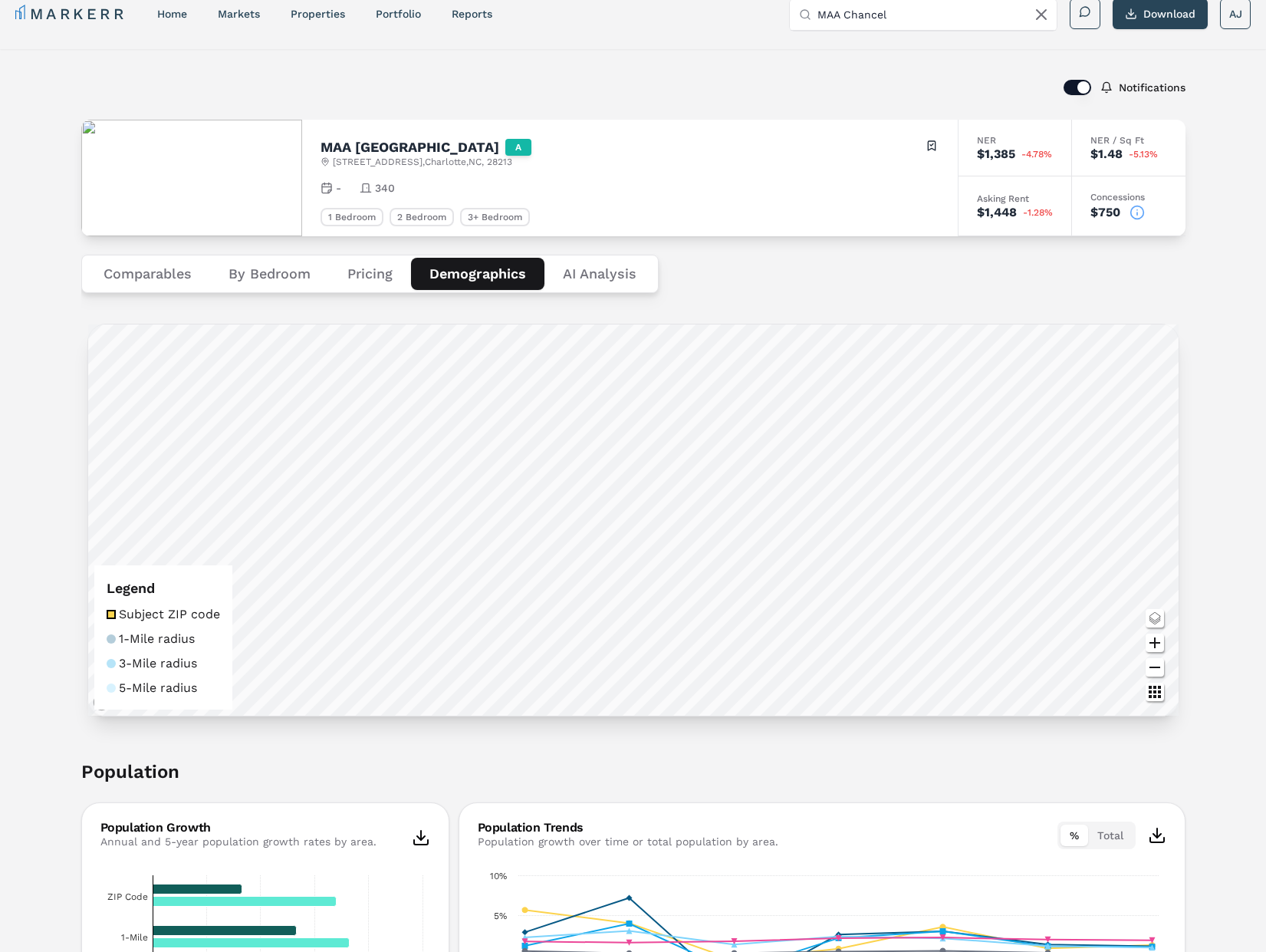
scroll to position [14, 0]
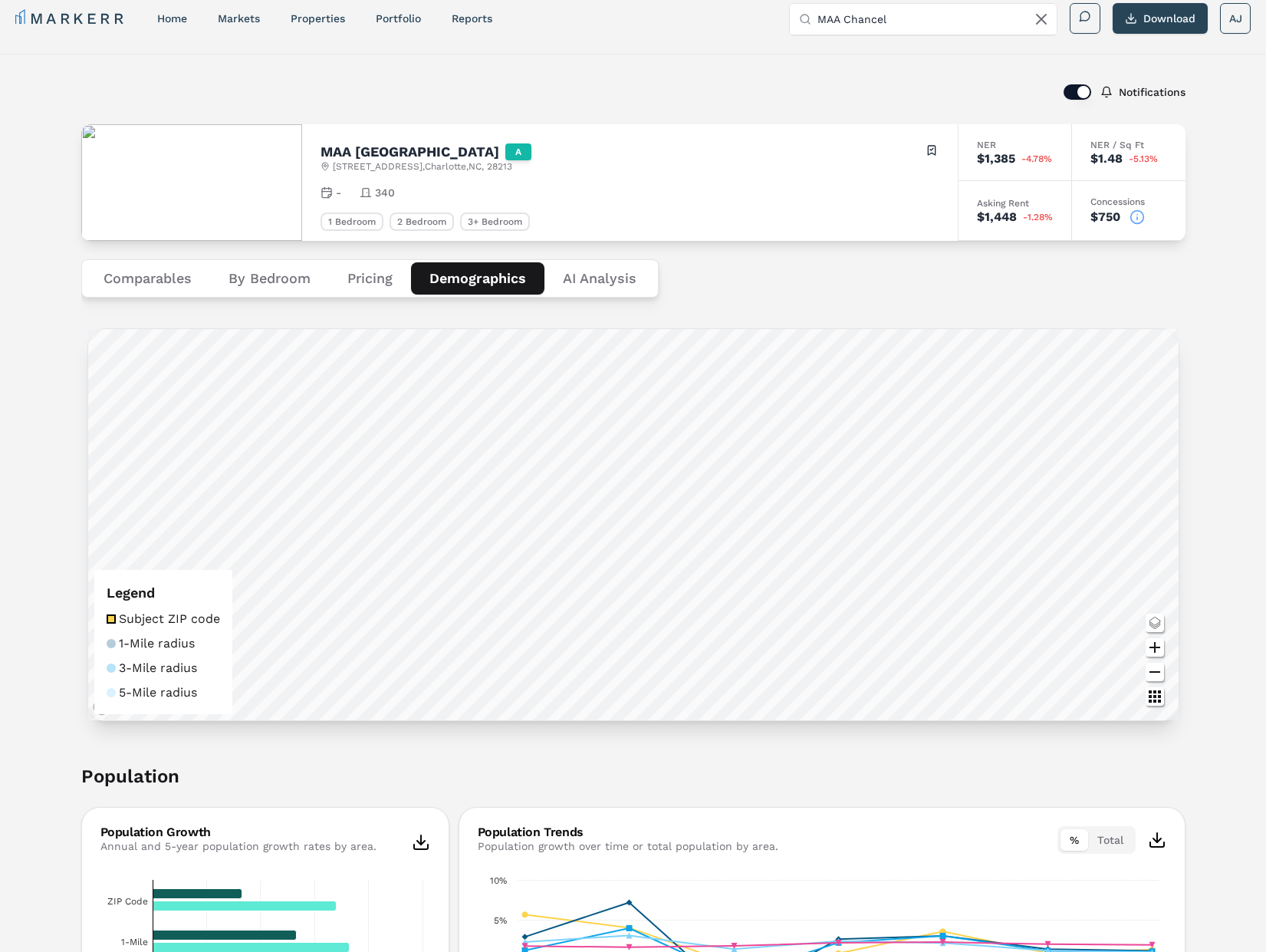
click at [358, 272] on button "Pricing" at bounding box center [370, 278] width 82 height 32
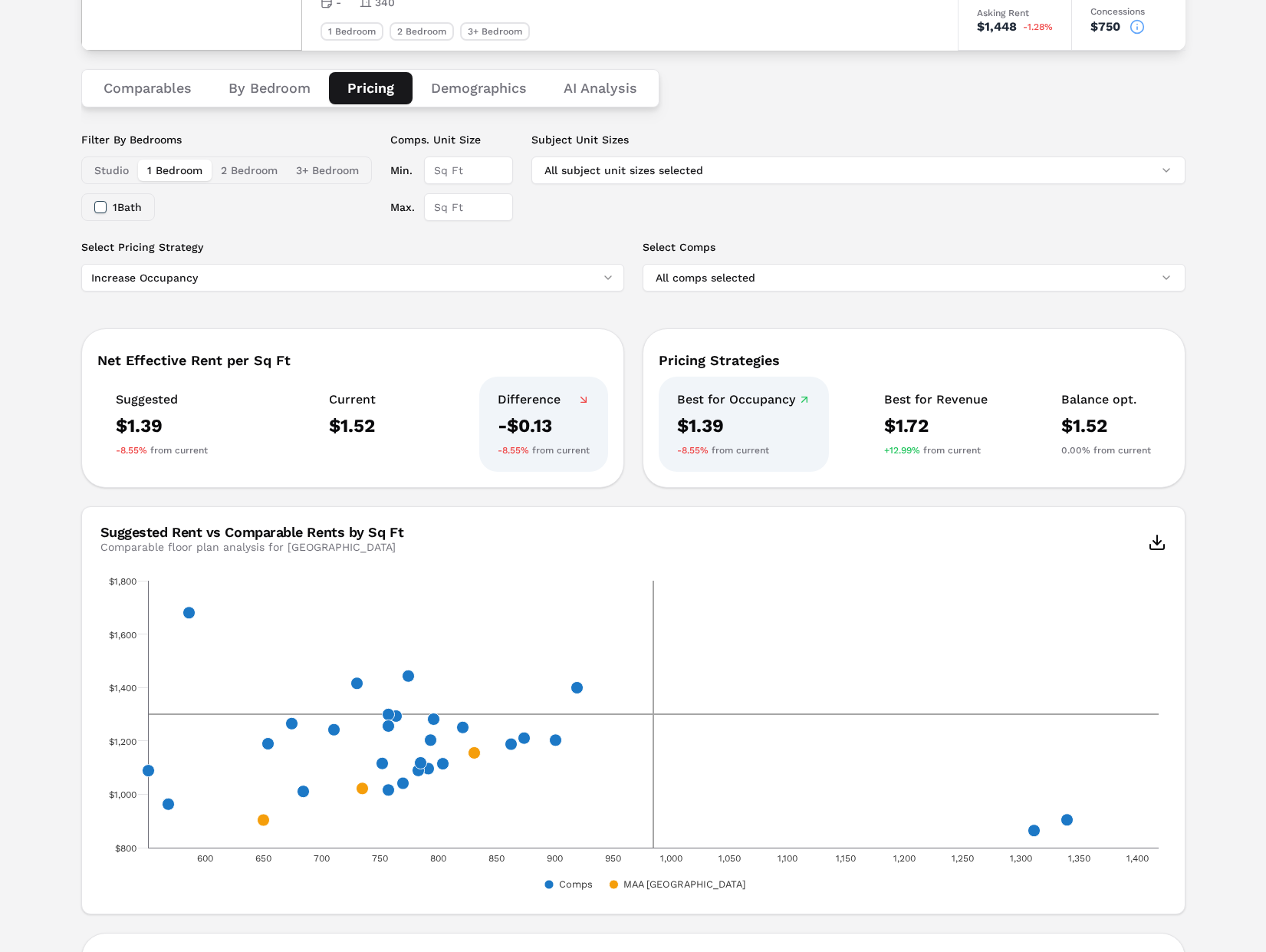
scroll to position [209, 0]
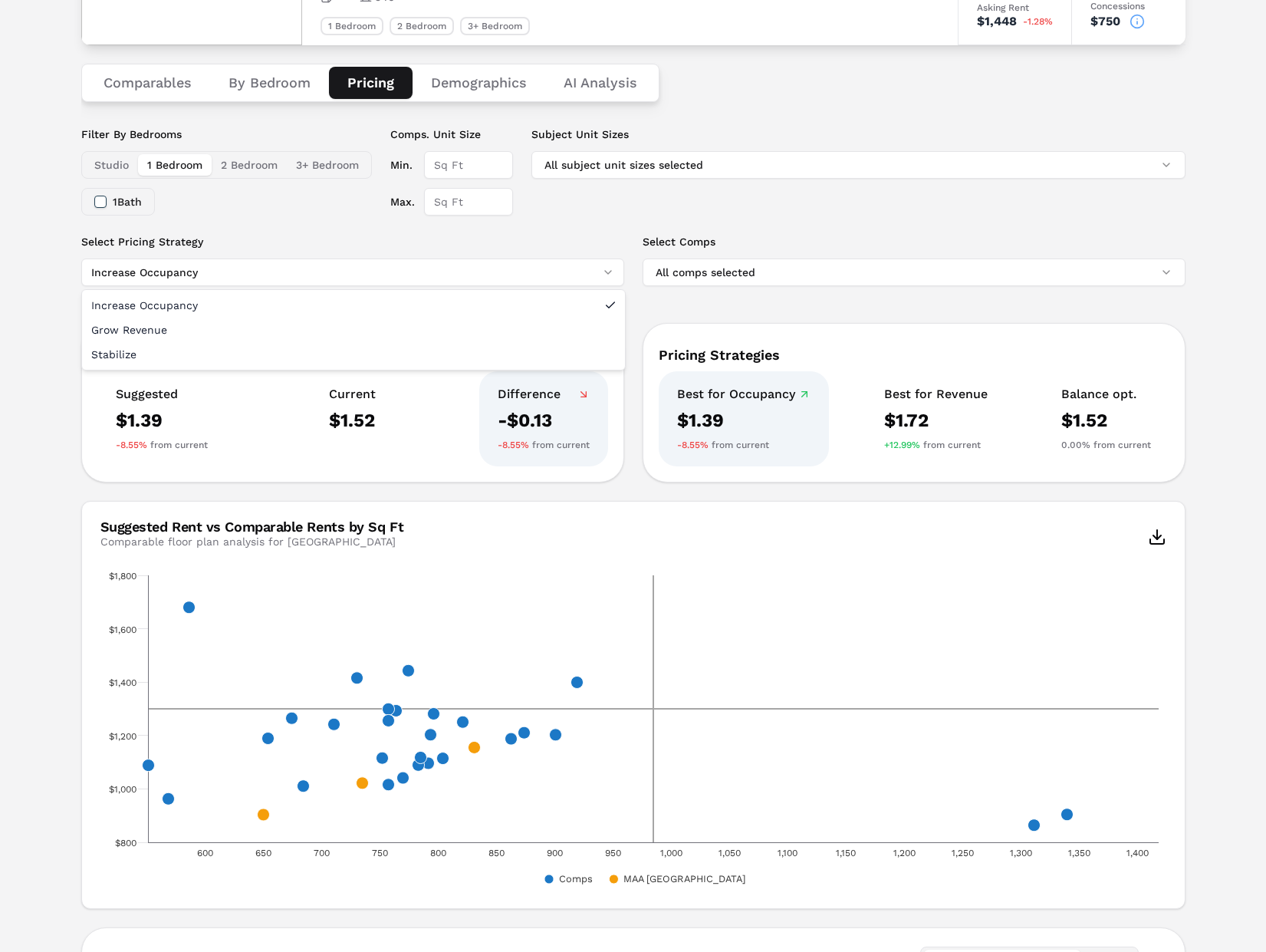
click at [316, 273] on html "MARKERR home markets properties Portfolio reports Search by MSA, ZIP, Property …" at bounding box center [633, 563] width 1266 height 1545
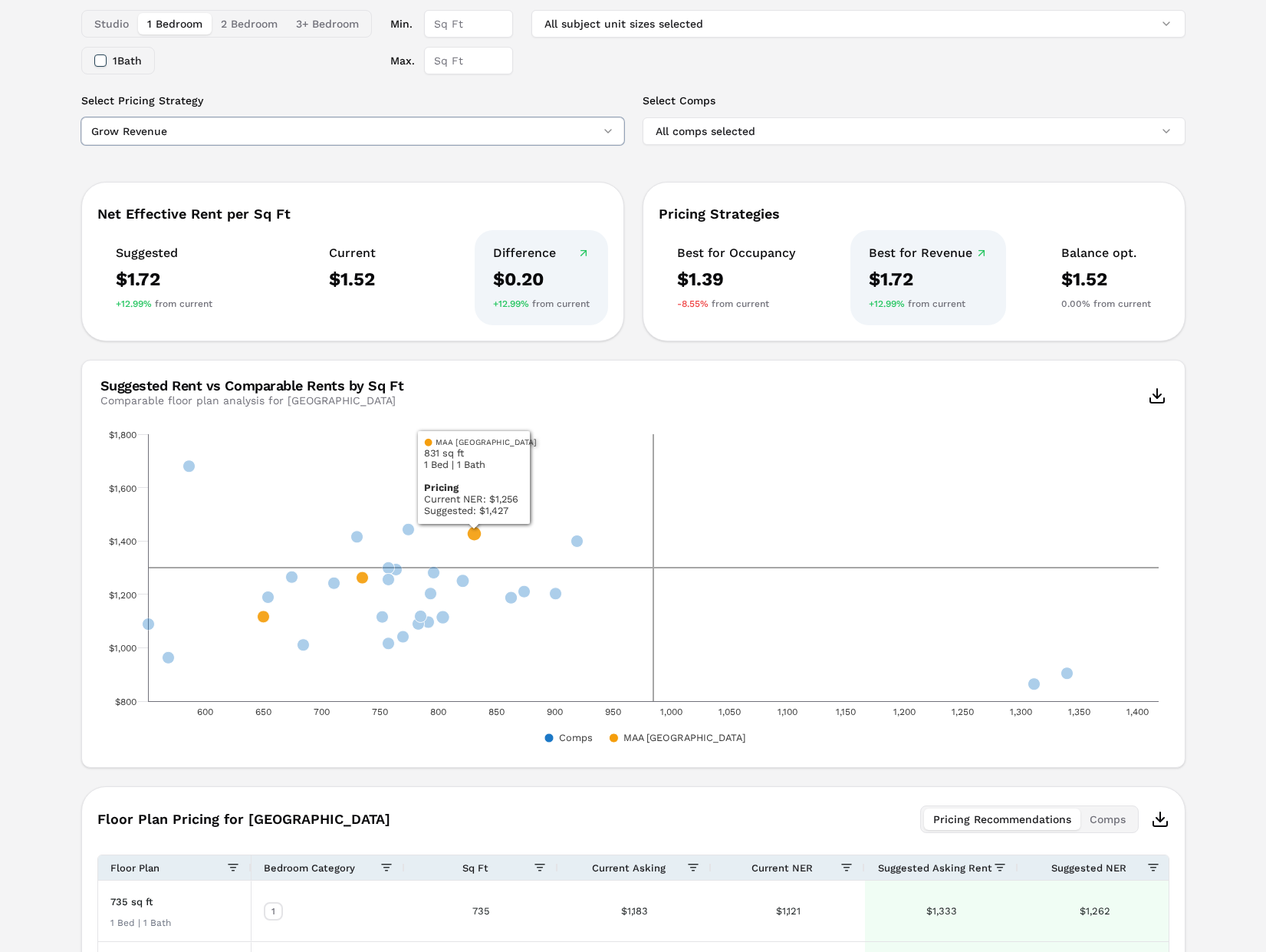
scroll to position [264, 0]
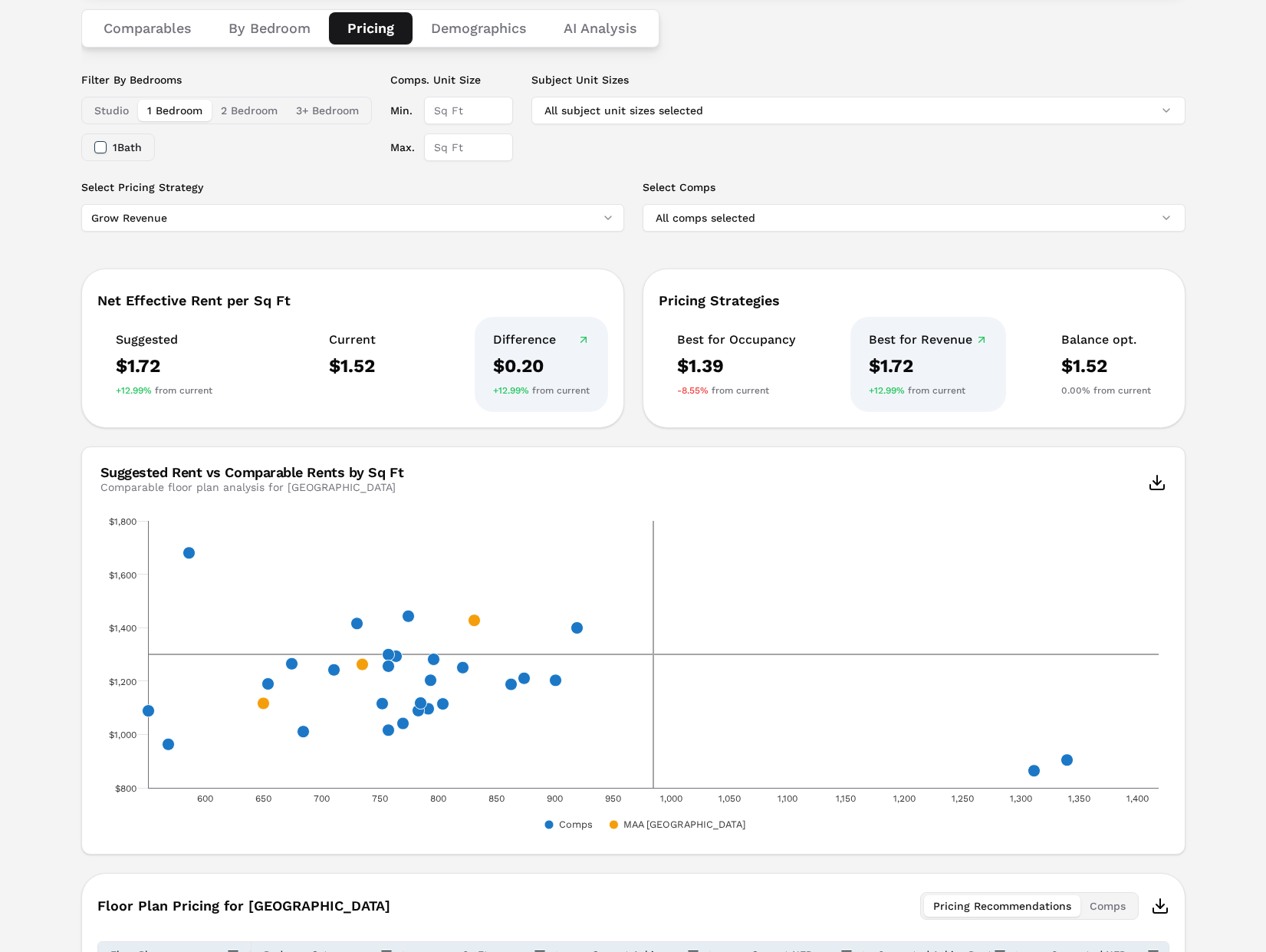
click at [455, 150] on input "Max." at bounding box center [468, 147] width 89 height 28
type input "1000"
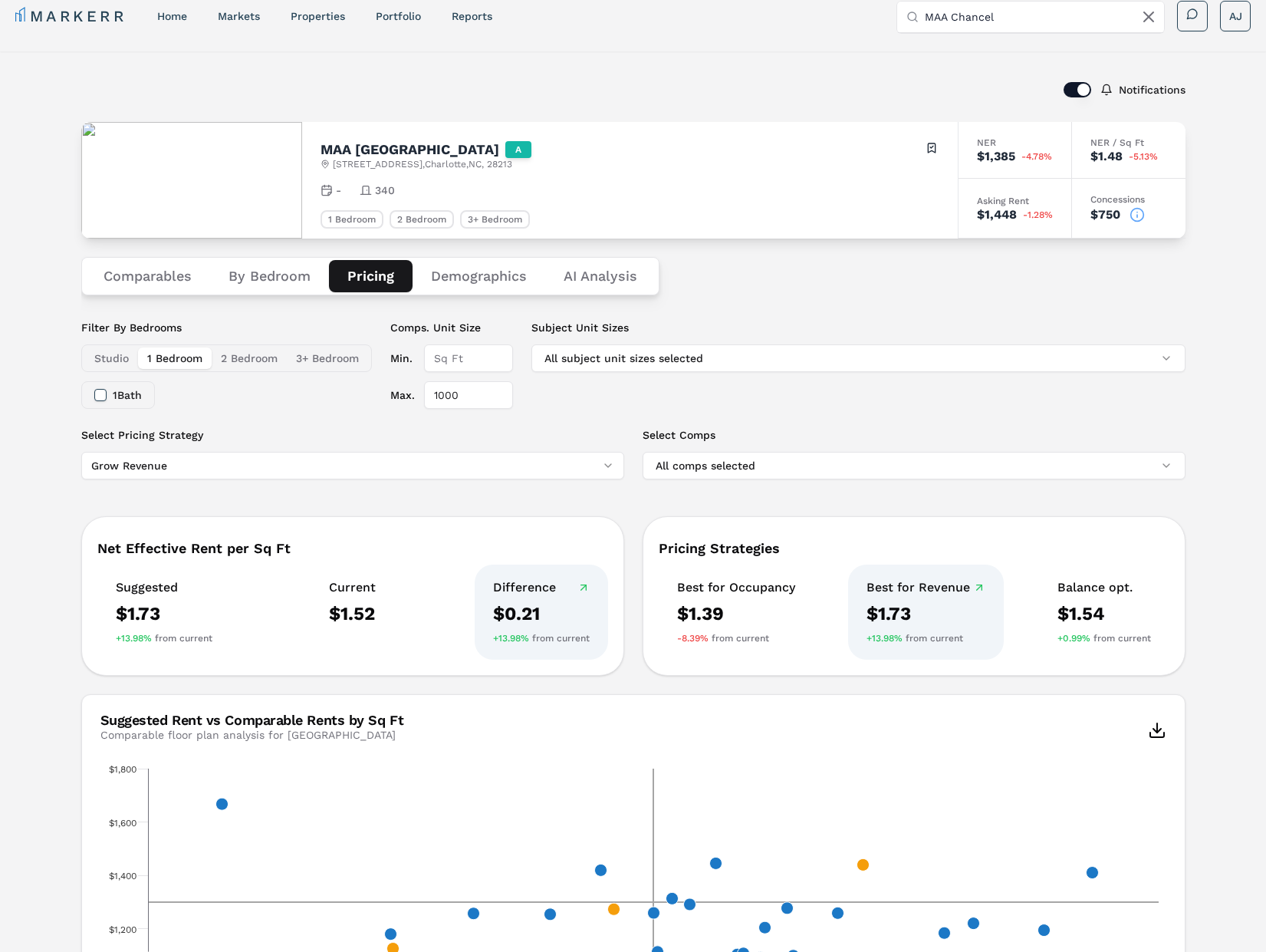
scroll to position [0, 0]
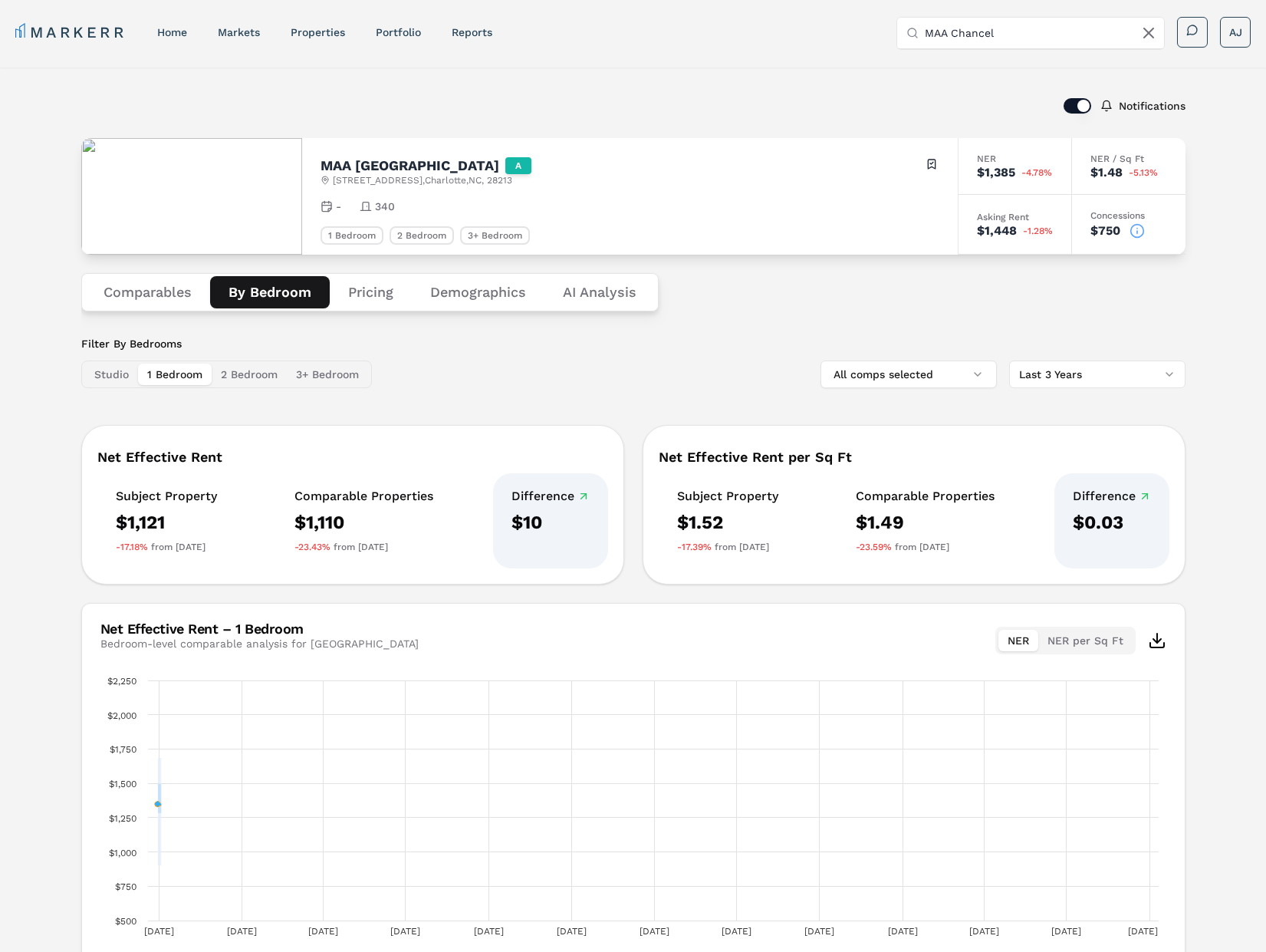
click at [254, 289] on button "By Bedroom" at bounding box center [269, 291] width 119 height 32
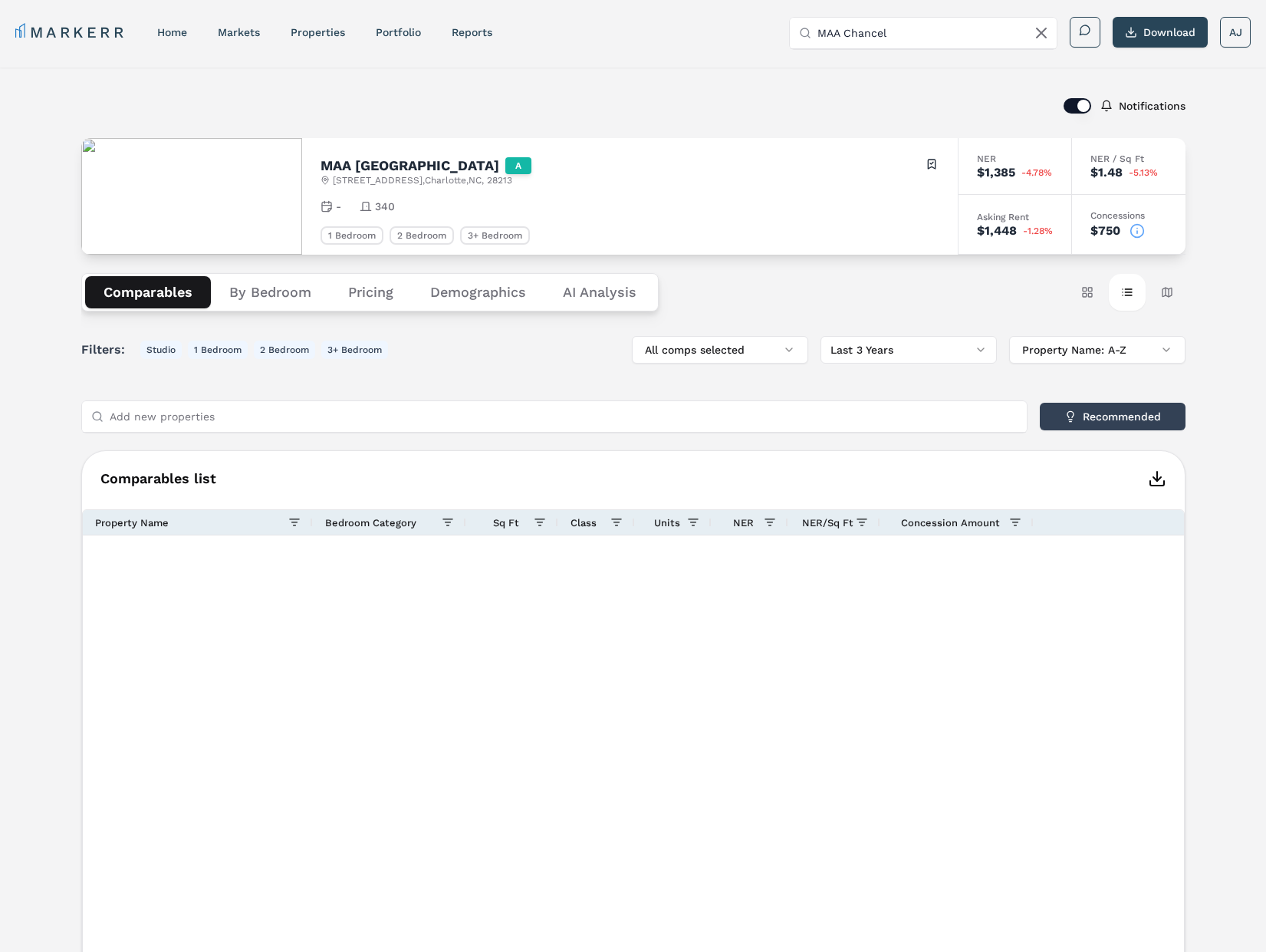
click at [168, 293] on button "Comparables" at bounding box center [148, 291] width 126 height 32
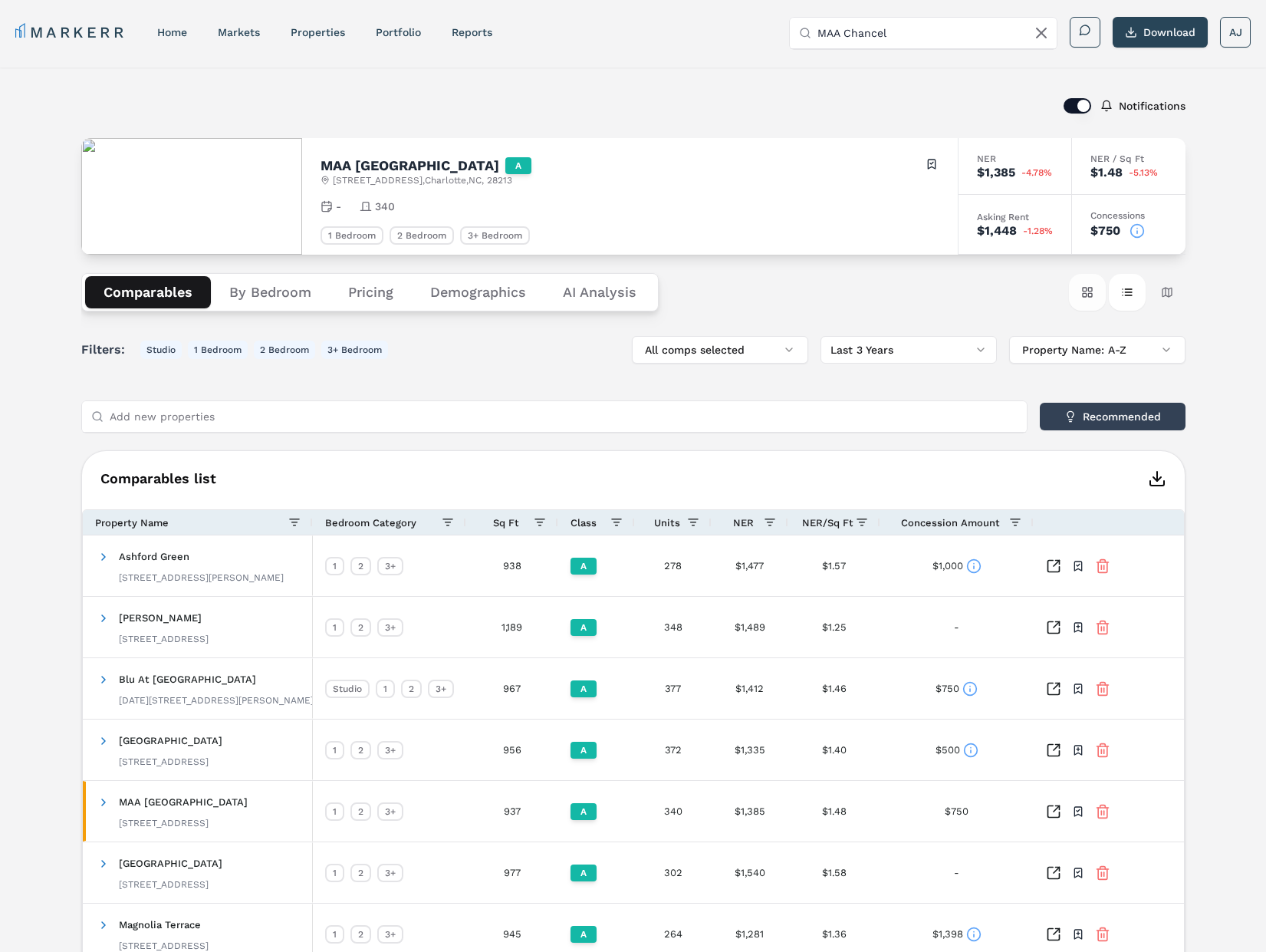
click at [1083, 298] on button "Card view" at bounding box center [1087, 292] width 37 height 37
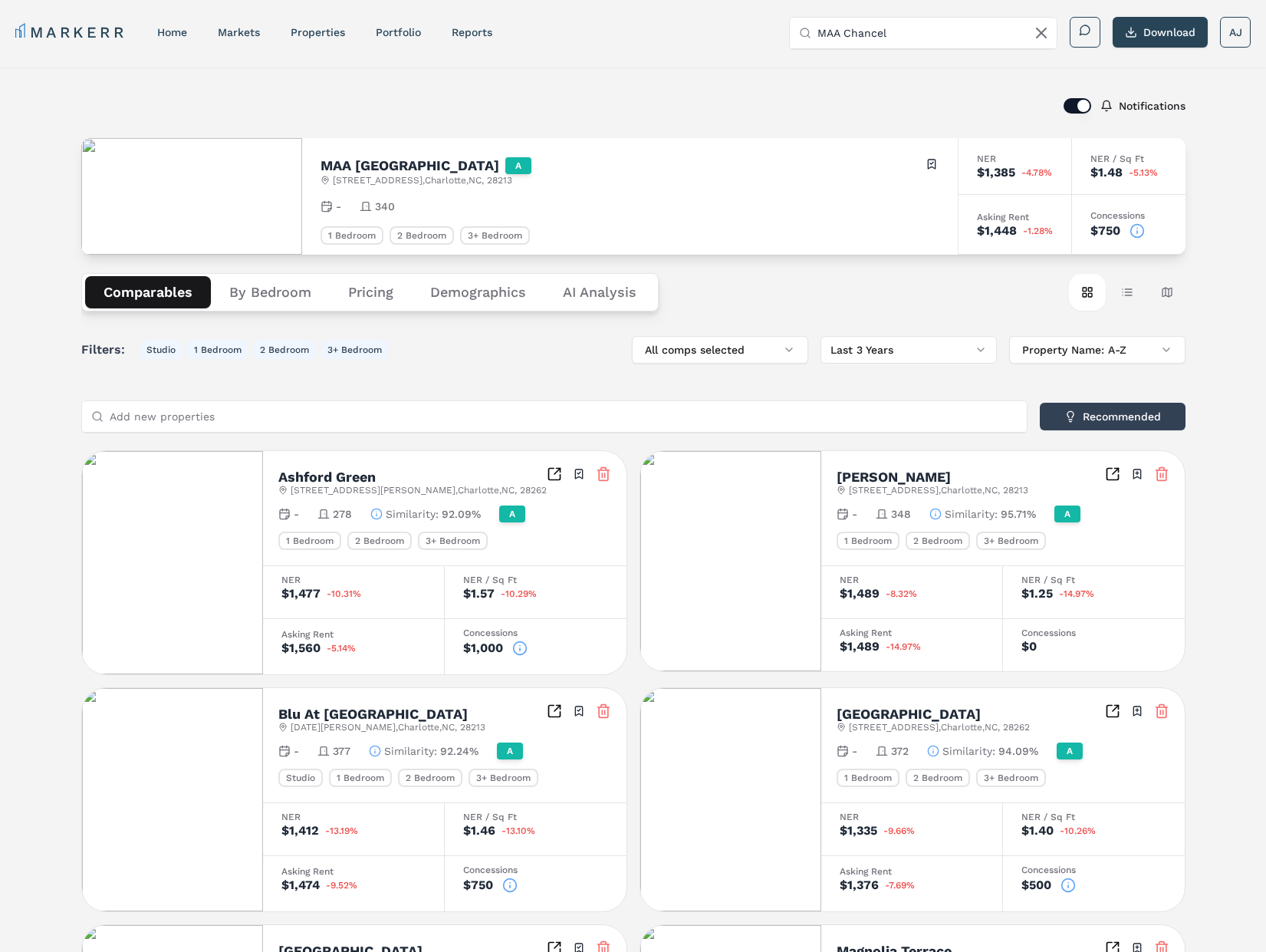
click at [751, 91] on div "Notifications" at bounding box center [633, 105] width 1104 height 40
click at [398, 32] on link "Portfolio" at bounding box center [398, 31] width 45 height 12
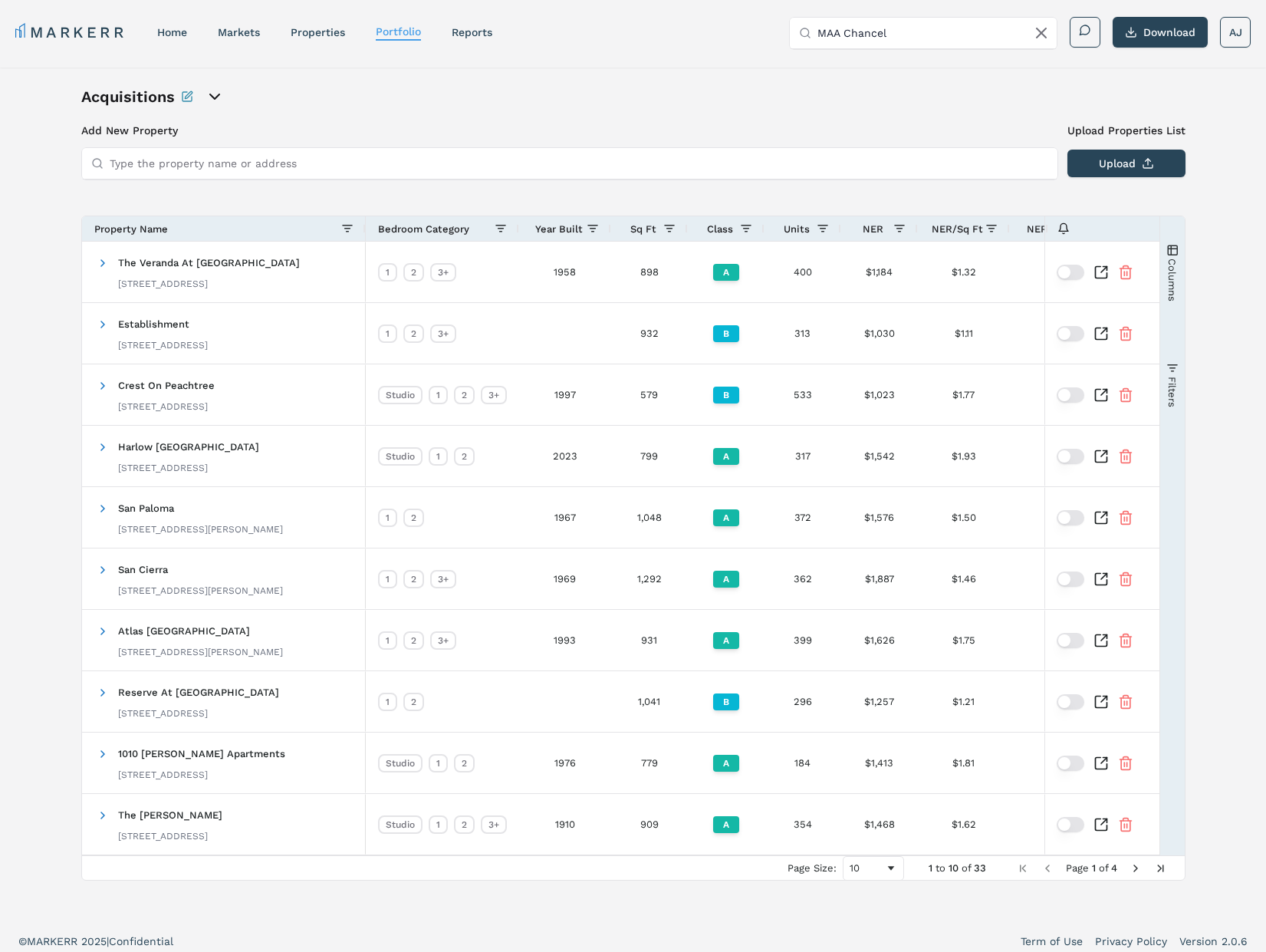
click at [562, 227] on span "Year Built" at bounding box center [558, 229] width 47 height 11
click at [563, 228] on span "Year Built" at bounding box center [558, 229] width 47 height 11
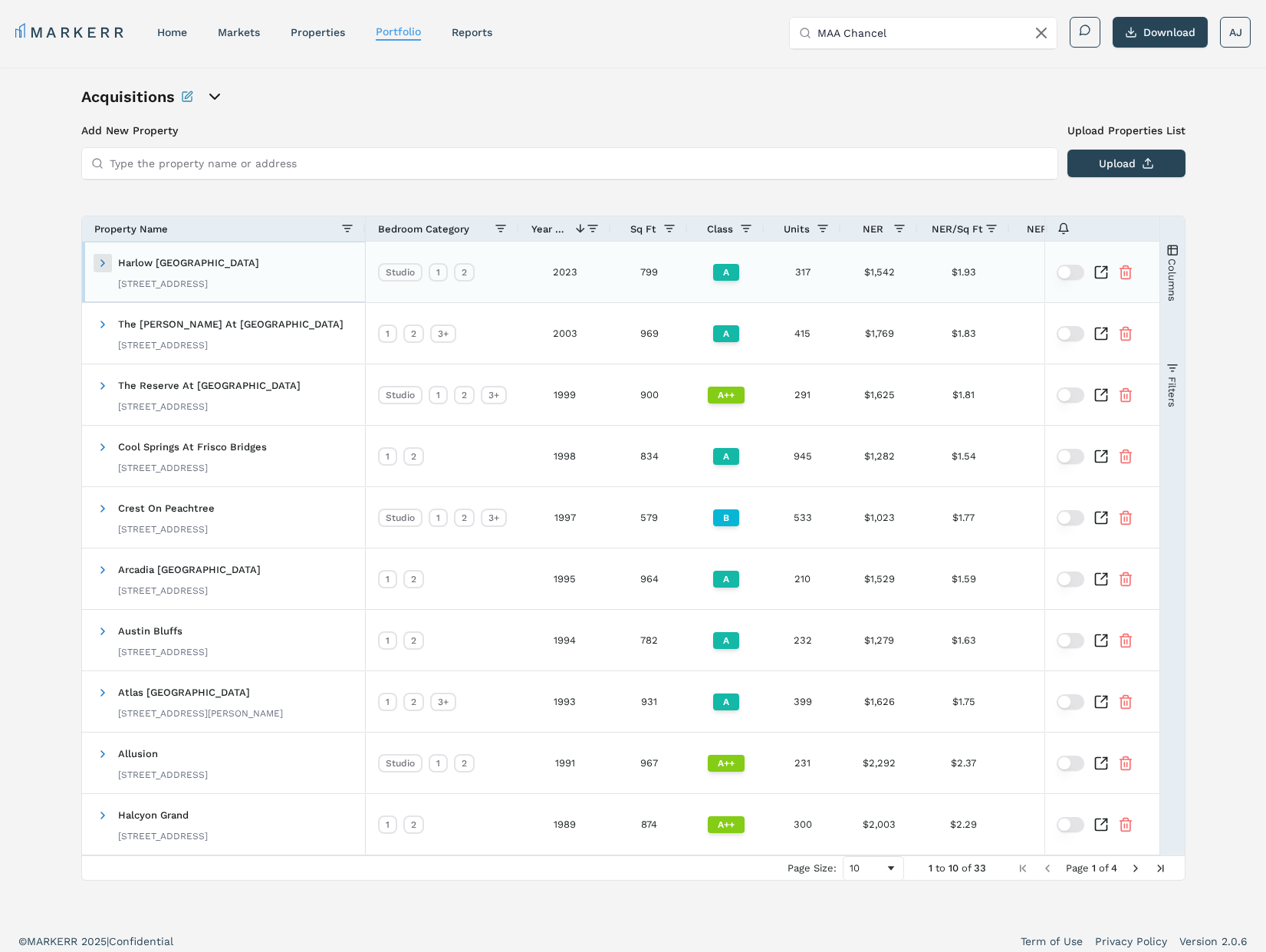
click at [105, 265] on span at bounding box center [102, 263] width 12 height 12
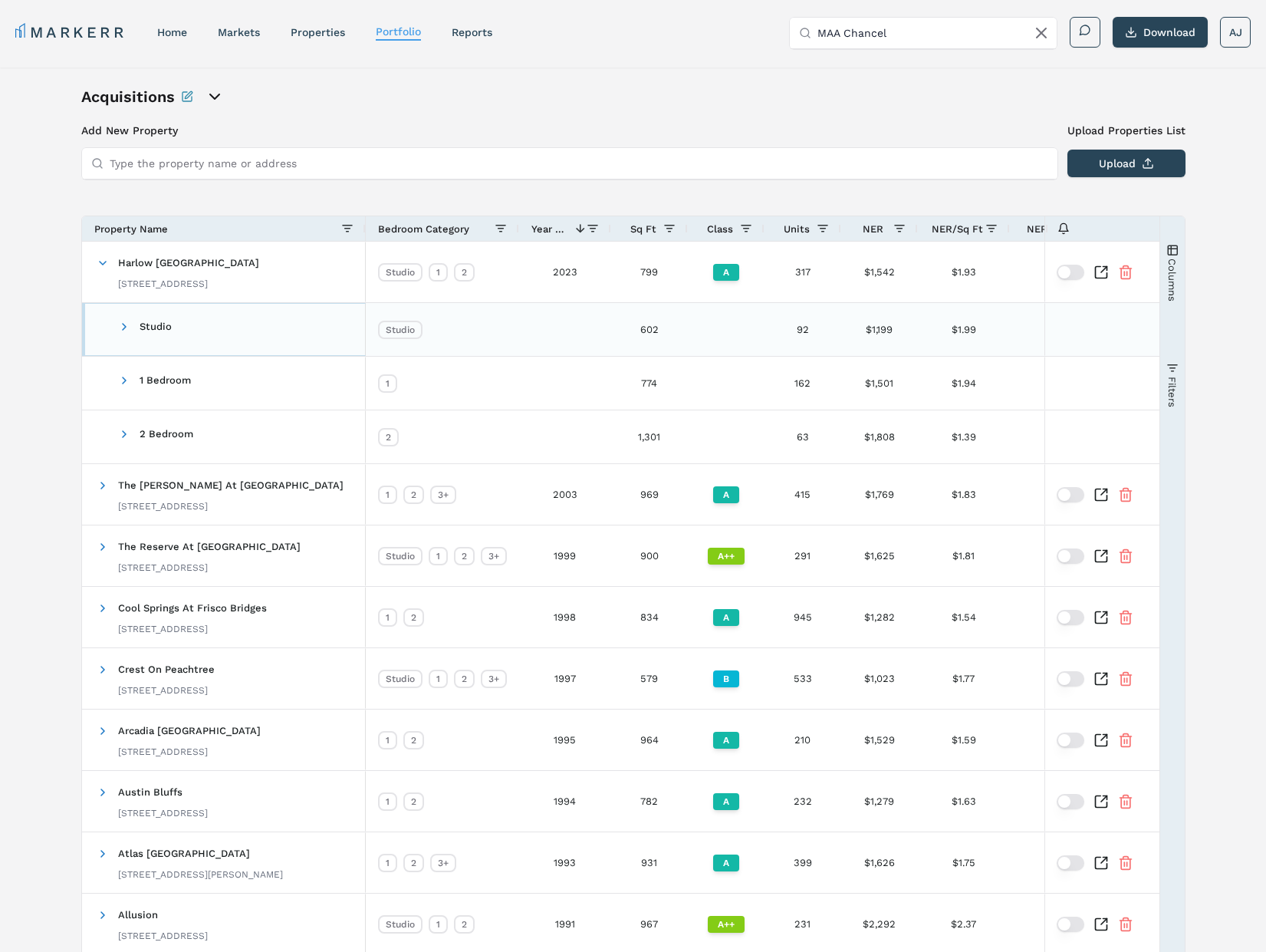
click at [114, 324] on span "Studio" at bounding box center [134, 328] width 77 height 36
click at [119, 325] on span at bounding box center [124, 326] width 12 height 12
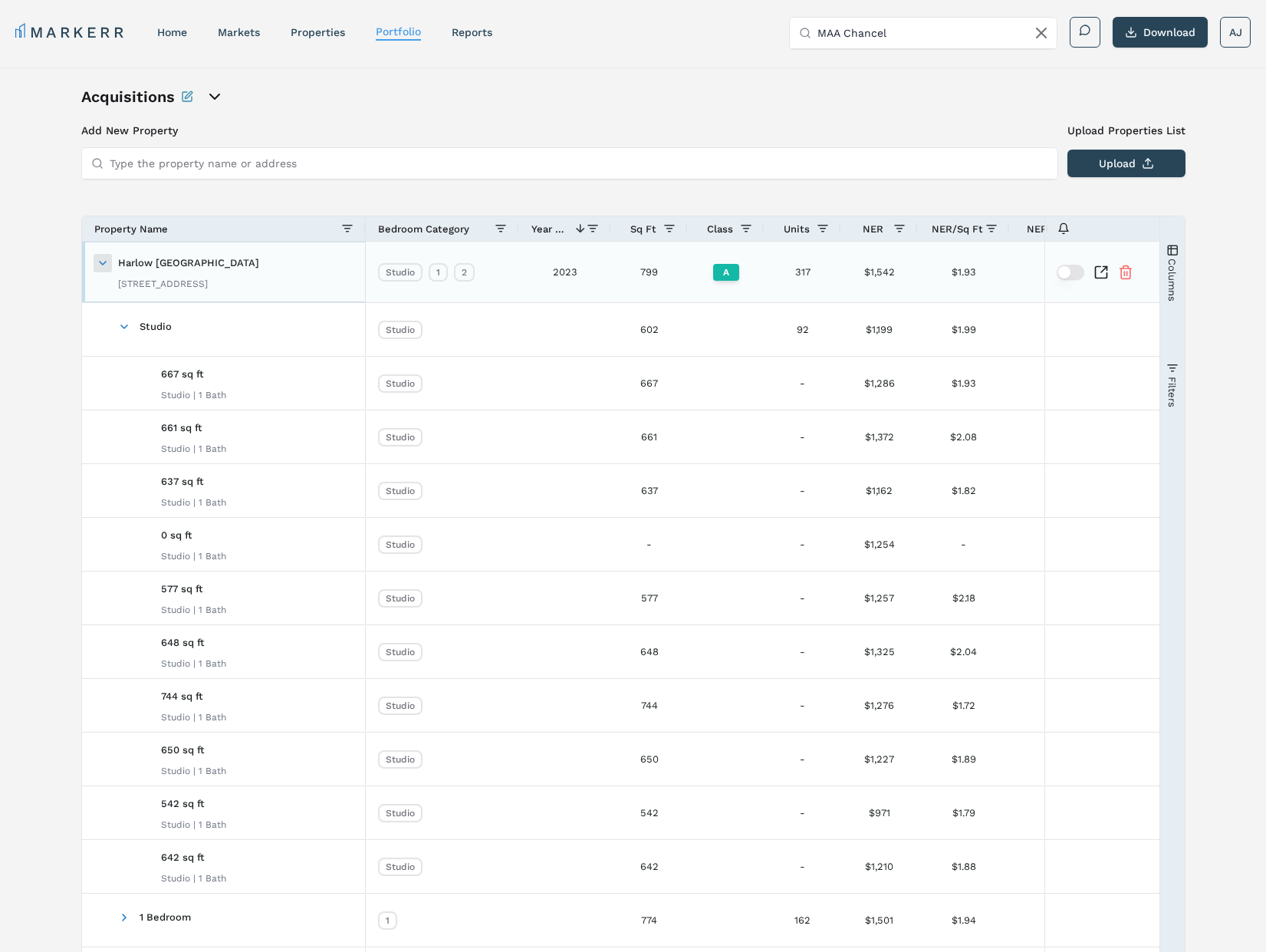
click at [103, 262] on span at bounding box center [102, 263] width 12 height 12
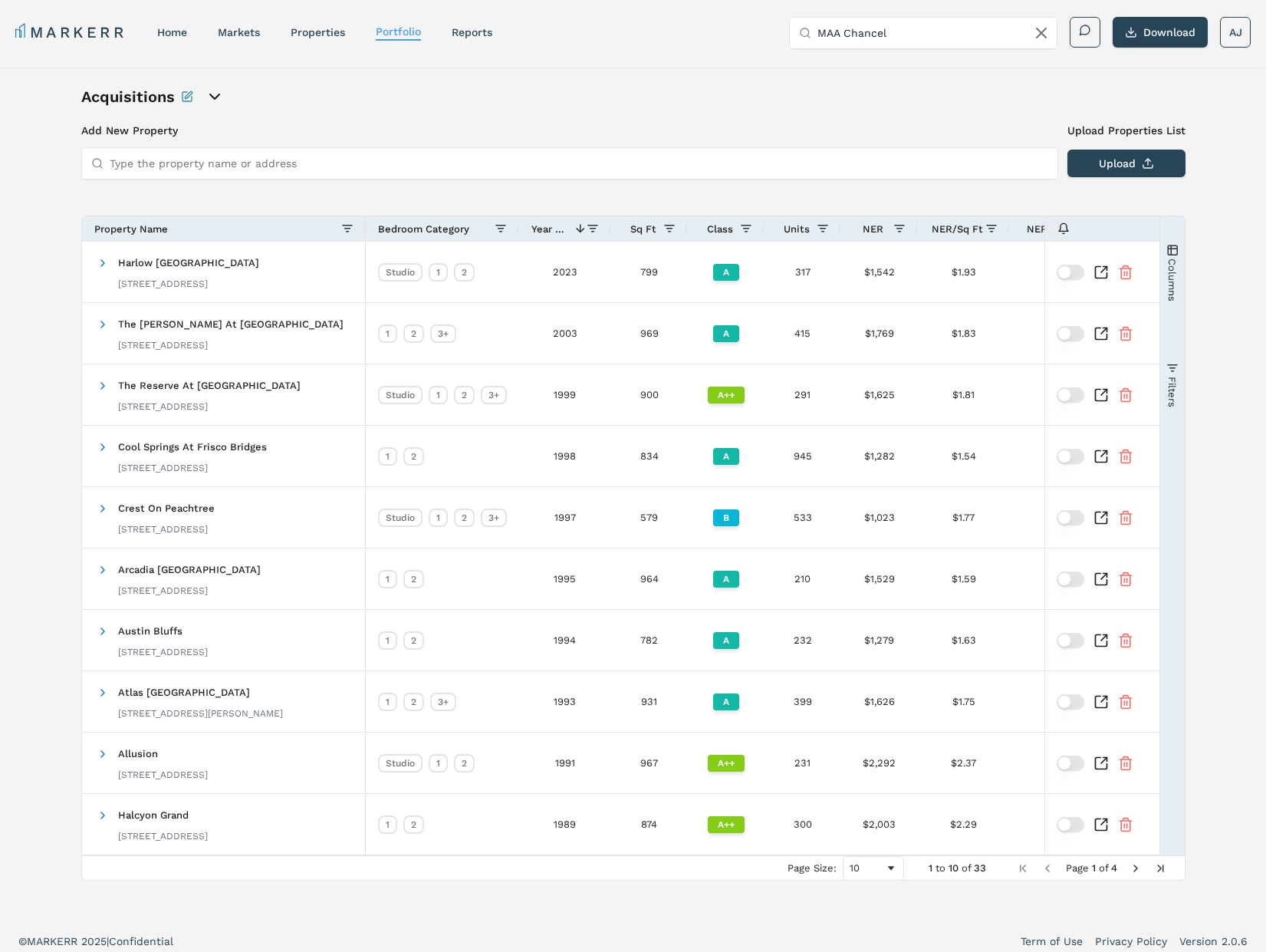
click at [1176, 384] on span "Filters" at bounding box center [1173, 390] width 11 height 31
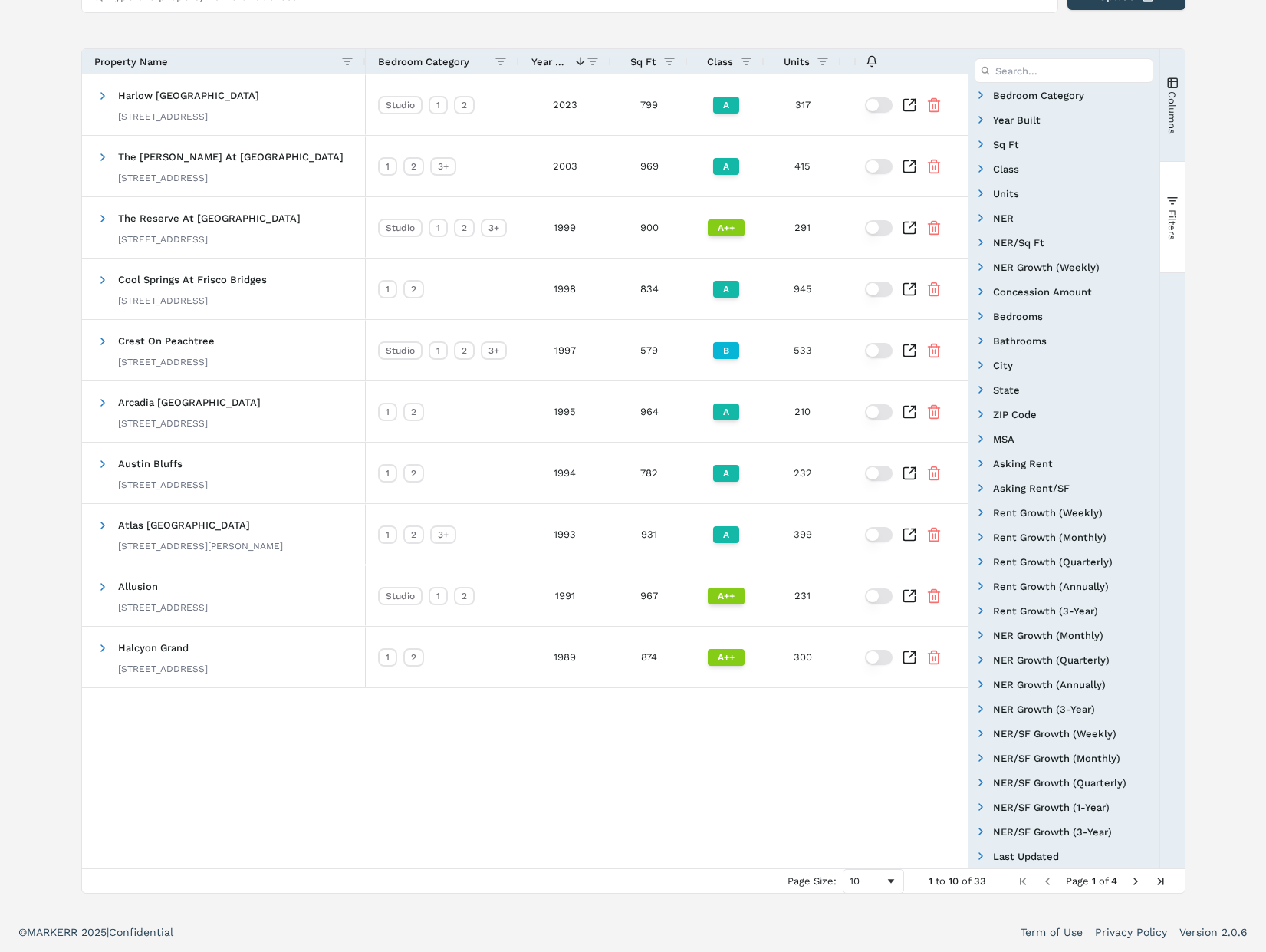
click at [983, 835] on div "NER/SF Growth (3-Year)" at bounding box center [1064, 831] width 191 height 25
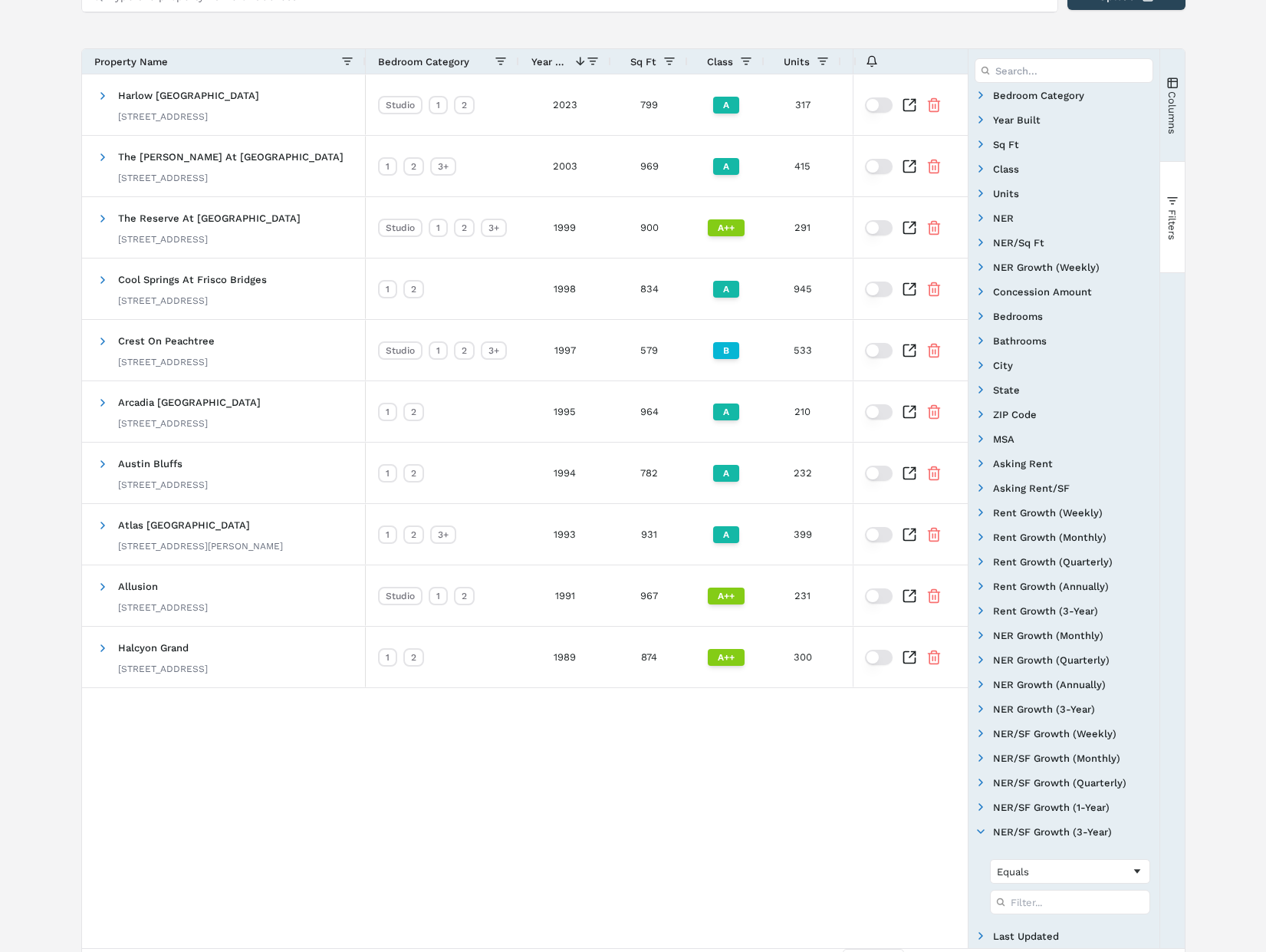
click at [980, 829] on span "Filter List 32 Filters" at bounding box center [980, 831] width 12 height 12
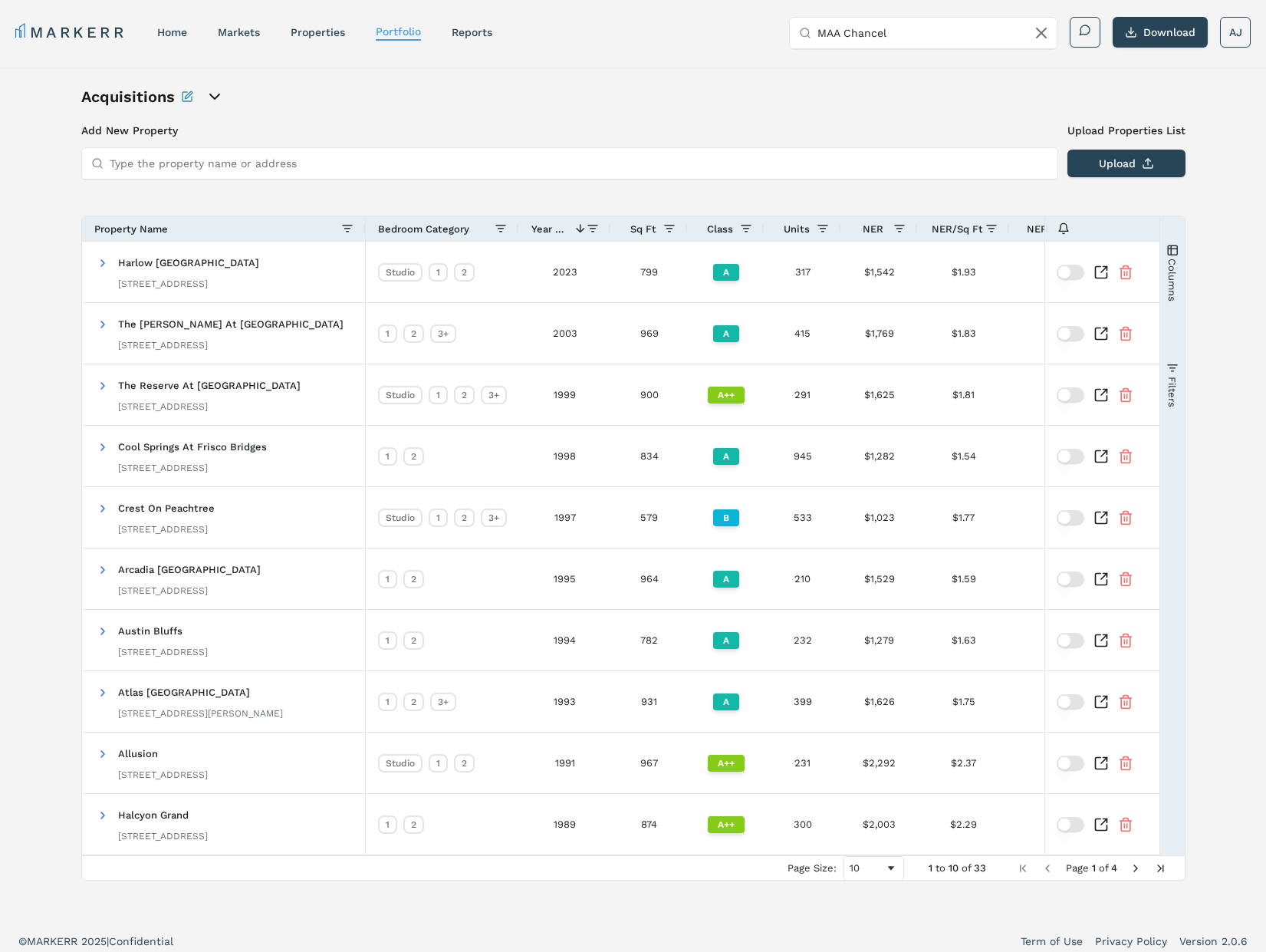
click at [1173, 280] on span "Columns" at bounding box center [1173, 278] width 11 height 43
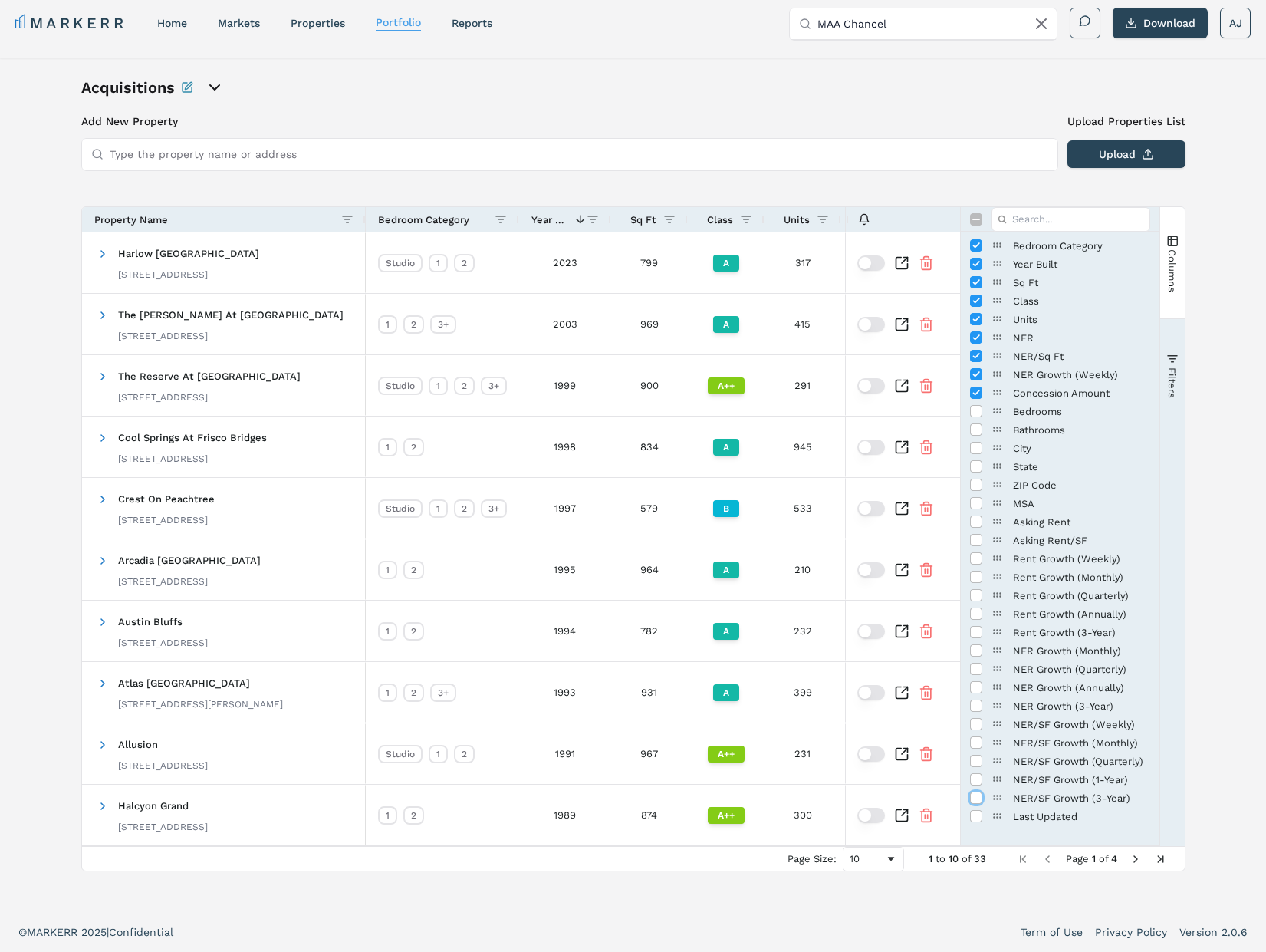
click at [975, 795] on input "Press SPACE to toggle visibility (hidden)" at bounding box center [975, 797] width 12 height 12
checkbox input "true"
drag, startPoint x: 977, startPoint y: 774, endPoint x: 979, endPoint y: 763, distance: 11.2
click at [977, 774] on input "Press SPACE to toggle visibility (hidden)" at bounding box center [975, 778] width 12 height 12
checkbox input "true"
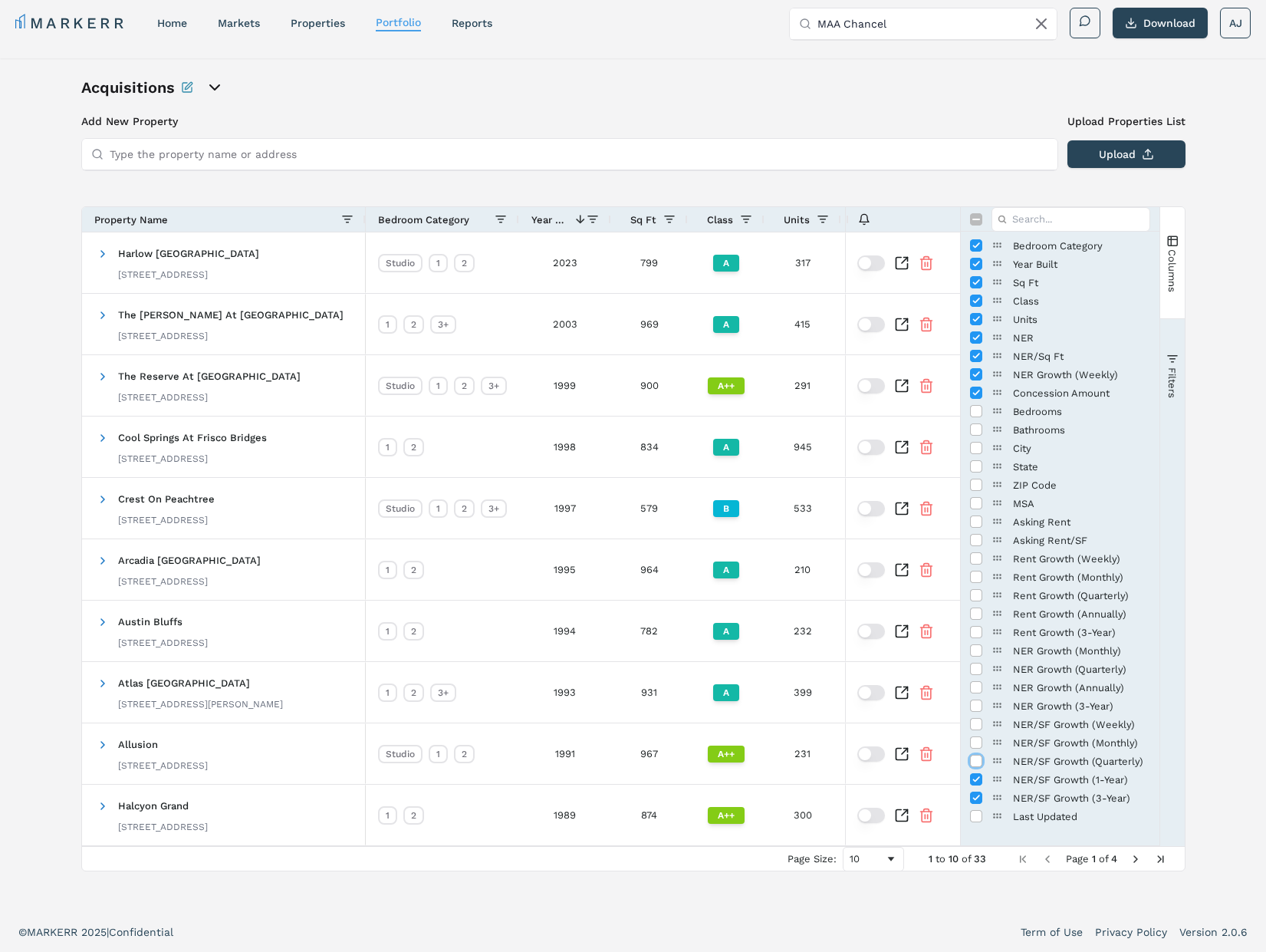
click at [979, 761] on input "Press SPACE to toggle visibility (hidden)" at bounding box center [975, 760] width 12 height 12
checkbox input "true"
click at [1173, 254] on span "Columns" at bounding box center [1173, 270] width 11 height 43
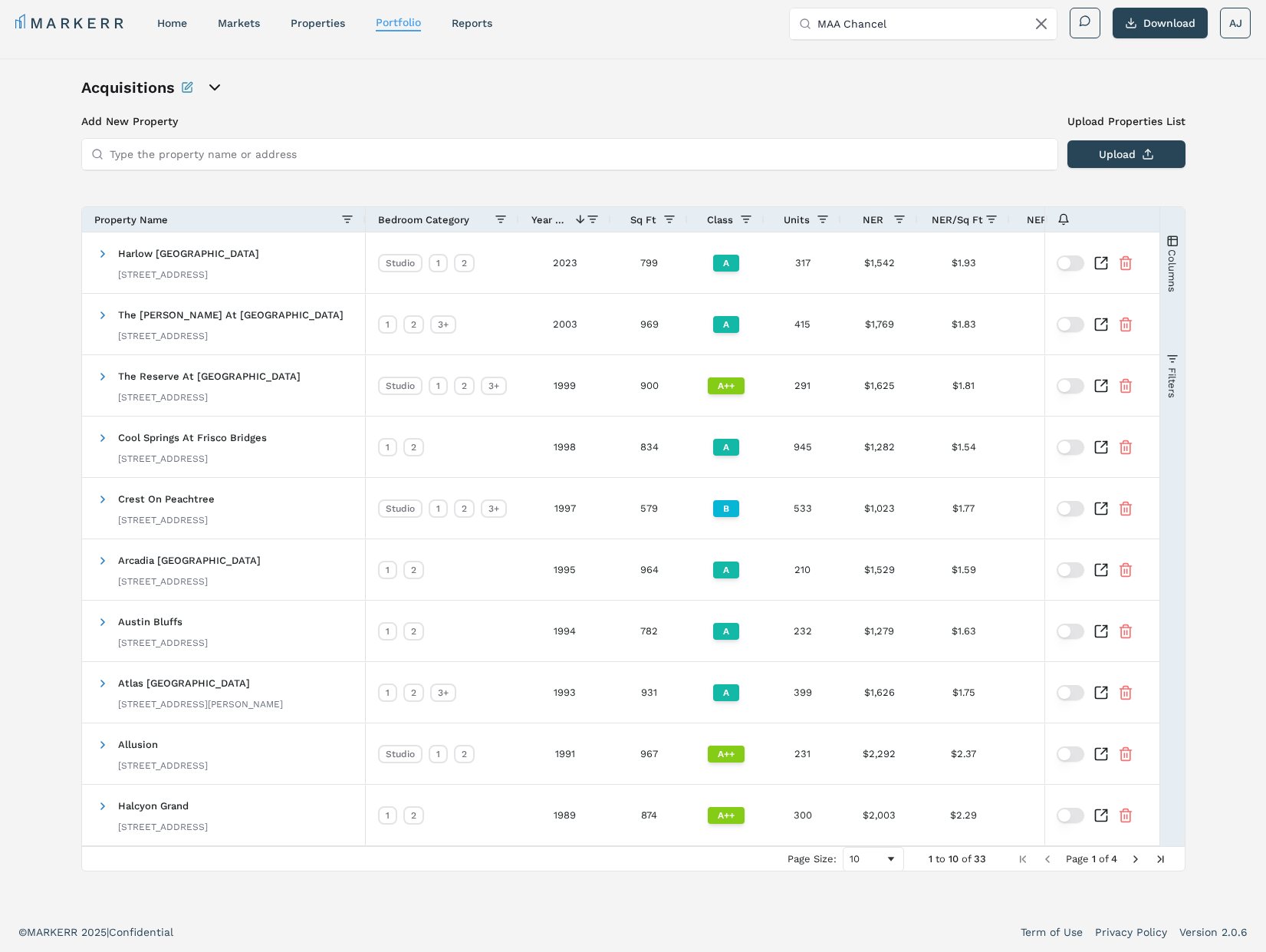
click at [1173, 254] on span "Columns" at bounding box center [1173, 270] width 11 height 43
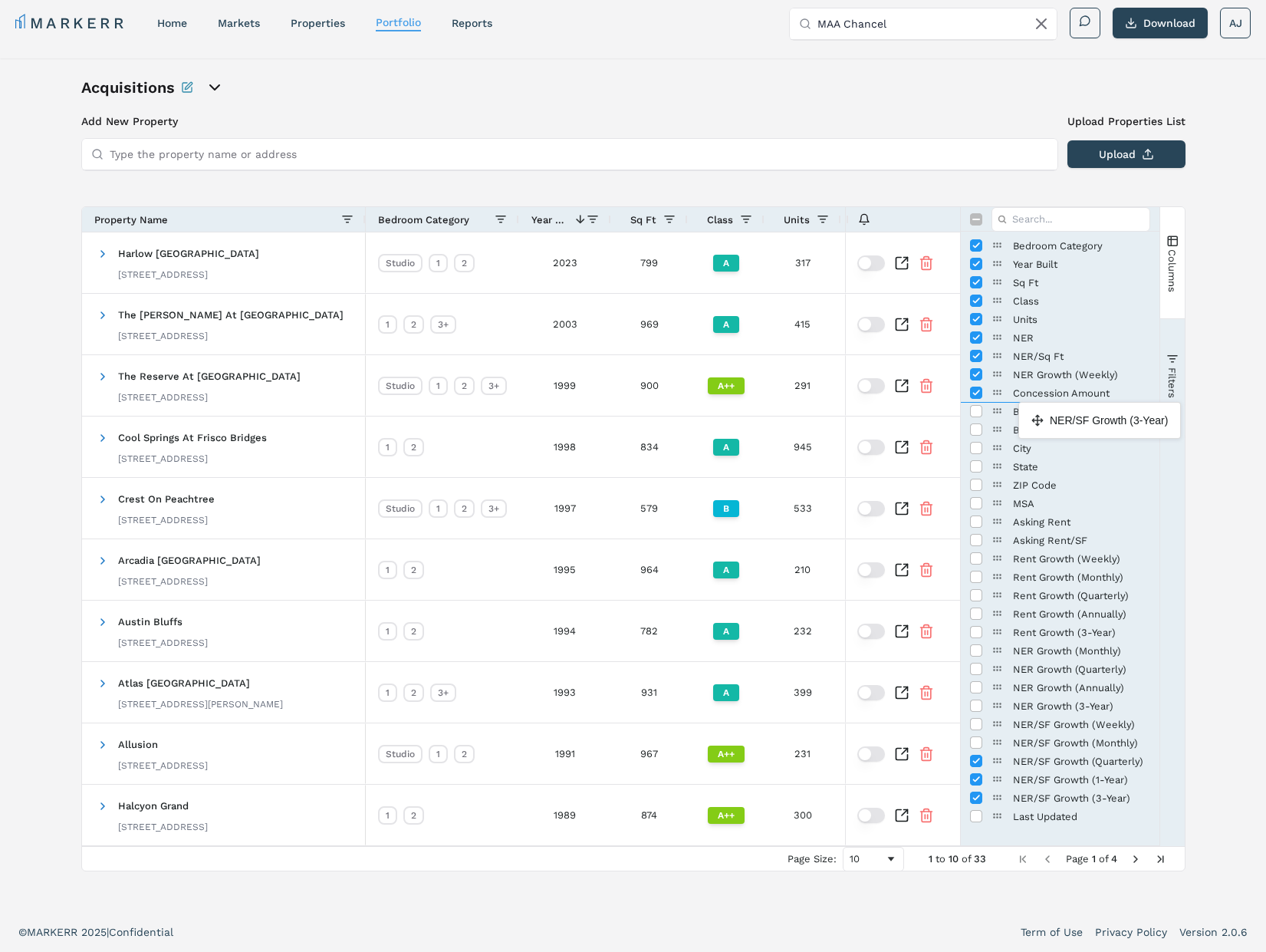
drag, startPoint x: 999, startPoint y: 797, endPoint x: 1025, endPoint y: 408, distance: 389.9
click at [1169, 280] on span "Columns" at bounding box center [1173, 270] width 11 height 43
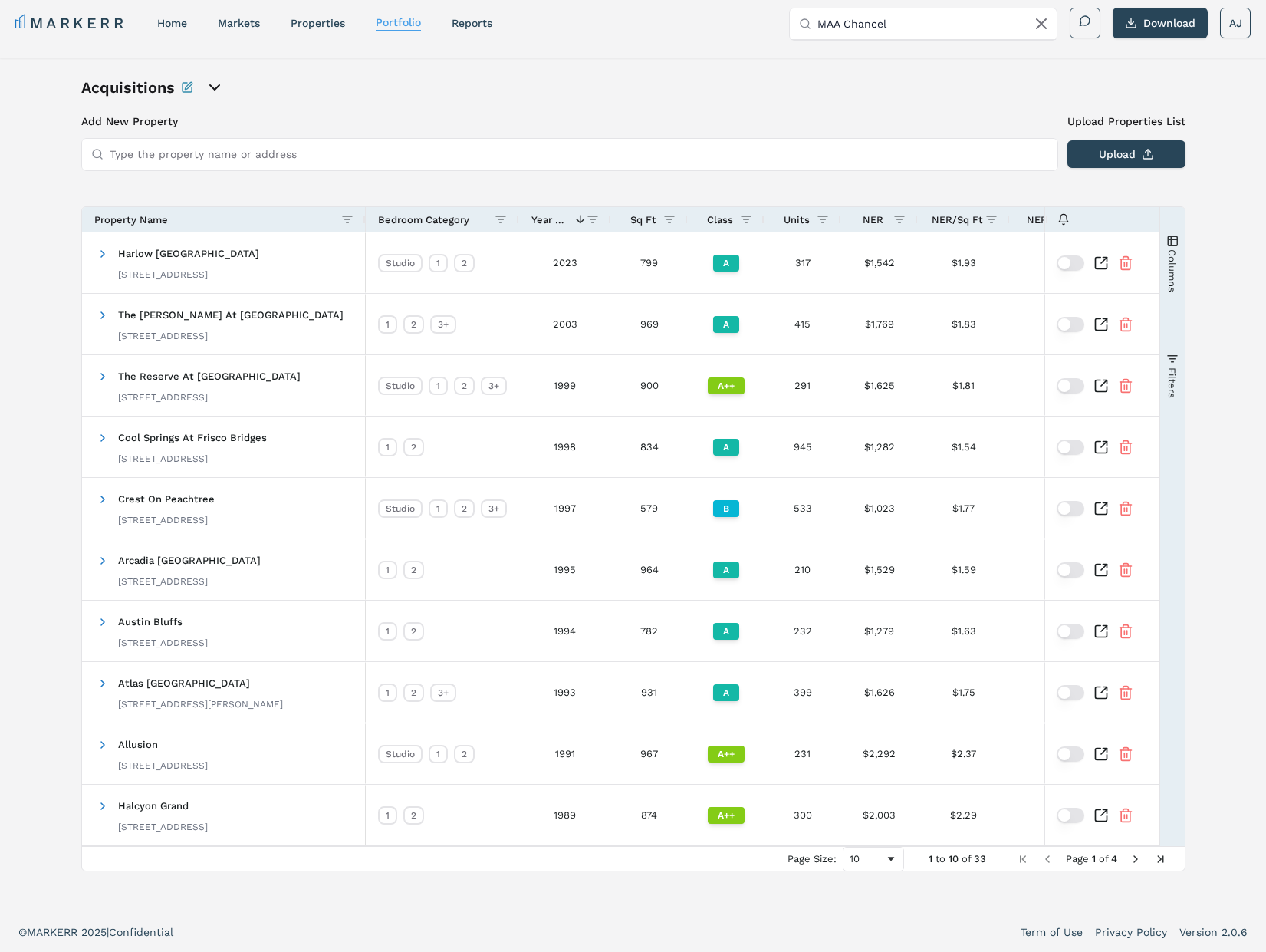
click at [956, 21] on input "MAA Chancel" at bounding box center [932, 23] width 230 height 31
click at [560, 97] on div "Acquisitions" at bounding box center [633, 87] width 1104 height 21
click at [233, 21] on link "markets" at bounding box center [239, 22] width 43 height 12
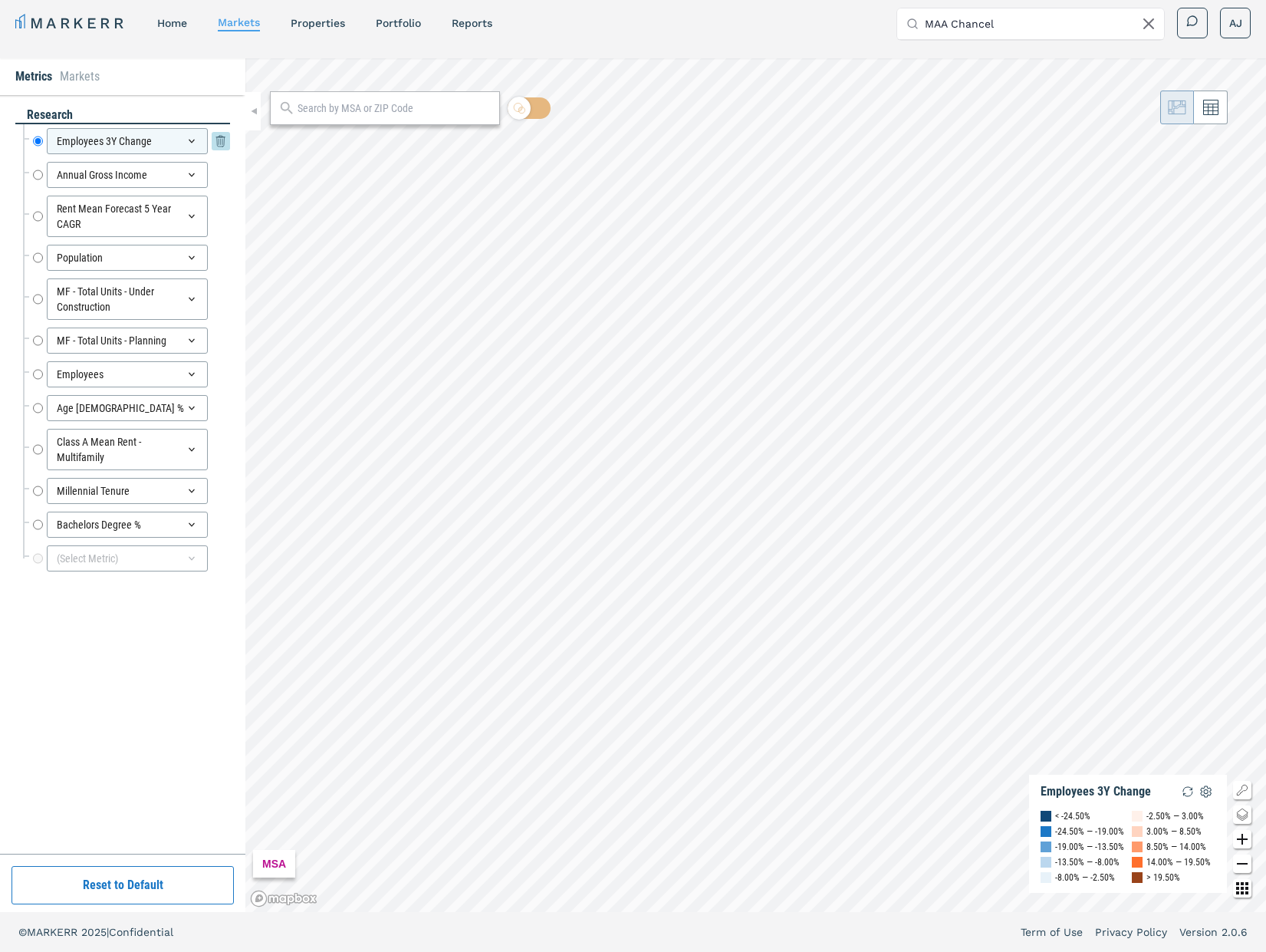
click at [168, 142] on div "Employees 3Y Change" at bounding box center [128, 141] width 161 height 26
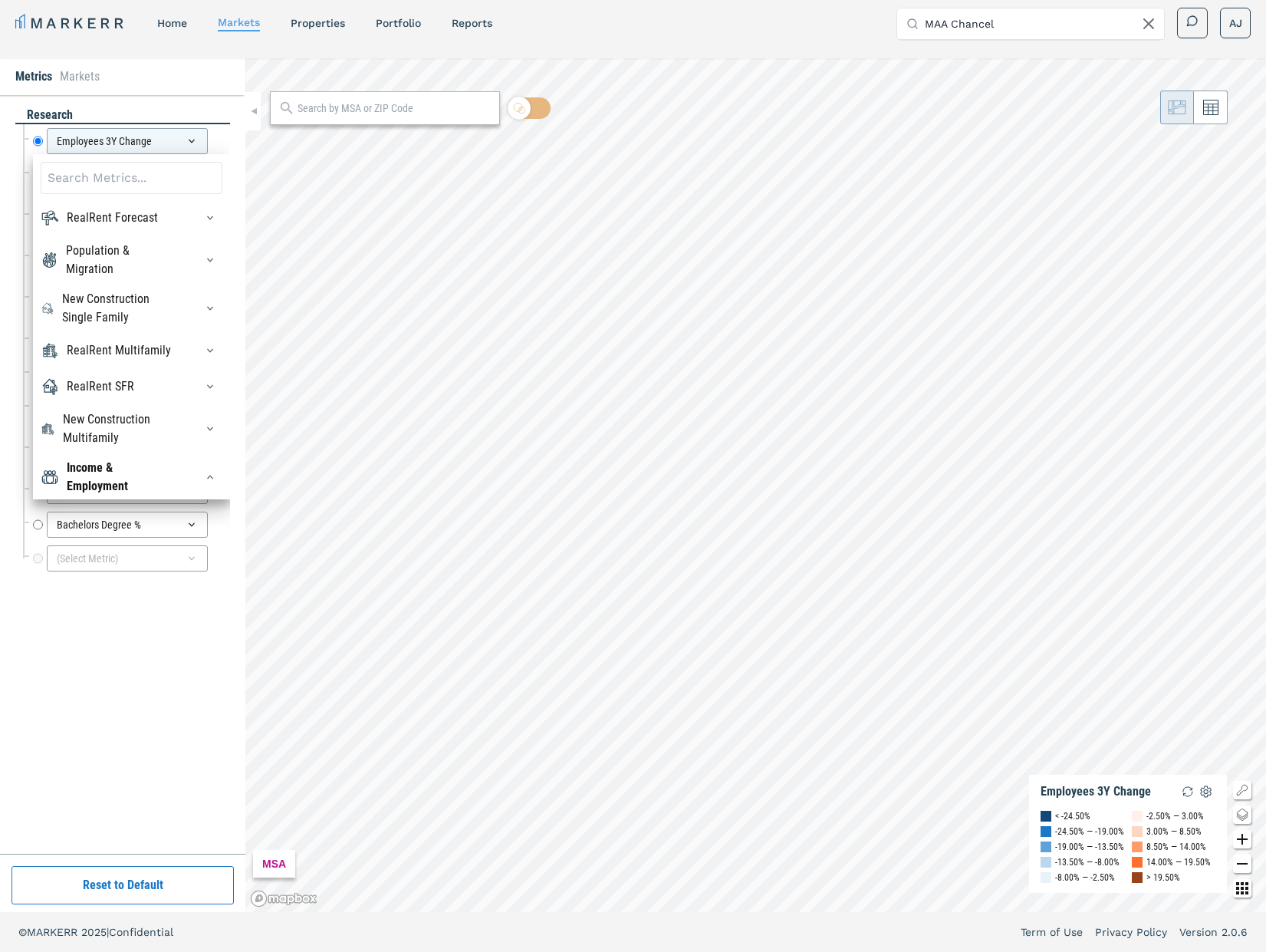
click at [208, 100] on div "research Employees 3Y Change Employees 3Y Change RealRent Forecast Rent Mean Fo…" at bounding box center [122, 475] width 245 height 759
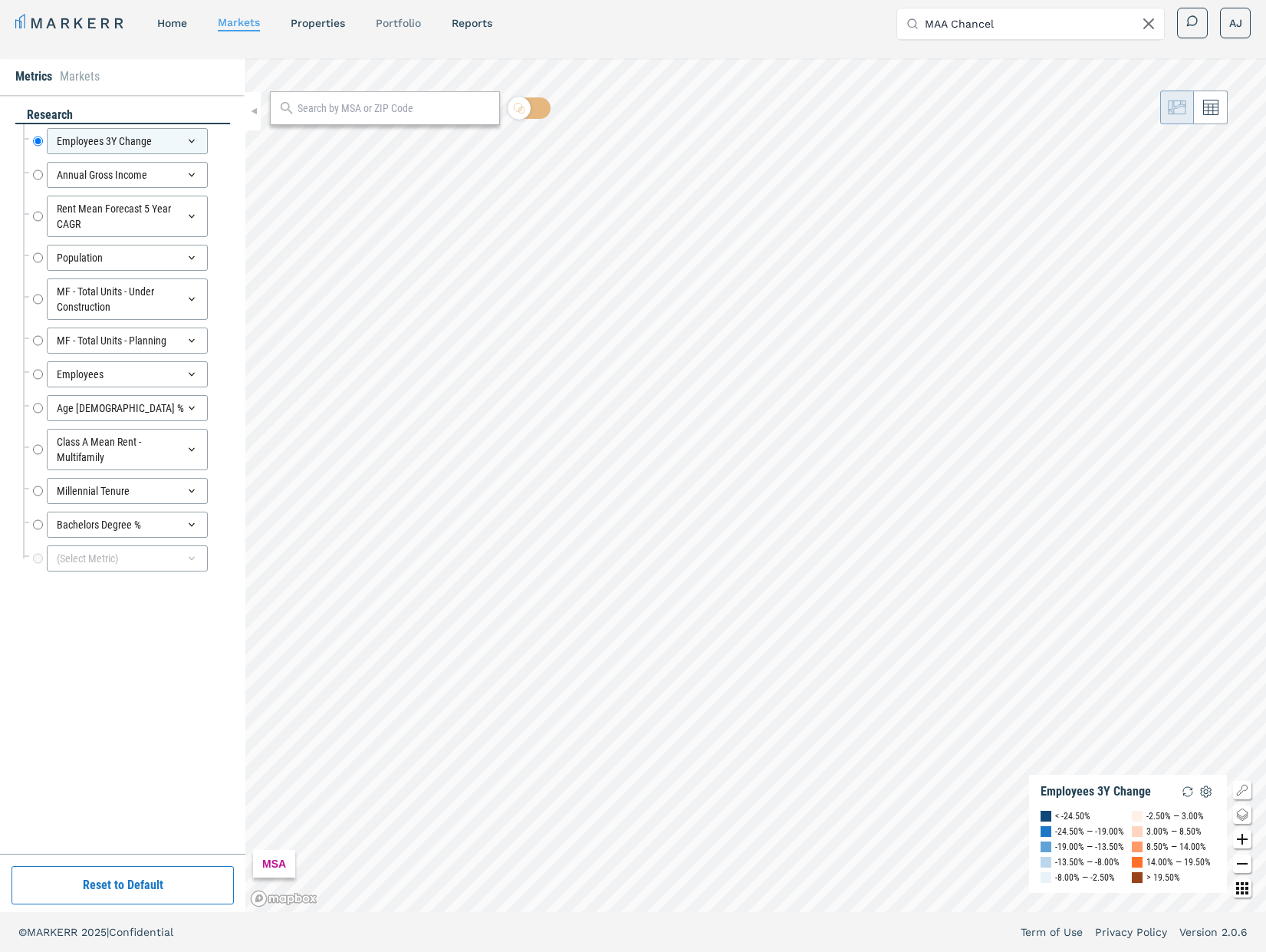
click at [401, 19] on link "Portfolio" at bounding box center [398, 22] width 45 height 12
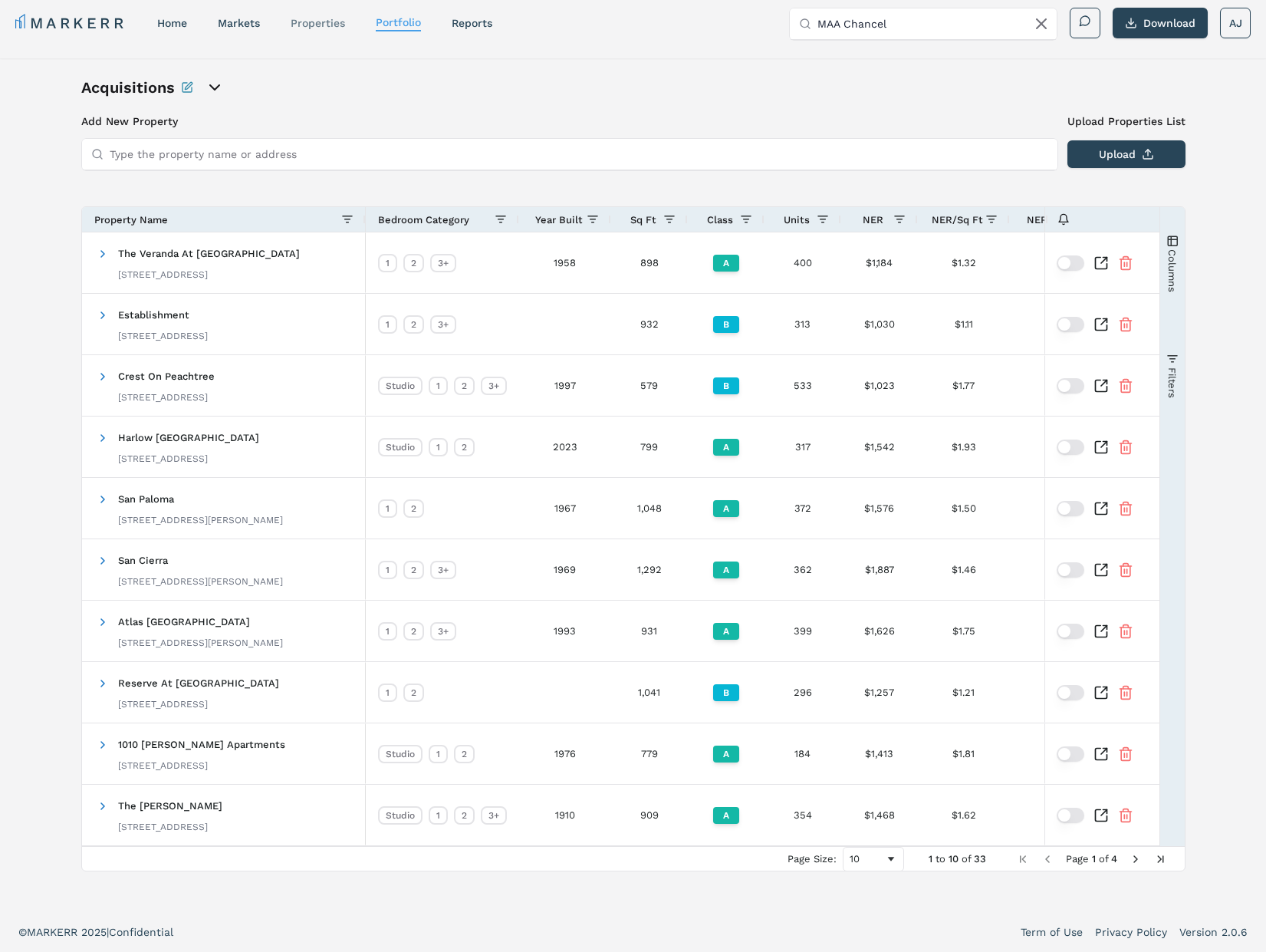
click at [319, 16] on div "properties" at bounding box center [317, 23] width 55 height 16
click at [323, 25] on link "properties" at bounding box center [317, 22] width 55 height 12
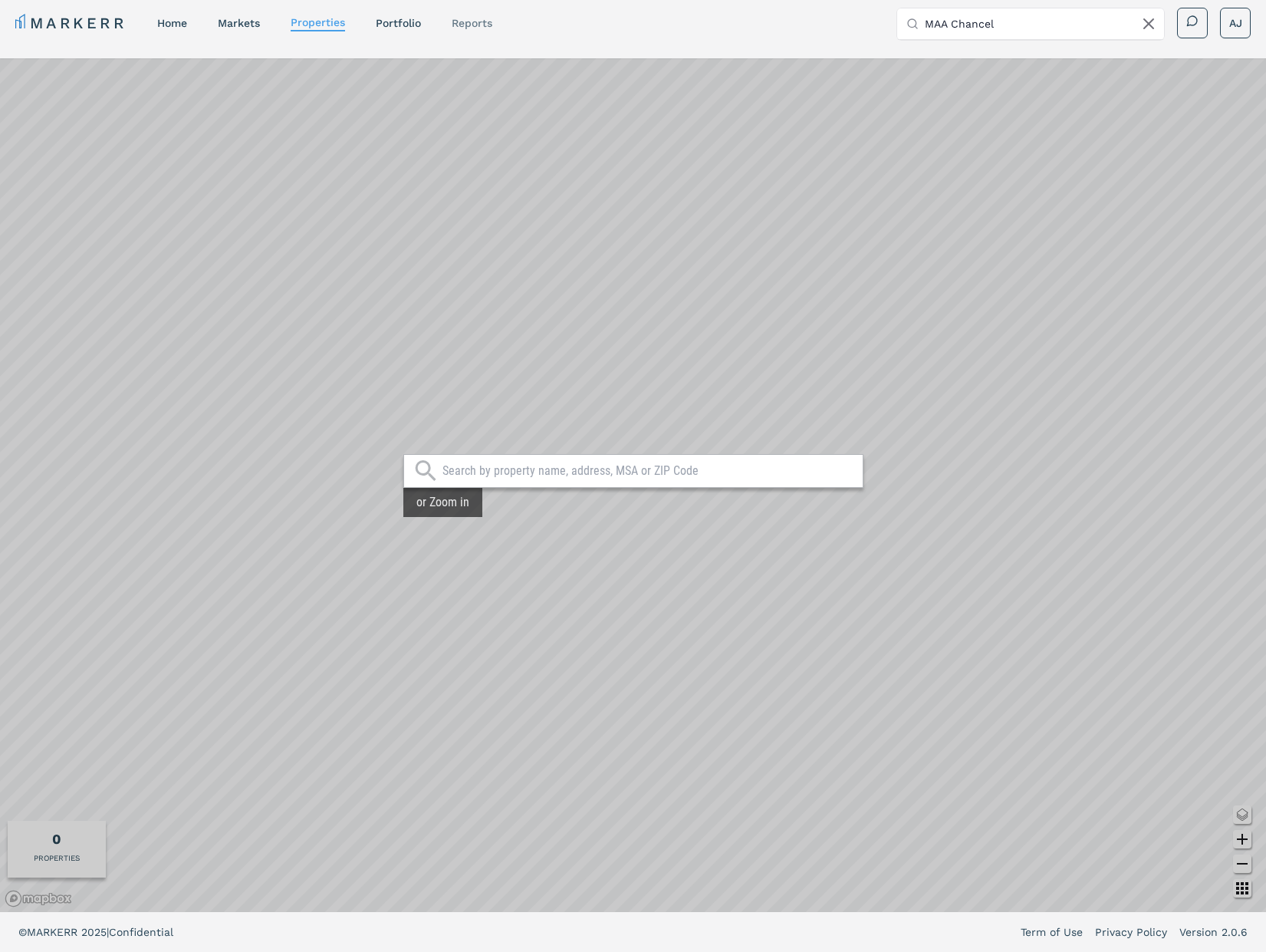
click at [483, 29] on link "reports" at bounding box center [472, 22] width 41 height 12
select select "-release_date"
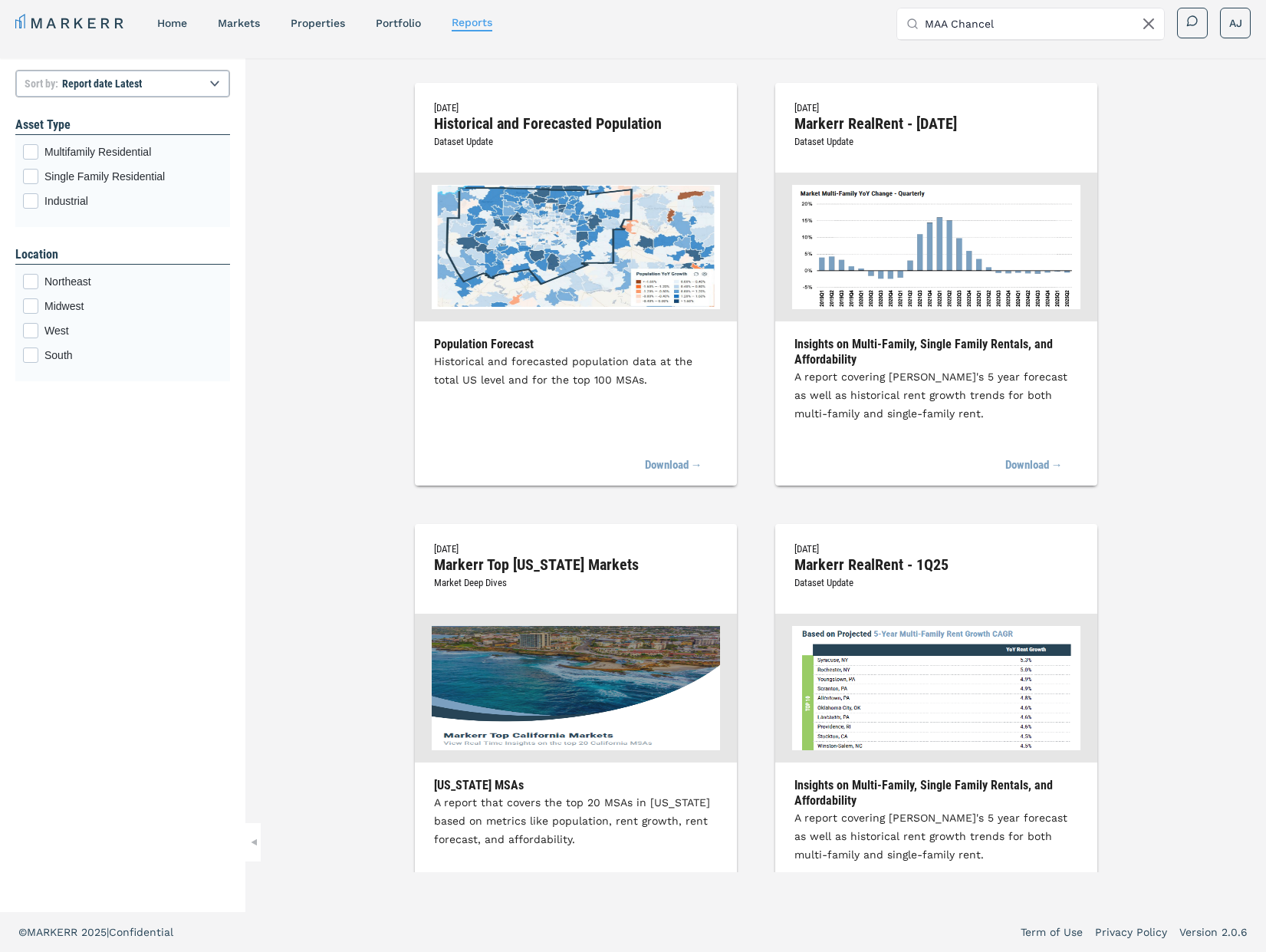
click at [173, 14] on nav "MARKERR home markets properties Portfolio reports" at bounding box center [254, 22] width 477 height 21
click at [173, 17] on link "home" at bounding box center [172, 22] width 30 height 12
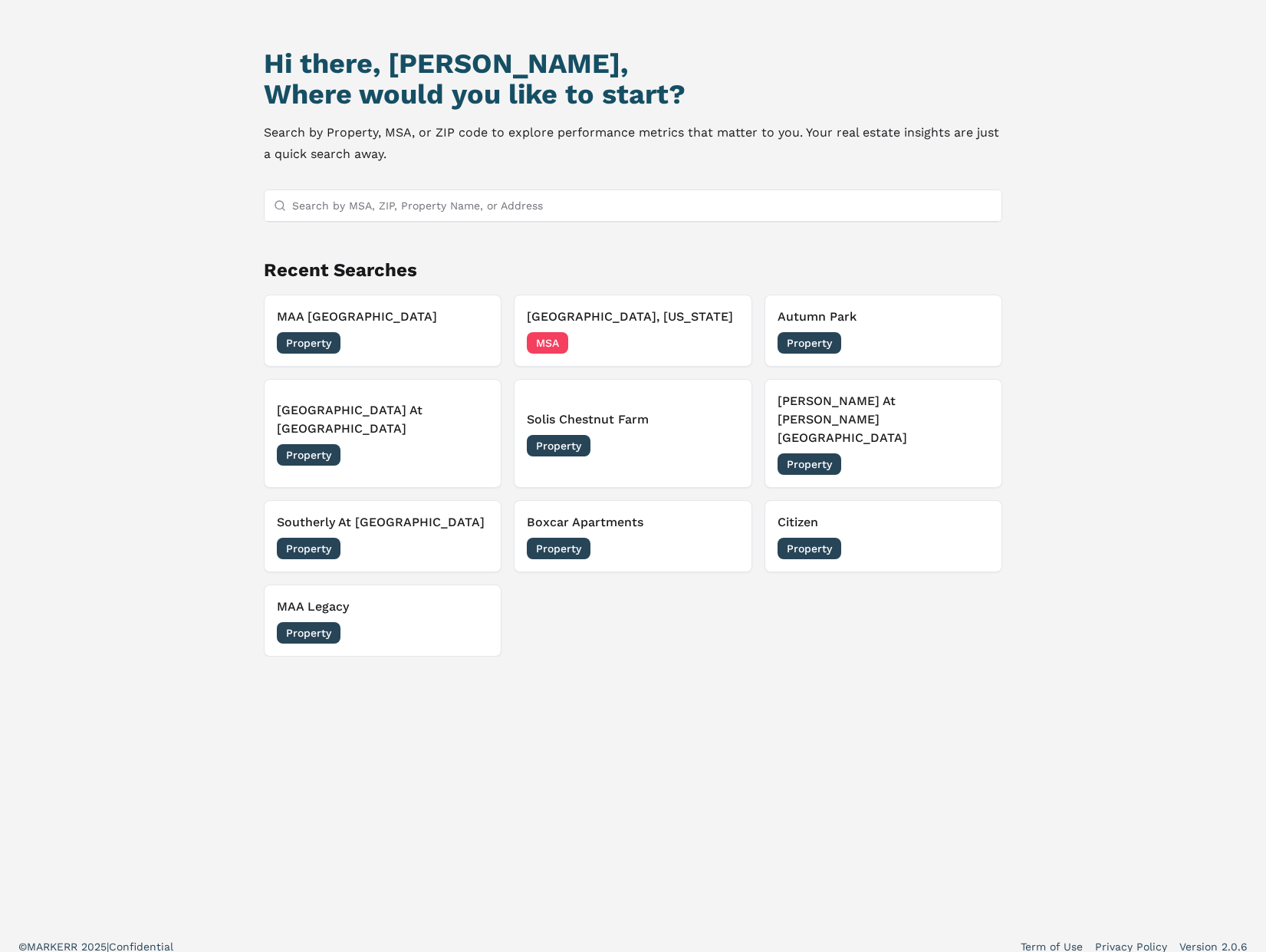
scroll to position [132, 0]
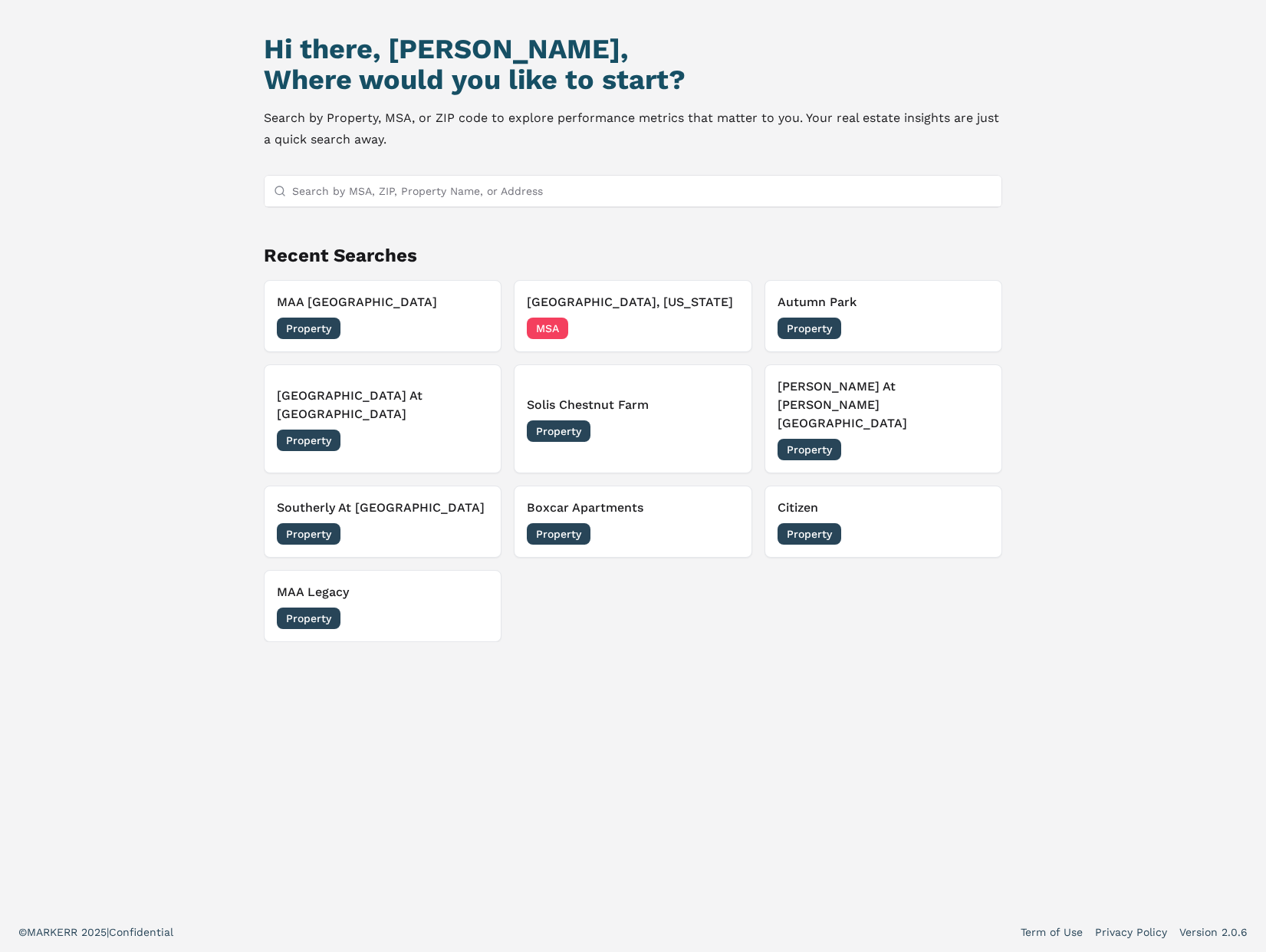
click at [401, 525] on div "[GEOGRAPHIC_DATA] Property [DATE] [GEOGRAPHIC_DATA], [US_STATE] MSA [DATE] Autu…" at bounding box center [633, 461] width 739 height 362
click at [394, 499] on h3 "Southerly At [GEOGRAPHIC_DATA]" at bounding box center [383, 508] width 213 height 19
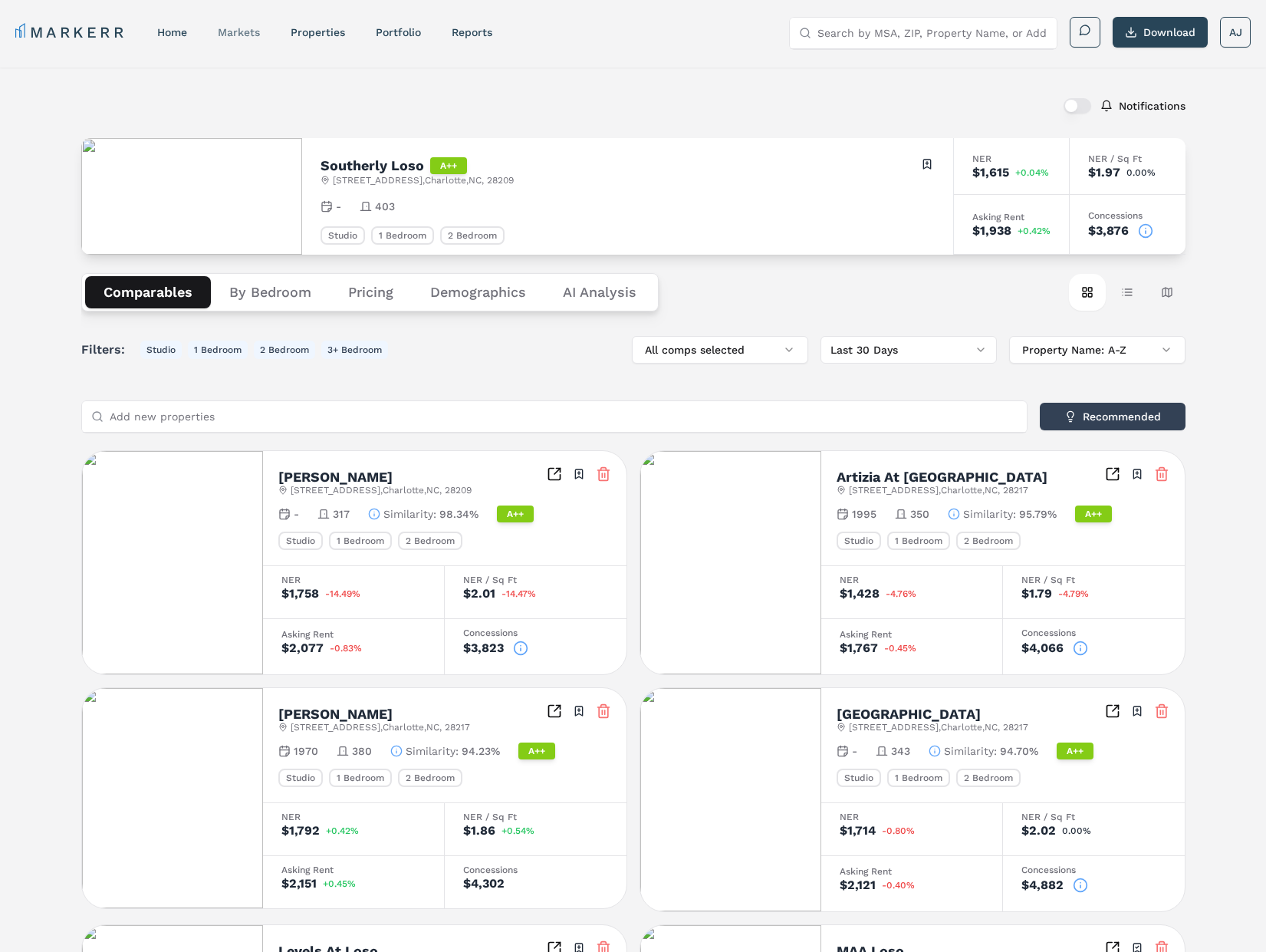
click at [249, 34] on link "markets" at bounding box center [239, 31] width 43 height 12
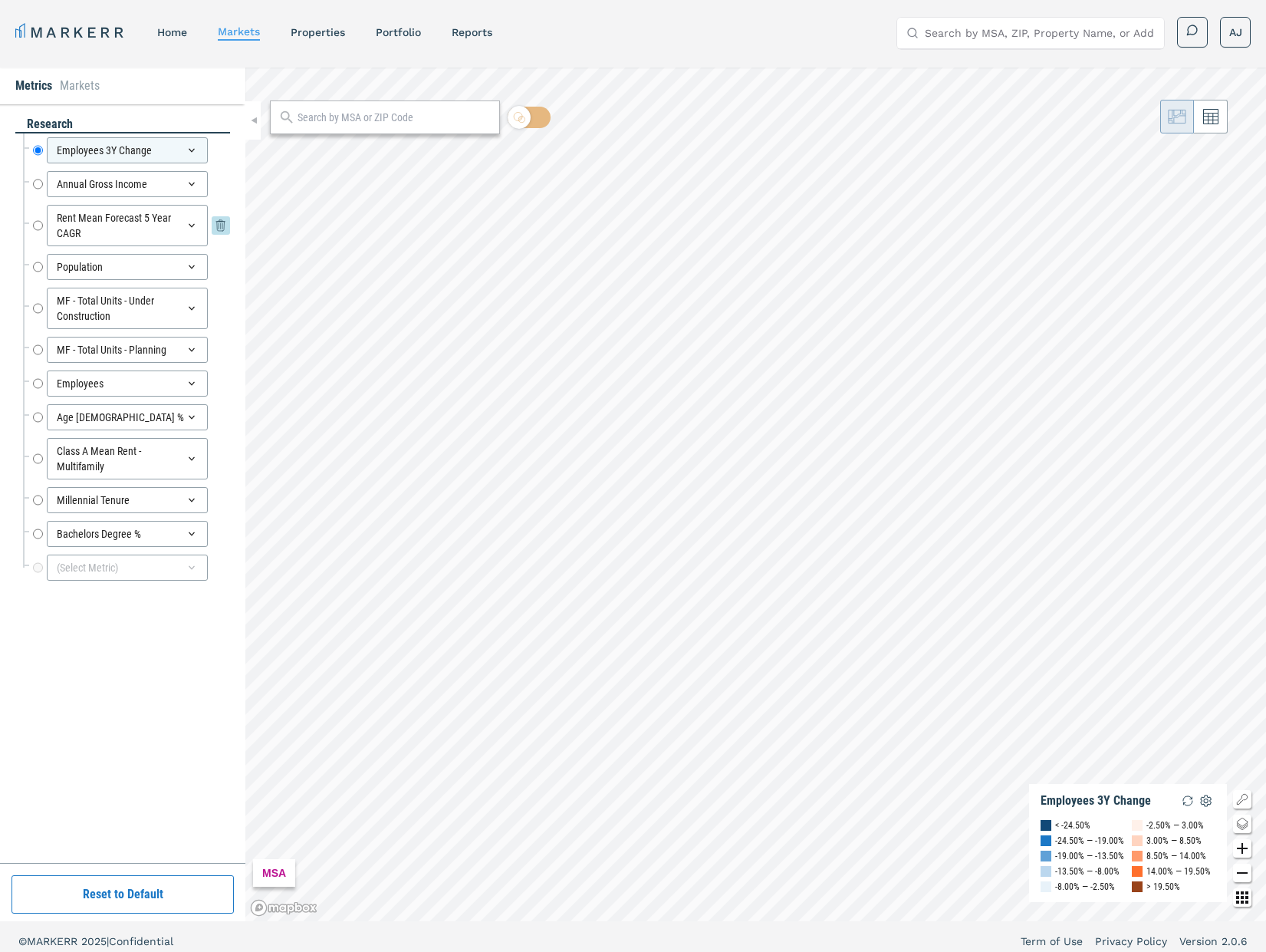
click at [33, 223] on input "Rent Mean Forecast 5 Year CAGR" at bounding box center [38, 225] width 10 height 42
radio input "false"
radio input "true"
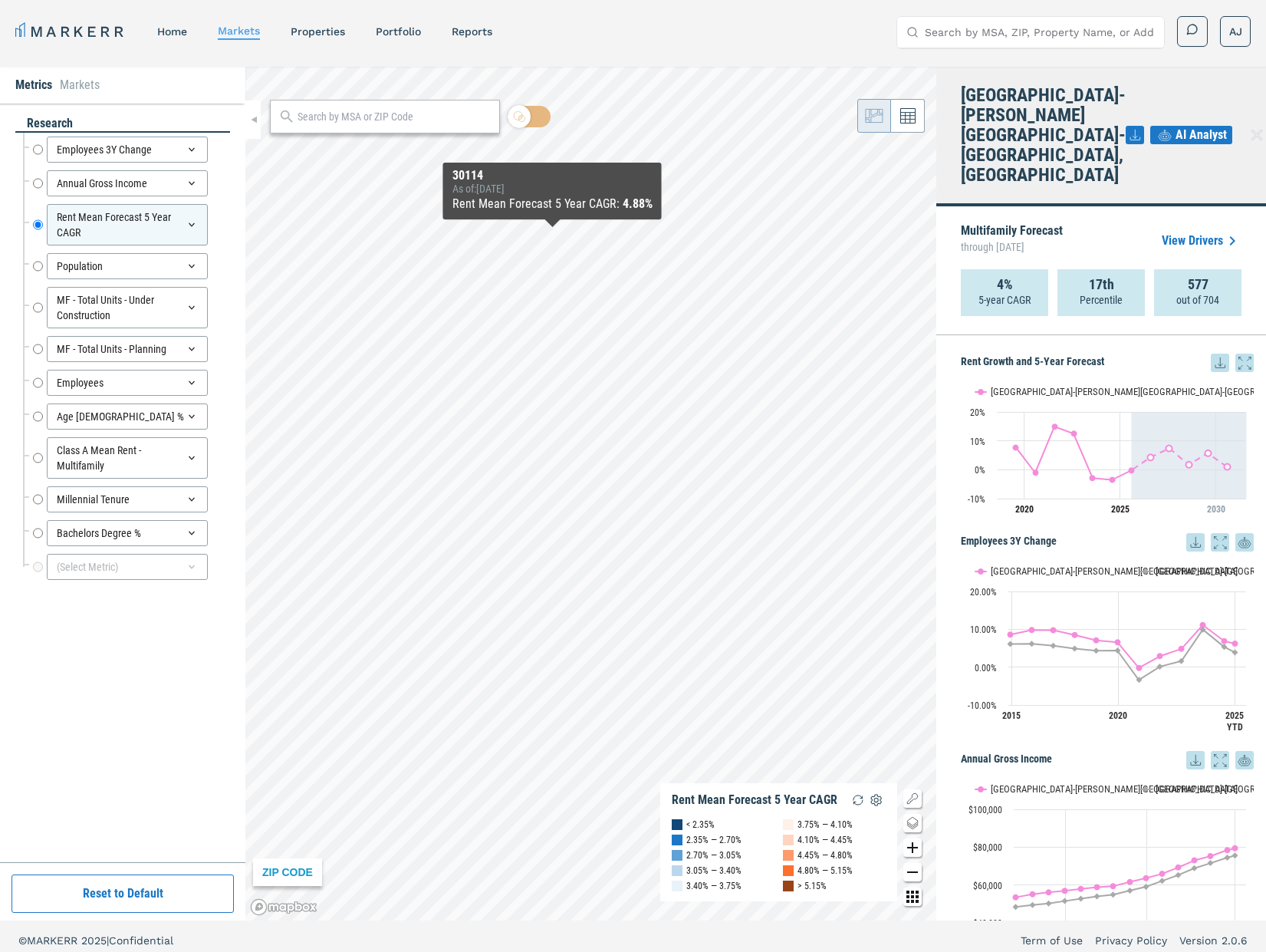
scroll to position [9, 0]
